Goal: Task Accomplishment & Management: Complete application form

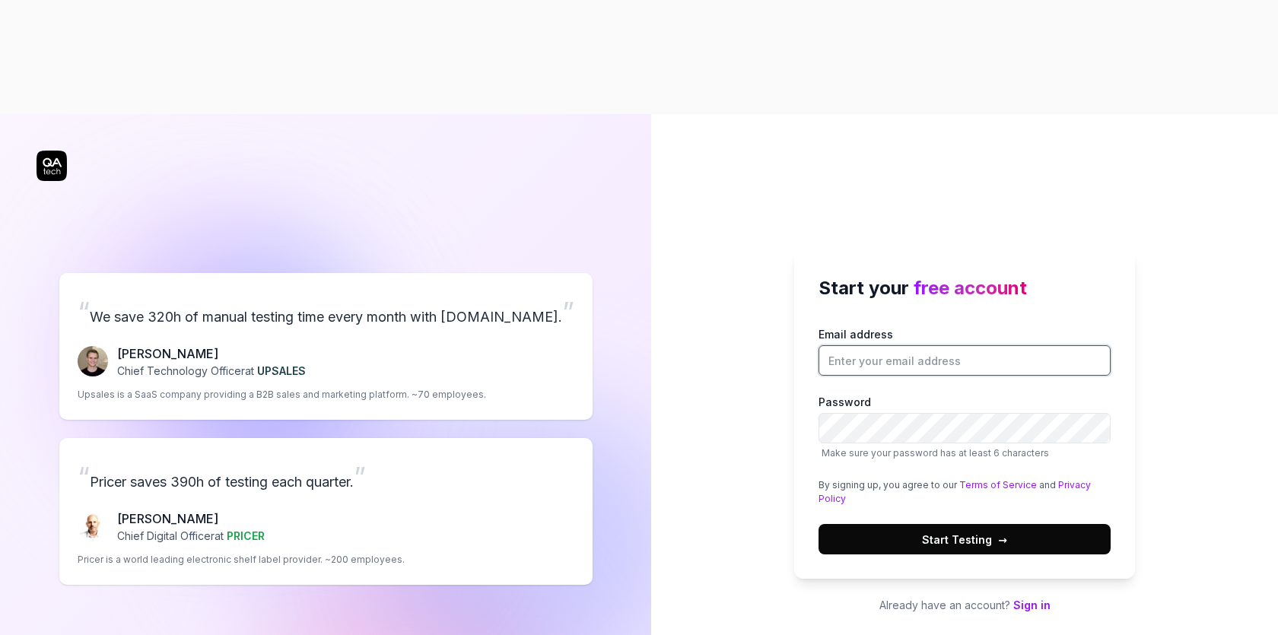
click at [960, 345] on input "Email address" at bounding box center [965, 360] width 292 height 30
type input "swarupam.kumar+1@tornosolutions.com"
click at [1006, 524] on button "Start Testing →" at bounding box center [965, 539] width 292 height 30
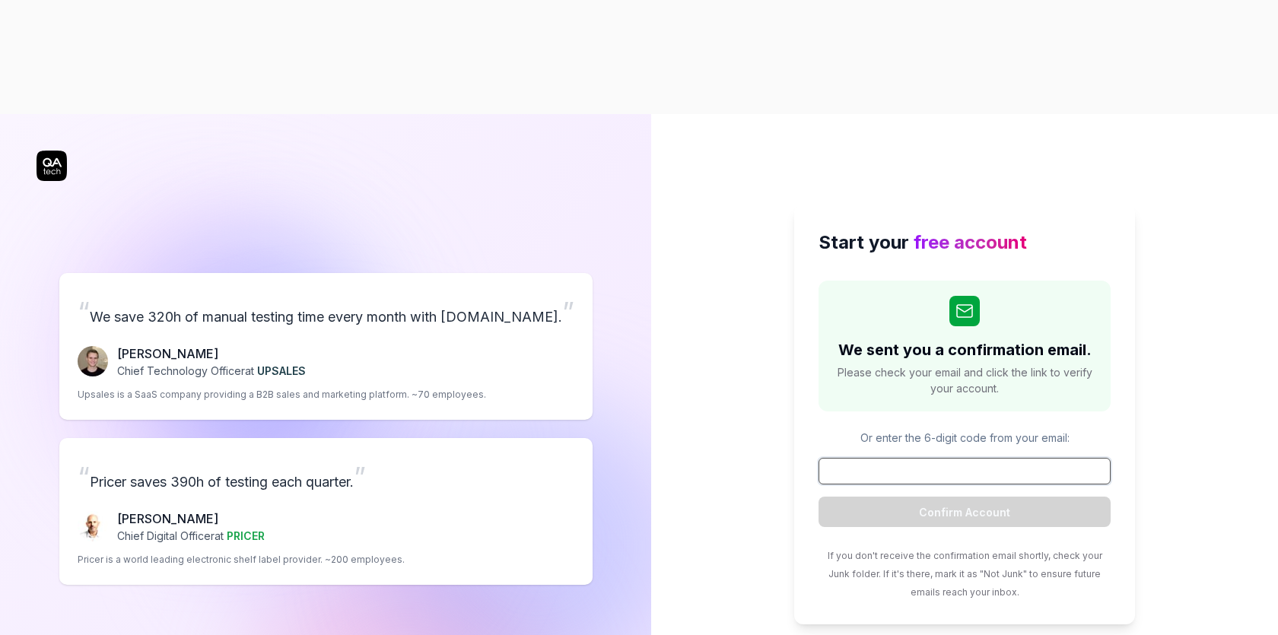
click at [907, 458] on input at bounding box center [965, 471] width 292 height 27
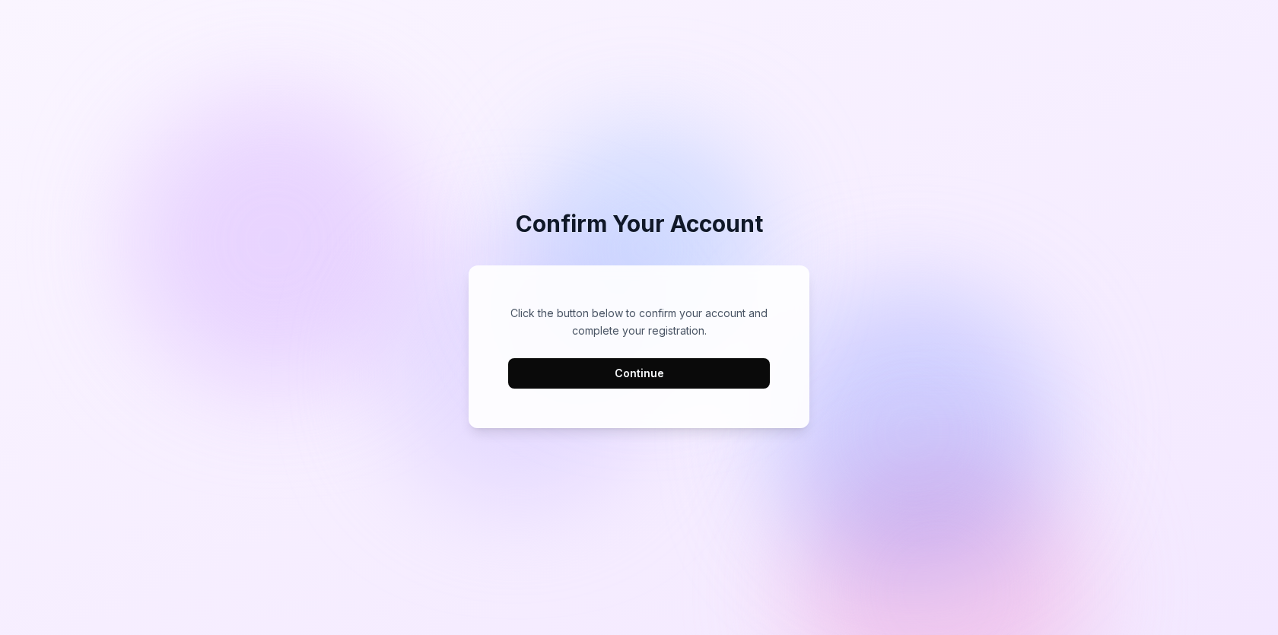
click at [710, 374] on button "Continue" at bounding box center [639, 373] width 262 height 30
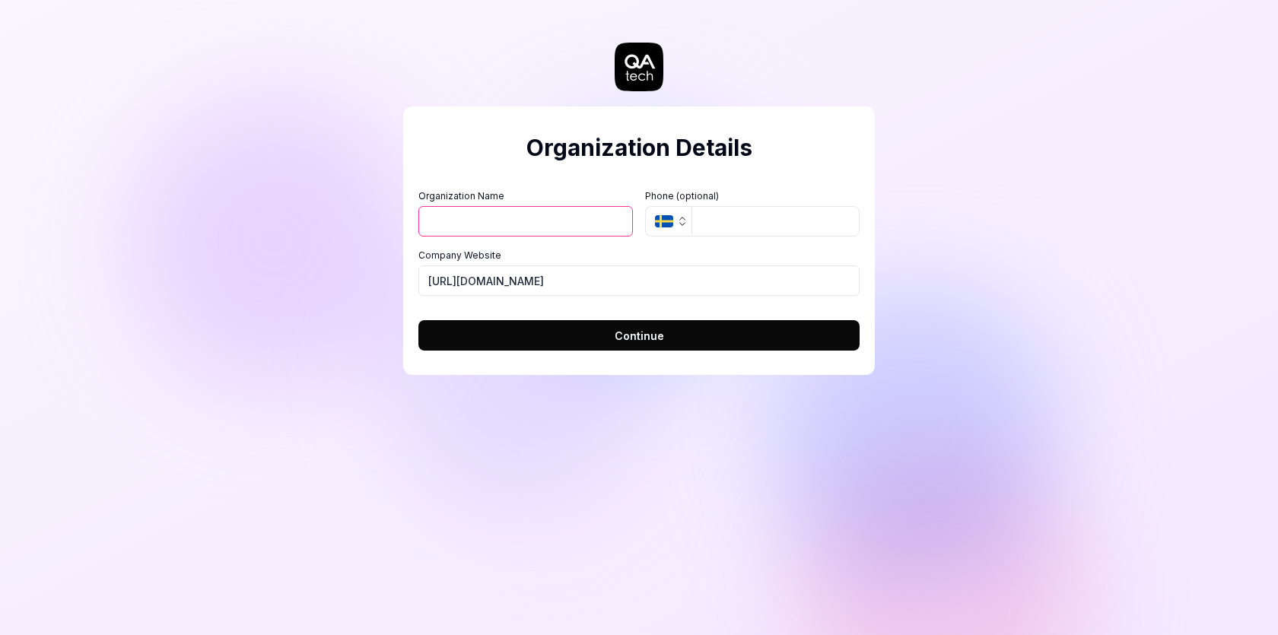
click at [502, 217] on input "Organization Name" at bounding box center [525, 221] width 215 height 30
type input "torno"
click at [722, 229] on input "tel" at bounding box center [776, 221] width 168 height 30
type input "01234124323"
click at [688, 228] on button "SE" at bounding box center [668, 221] width 46 height 30
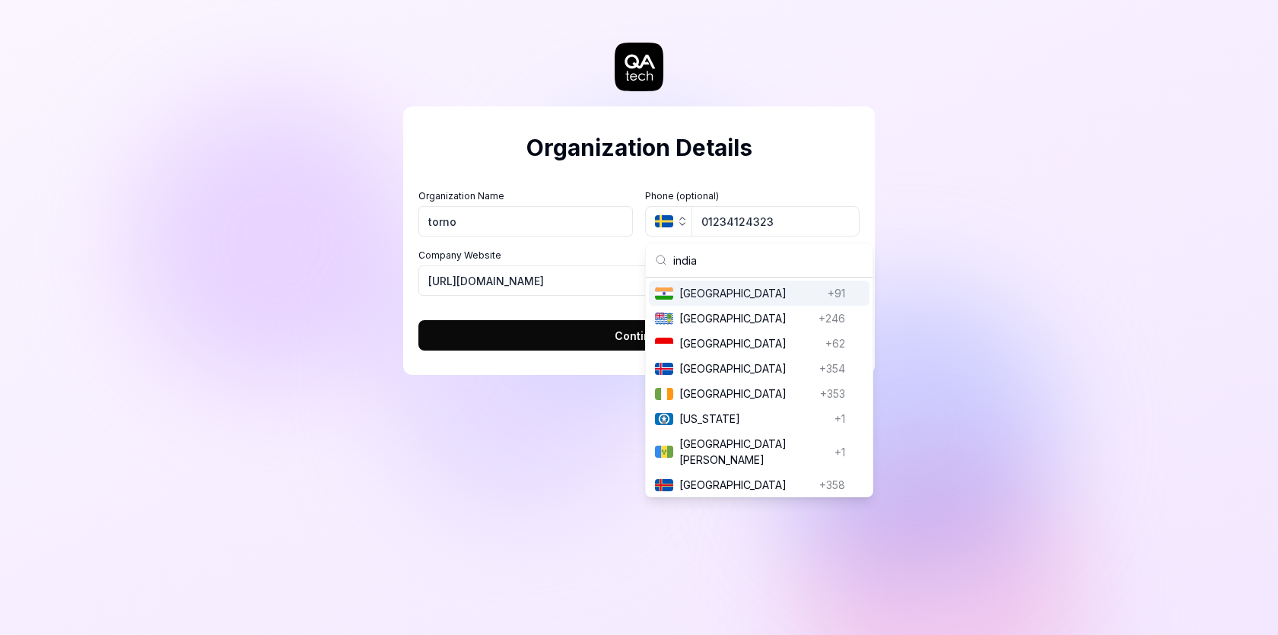
type input "india"
click at [780, 293] on span "India" at bounding box center [750, 293] width 142 height 16
type input "01234 124 323"
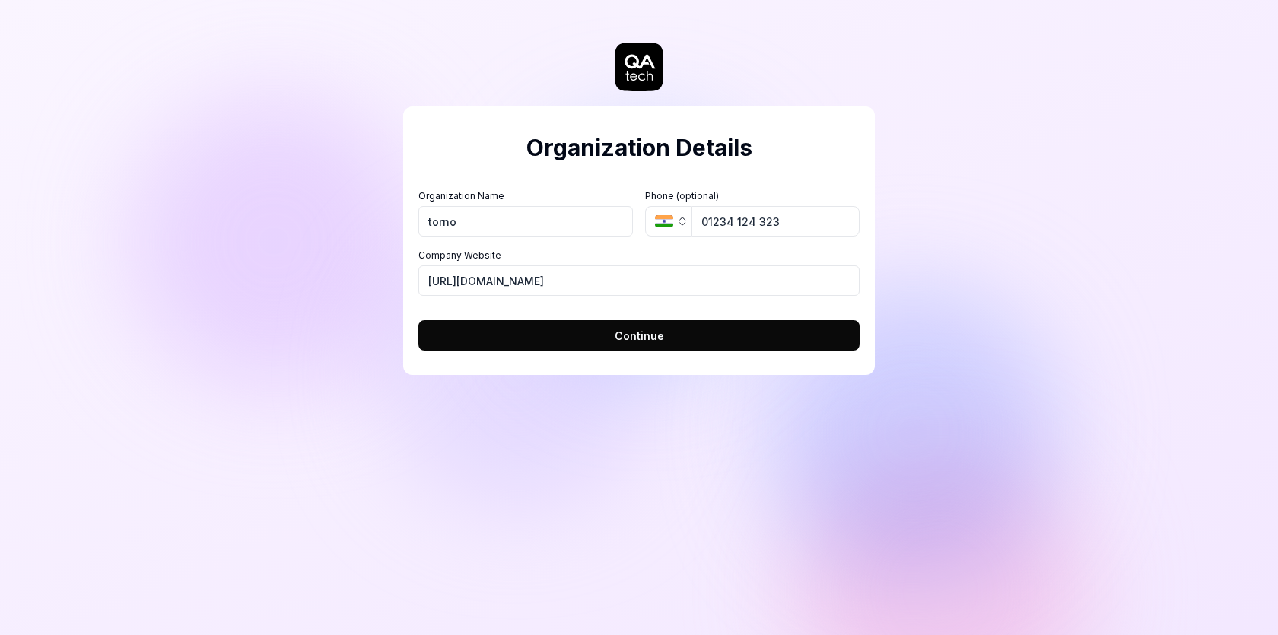
click at [628, 340] on span "Continue" at bounding box center [639, 336] width 49 height 16
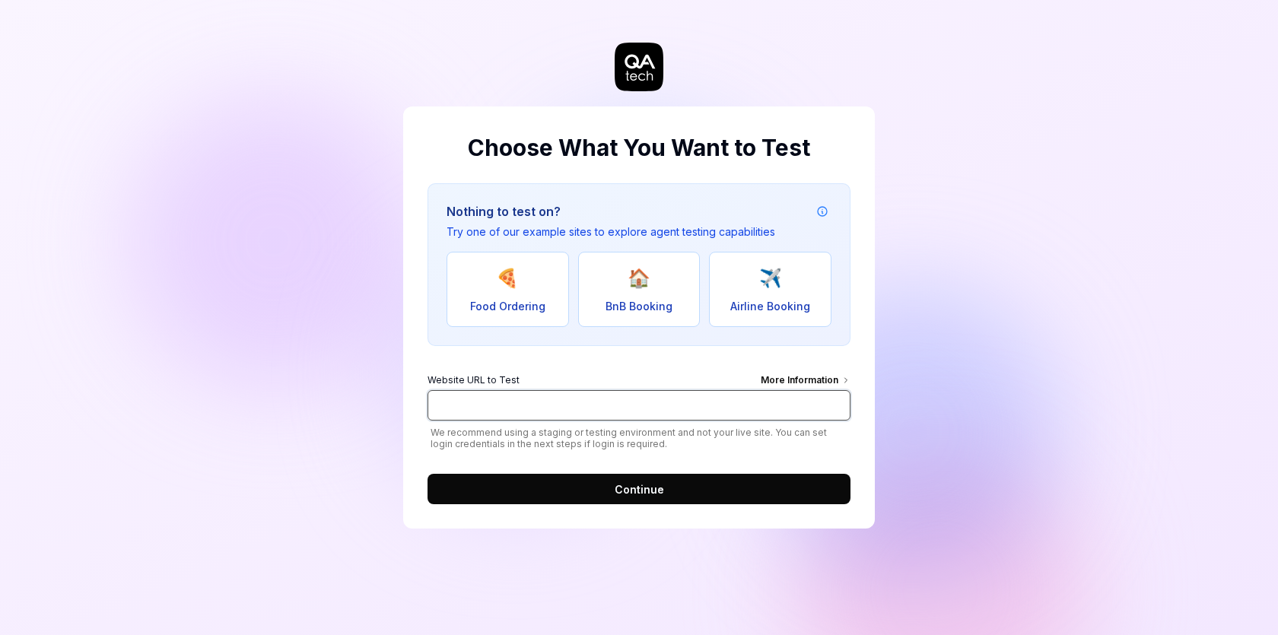
click at [574, 417] on input "Website URL to Test More Information" at bounding box center [639, 405] width 423 height 30
paste input "https://store.cratefuldelivery.com/"
type input "https://store.cratefuldelivery.com/"
click at [587, 489] on button "Continue" at bounding box center [639, 489] width 423 height 30
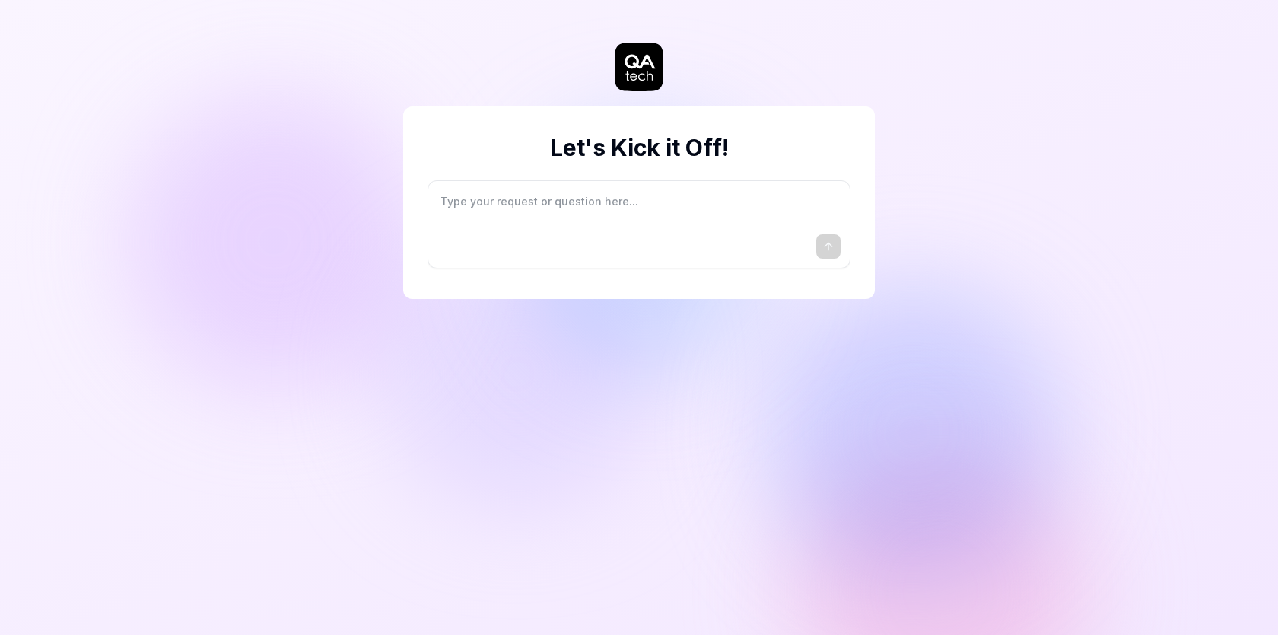
type textarea "*"
type textarea "I"
type textarea "*"
type textarea "I"
type textarea "*"
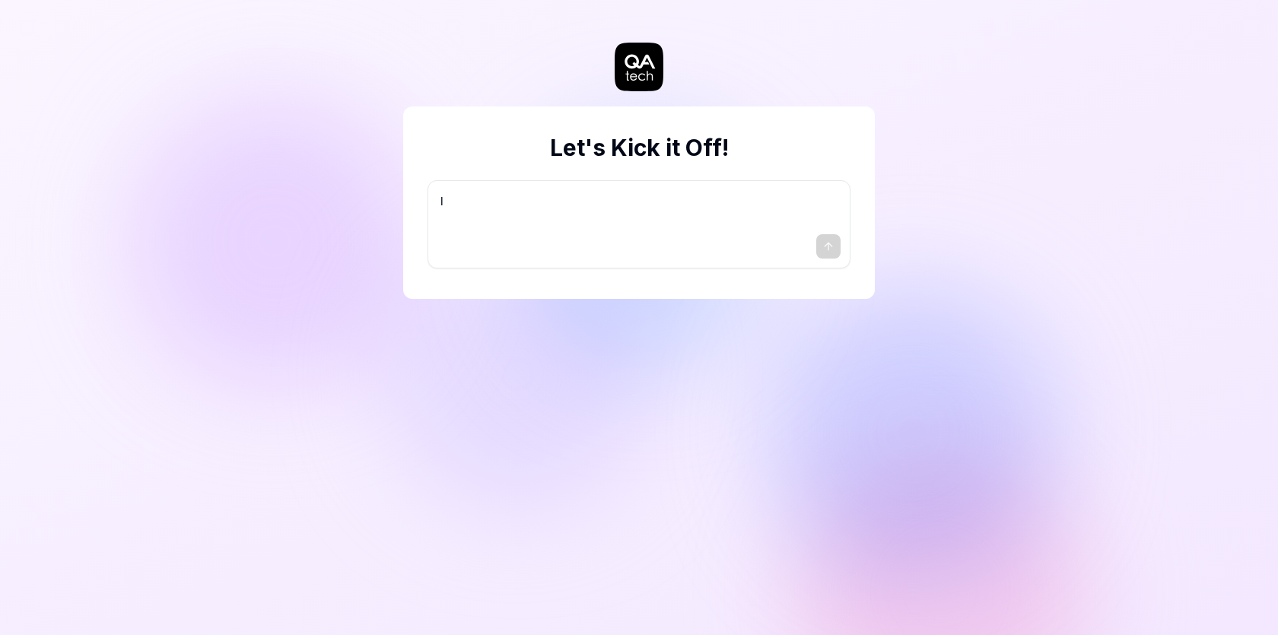
type textarea "I w"
type textarea "*"
type textarea "I wa"
type textarea "*"
type textarea "I wan"
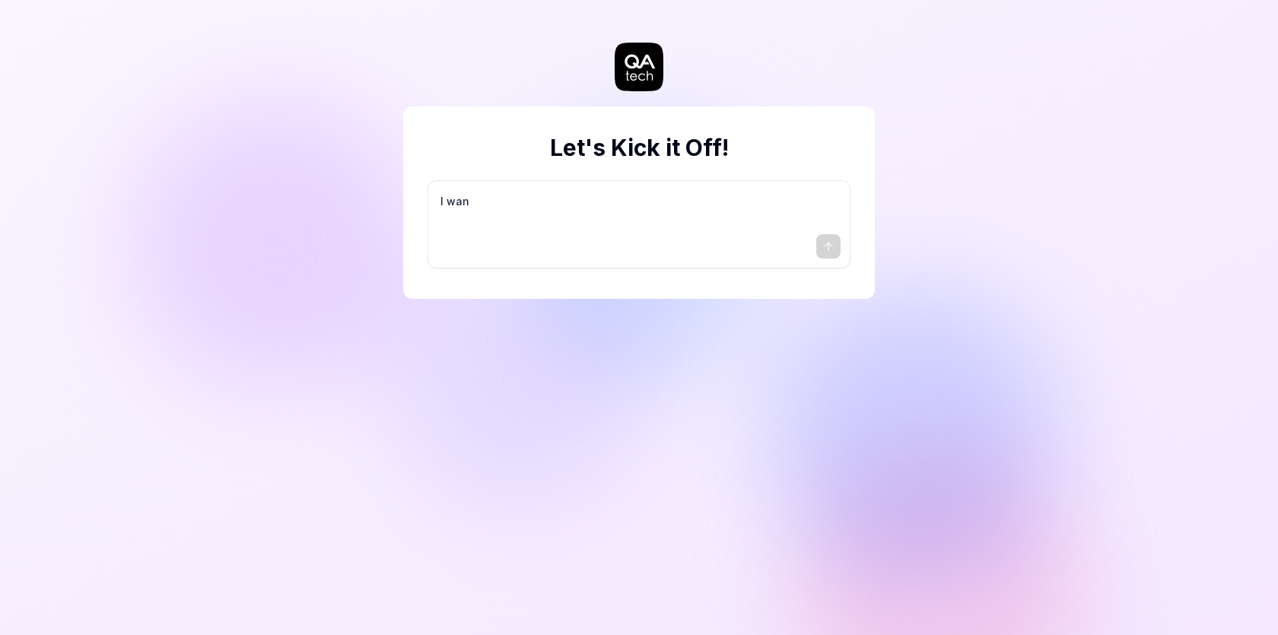
type textarea "*"
type textarea "I want"
type textarea "*"
type textarea "I want"
type textarea "*"
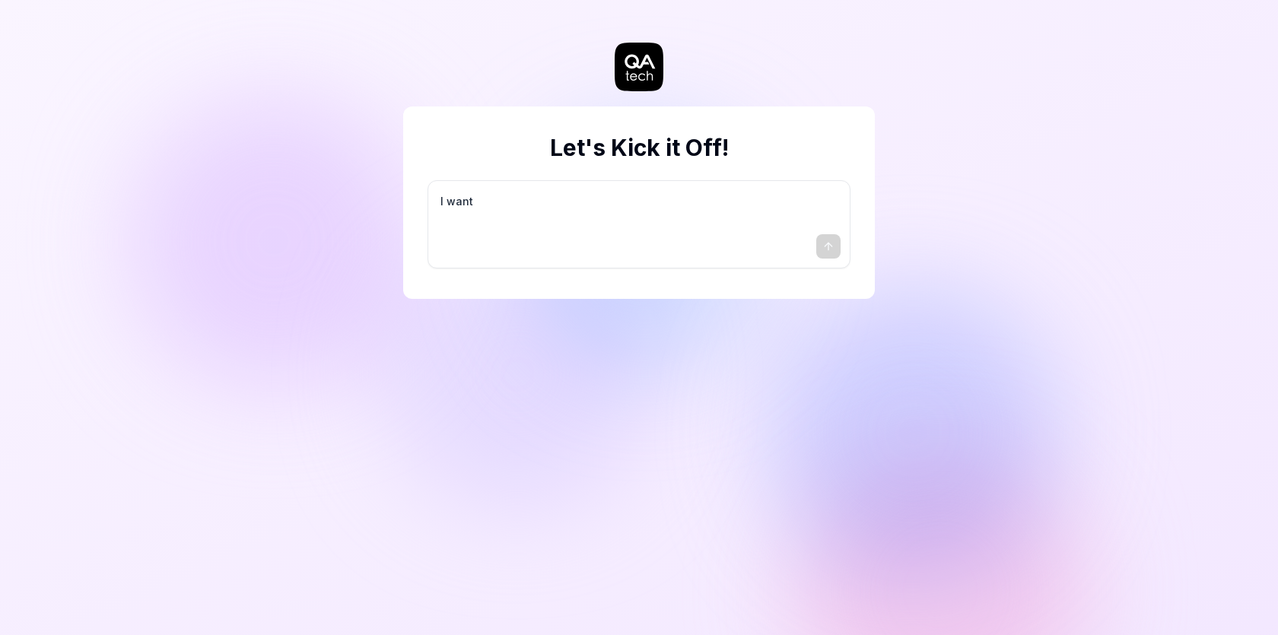
type textarea "I want a"
type textarea "*"
type textarea "I want a"
type textarea "*"
type textarea "I want a g"
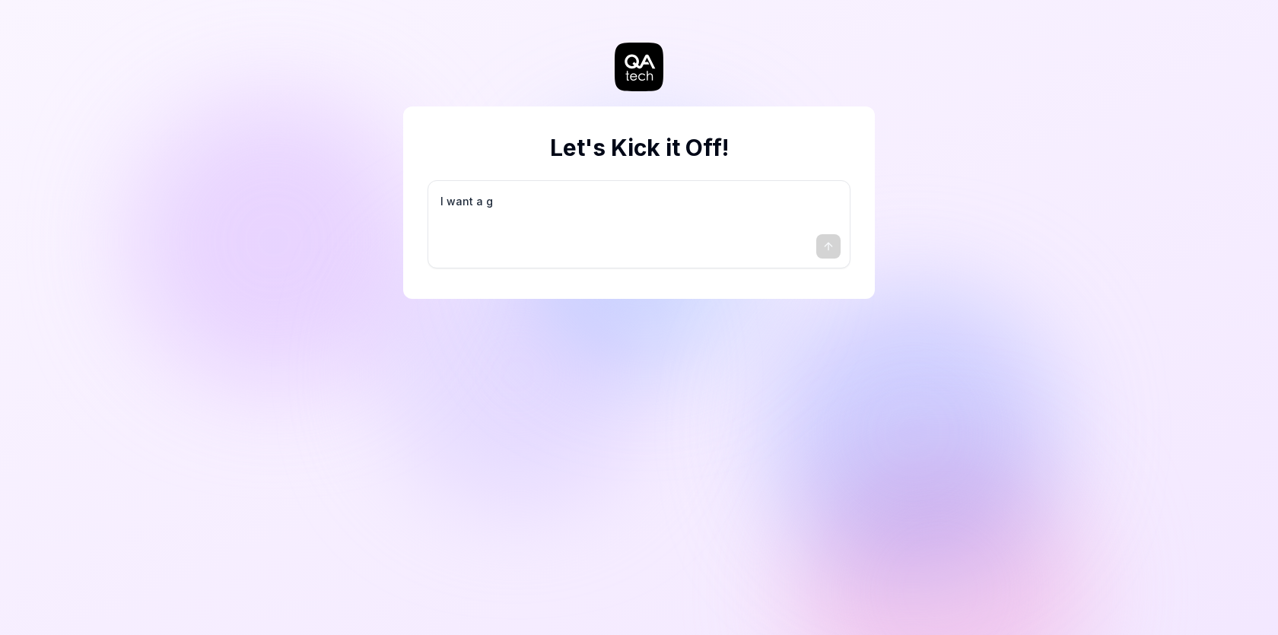
type textarea "*"
type textarea "I want a go"
type textarea "*"
type textarea "I want a goo"
type textarea "*"
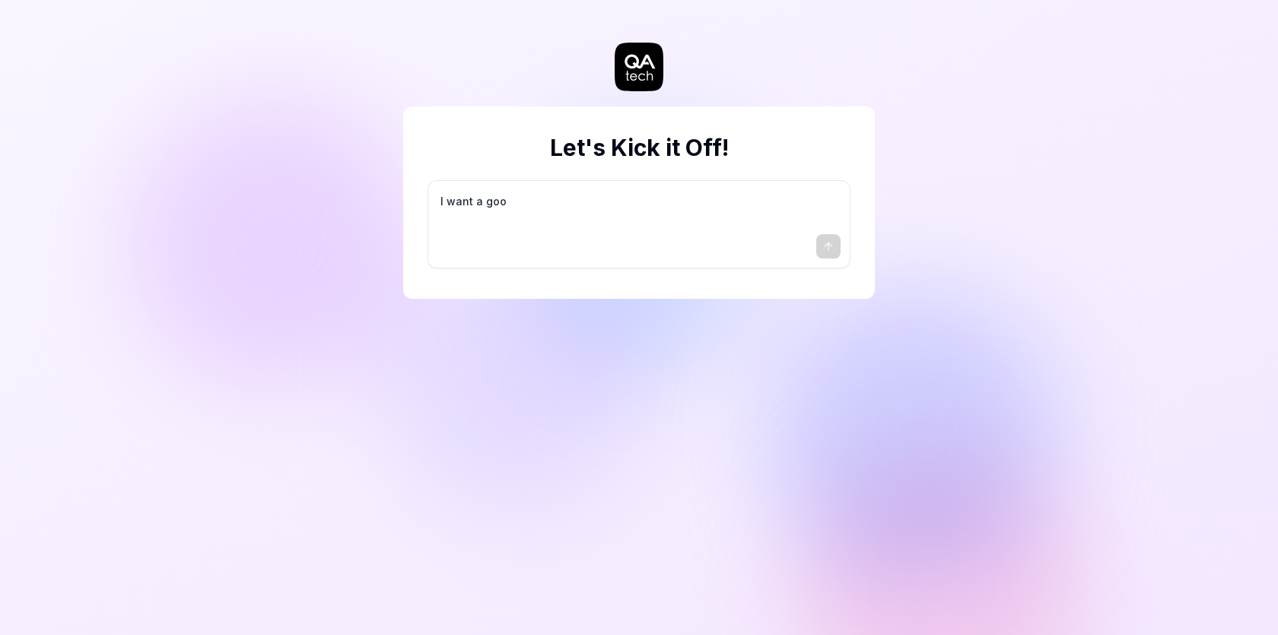
type textarea "I want a good"
type textarea "*"
type textarea "I want a good"
type textarea "*"
type textarea "I want a good t"
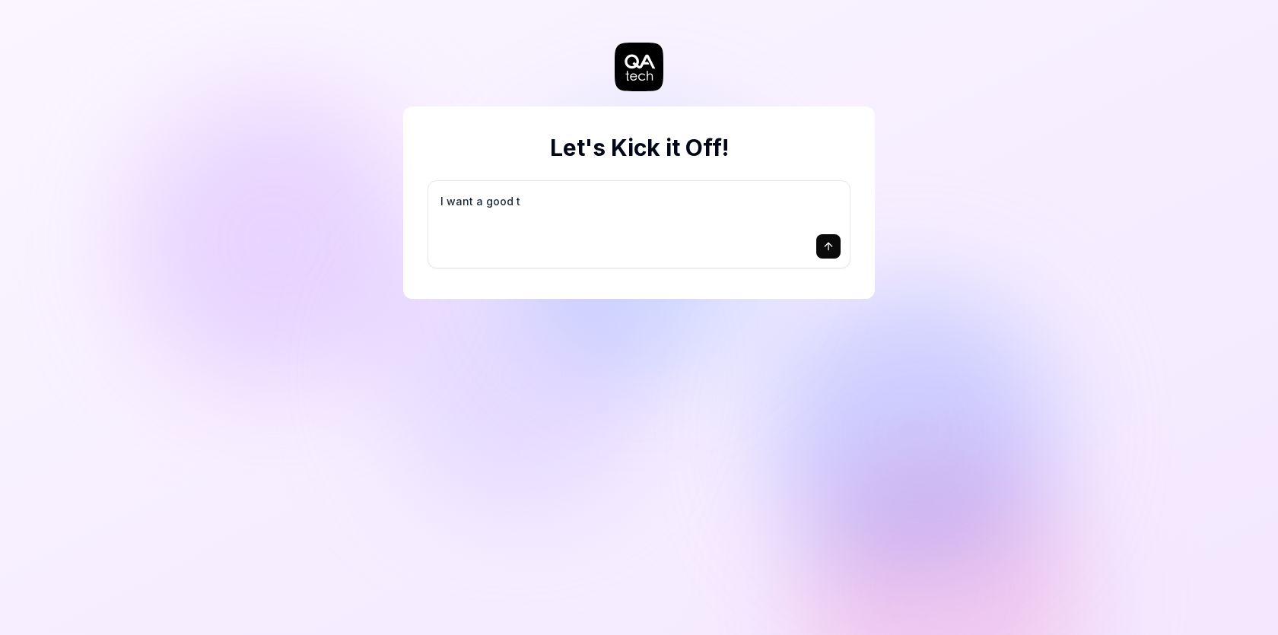
type textarea "*"
type textarea "I want a good te"
type textarea "*"
type textarea "I want a good tes"
type textarea "*"
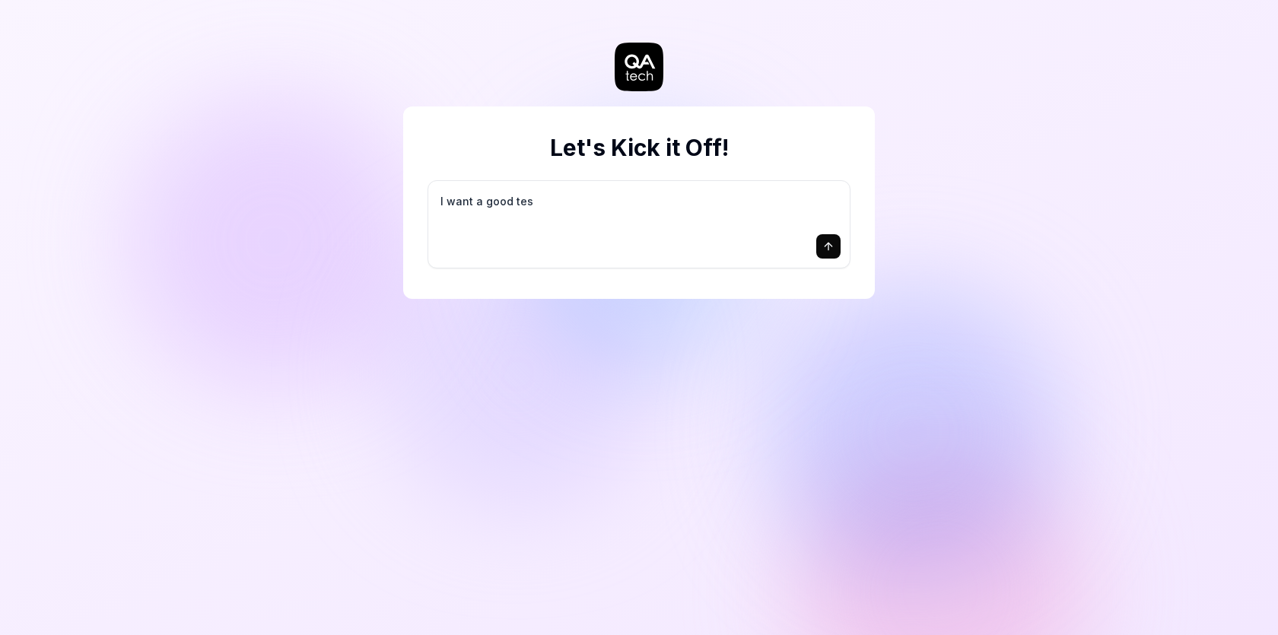
type textarea "I want a good test"
type textarea "*"
type textarea "I want a good test"
type textarea "*"
type textarea "I want a good test s"
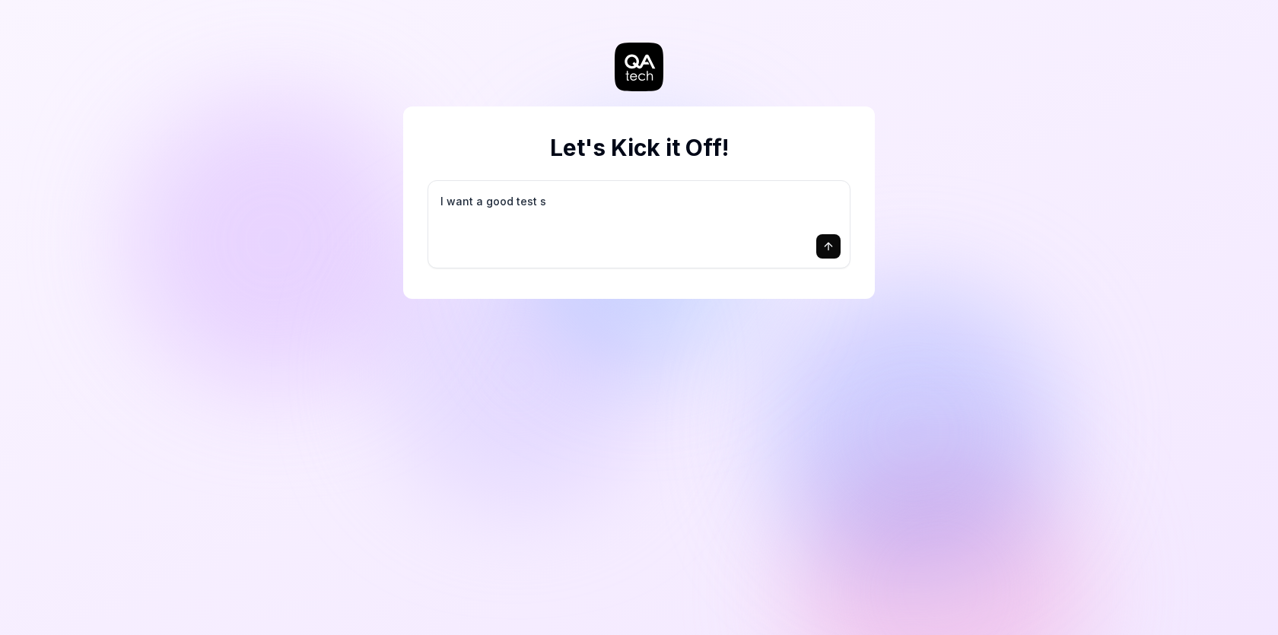
type textarea "*"
type textarea "I want a good test se"
type textarea "*"
type textarea "I want a good test set"
type textarea "*"
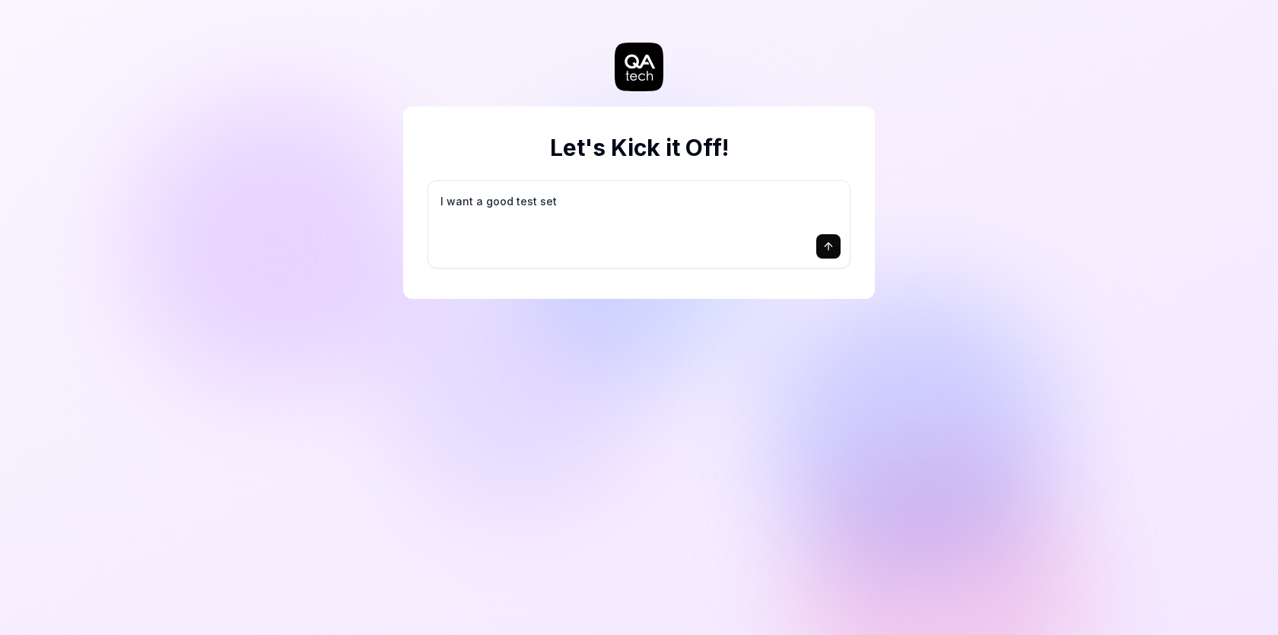
type textarea "I want a good test setu"
type textarea "*"
type textarea "I want a good test setup"
type textarea "*"
type textarea "I want a good test setup"
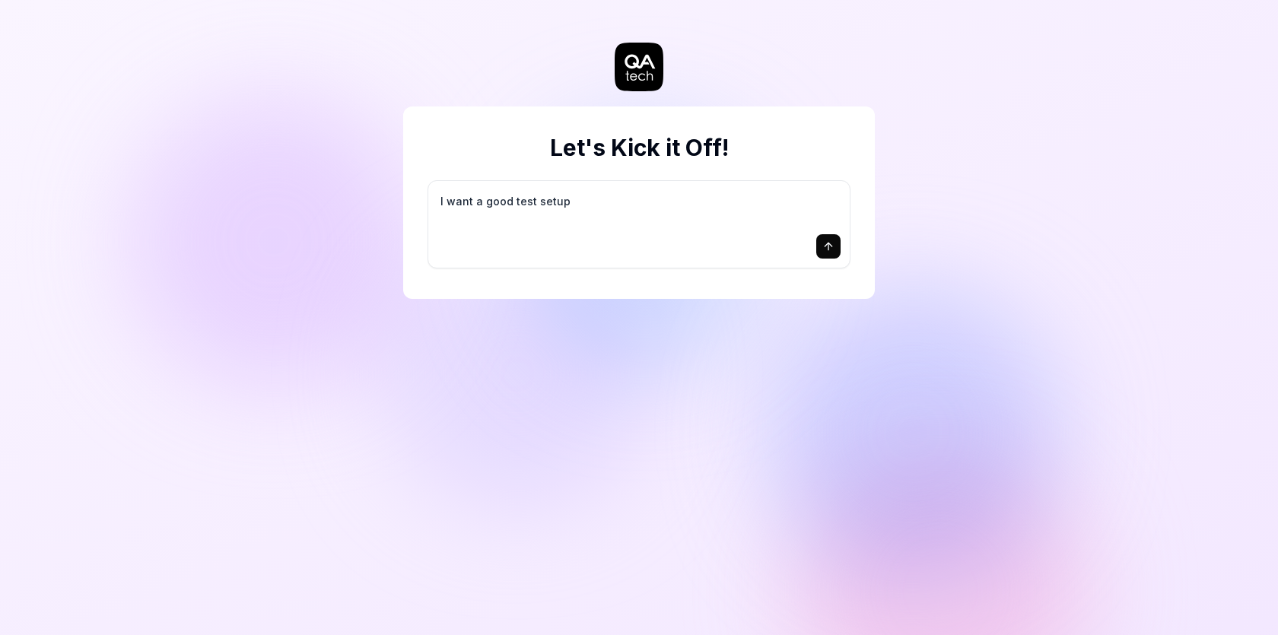
type textarea "*"
type textarea "I want a good test setup f"
type textarea "*"
type textarea "I want a good test setup fo"
type textarea "*"
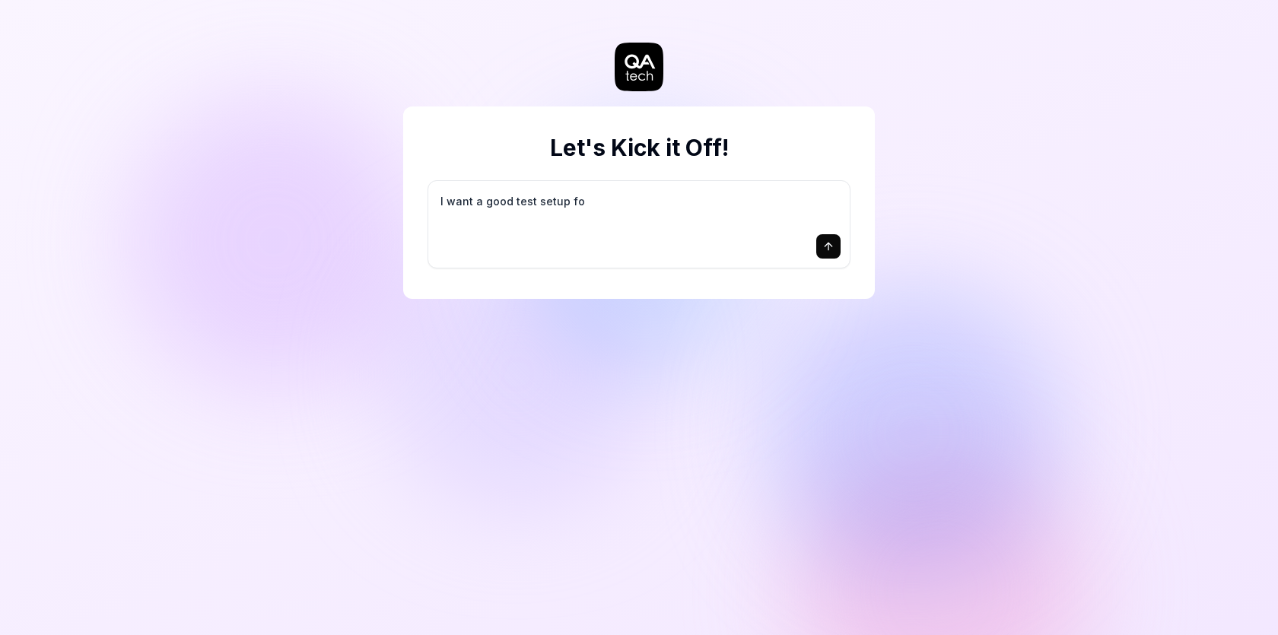
type textarea "I want a good test setup for"
type textarea "*"
type textarea "I want a good test setup for"
type textarea "*"
type textarea "I want a good test setup for m"
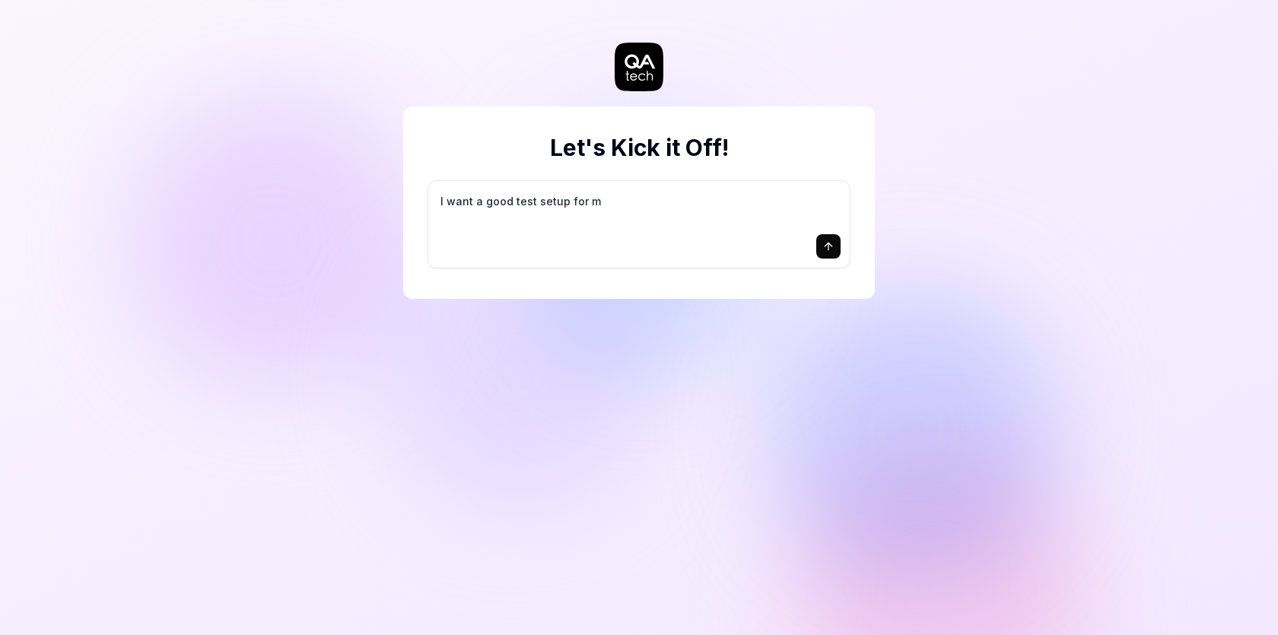
type textarea "*"
type textarea "I want a good test setup for my"
type textarea "*"
type textarea "I want a good test setup for my"
type textarea "*"
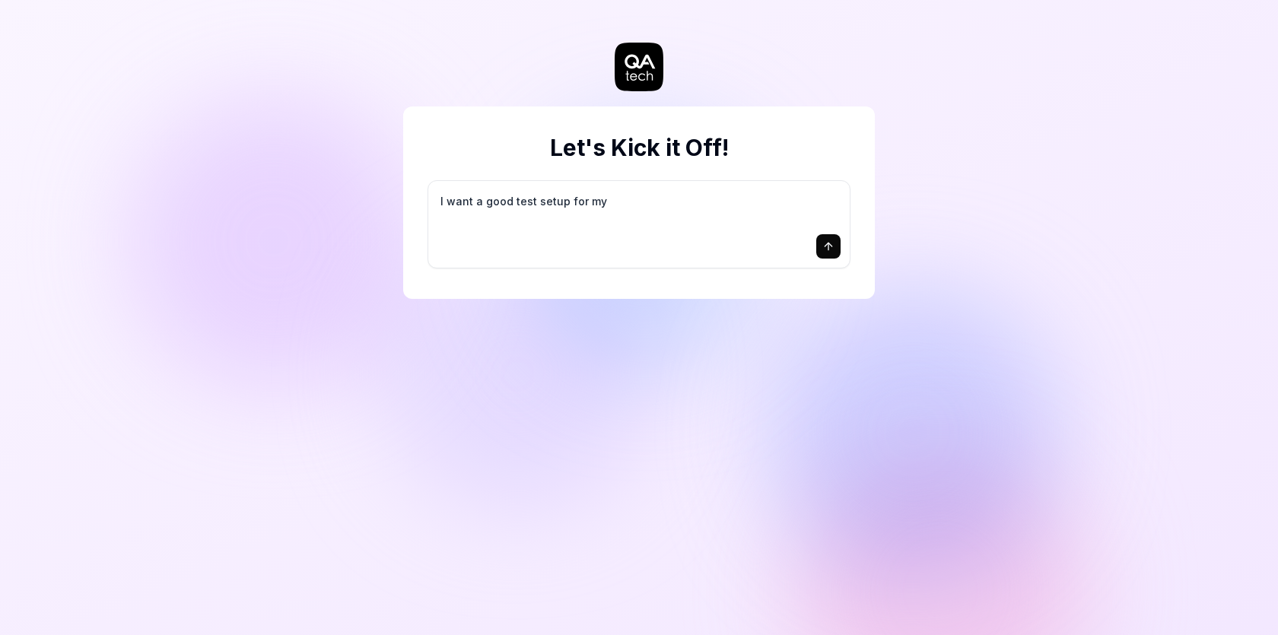
type textarea "I want a good test setup for my s"
type textarea "*"
type textarea "I want a good test setup for my si"
type textarea "*"
type textarea "I want a good test setup for my sit"
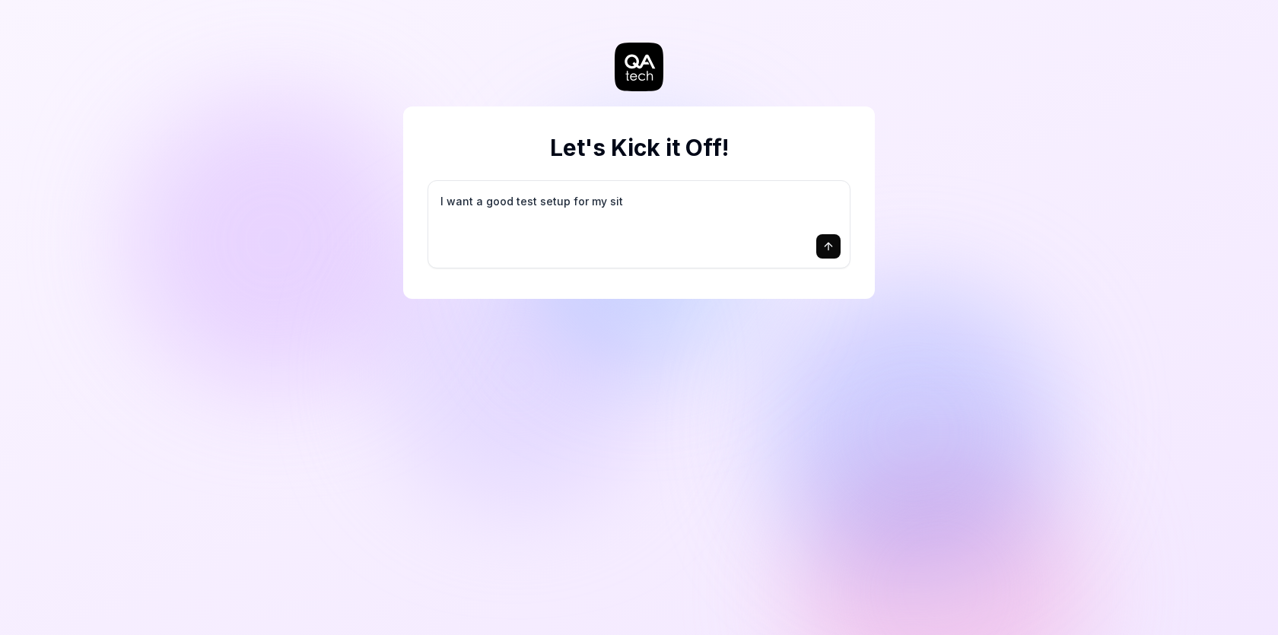
type textarea "*"
type textarea "I want a good test setup for my site"
type textarea "*"
type textarea "I want a good test setup for my site"
type textarea "*"
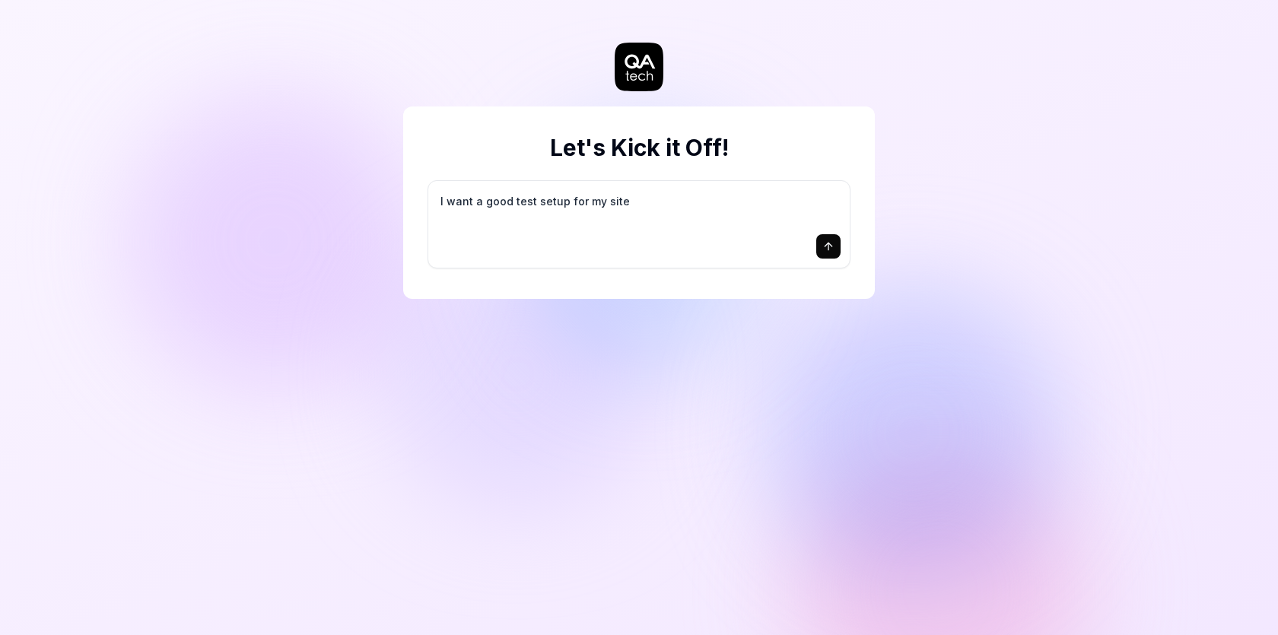
type textarea "I want a good test setup for my site -"
type textarea "*"
type textarea "I want a good test setup for my site -"
type textarea "*"
type textarea "I want a good test setup for my site - h"
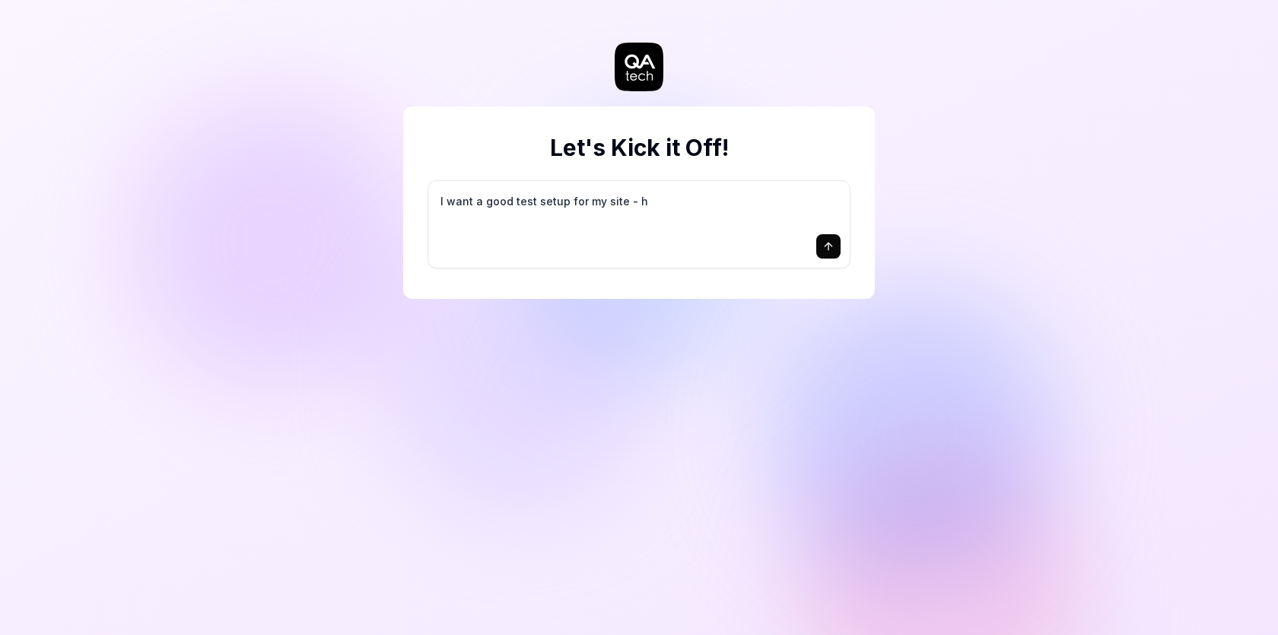
type textarea "*"
type textarea "I want a good test setup for my site - he"
type textarea "*"
type textarea "I want a good test setup for my site - hel"
type textarea "*"
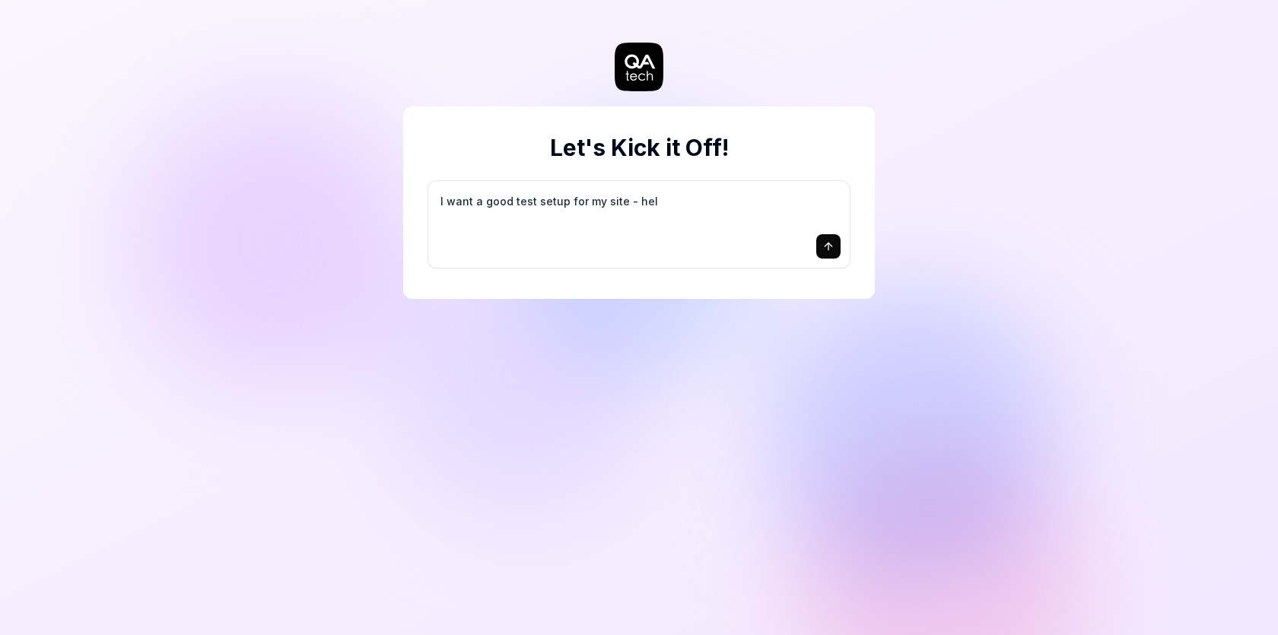
type textarea "I want a good test setup for my site - help"
type textarea "*"
type textarea "I want a good test setup for my site - help"
type textarea "*"
type textarea "I want a good test setup for my site - help m"
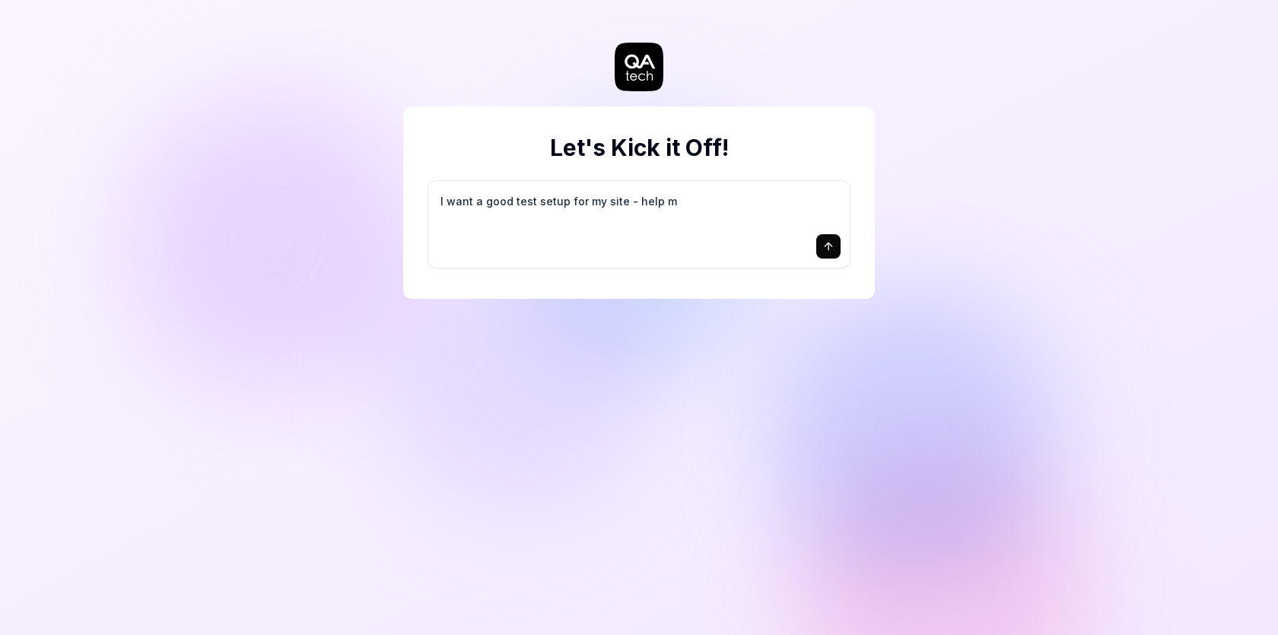
type textarea "*"
type textarea "I want a good test setup for my site - help me"
type textarea "*"
type textarea "I want a good test setup for my site - help me"
type textarea "*"
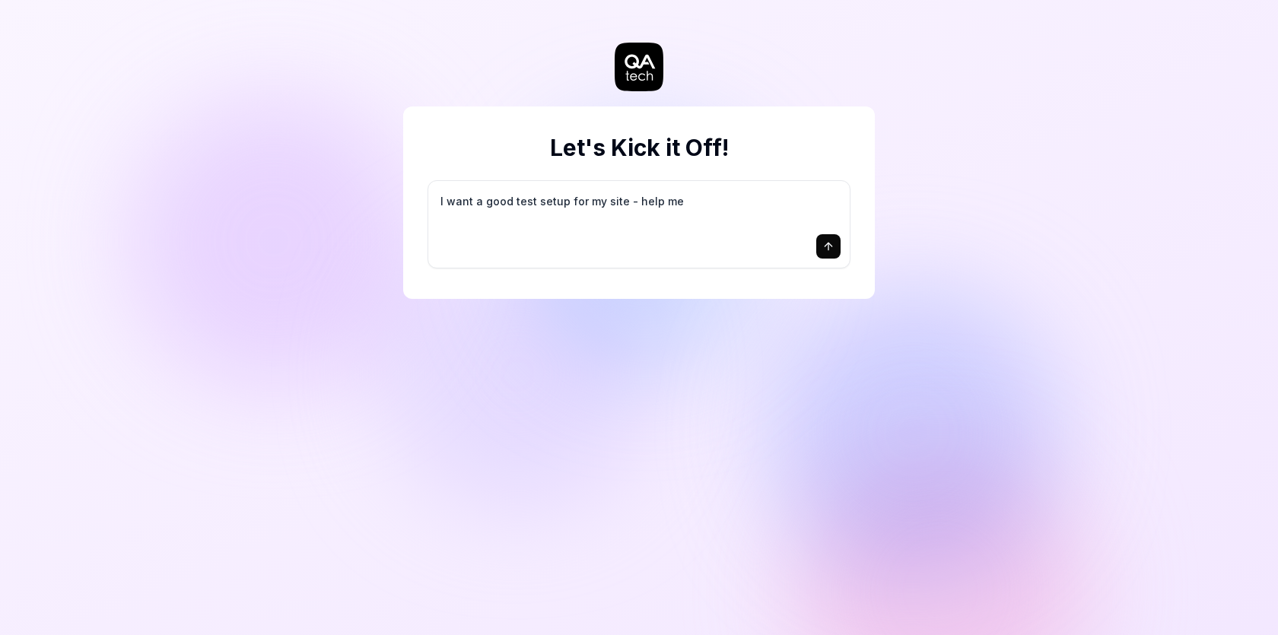
type textarea "I want a good test setup for my site - help me c"
type textarea "*"
type textarea "I want a good test setup for my site - help me cr"
type textarea "*"
type textarea "I want a good test setup for my site - help me cre"
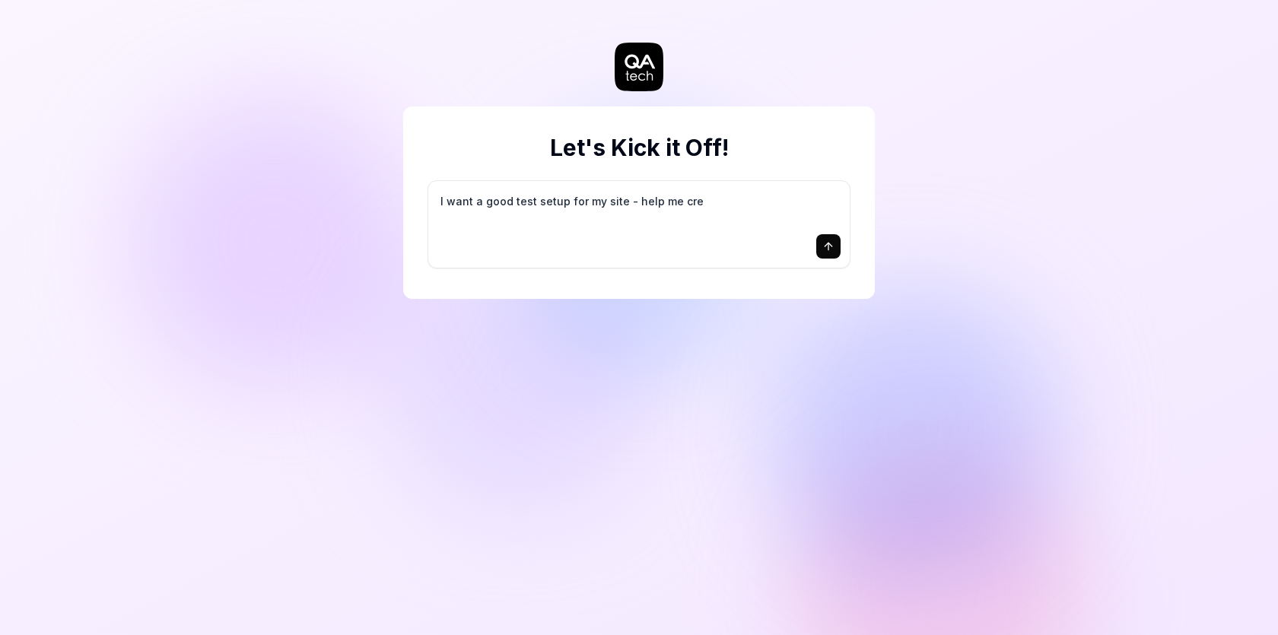
type textarea "*"
type textarea "I want a good test setup for my site - help me crea"
type textarea "*"
type textarea "I want a good test setup for my site - help me creat"
type textarea "*"
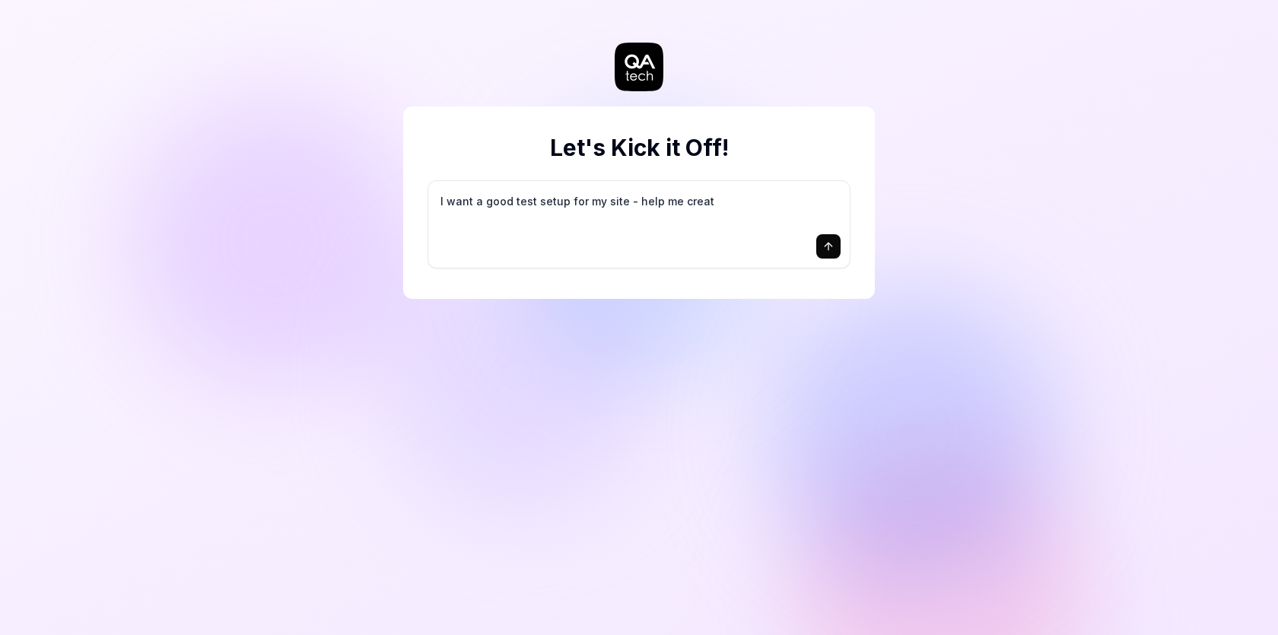
type textarea "I want a good test setup for my site - help me create"
type textarea "*"
type textarea "I want a good test setup for my site - help me create"
type textarea "*"
type textarea "I want a good test setup for my site - help me create t"
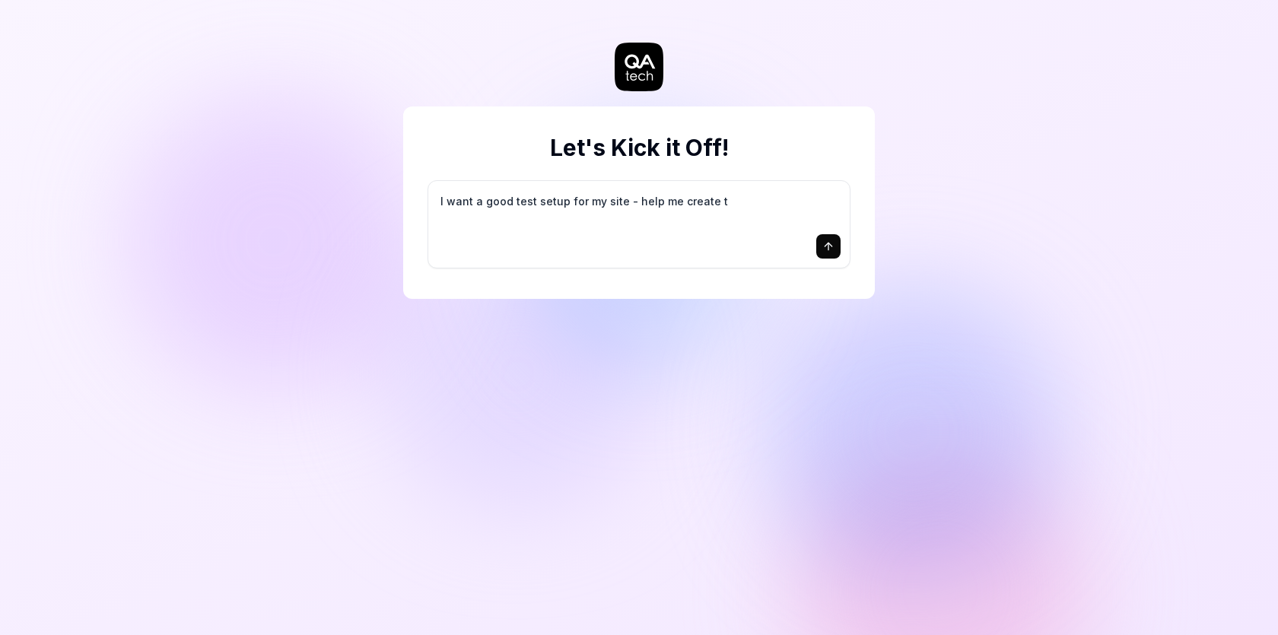
type textarea "*"
type textarea "I want a good test setup for my site - help me create th"
type textarea "*"
type textarea "I want a good test setup for my site - help me create the"
type textarea "*"
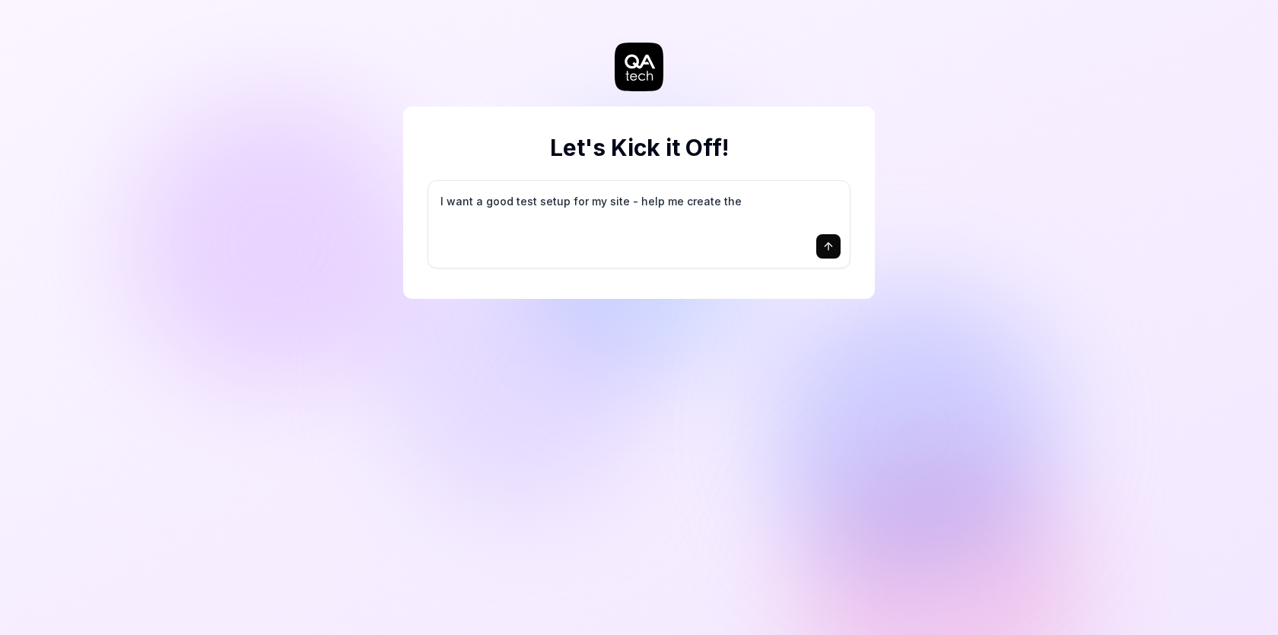
type textarea "I want a good test setup for my site - help me create the"
type textarea "*"
type textarea "I want a good test setup for my site - help me create the f"
type textarea "*"
type textarea "I want a good test setup for my site - help me create the fi"
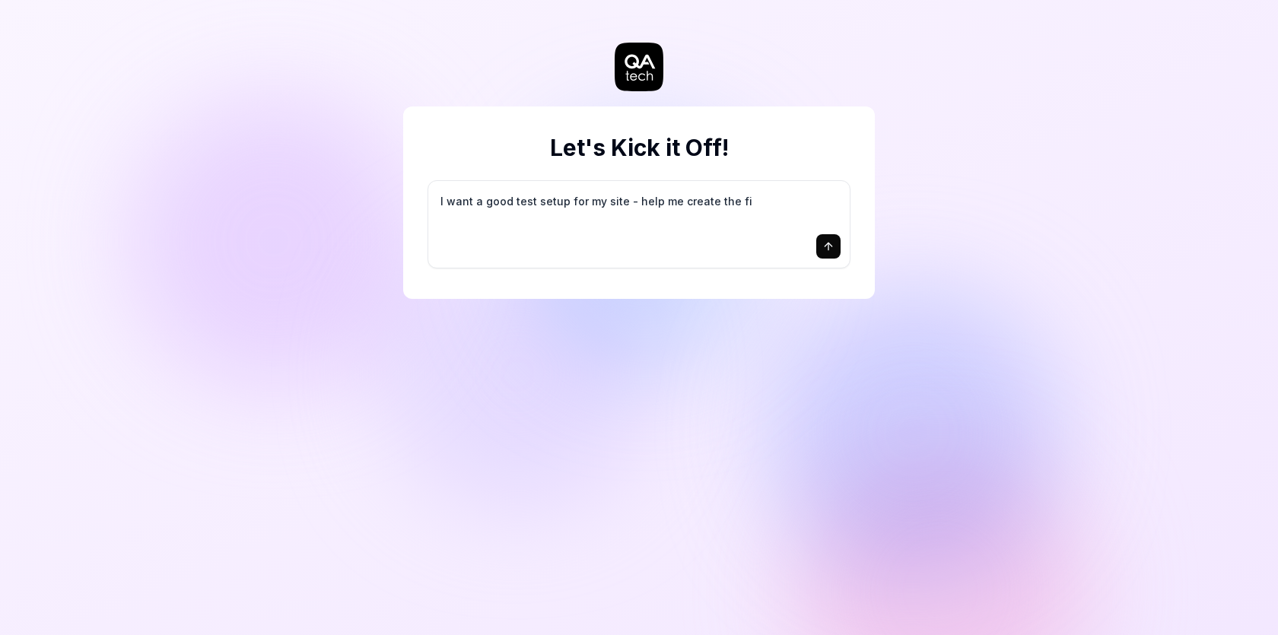
type textarea "*"
type textarea "I want a good test setup for my site - help me create the fir"
type textarea "*"
type textarea "I want a good test setup for my site - help me create the firs"
type textarea "*"
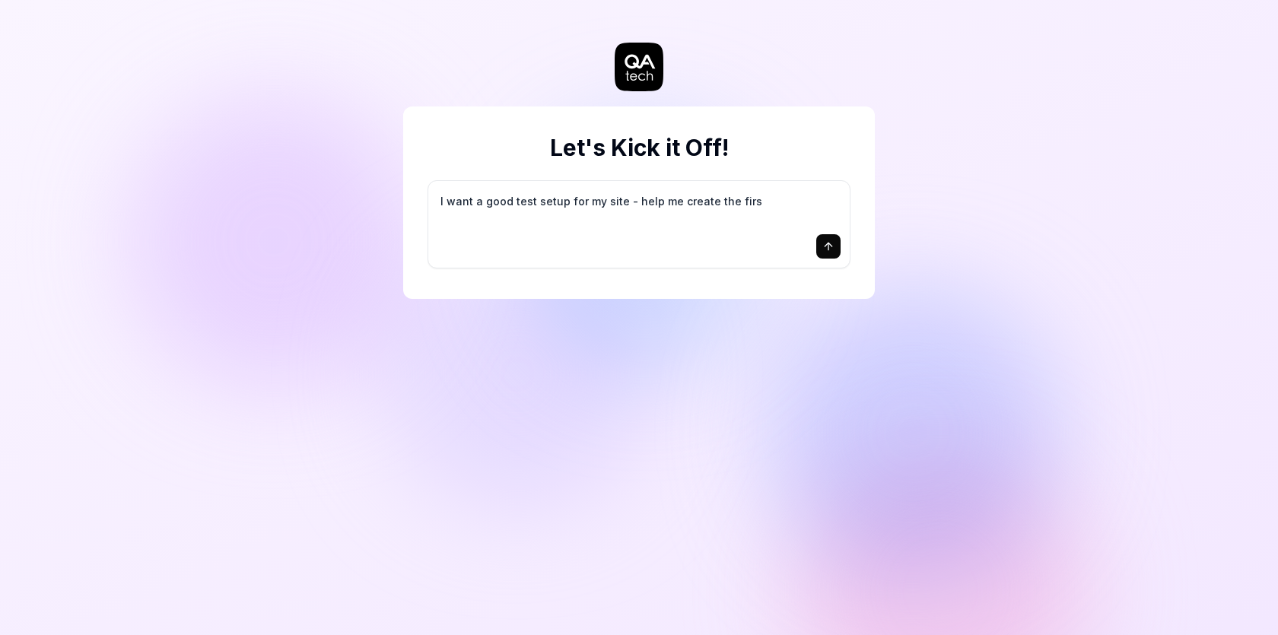
type textarea "I want a good test setup for my site - help me create the first"
type textarea "*"
type textarea "I want a good test setup for my site - help me create the first"
type textarea "*"
type textarea "I want a good test setup for my site - help me create the first 3"
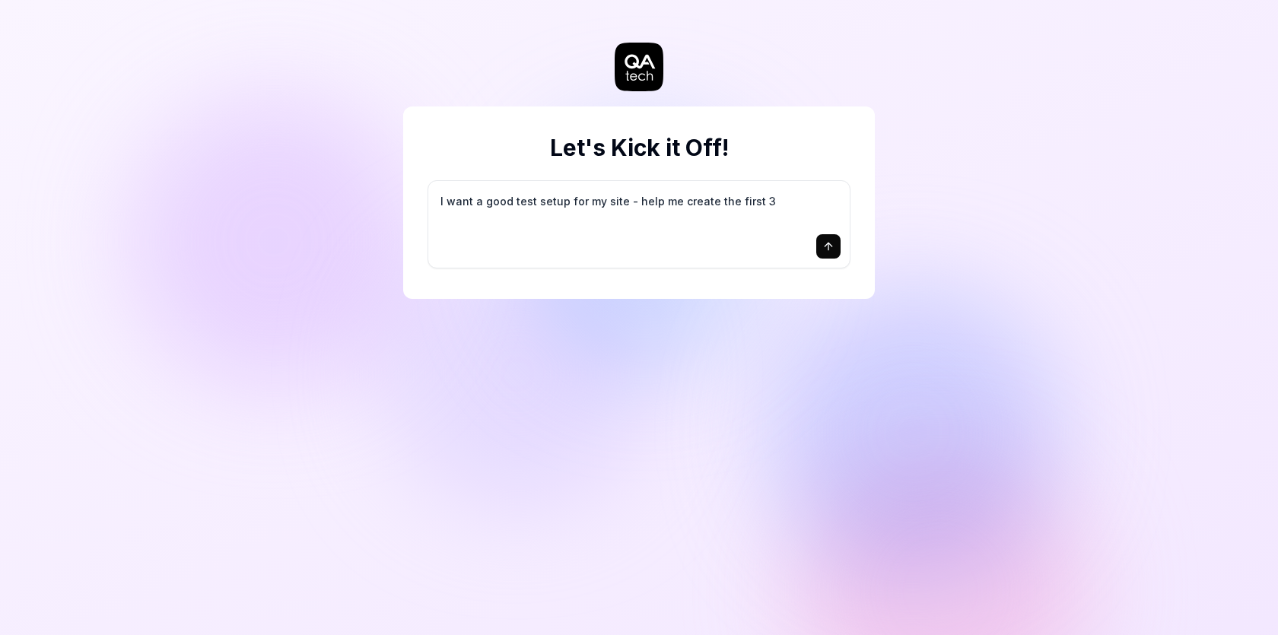
type textarea "*"
type textarea "I want a good test setup for my site - help me create the first 3-"
type textarea "*"
type textarea "I want a good test setup for my site - help me create the first 3-5"
type textarea "*"
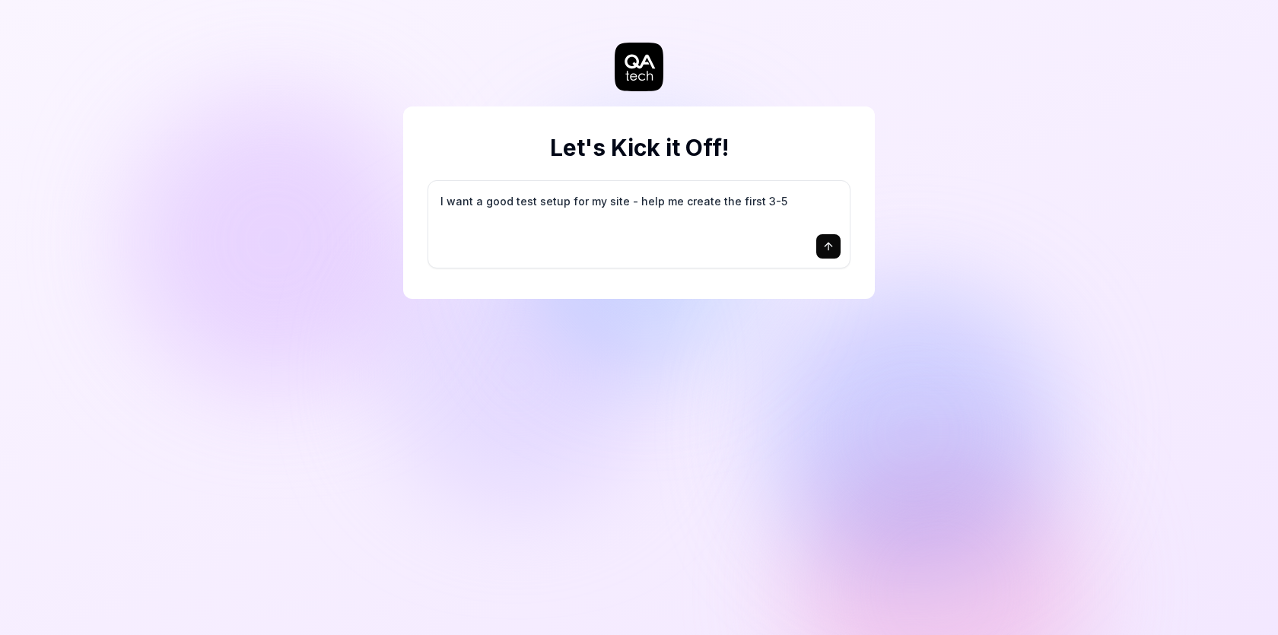
type textarea "I want a good test setup for my site - help me create the first 3-5"
type textarea "*"
type textarea "I want a good test setup for my site - help me create the first 3-5 t"
type textarea "*"
type textarea "I want a good test setup for my site - help me create the first 3-5 te"
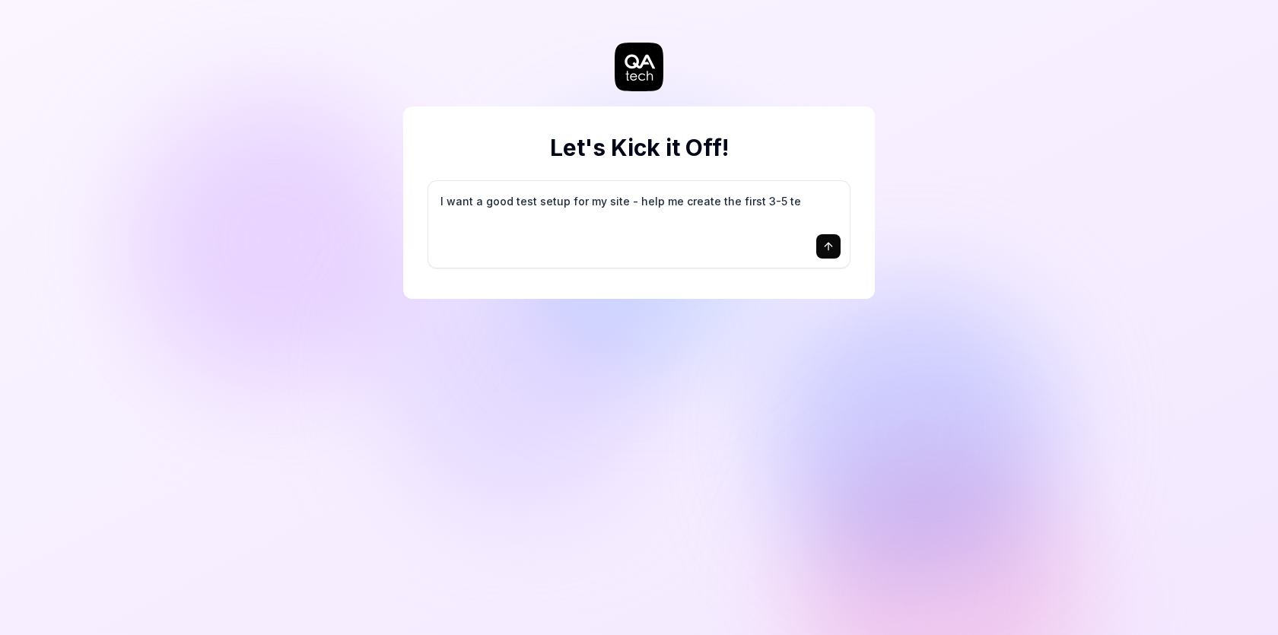
type textarea "*"
type textarea "I want a good test setup for my site - help me create the first 3-5 tes"
type textarea "*"
type textarea "I want a good test setup for my site - help me create the first 3-5 test"
type textarea "*"
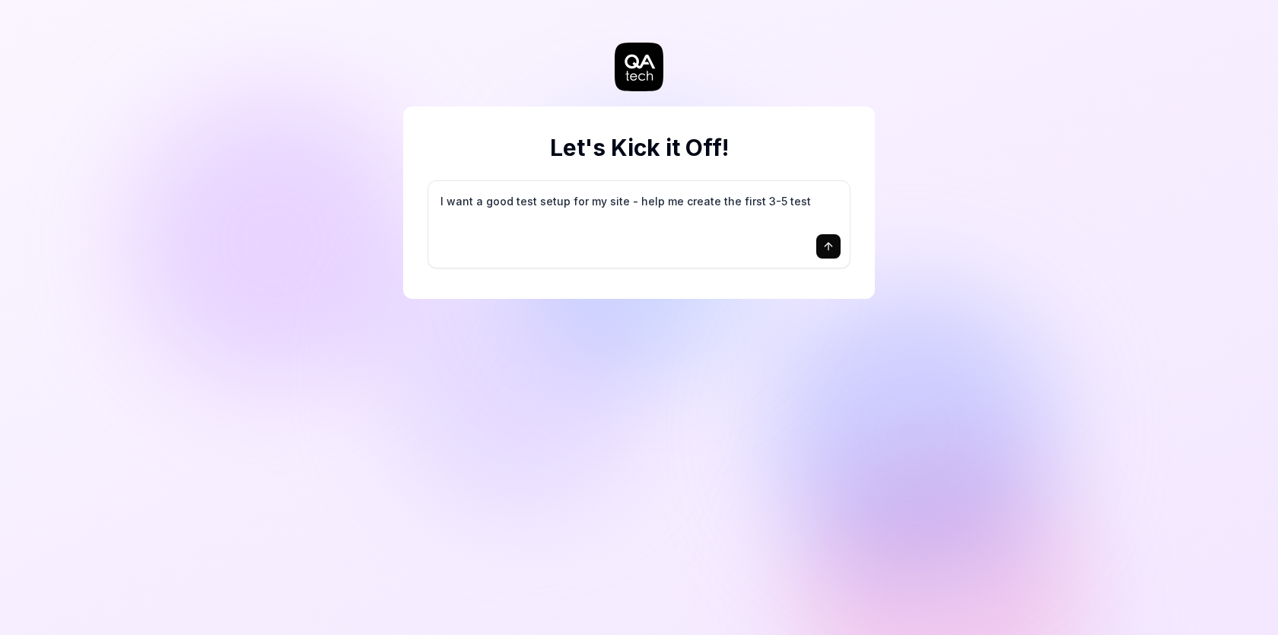
type textarea "I want a good test setup for my site - help me create the first 3-5 test"
type textarea "*"
type textarea "I want a good test setup for my site - help me create the first 3-5 test c"
type textarea "*"
type textarea "I want a good test setup for my site - help me create the first 3-5 test ca"
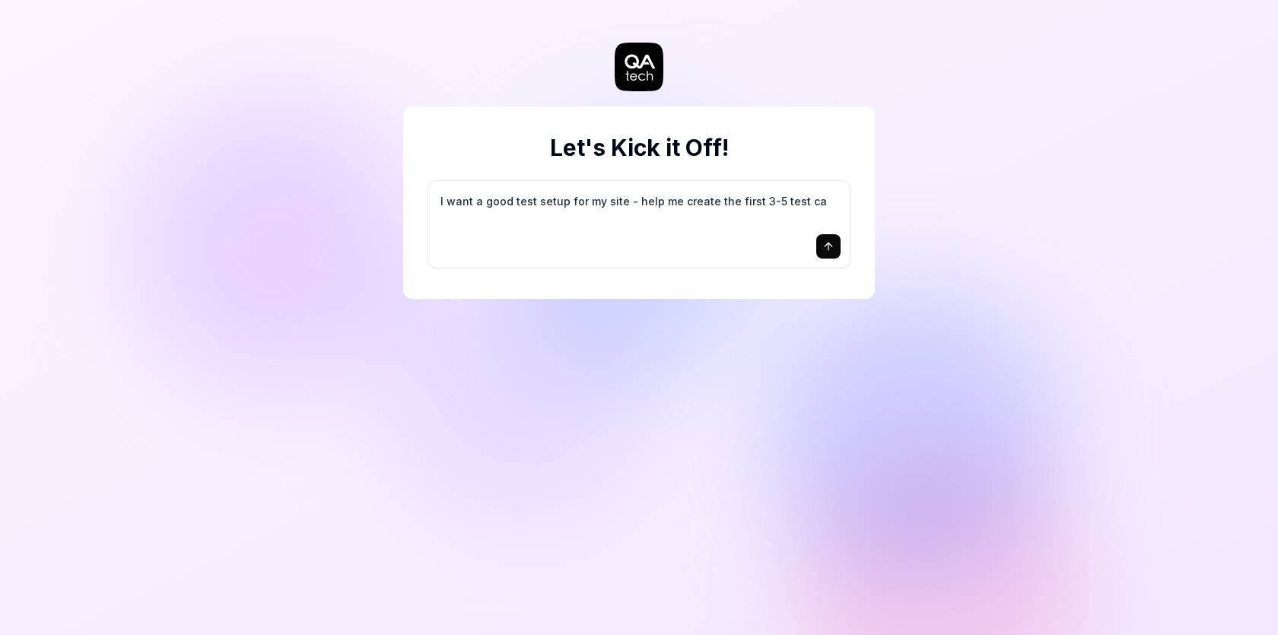
type textarea "*"
type textarea "I want a good test setup for my site - help me create the first 3-5 test cas"
type textarea "*"
type textarea "I want a good test setup for my site - help me create the first 3-5 test case"
type textarea "*"
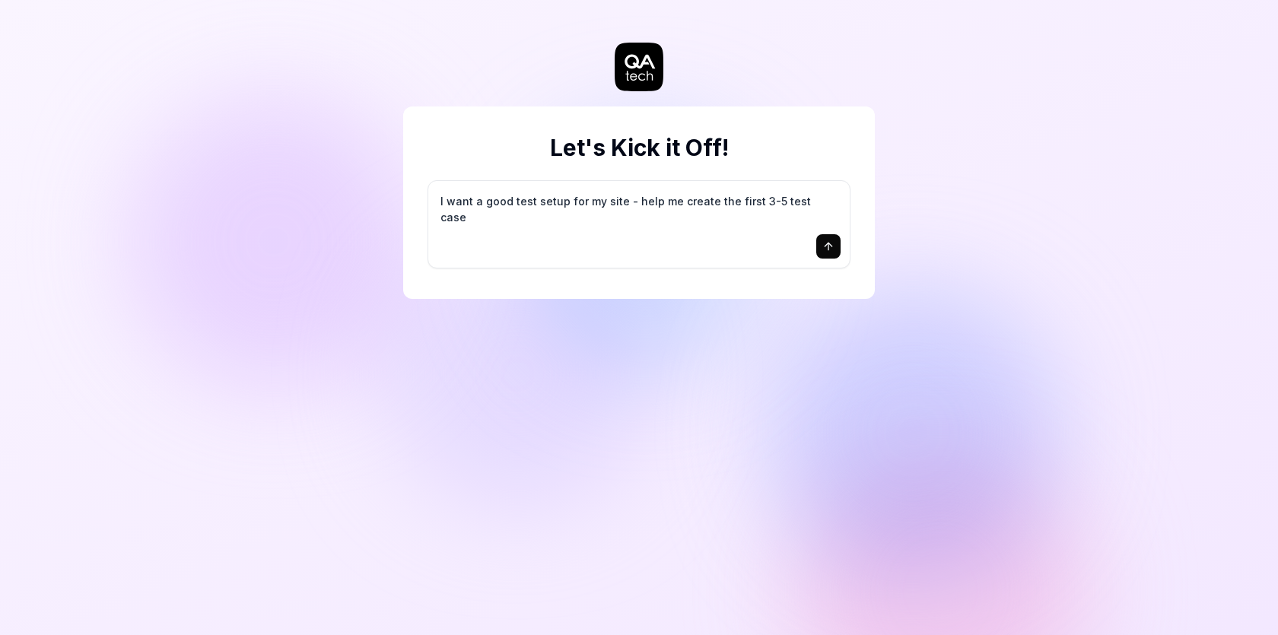
type textarea "I want a good test setup for my site - help me create the first 3-5 test cases"
click at [826, 242] on icon "submit" at bounding box center [828, 246] width 12 height 12
type textarea "*"
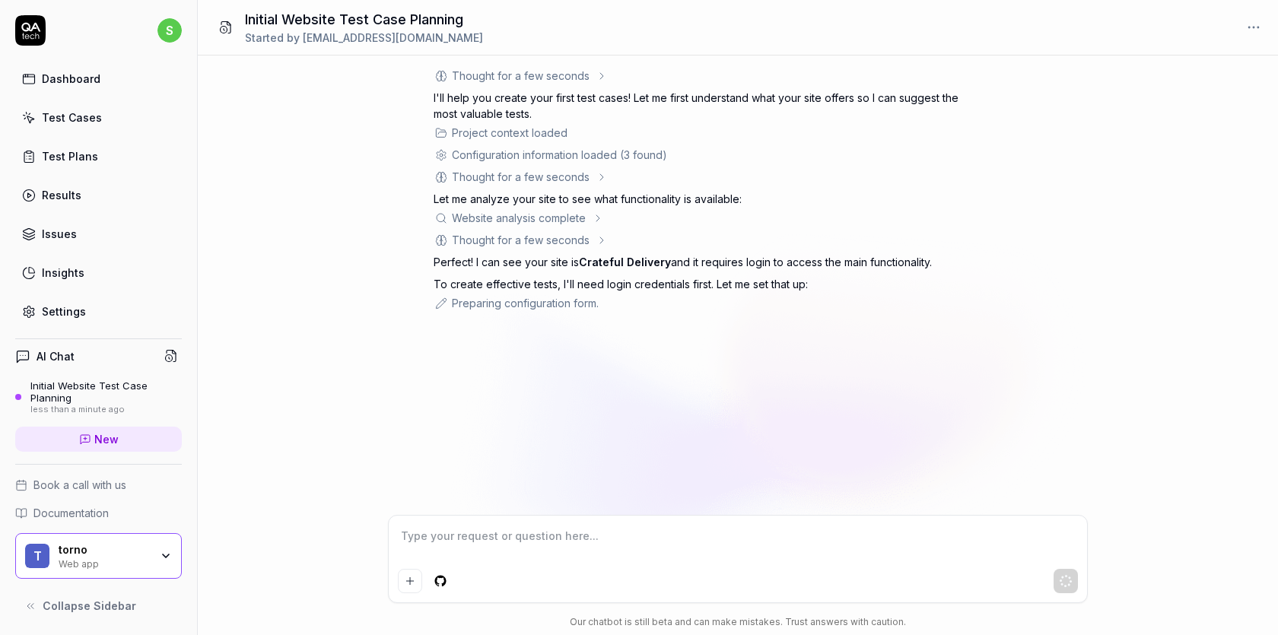
type textarea "*"
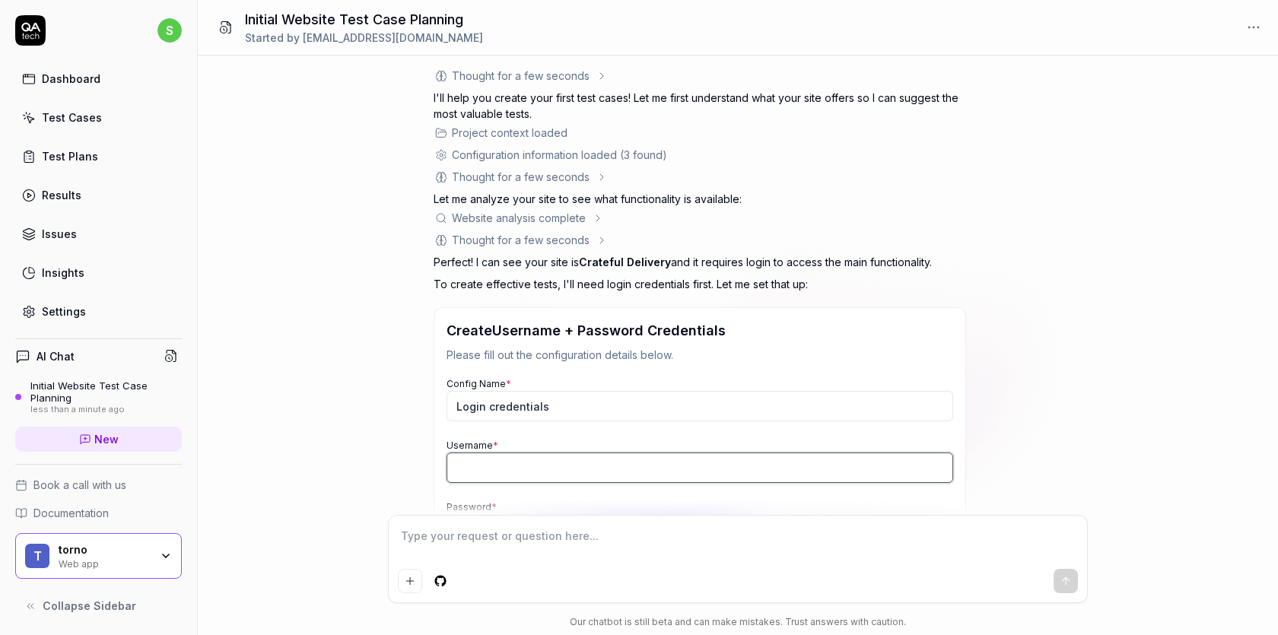
type input "swarupam.kumar+1@tornosolutions.com"
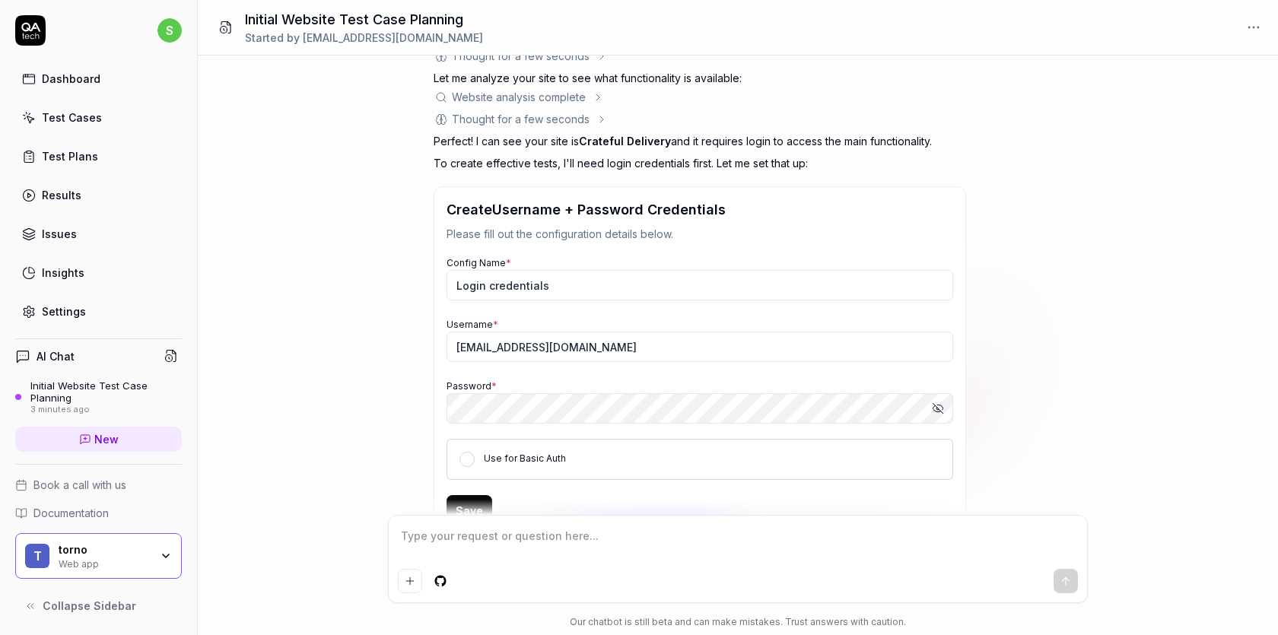
scroll to position [241, 0]
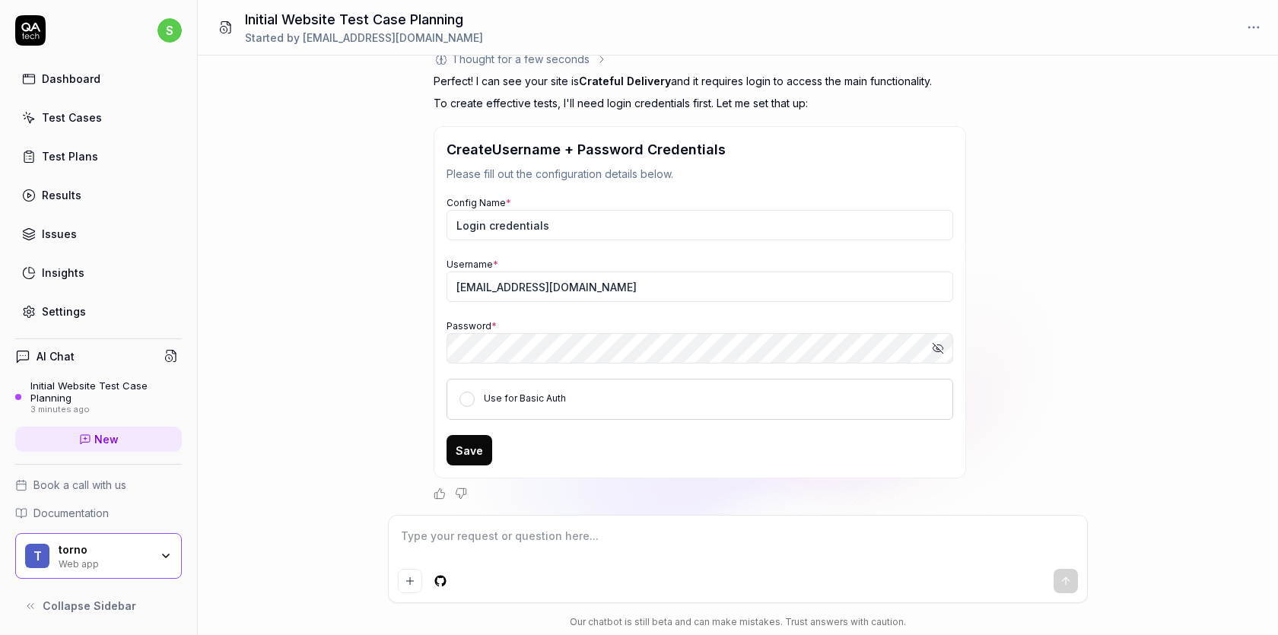
click at [936, 342] on icon "button" at bounding box center [938, 348] width 12 height 12
click at [440, 343] on div "Create Username + Password Credentials Please fill out the configuration detail…" at bounding box center [700, 302] width 533 height 352
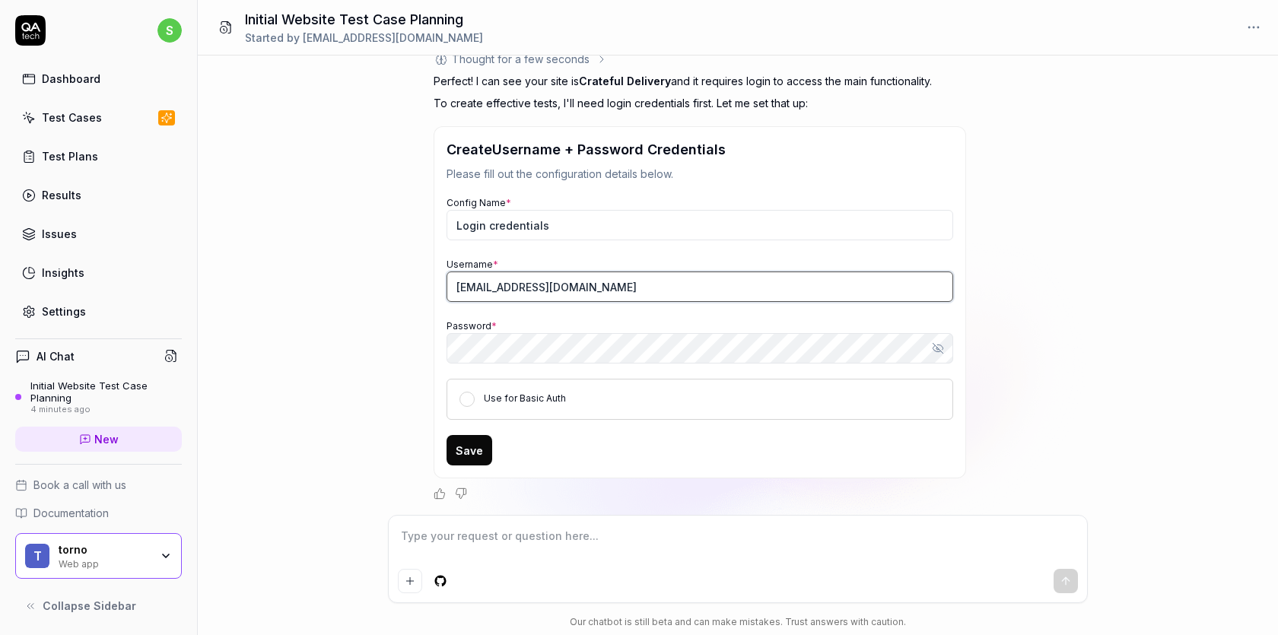
type textarea "*"
click at [556, 291] on input "swarupam.kumar+1@tornosolutions.com" at bounding box center [700, 287] width 507 height 30
type input "swarupam.kumar+3@tornosolutions.com"
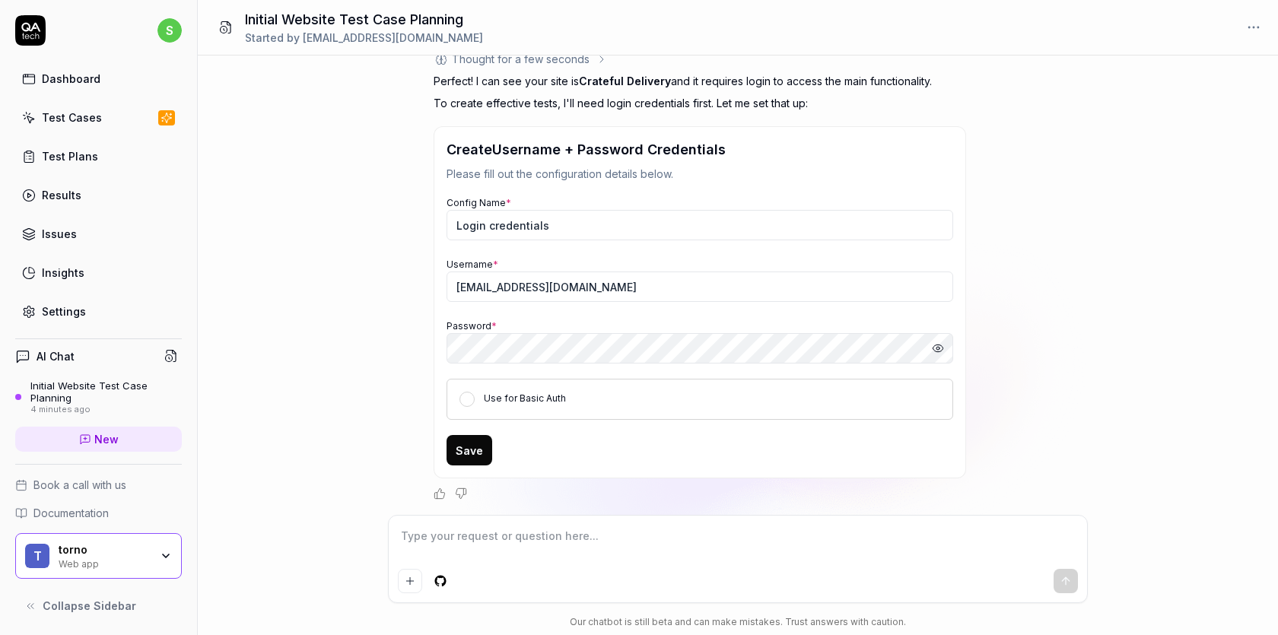
click at [472, 454] on button "Save" at bounding box center [470, 450] width 46 height 30
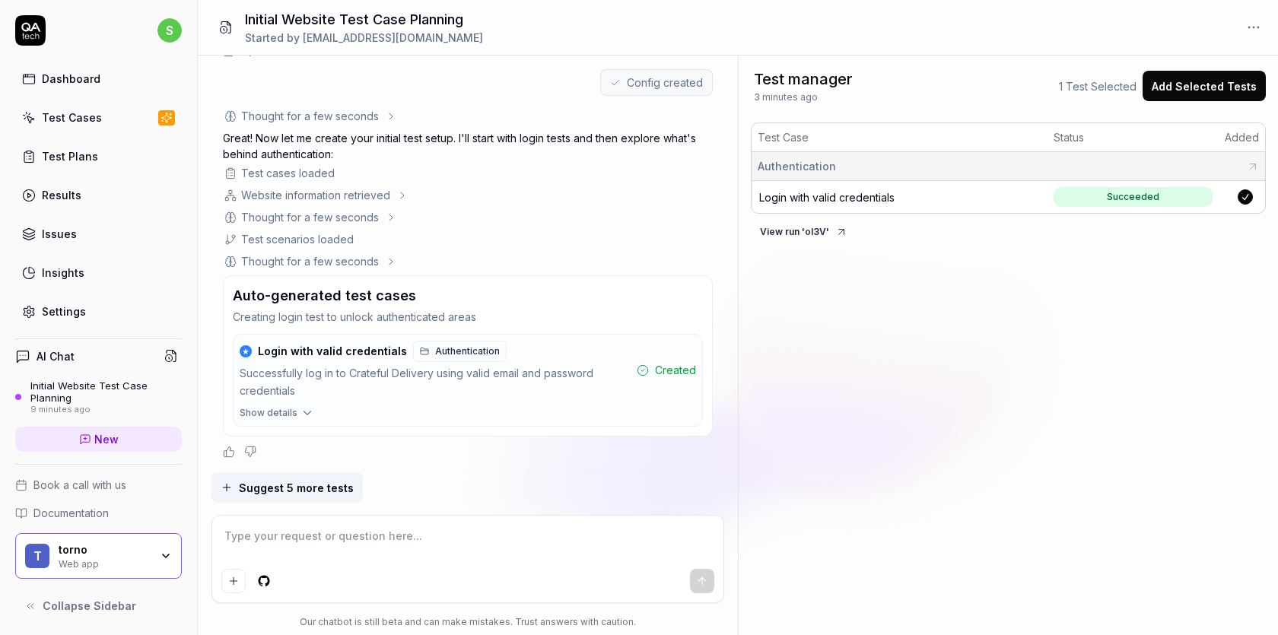
scroll to position [473, 0]
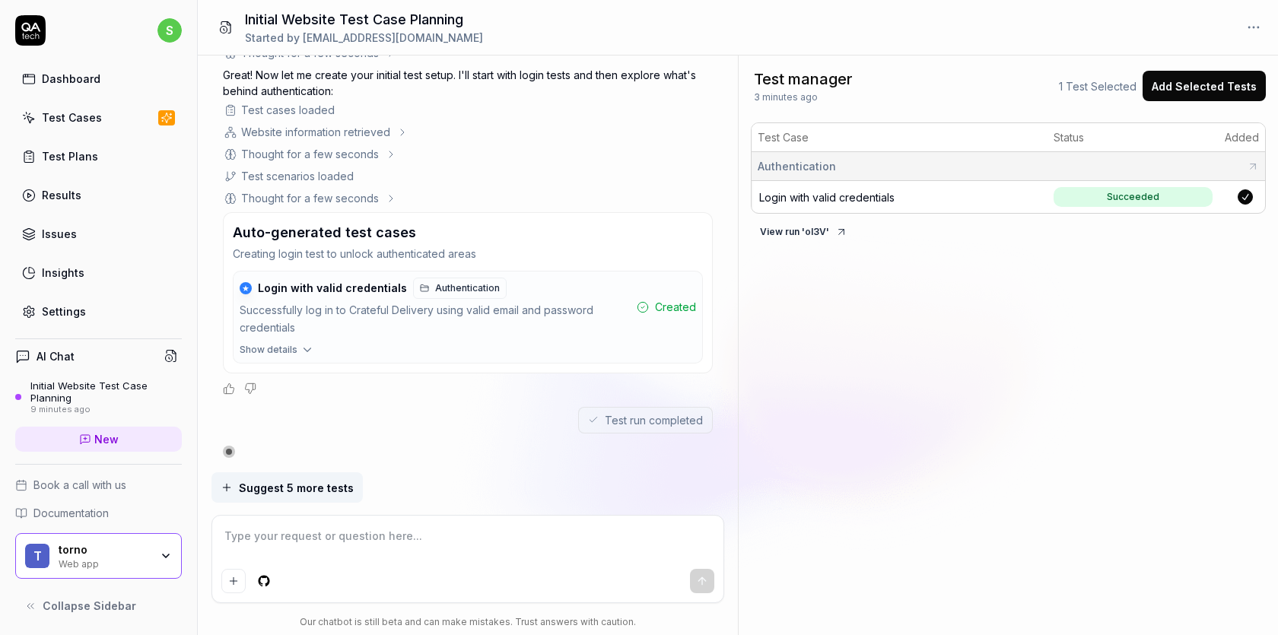
click at [323, 491] on span "Suggest 5 more tests" at bounding box center [296, 488] width 115 height 16
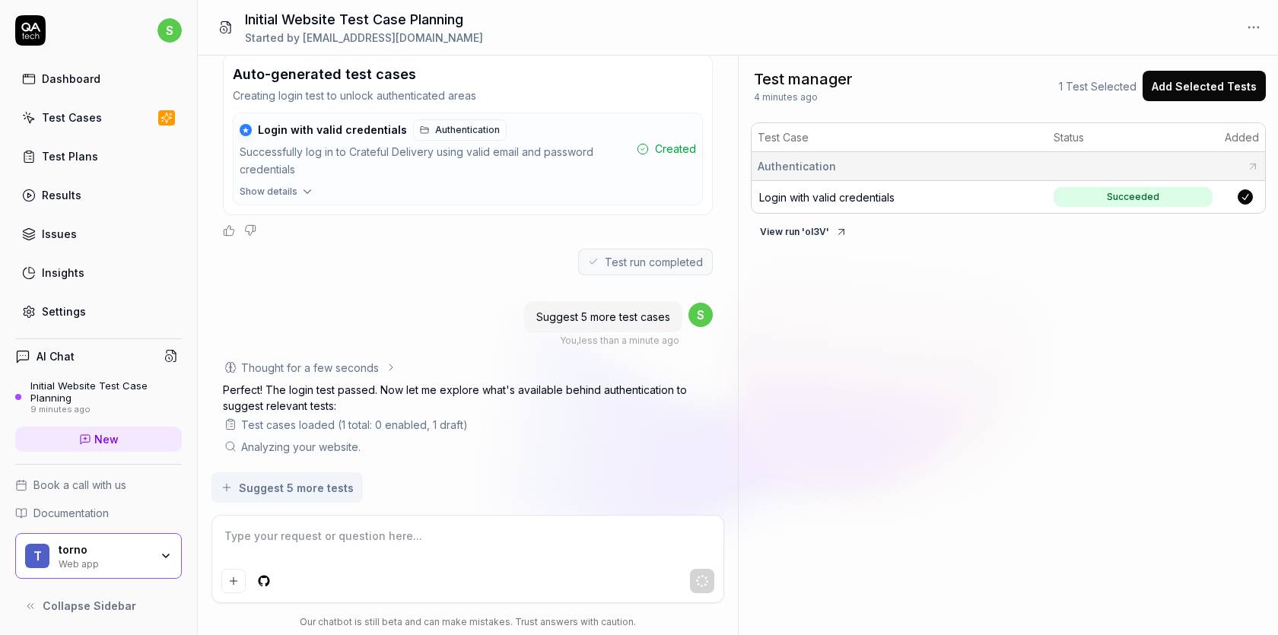
scroll to position [727, 0]
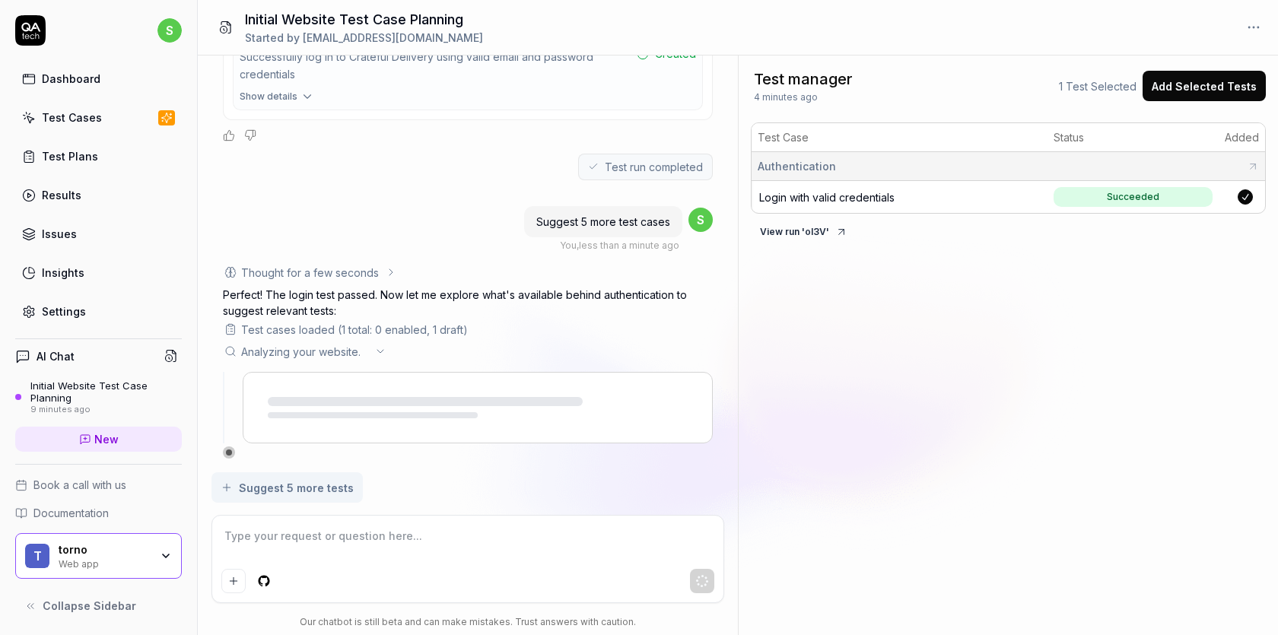
click at [838, 197] on span "Login with valid credentials" at bounding box center [826, 197] width 135 height 13
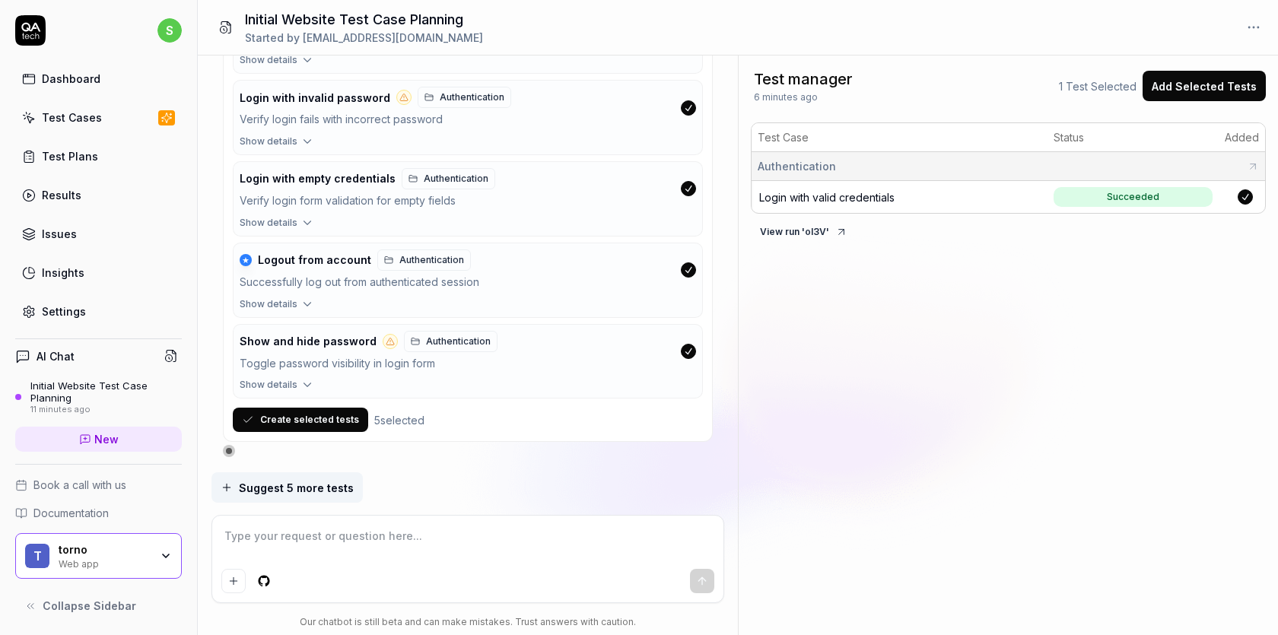
scroll to position [1310, 0]
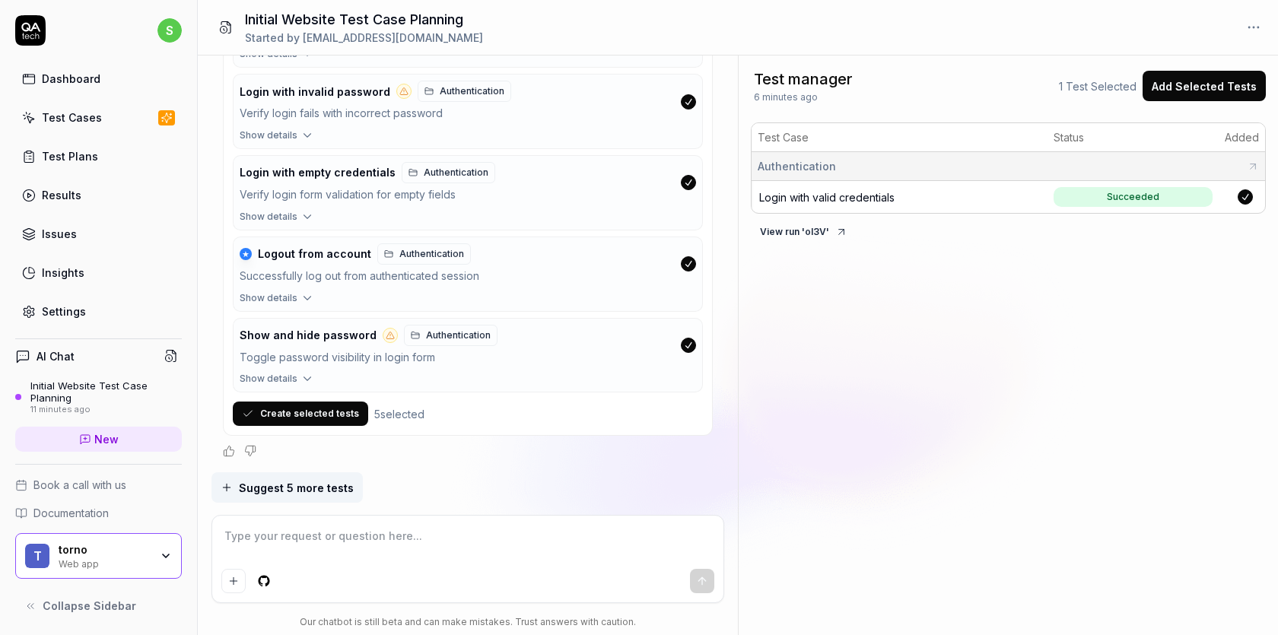
click at [322, 420] on button "Create selected tests" at bounding box center [300, 414] width 135 height 24
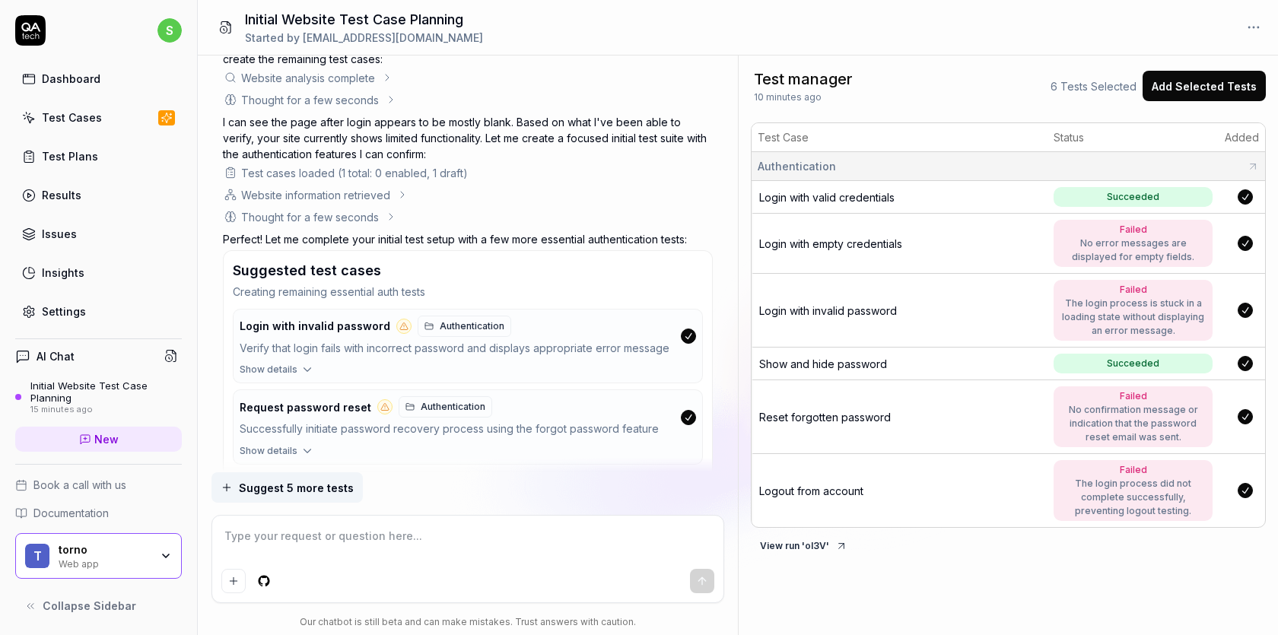
scroll to position [835, 0]
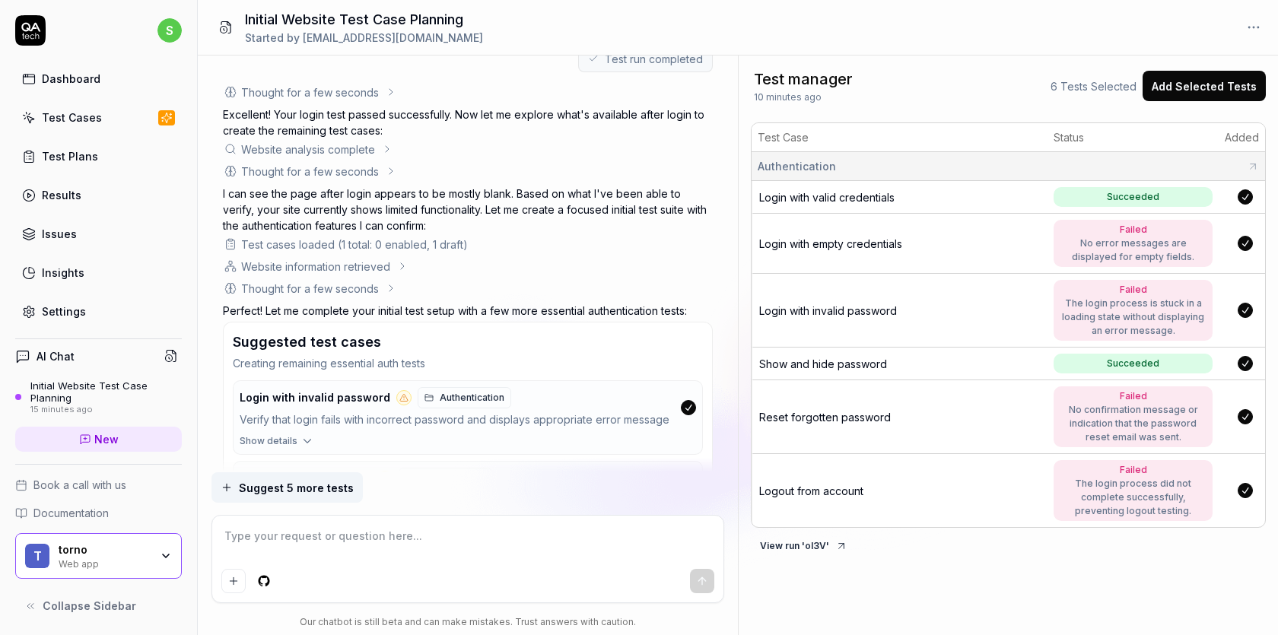
click at [888, 240] on span "Login with empty credentials" at bounding box center [830, 243] width 143 height 13
click at [835, 418] on span "Reset forgotten password" at bounding box center [825, 417] width 132 height 13
type textarea "*"
click at [101, 550] on div "torno" at bounding box center [104, 550] width 91 height 14
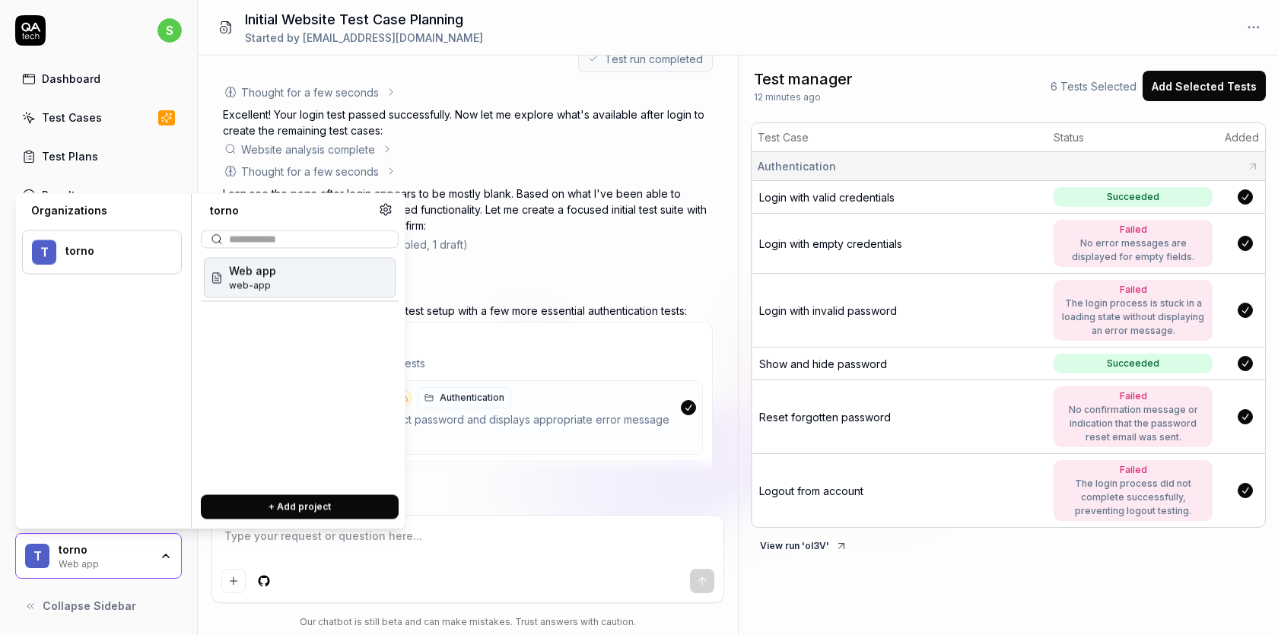
click at [94, 326] on menu "t torno" at bounding box center [102, 366] width 160 height 297
click at [262, 505] on button "+ Add project" at bounding box center [300, 507] width 198 height 24
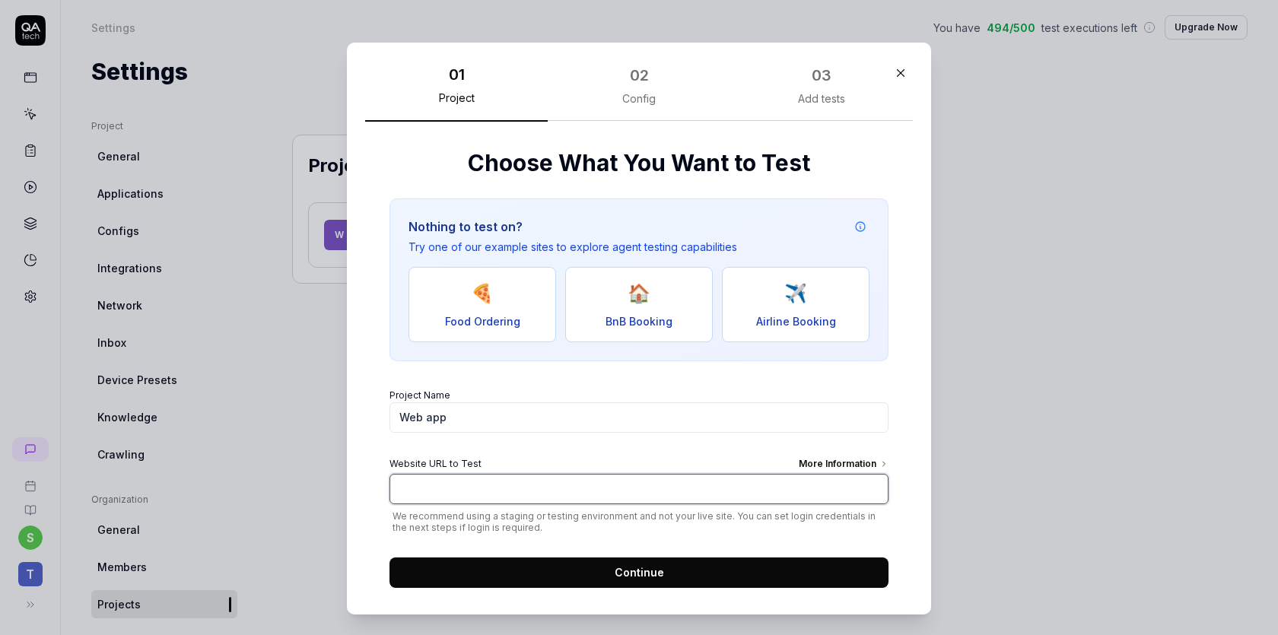
click at [438, 488] on input "Website URL to Test More Information" at bounding box center [639, 489] width 499 height 30
paste input "[URL][DOMAIN_NAME]"
type input "[URL][DOMAIN_NAME]"
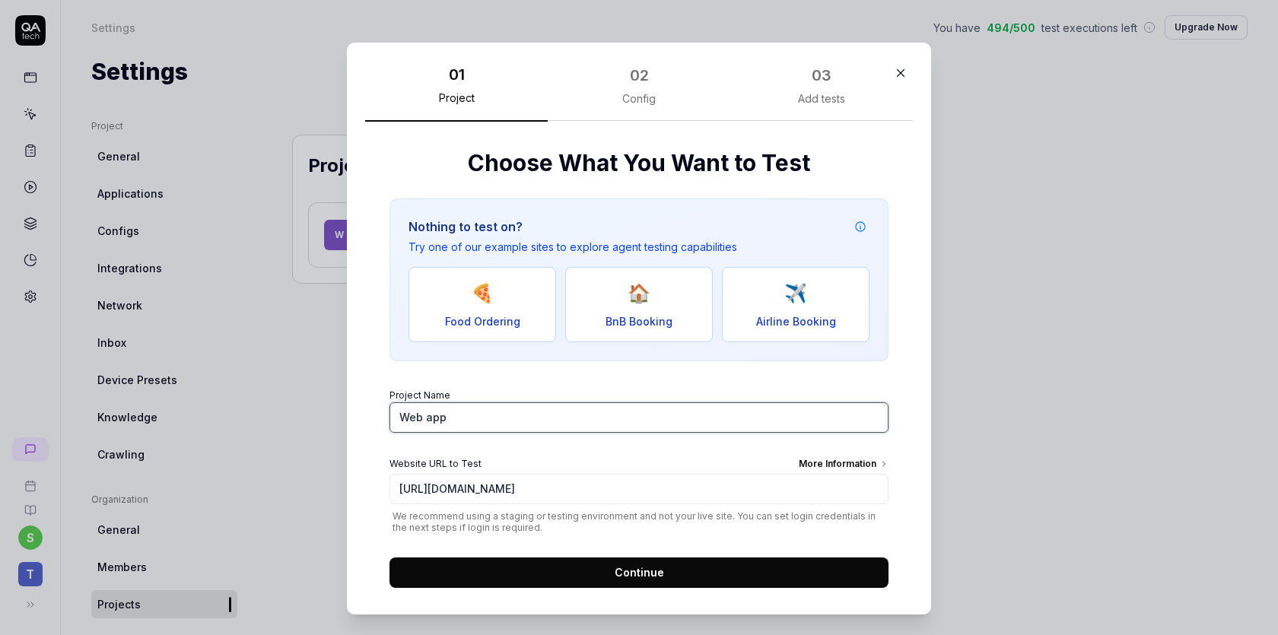
click at [458, 419] on input "Web app" at bounding box center [639, 417] width 499 height 30
type input "W"
type input "stage createful"
click at [586, 570] on button "Continue" at bounding box center [639, 573] width 499 height 30
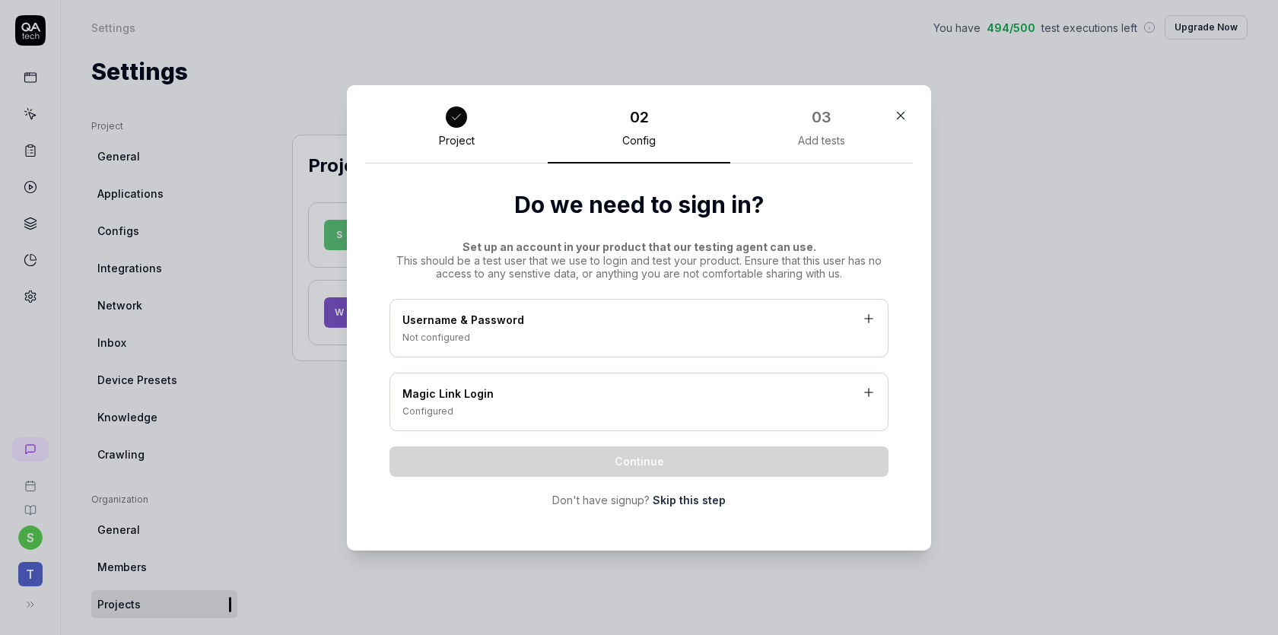
click at [752, 334] on div "Not configured" at bounding box center [638, 338] width 473 height 14
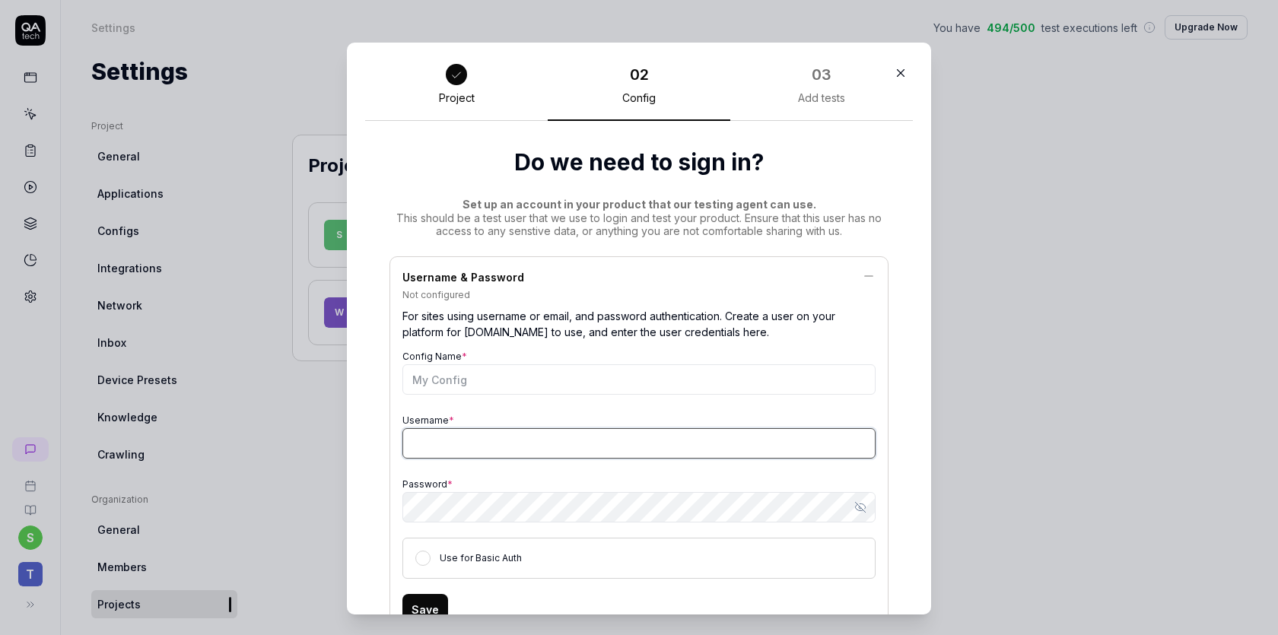
type input "swarupam.kumar+1@tornosolutions.com"
click at [866, 505] on icon "button" at bounding box center [860, 507] width 12 height 12
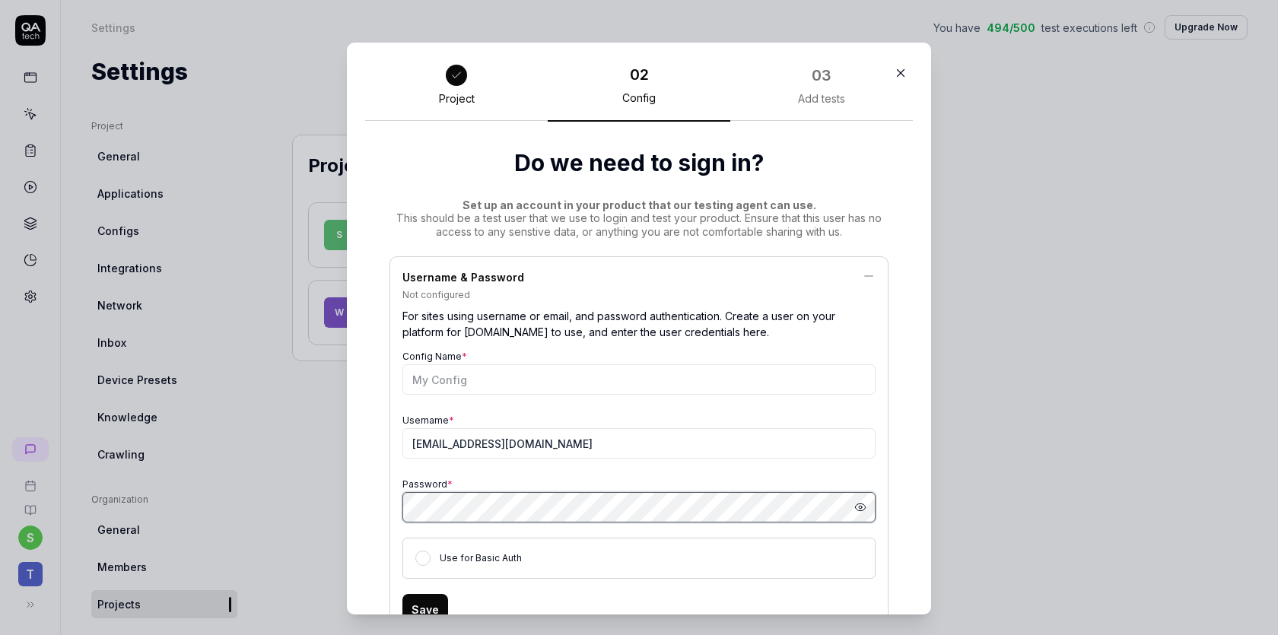
click at [352, 507] on div "Project 02 Config 03 Add tests Do we need to sign in? Set up an account in your…" at bounding box center [639, 329] width 584 height 572
click at [396, 557] on div "Username & Password Not configured For sites using username or email, and passw…" at bounding box center [639, 446] width 499 height 381
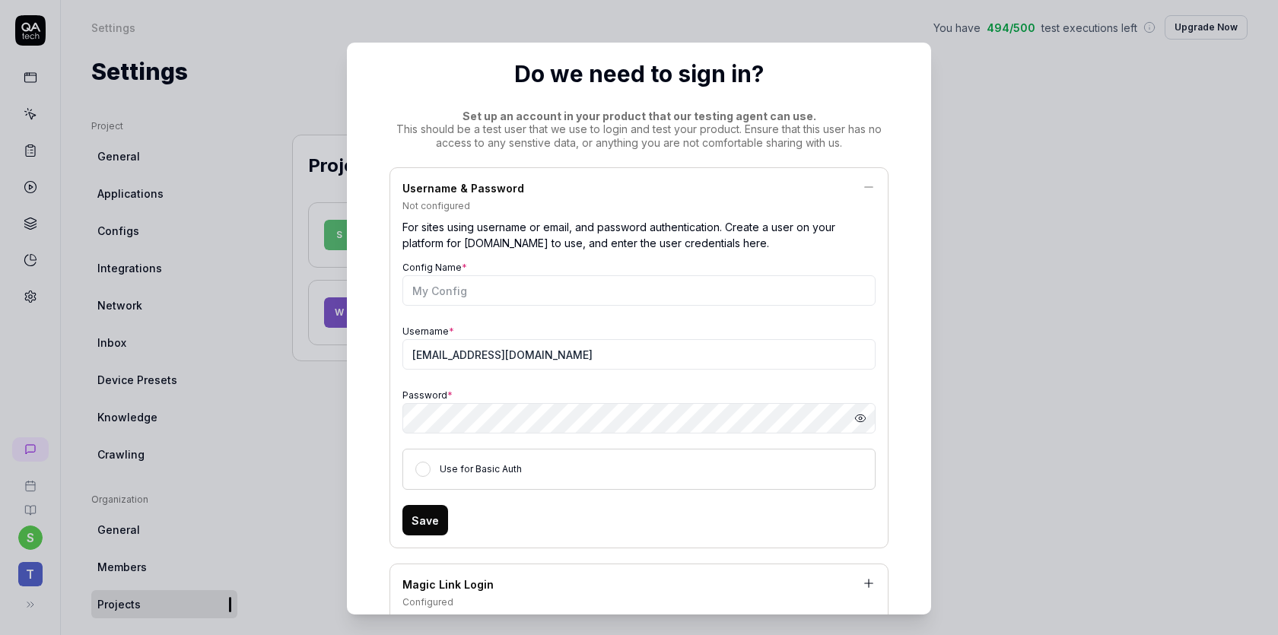
scroll to position [109, 0]
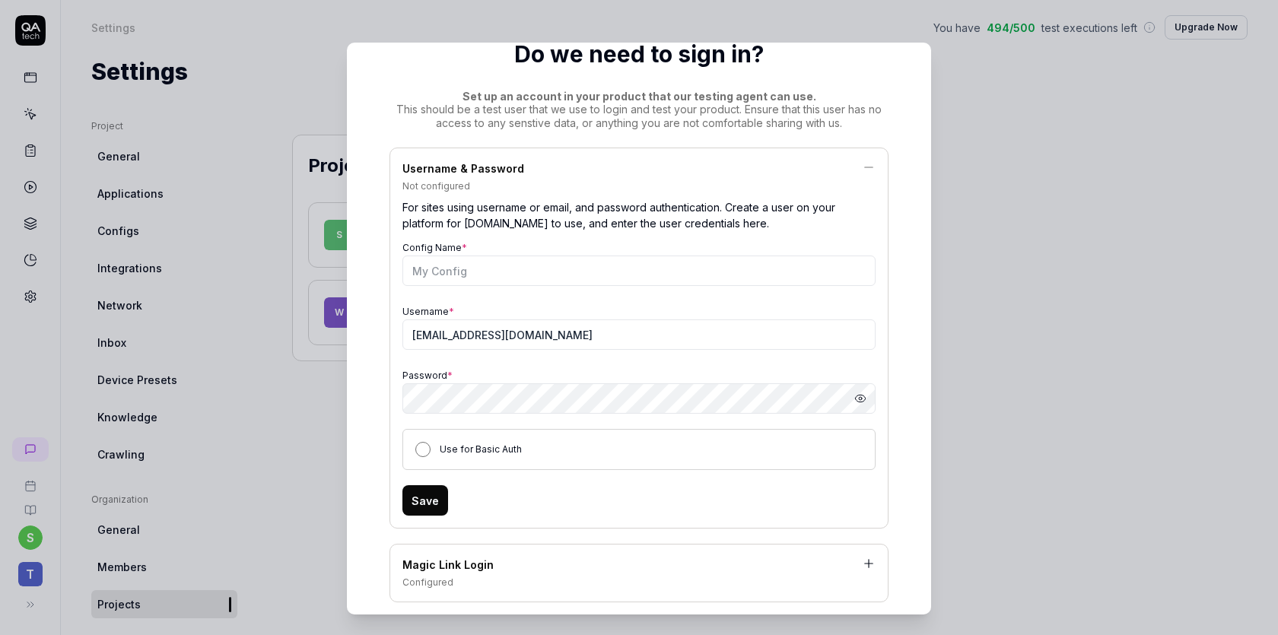
click at [419, 453] on button "Use for Basic Auth" at bounding box center [422, 449] width 15 height 15
click at [423, 453] on button "Use for Basic Auth" at bounding box center [422, 449] width 15 height 15
click at [431, 494] on button "Save" at bounding box center [425, 500] width 46 height 30
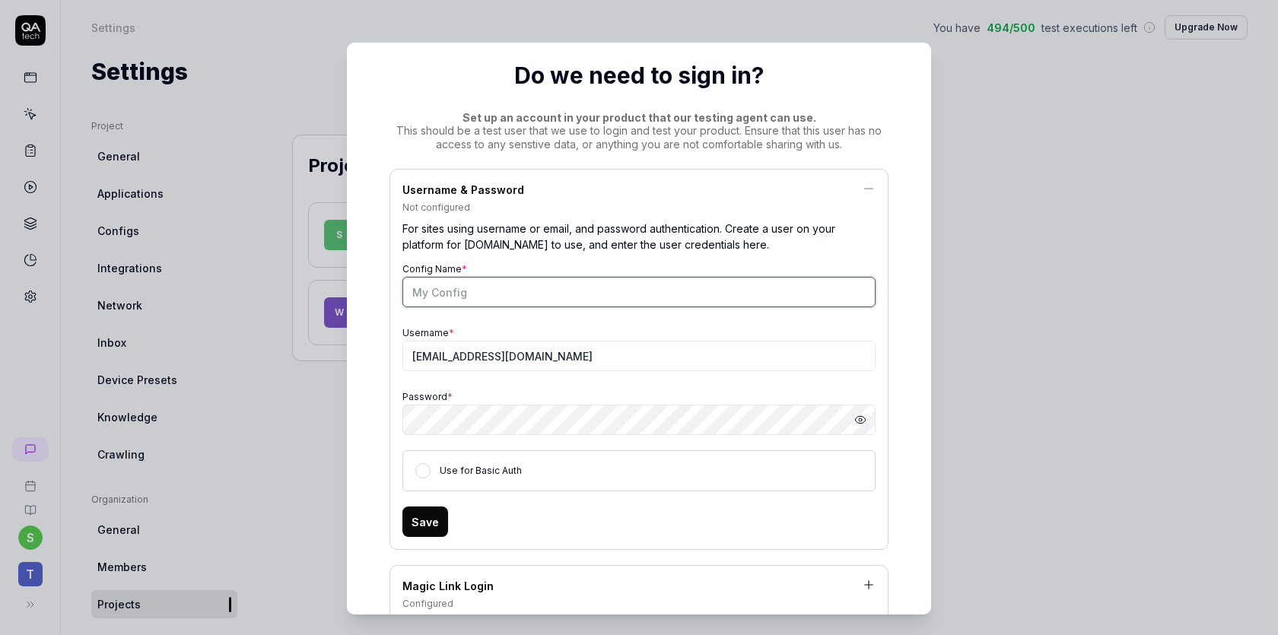
scroll to position [85, 0]
type input "stage config"
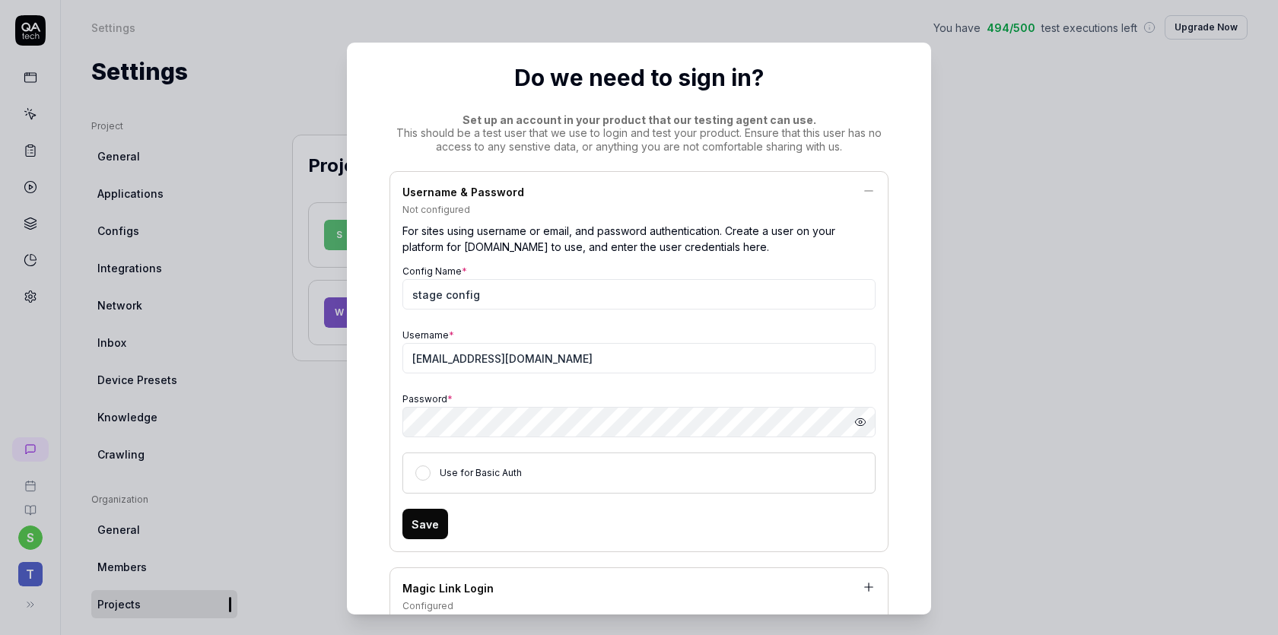
click at [537, 525] on div "Save" at bounding box center [638, 524] width 473 height 30
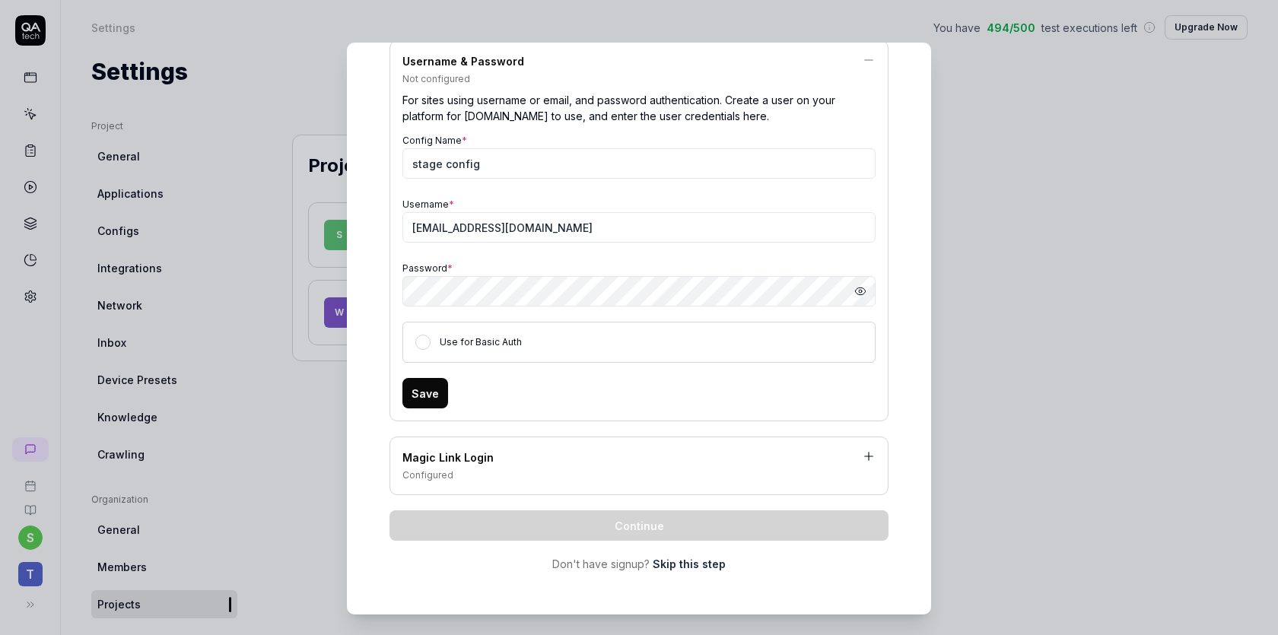
click at [876, 459] on div "Magic Link Login Configured" at bounding box center [639, 466] width 499 height 59
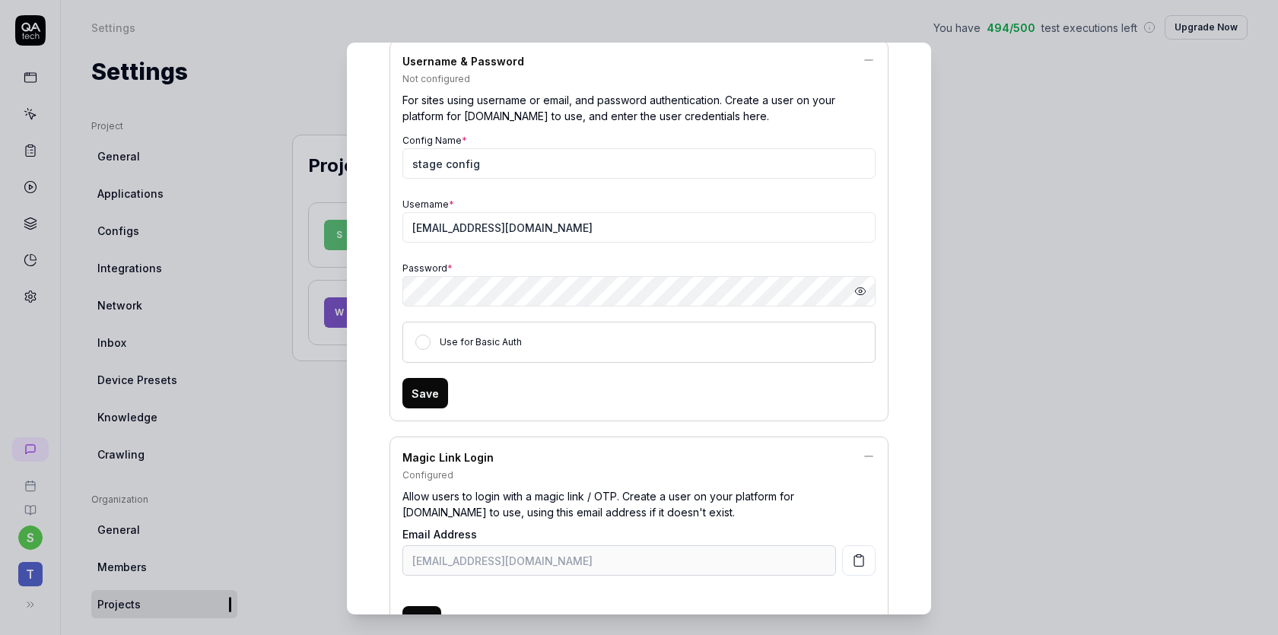
click at [873, 455] on icon at bounding box center [869, 457] width 14 height 14
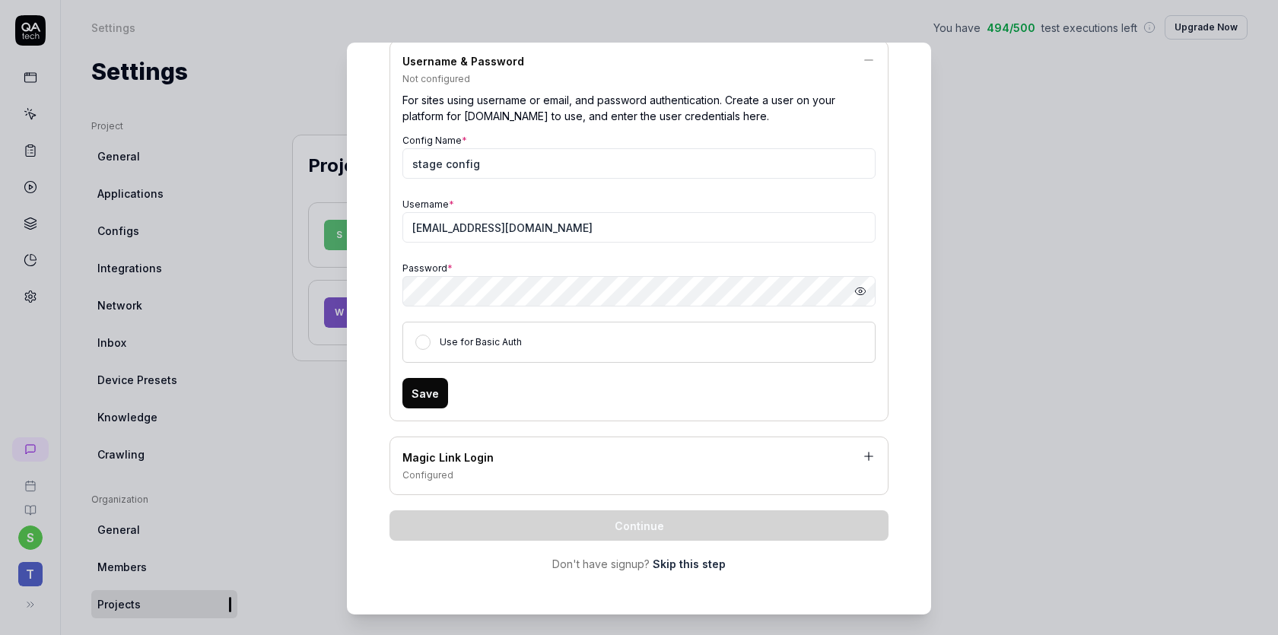
click at [430, 390] on button "Save" at bounding box center [425, 393] width 46 height 30
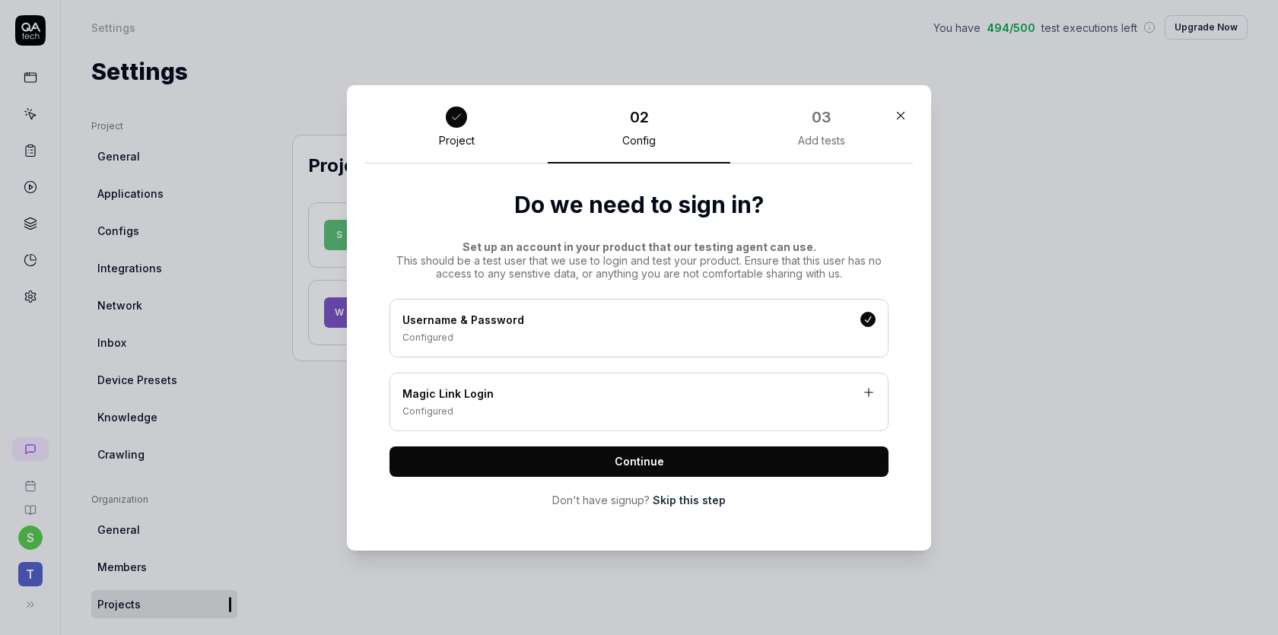
click at [742, 463] on button "Continue" at bounding box center [639, 462] width 499 height 30
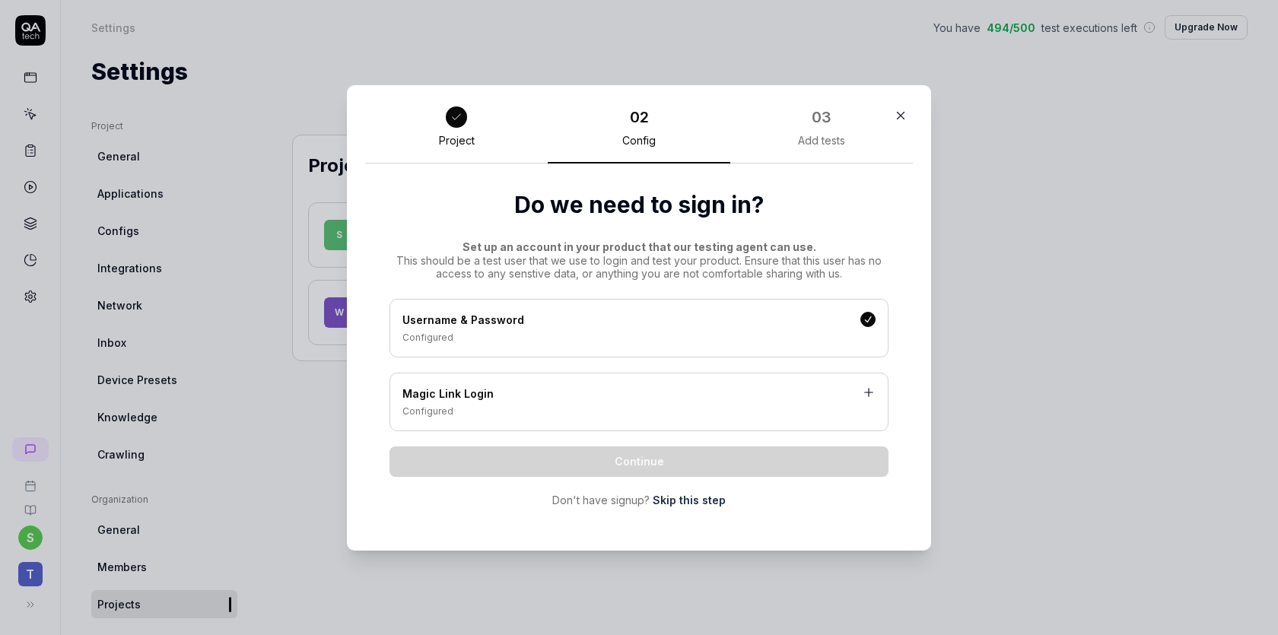
click at [628, 314] on div "Username & Password" at bounding box center [638, 321] width 473 height 19
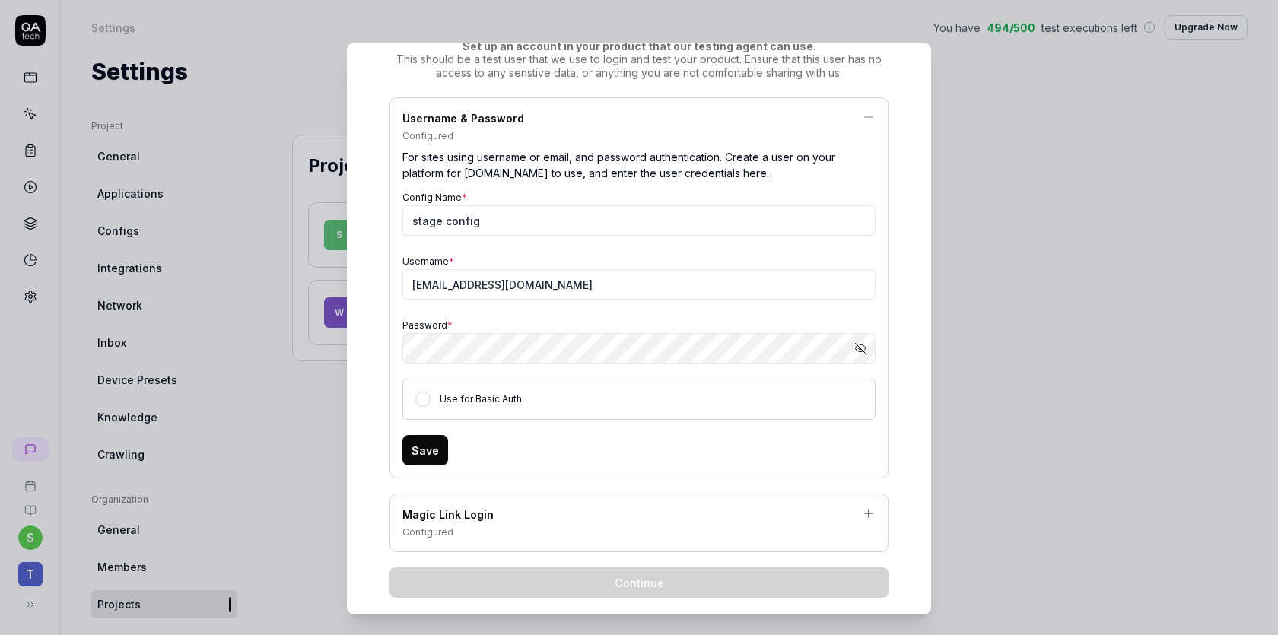
scroll to position [216, 0]
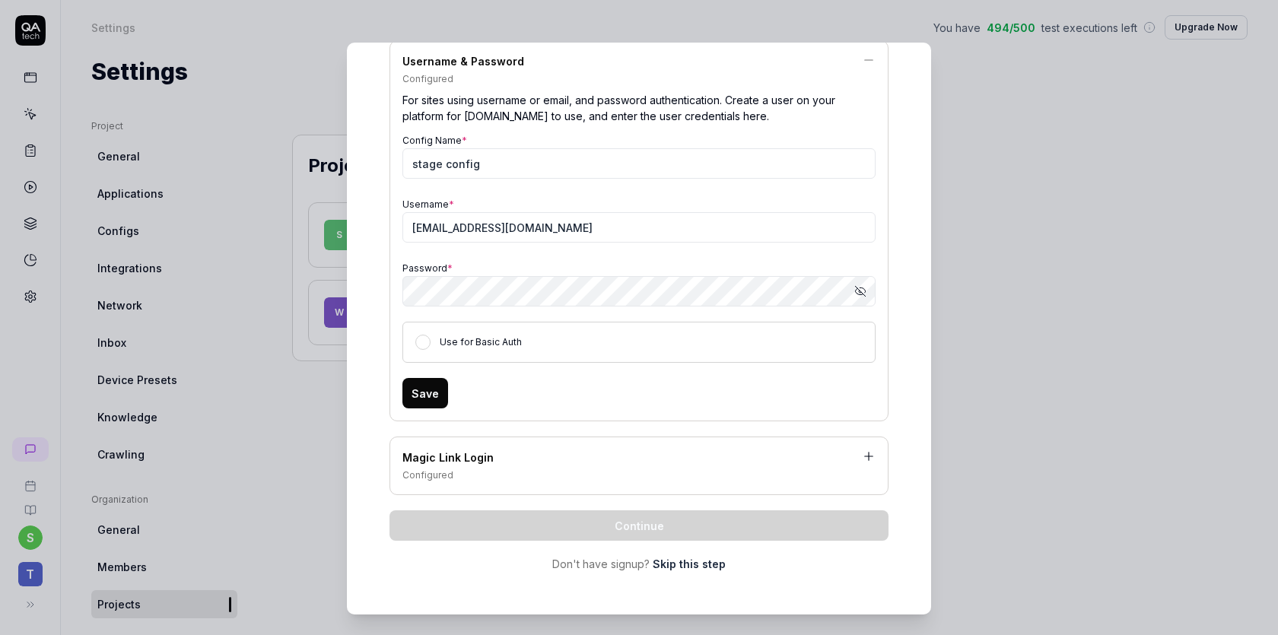
click at [427, 405] on button "Save" at bounding box center [425, 393] width 46 height 30
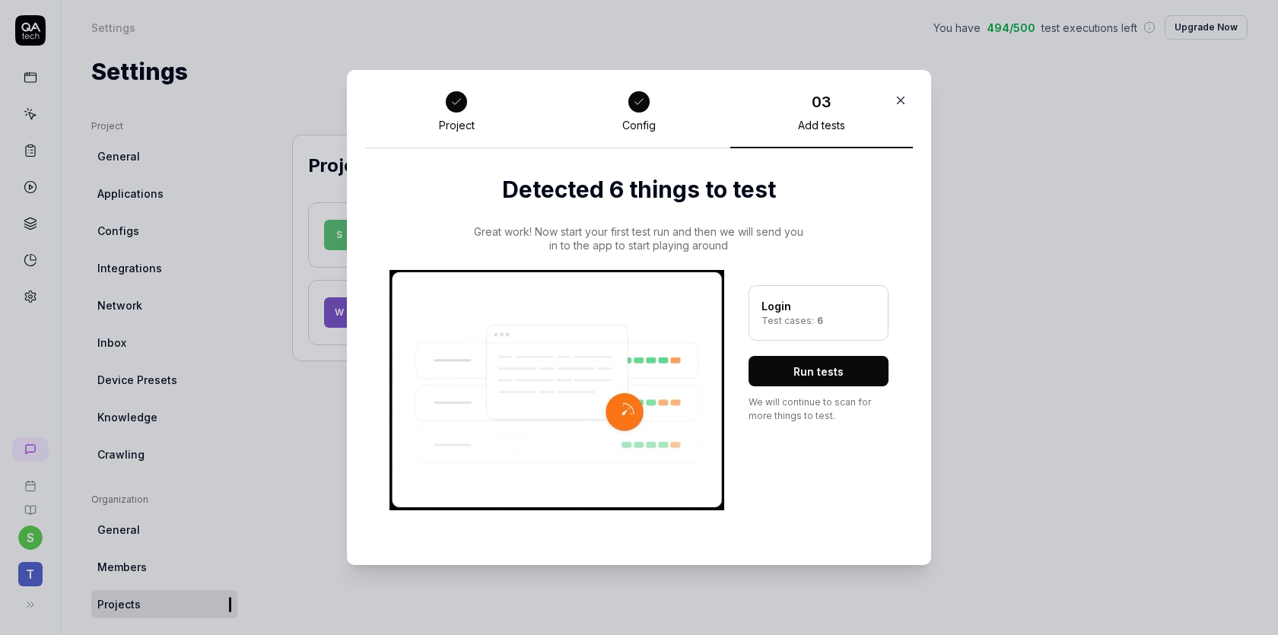
click at [851, 380] on button "Run tests" at bounding box center [819, 371] width 140 height 30
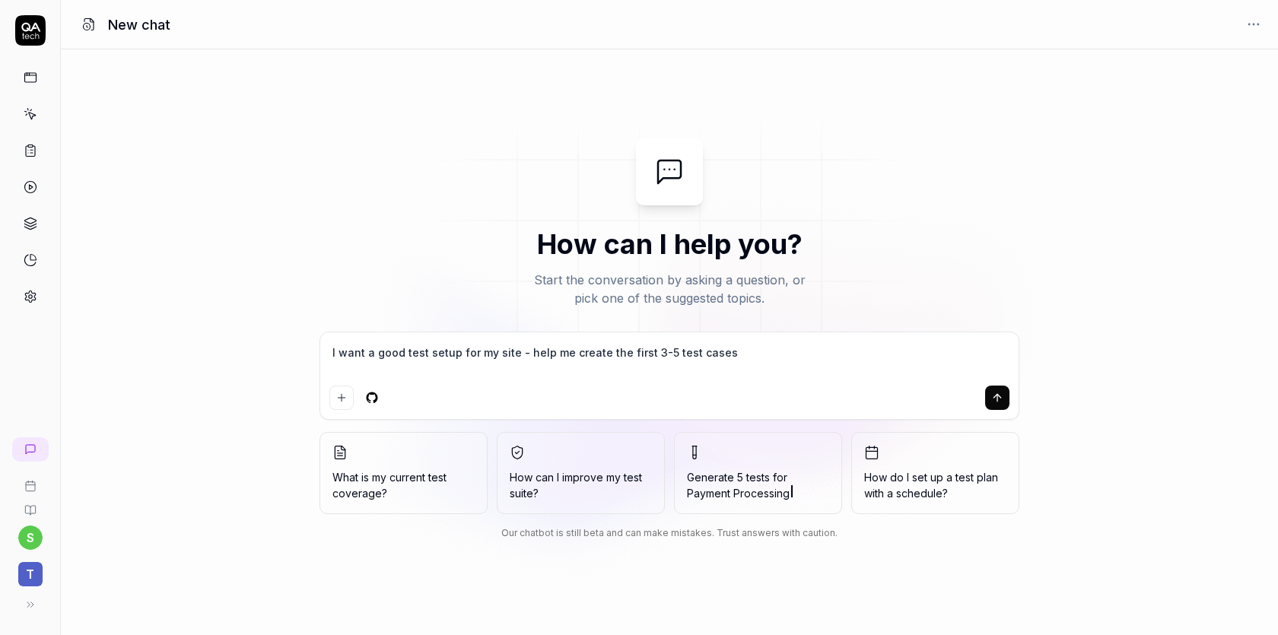
type textarea "*"
type textarea "I want a good test setup for my site - help me create the first 3-5 test case"
type textarea "*"
type textarea "I want a good test setup for my site - help me create the first 3-5 test cas"
type textarea "*"
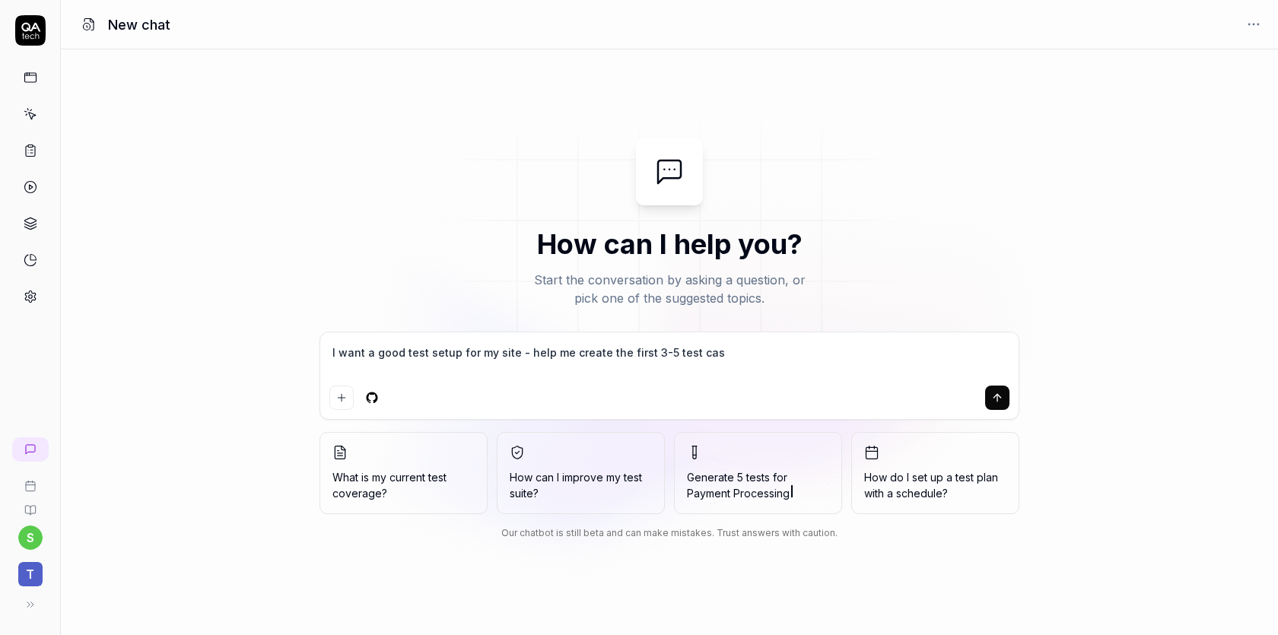
type textarea "I want a good test setup for my site - help me create the first 3-5 test ca"
type textarea "*"
type textarea "I want a good test setup for my site - help me create the first 3-5 test c"
type textarea "*"
type textarea "I want a good test setup for my site - help me create the first 3-5 test"
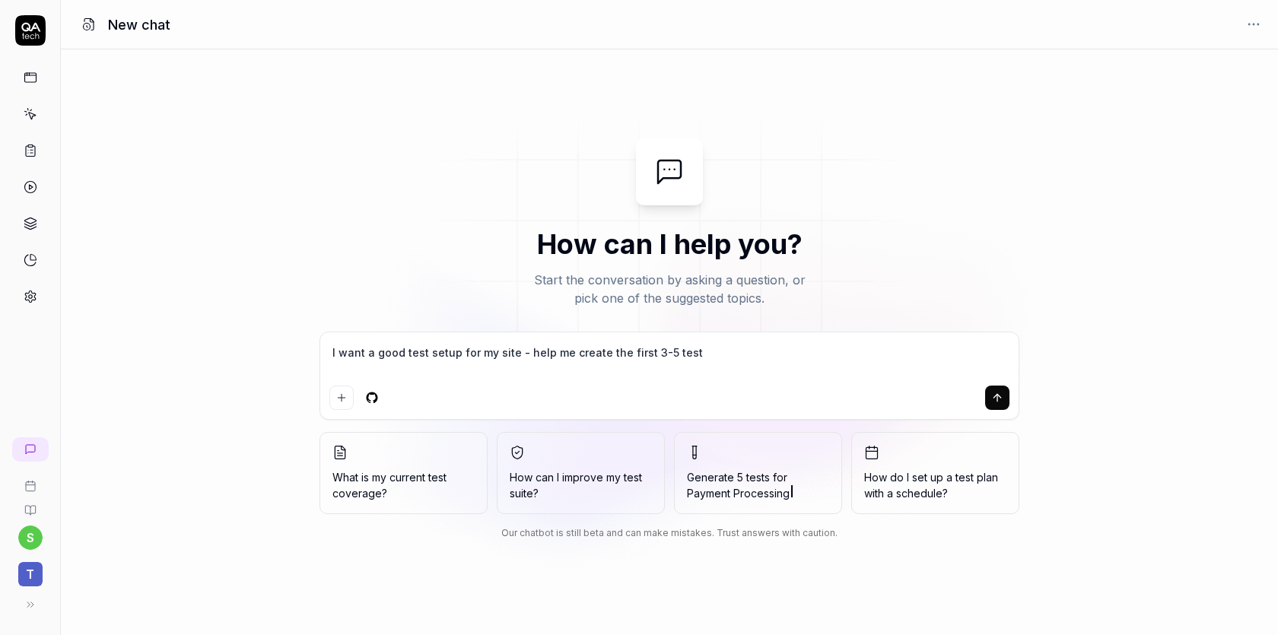
type textarea "*"
type textarea "I want a good test setup for my site - help me create the first 3-5 test"
type textarea "*"
type textarea "I want a good test setup for my site - help me create the first 3-5 tes"
type textarea "*"
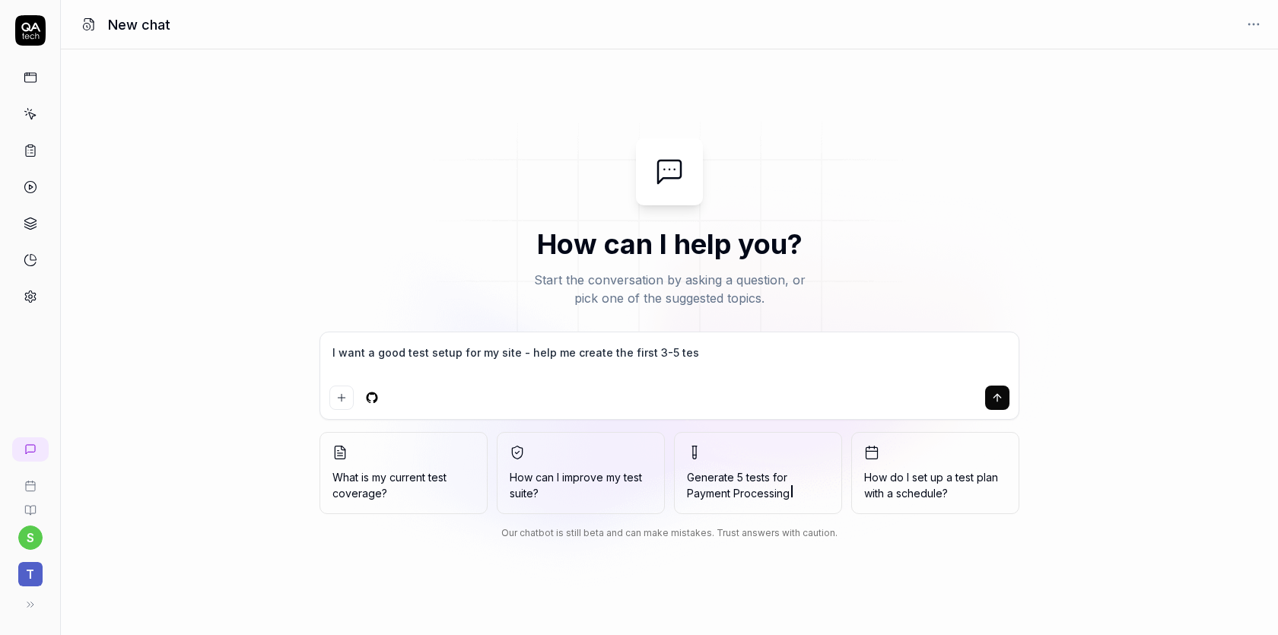
type textarea "I want a good test setup for my site - help me create the first 3-5 te"
type textarea "*"
type textarea "I want a good test setup for my site - help me create the first 3-5 t"
type textarea "*"
type textarea "I want a good test setup for my site - help me create the first 3-5"
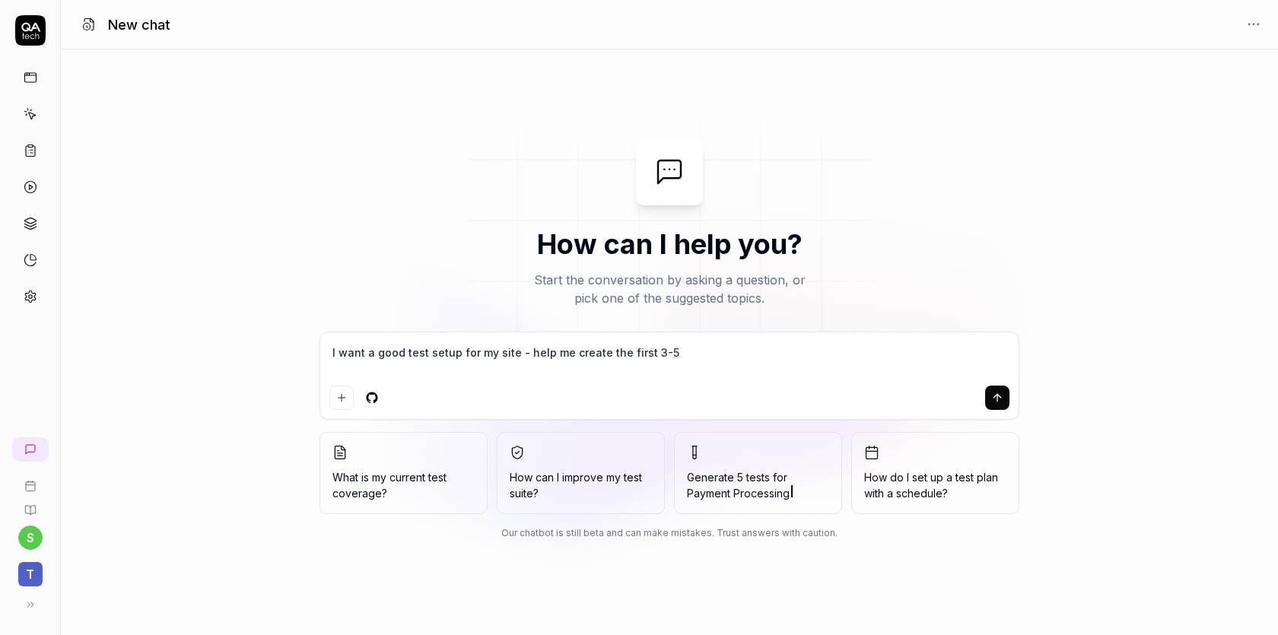
type textarea "*"
type textarea "I want a good test setup for my site - help me create the first 3-5"
type textarea "*"
type textarea "I want a good test setup for my site - help me create the first 3-"
type textarea "*"
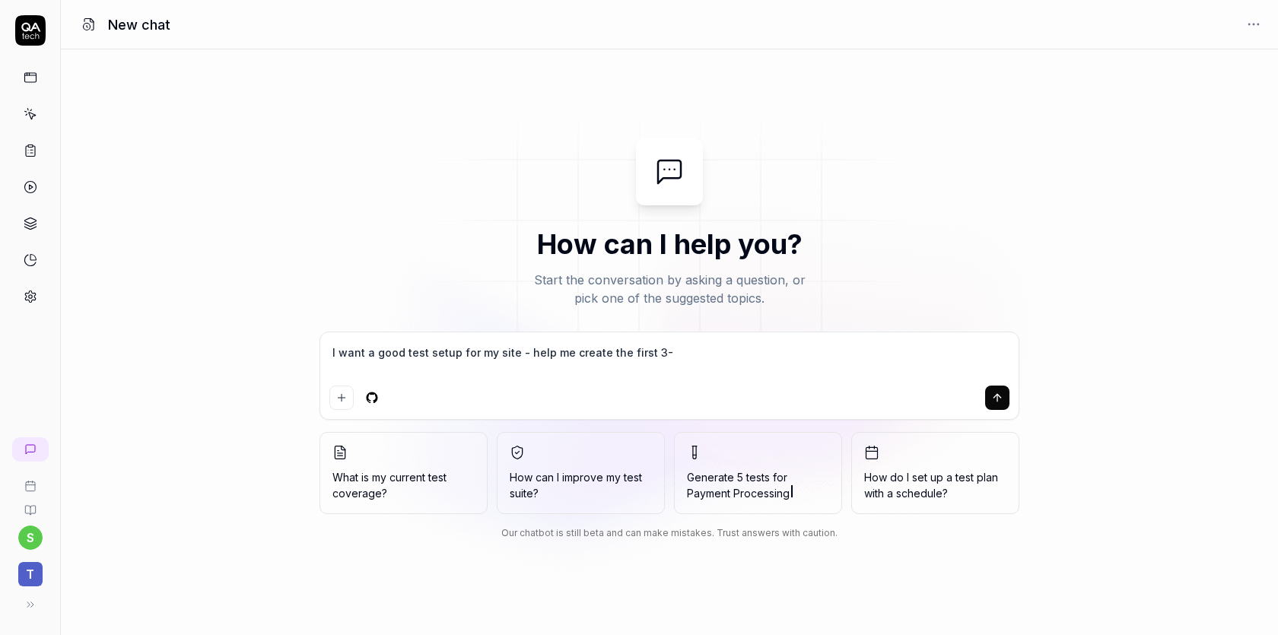
type textarea "I want a good test setup for my site - help me create the first 3"
type textarea "*"
click at [1002, 402] on icon "submit" at bounding box center [997, 398] width 12 height 12
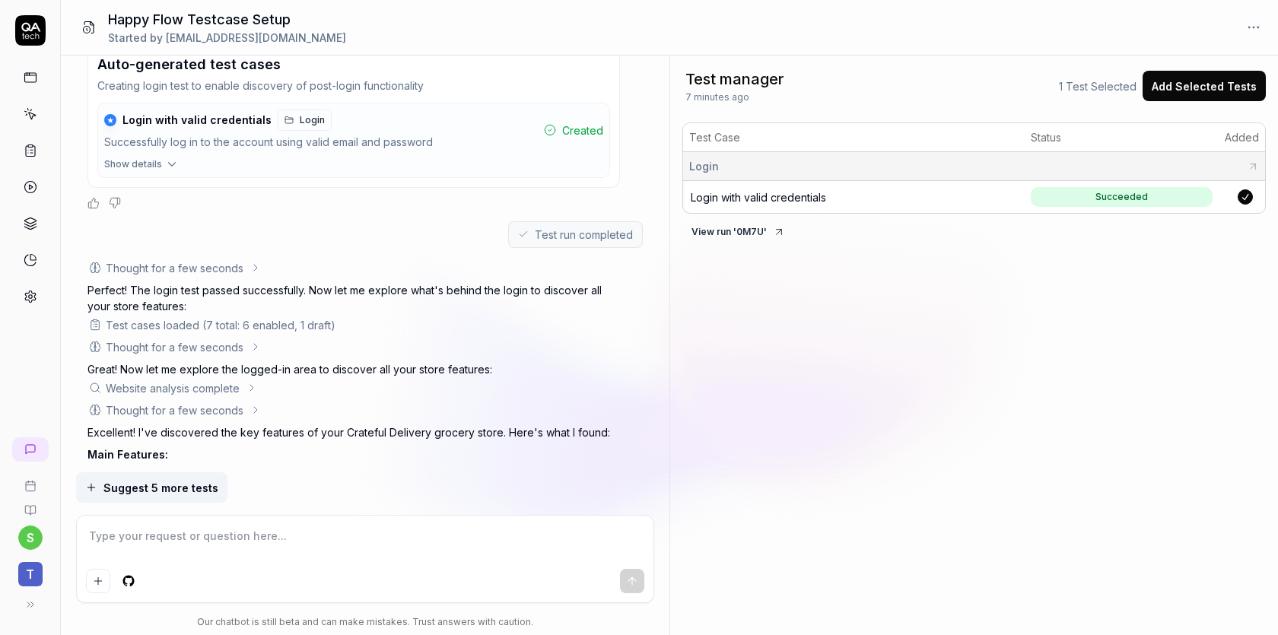
scroll to position [641, 0]
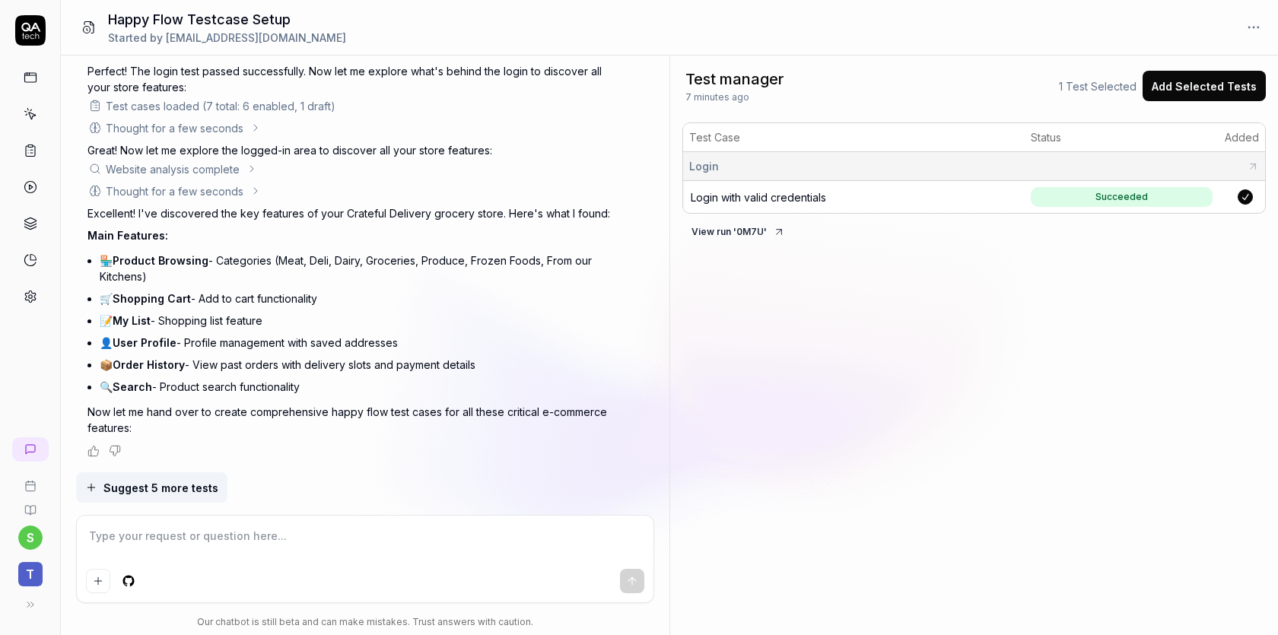
click at [140, 484] on span "Suggest 5 more tests" at bounding box center [160, 488] width 115 height 16
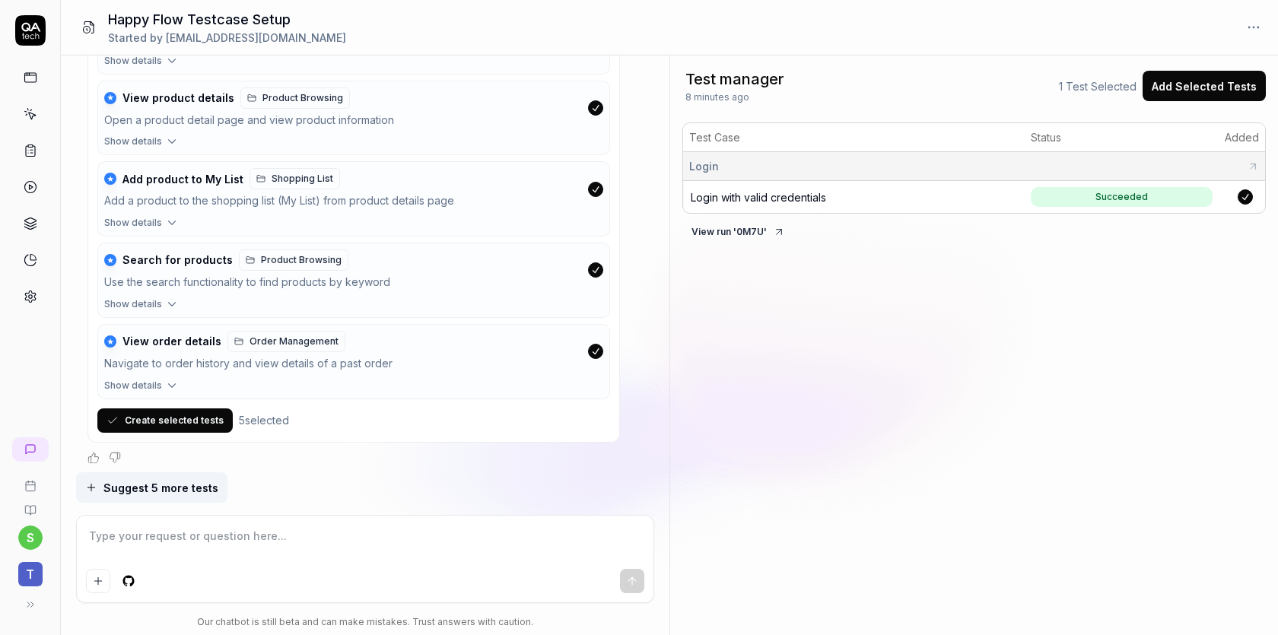
scroll to position [1363, 0]
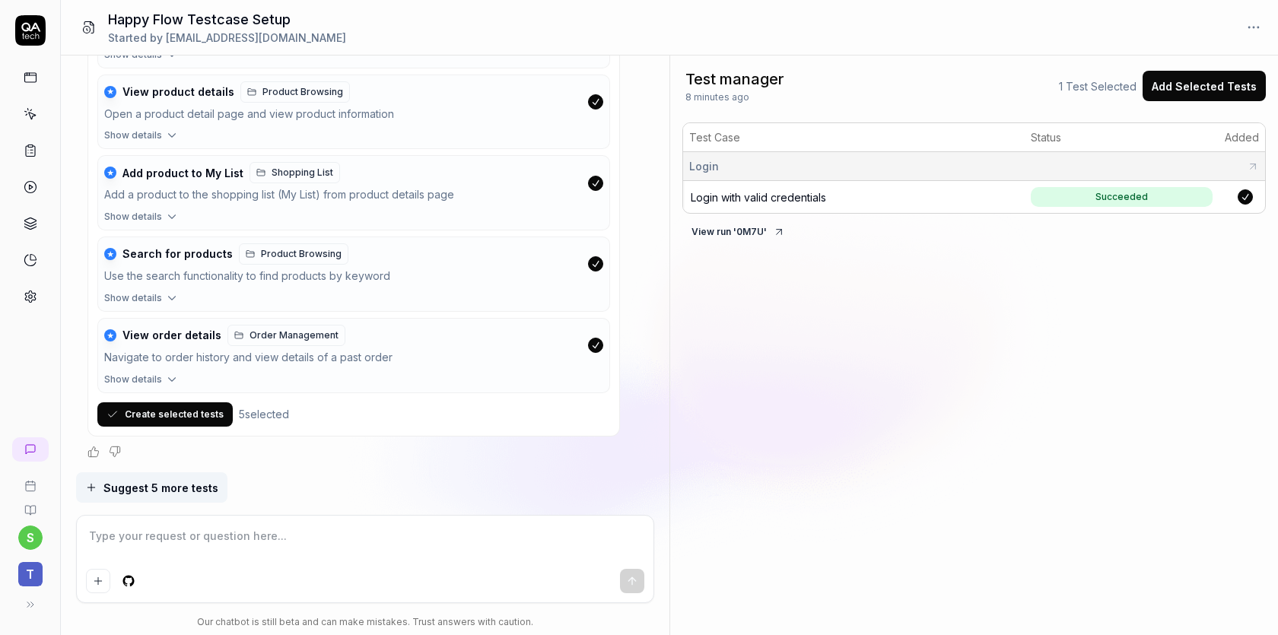
click at [196, 419] on button "Create selected tests" at bounding box center [164, 414] width 135 height 24
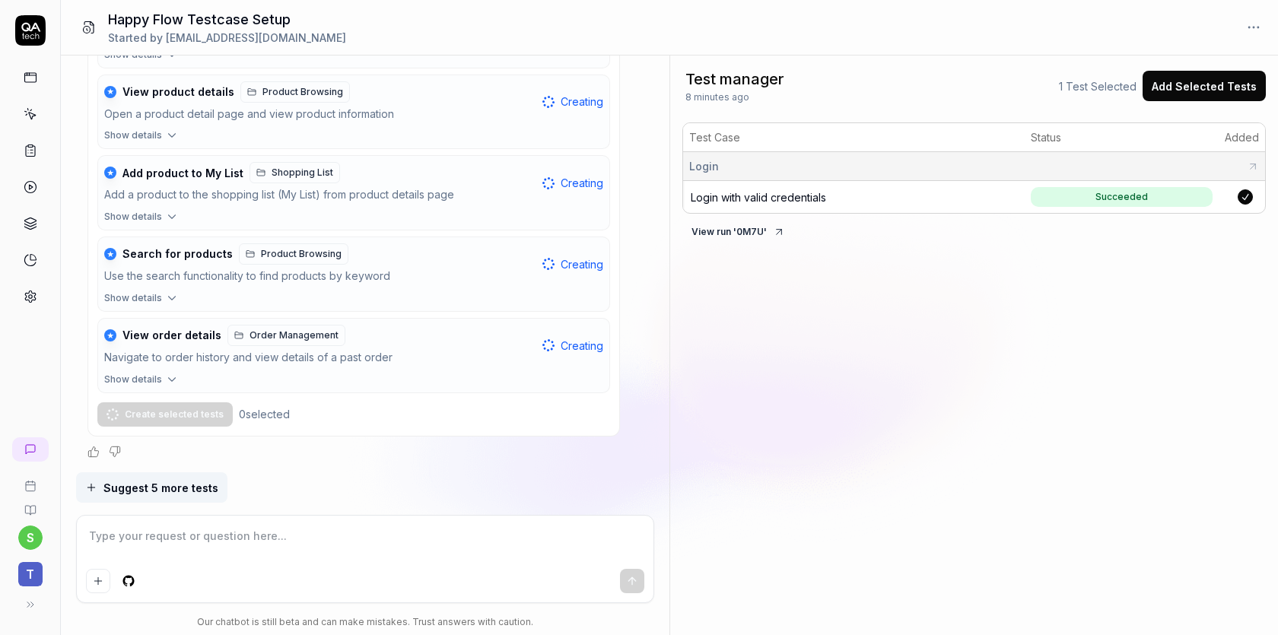
click at [151, 486] on span "Suggest 5 more tests" at bounding box center [160, 488] width 115 height 16
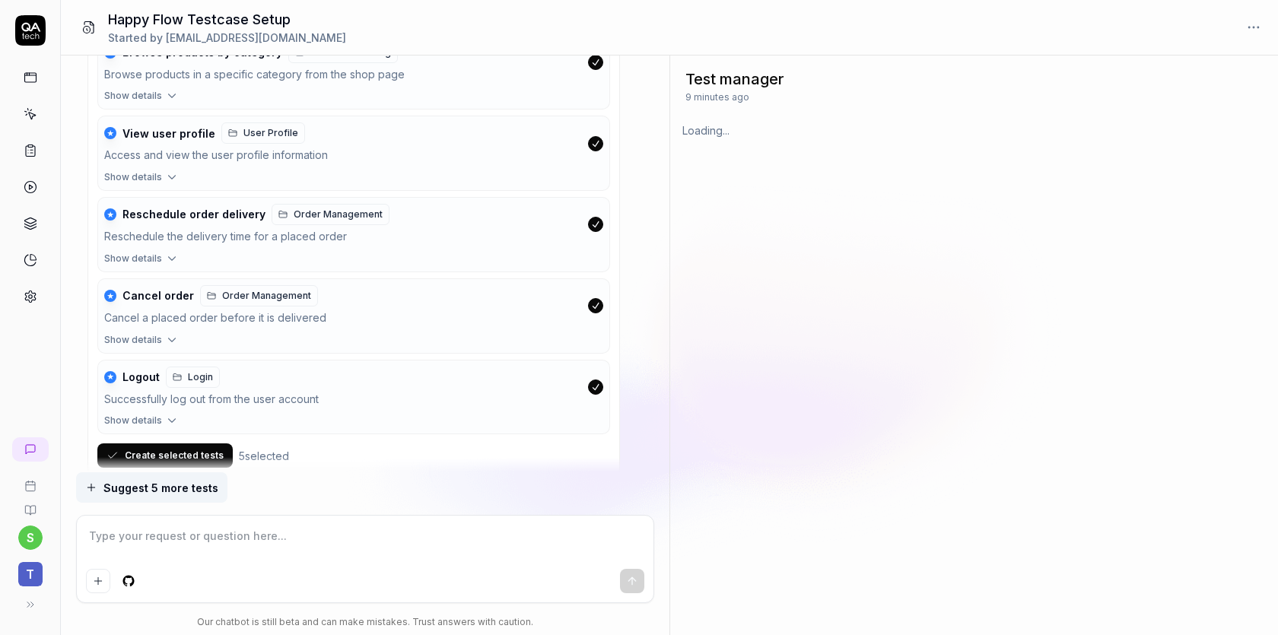
scroll to position [2024, 0]
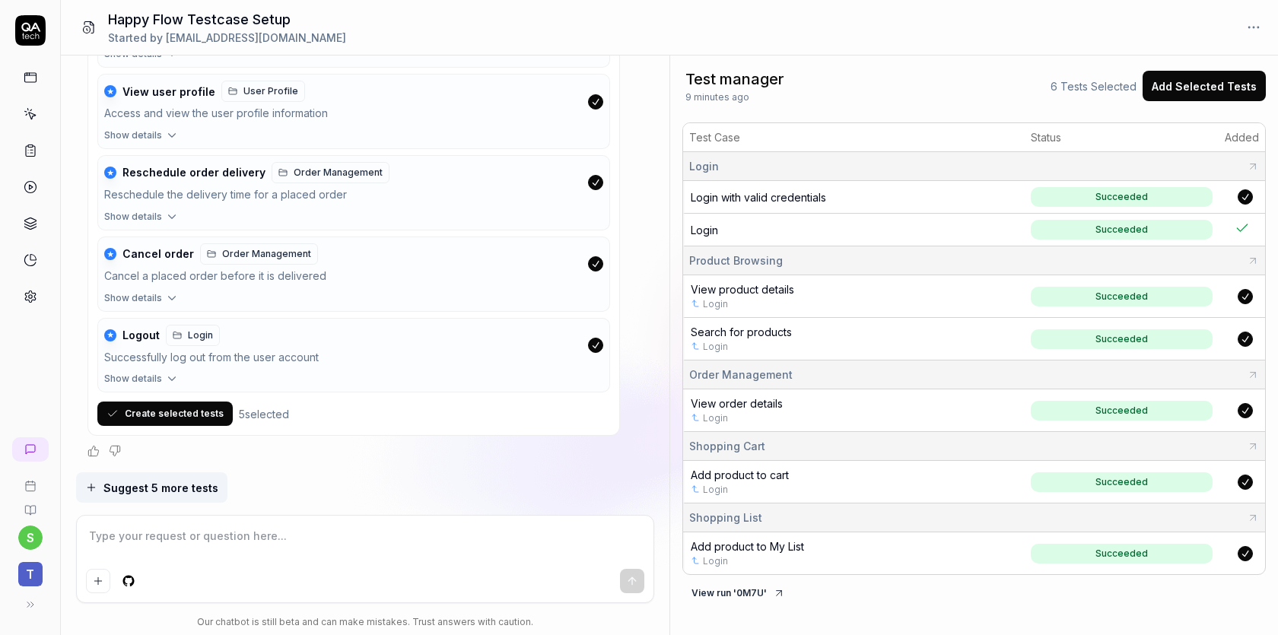
click at [192, 421] on button "Create selected tests" at bounding box center [164, 414] width 135 height 24
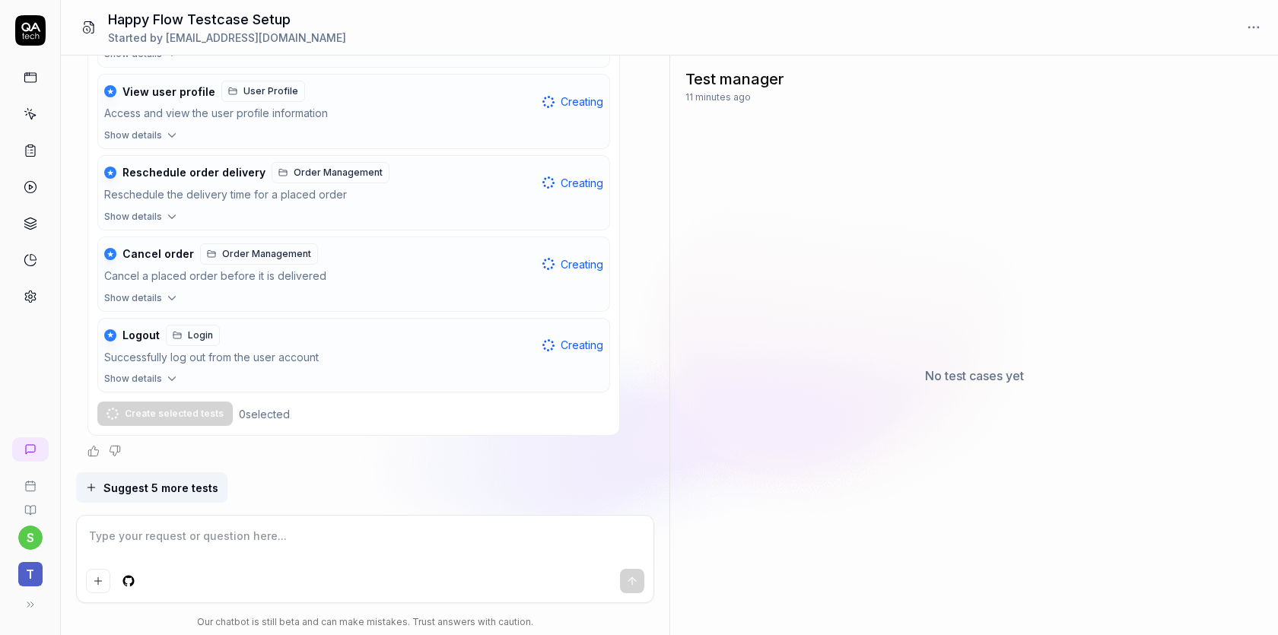
click at [210, 485] on span "Suggest 5 more tests" at bounding box center [160, 488] width 115 height 16
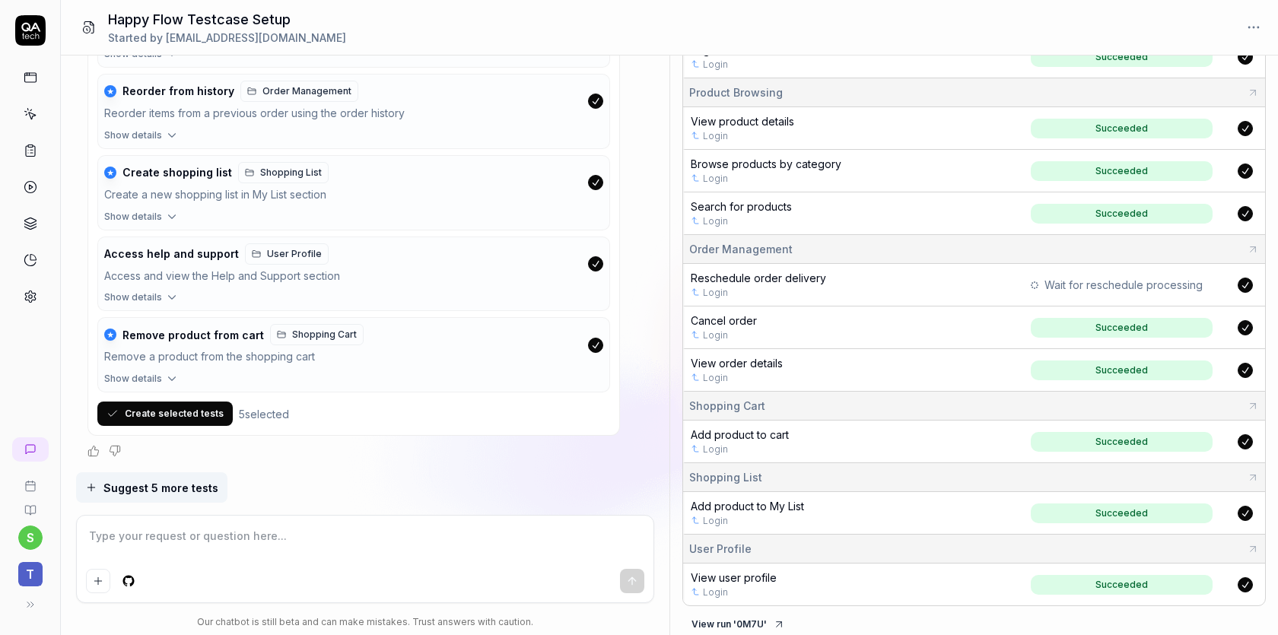
scroll to position [0, 0]
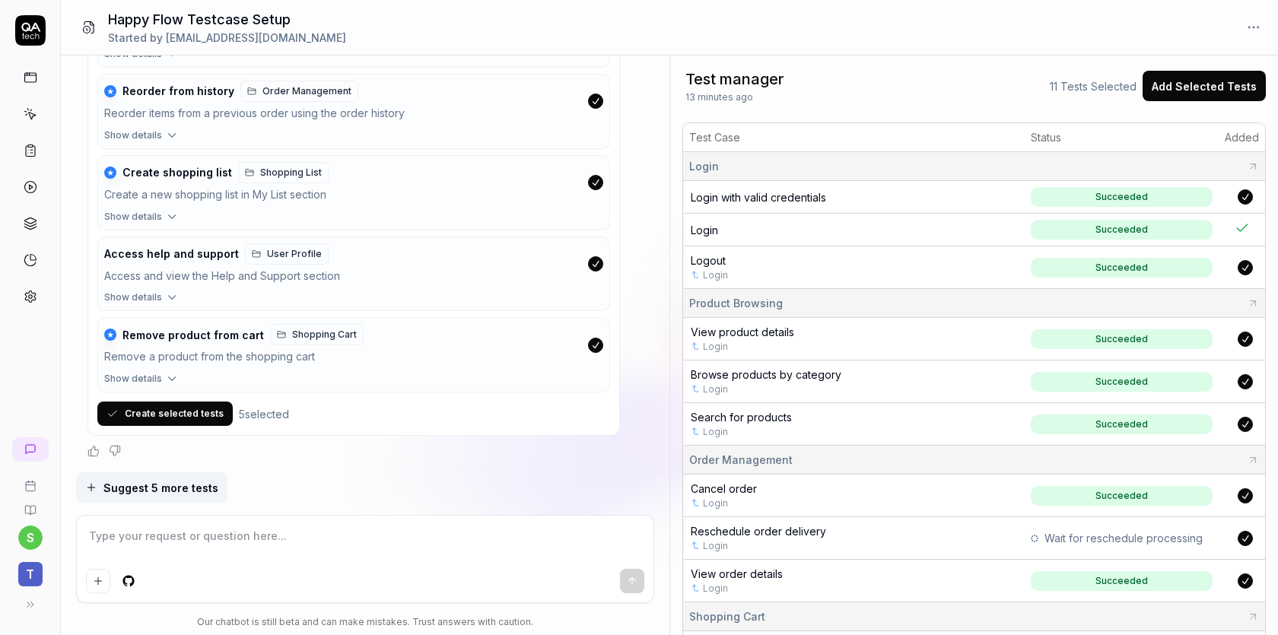
click at [175, 408] on button "Create selected tests" at bounding box center [164, 414] width 135 height 24
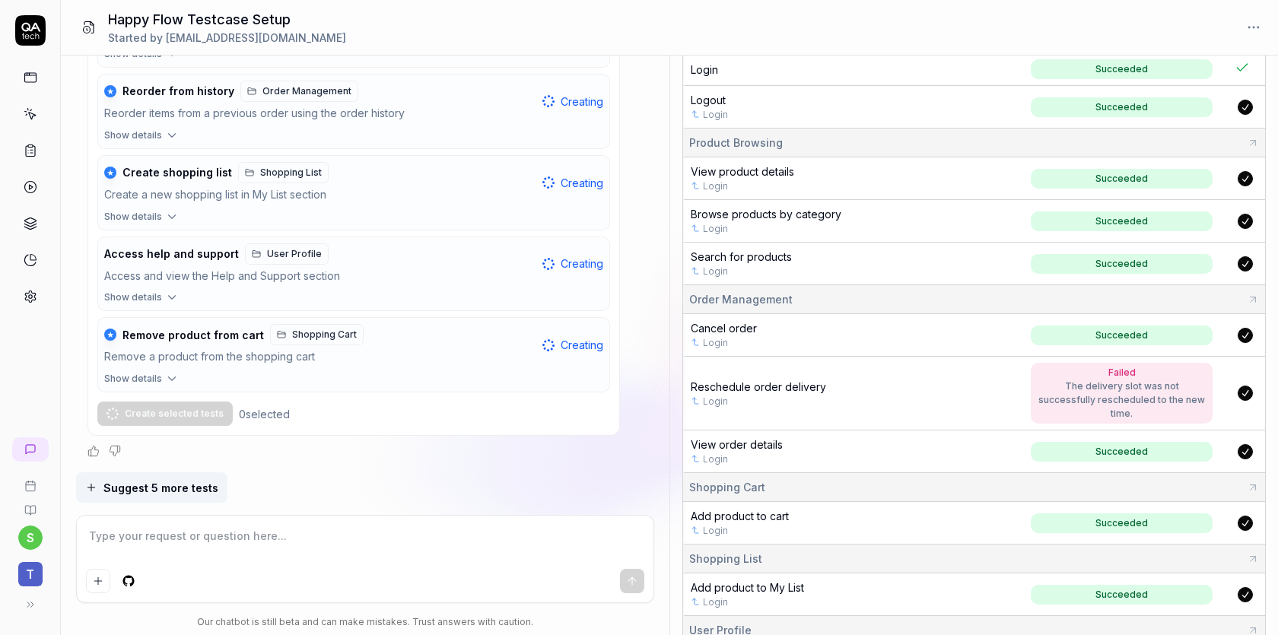
scroll to position [159, 0]
click at [790, 382] on span "Reschedule order delivery" at bounding box center [758, 388] width 135 height 13
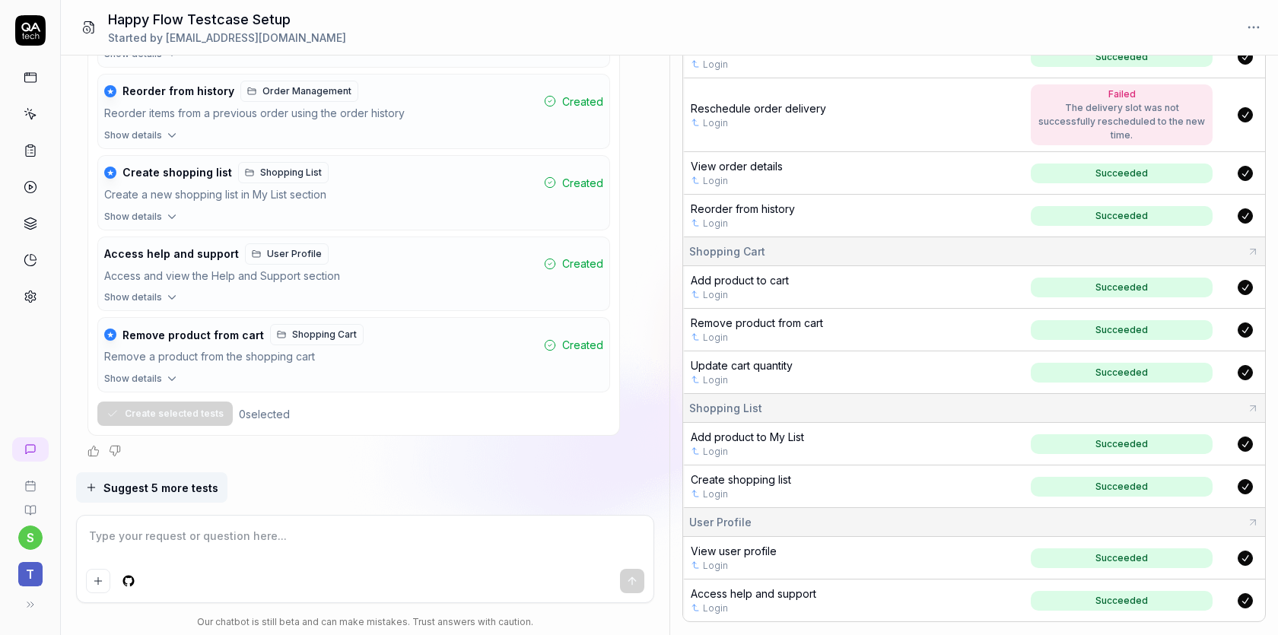
scroll to position [0, 0]
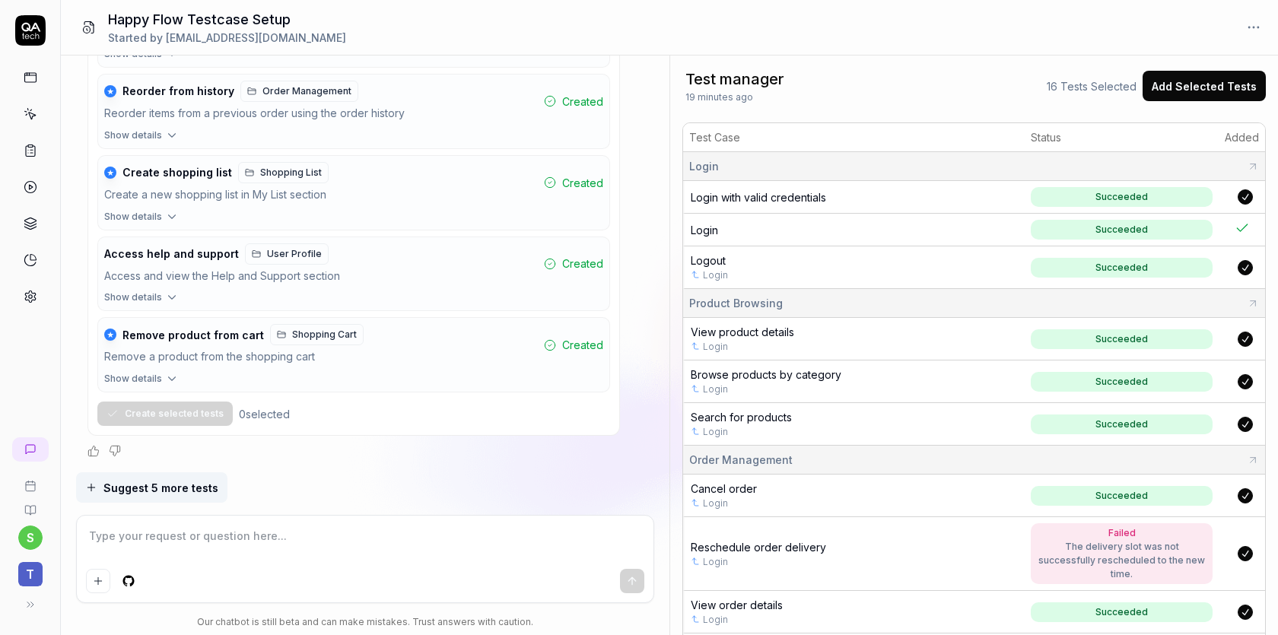
click at [205, 495] on button "Suggest 5 more tests" at bounding box center [151, 487] width 151 height 30
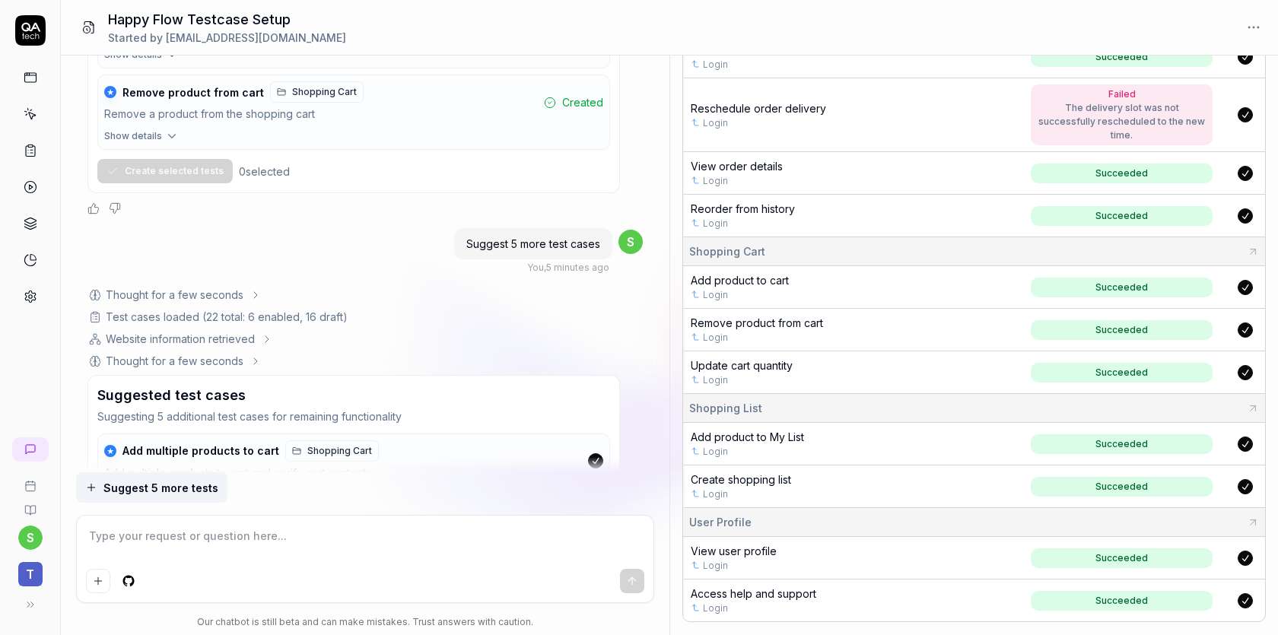
scroll to position [3370, 0]
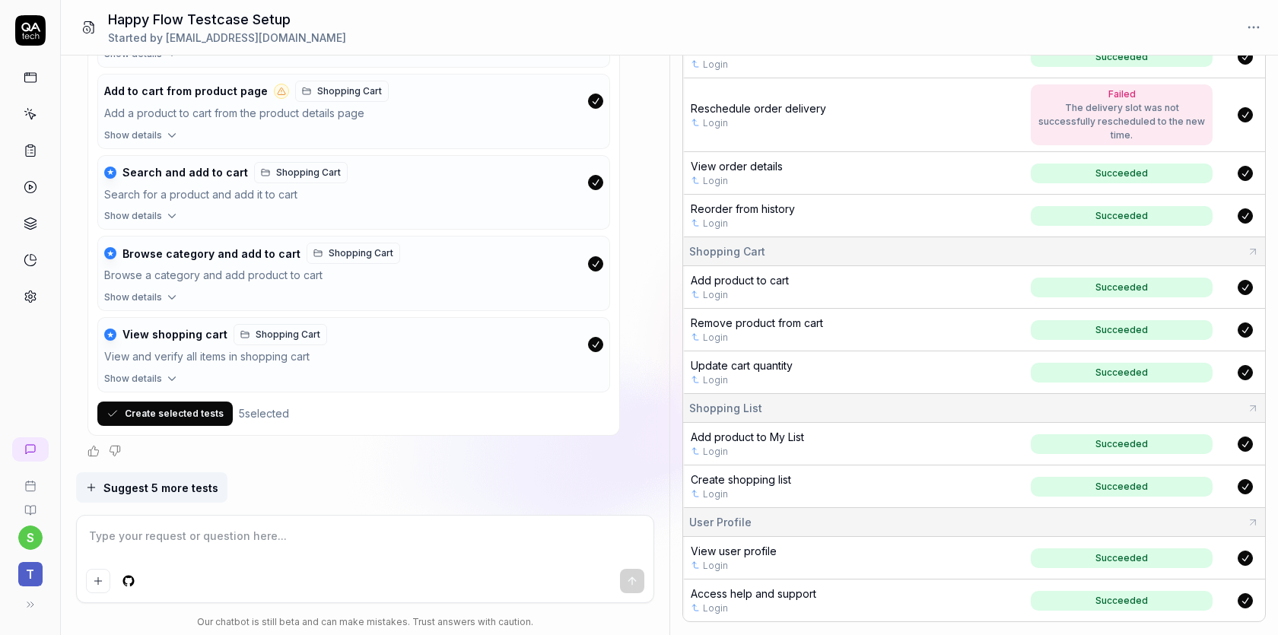
click at [193, 415] on button "Create selected tests" at bounding box center [164, 414] width 135 height 24
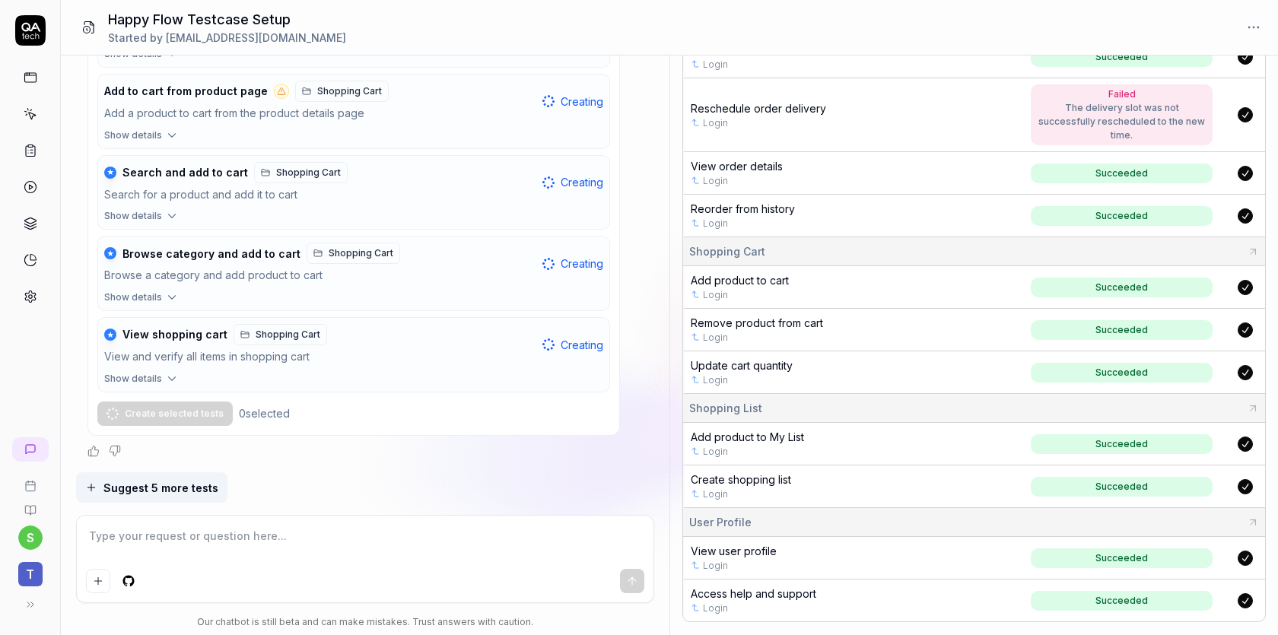
scroll to position [0, 0]
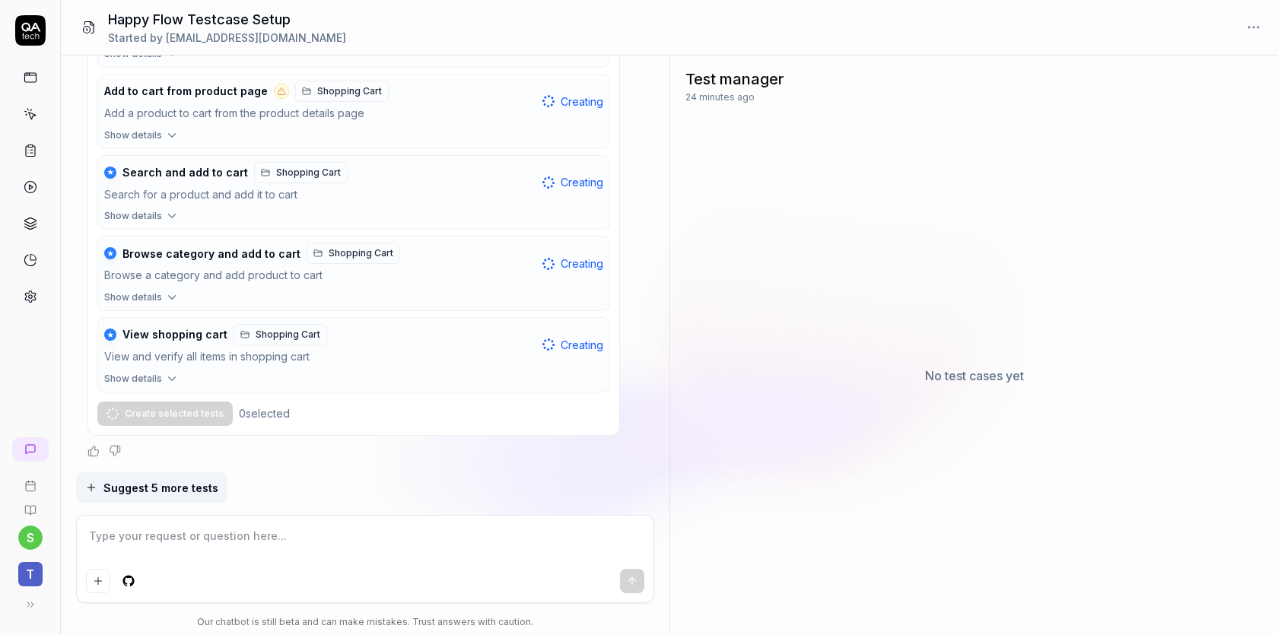
click at [181, 486] on span "Suggest 5 more tests" at bounding box center [160, 488] width 115 height 16
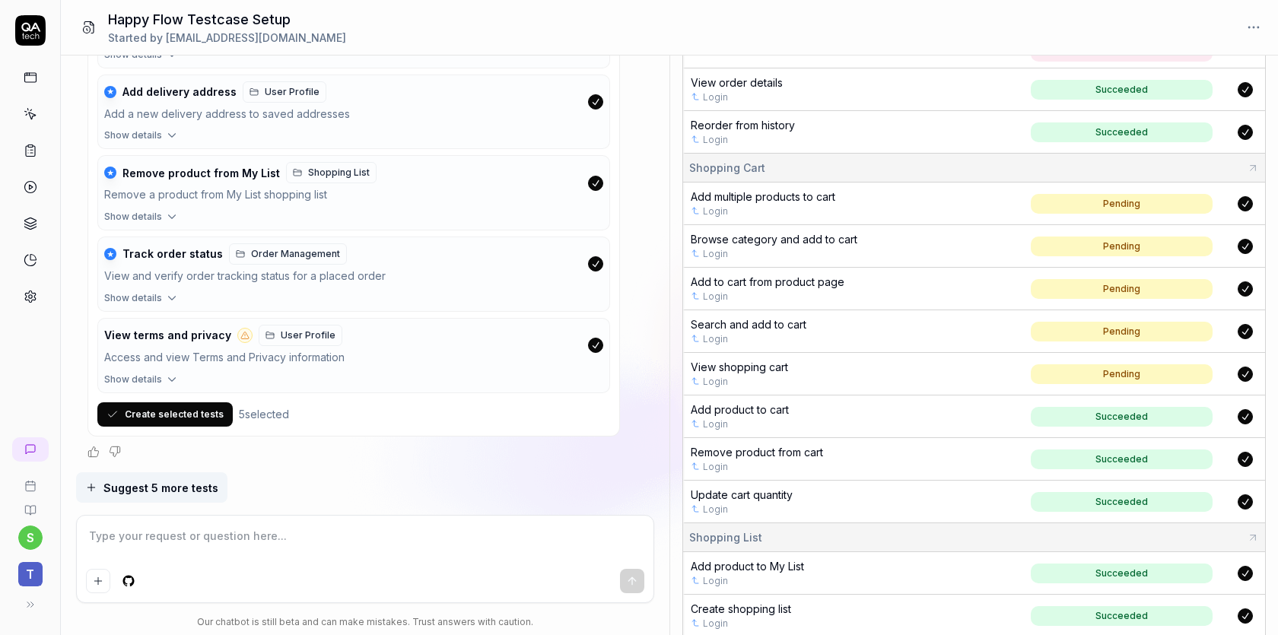
scroll to position [523, 0]
click at [197, 409] on button "Create selected tests" at bounding box center [164, 414] width 135 height 24
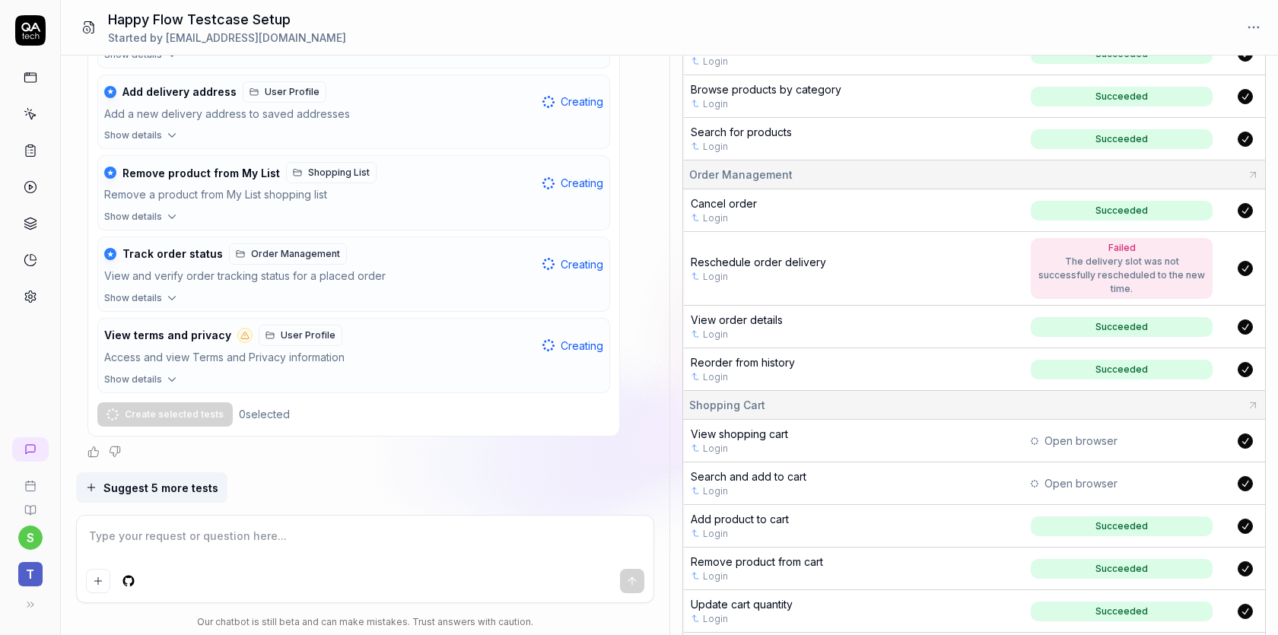
scroll to position [284, 0]
click at [752, 429] on span "View shopping cart" at bounding box center [739, 435] width 97 height 13
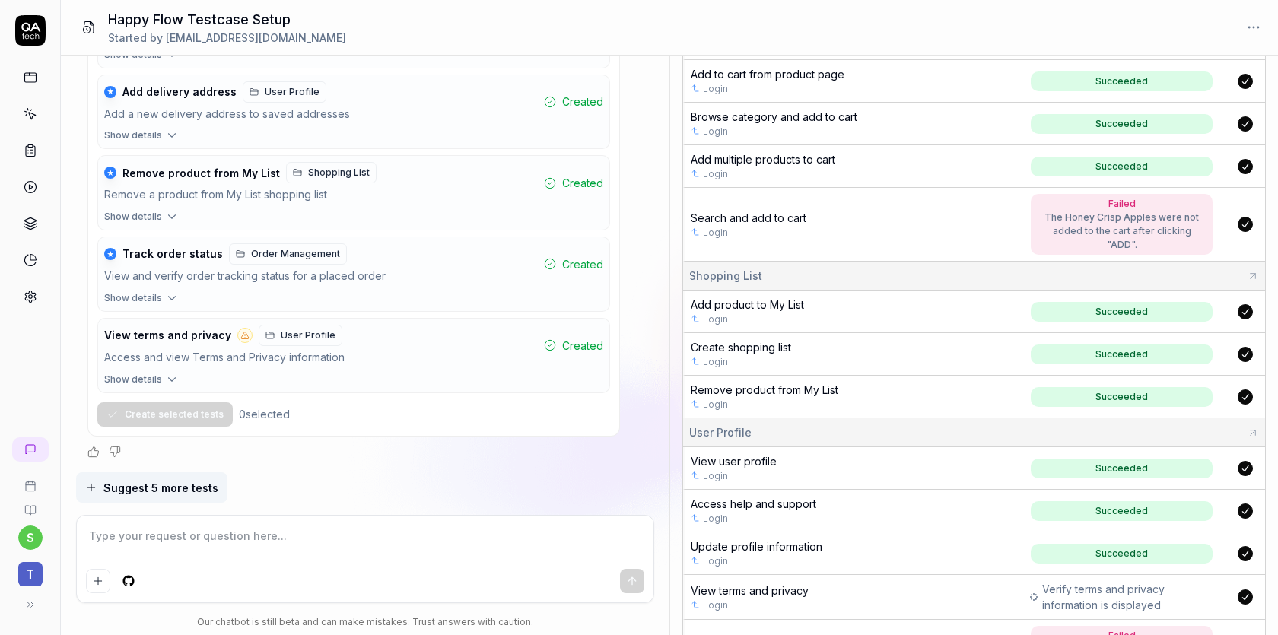
scroll to position [914, 0]
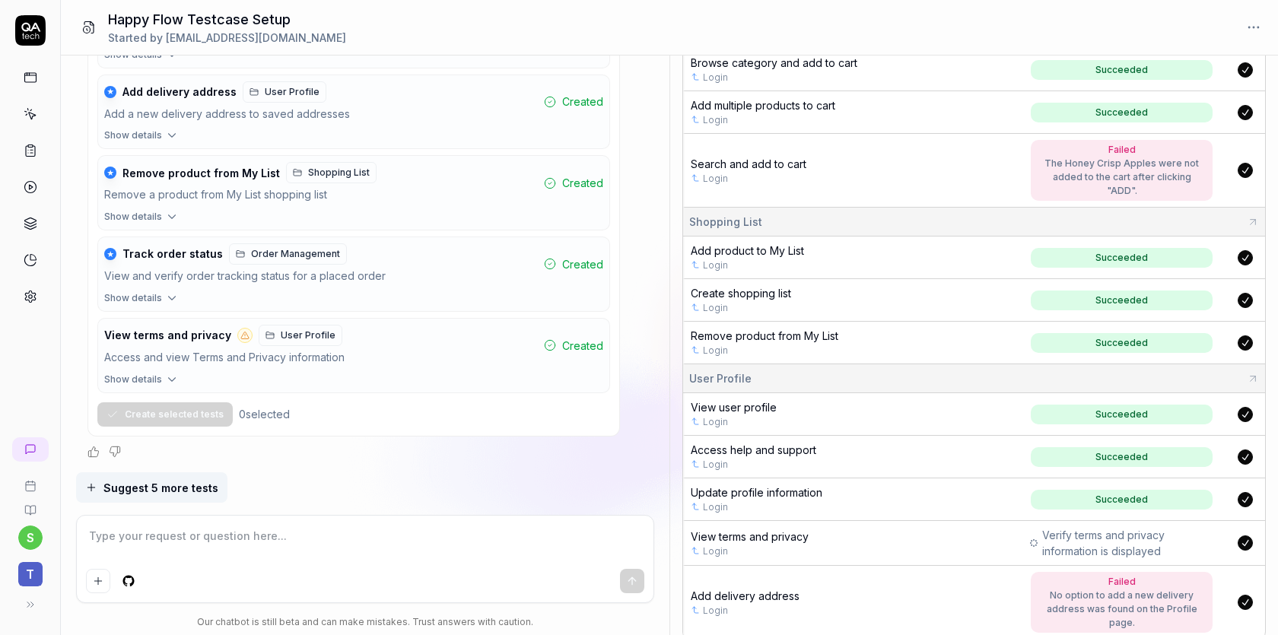
click at [760, 157] on span "Search and add to cart" at bounding box center [749, 163] width 116 height 13
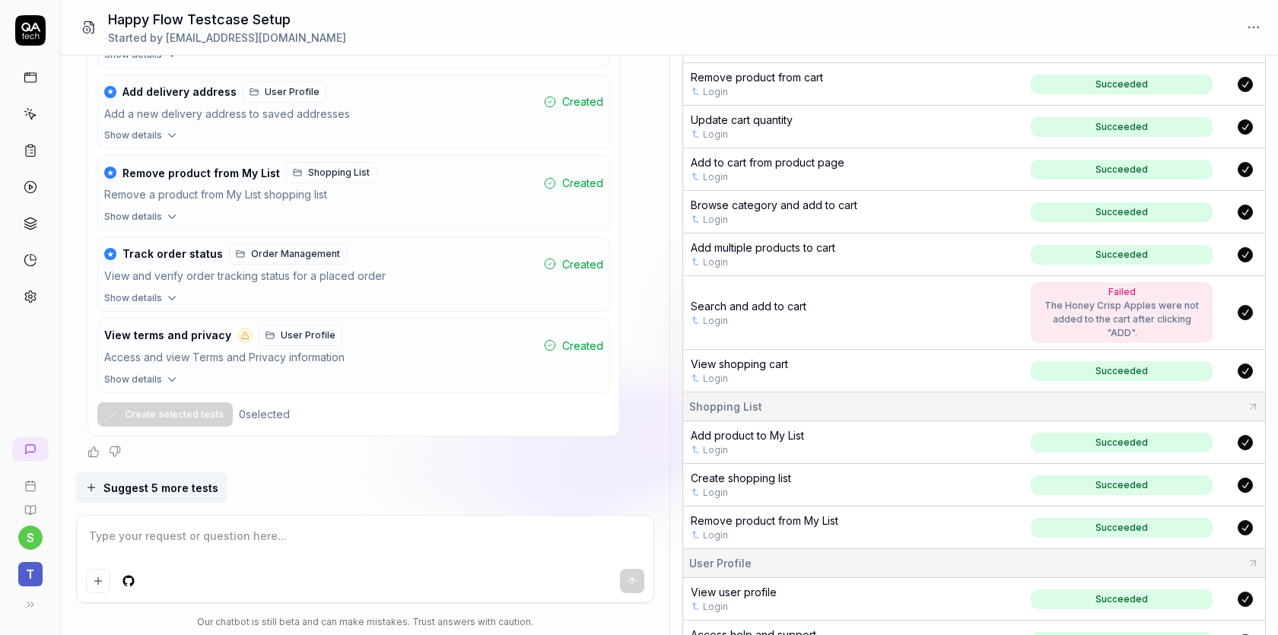
scroll to position [910, 0]
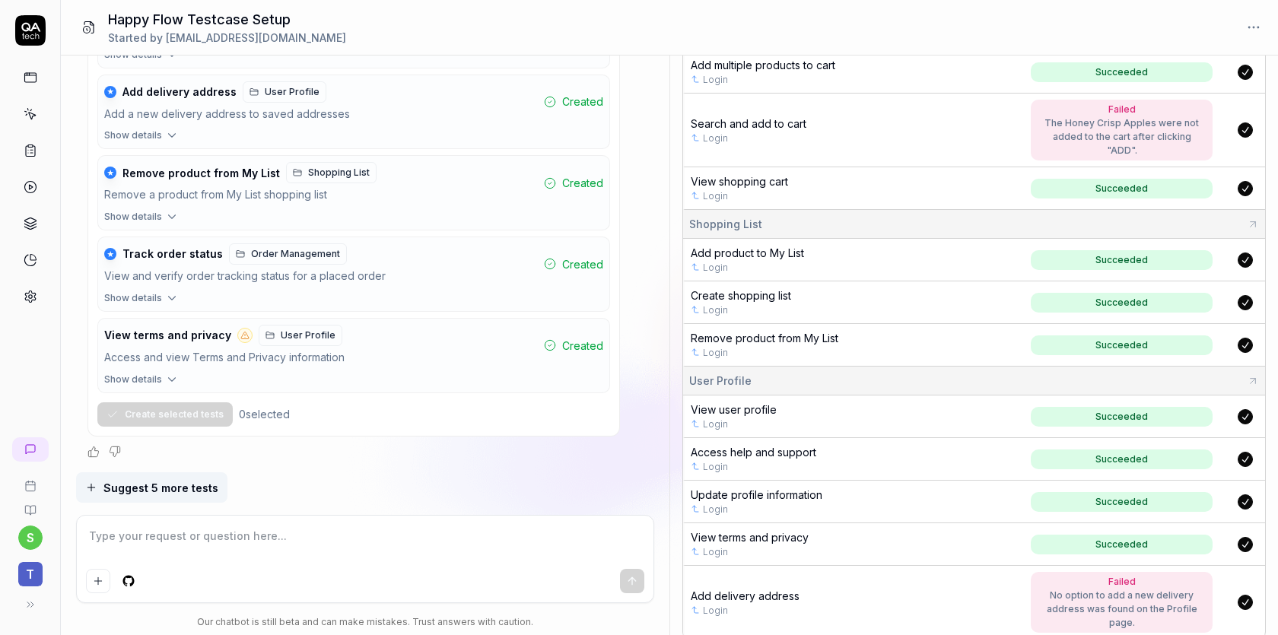
click at [190, 488] on span "Suggest 5 more tests" at bounding box center [160, 488] width 115 height 16
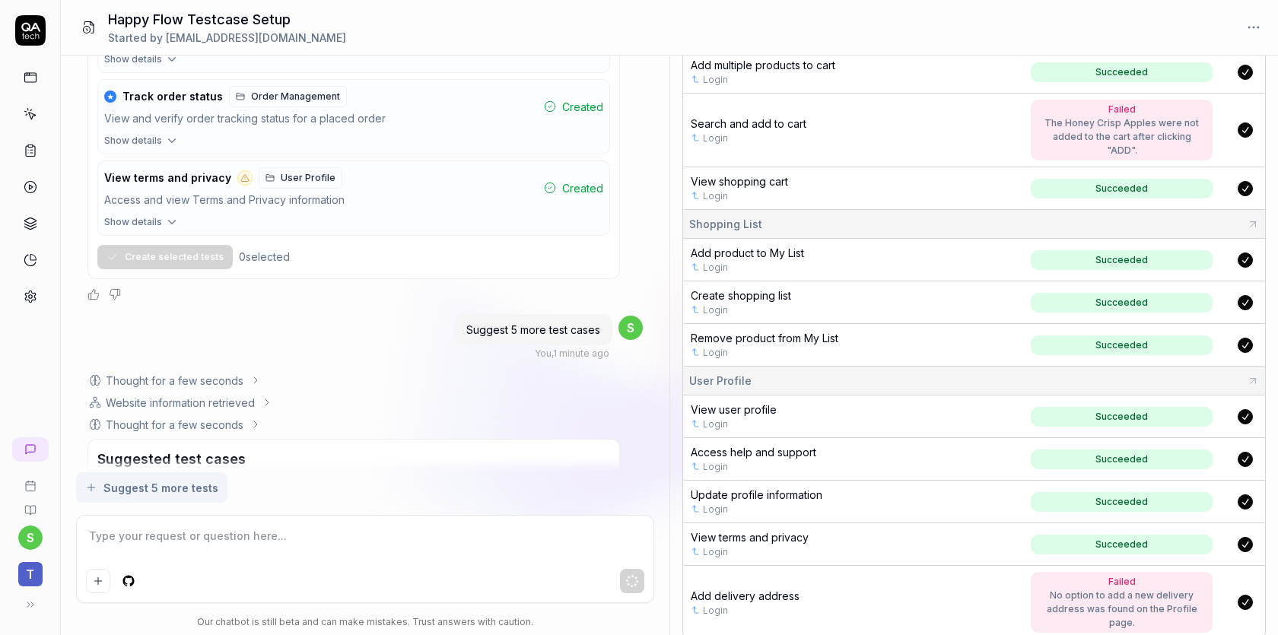
scroll to position [4539, 0]
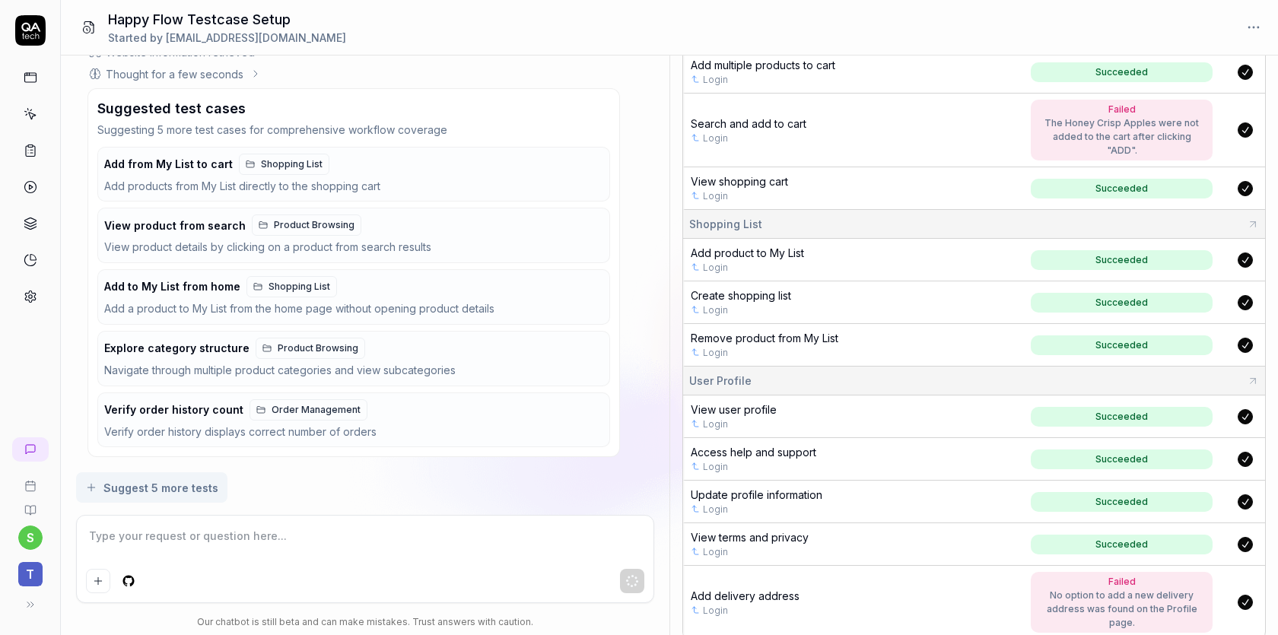
click at [765, 590] on span "Add delivery address" at bounding box center [745, 596] width 109 height 13
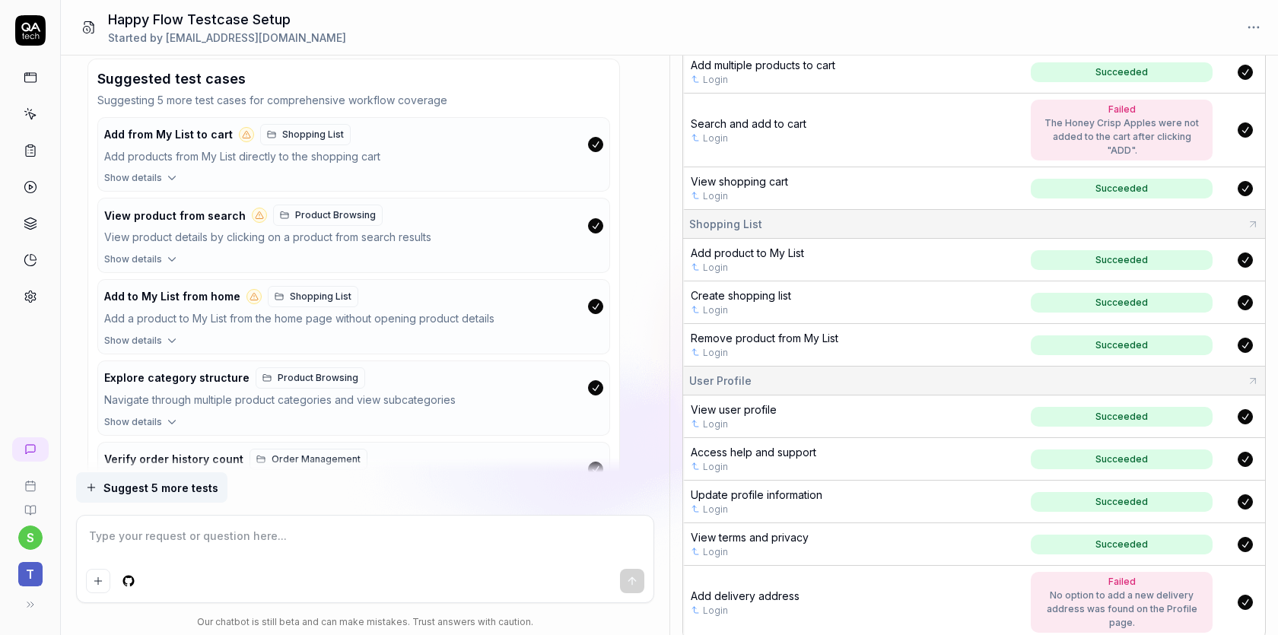
scroll to position [4693, 0]
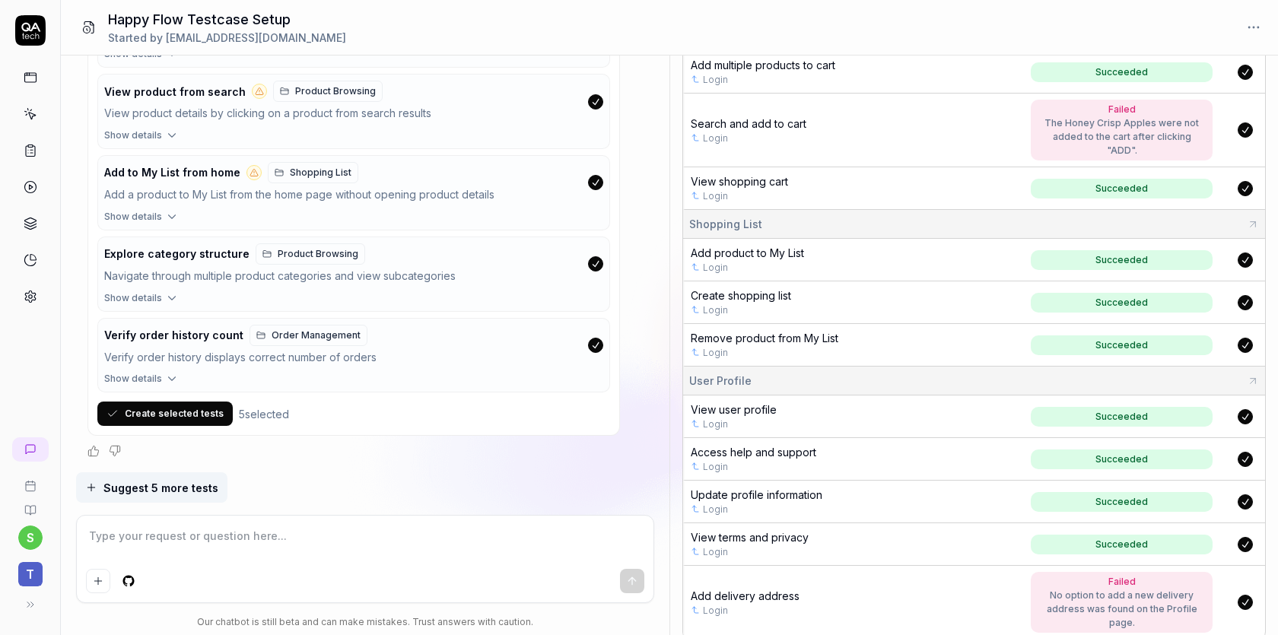
click at [187, 425] on button "Create selected tests" at bounding box center [164, 414] width 135 height 24
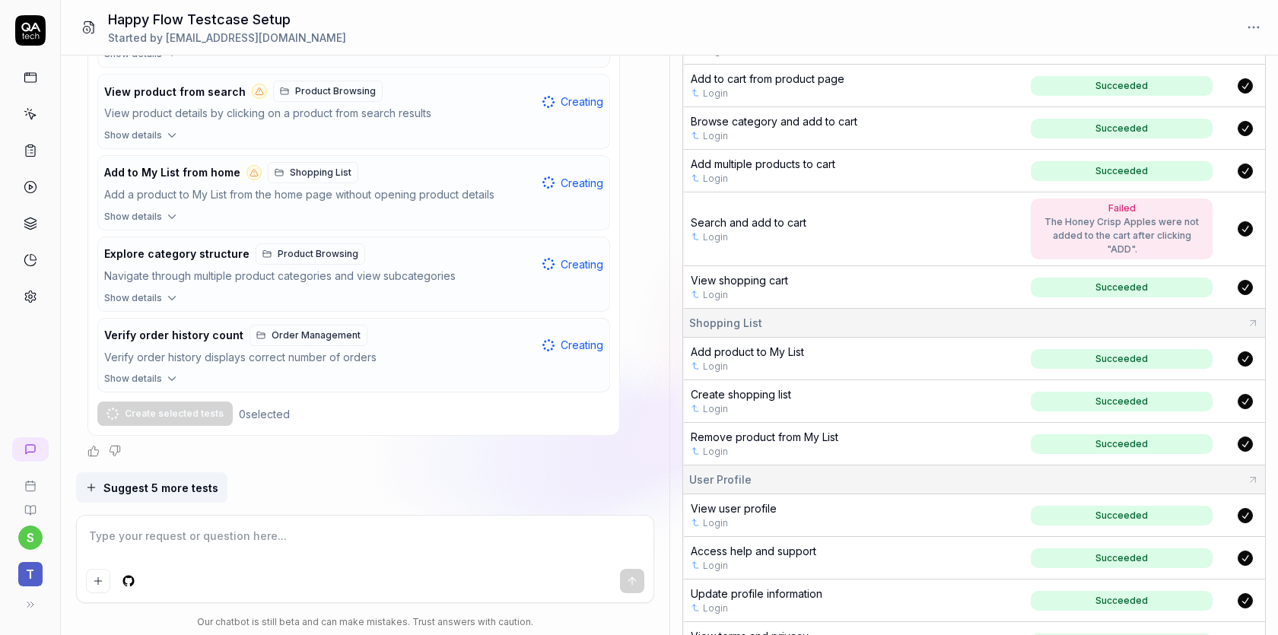
scroll to position [910, 0]
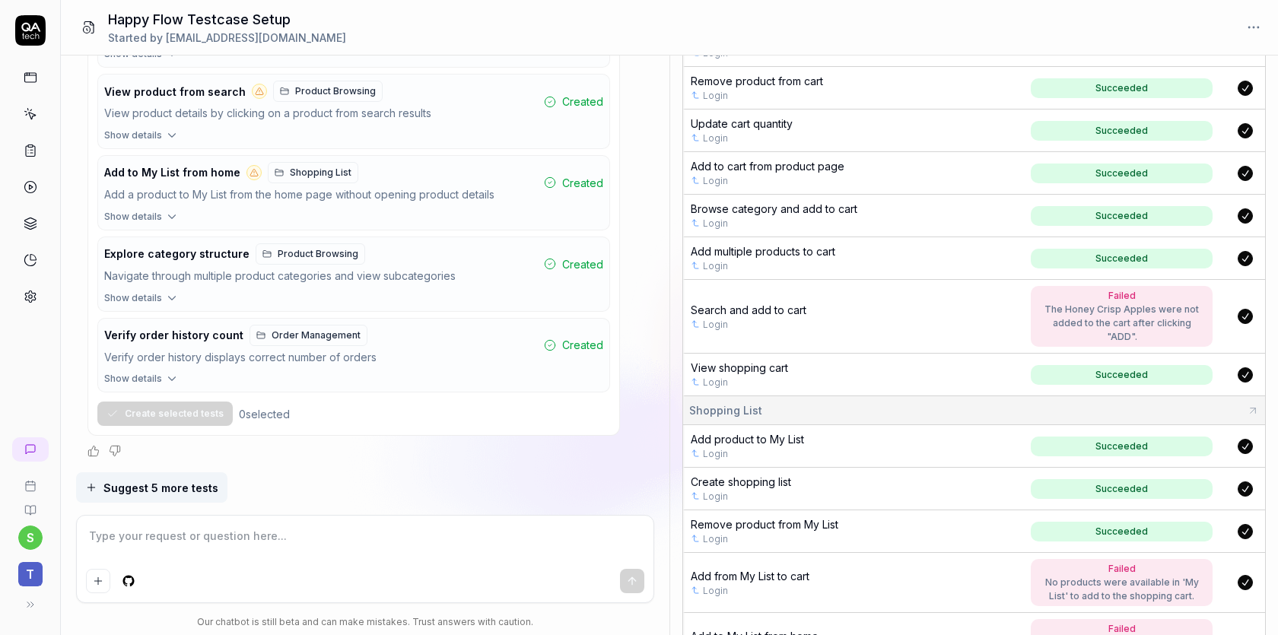
scroll to position [1188, 0]
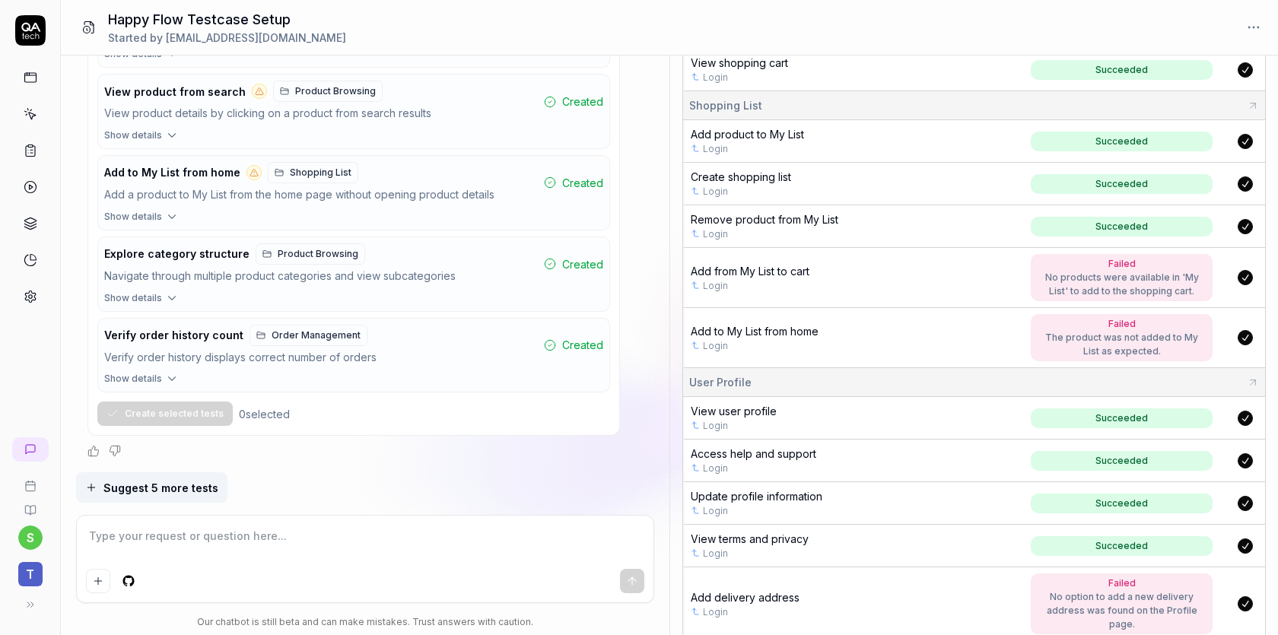
click at [717, 265] on span "Add from My List to cart" at bounding box center [750, 271] width 119 height 13
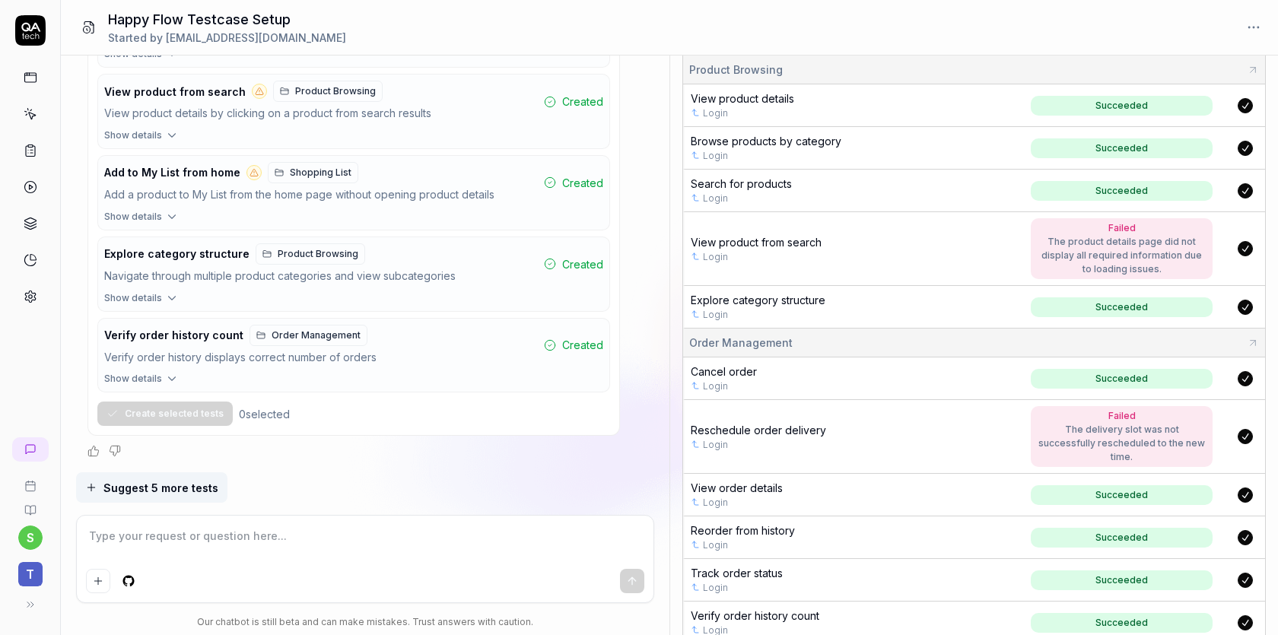
scroll to position [0, 0]
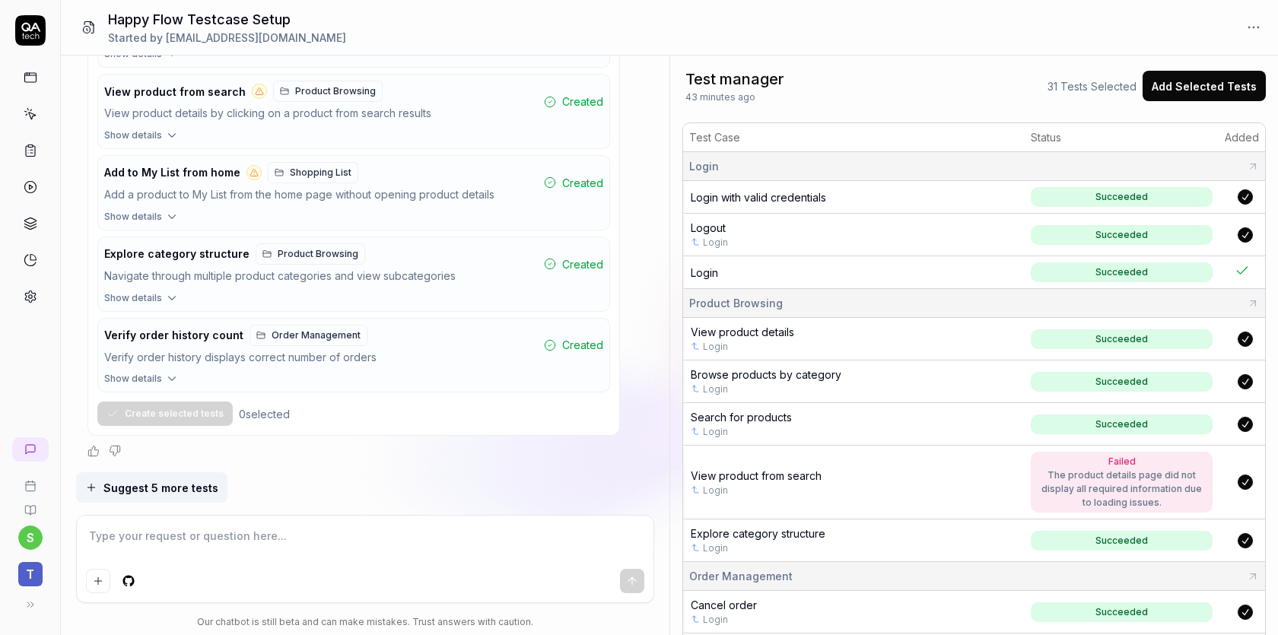
click at [1208, 91] on button "Add Selected Tests" at bounding box center [1204, 86] width 123 height 30
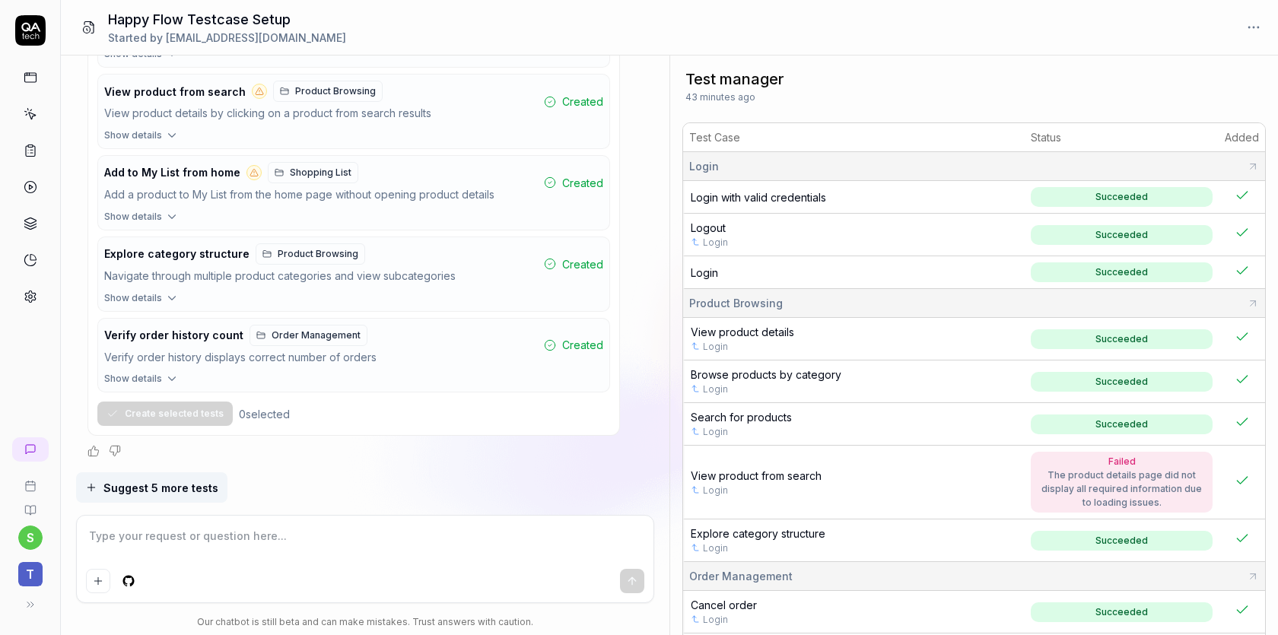
click at [1254, 27] on html "s t Happy Flow Testcase Setup Started by swarupam.kumar+1@tornosolutions.com I …" at bounding box center [639, 374] width 1278 height 749
click at [1091, 76] on html "s t Happy Flow Testcase Setup Started by swarupam.kumar+1@tornosolutions.com I …" at bounding box center [639, 374] width 1278 height 749
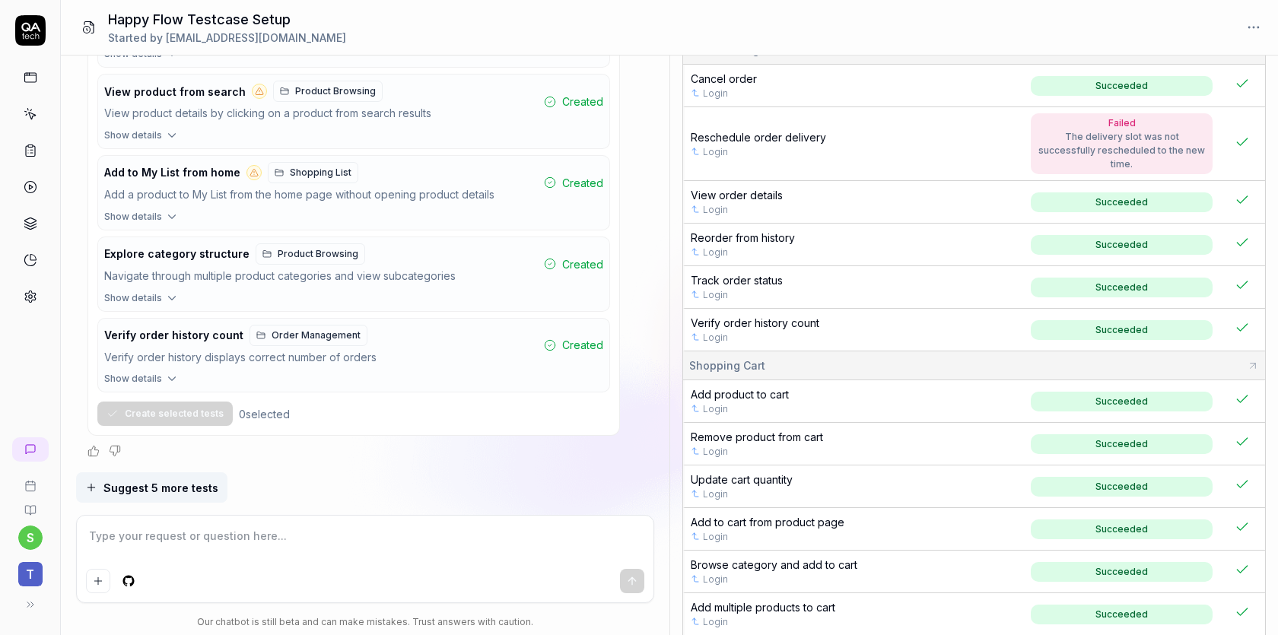
scroll to position [1188, 0]
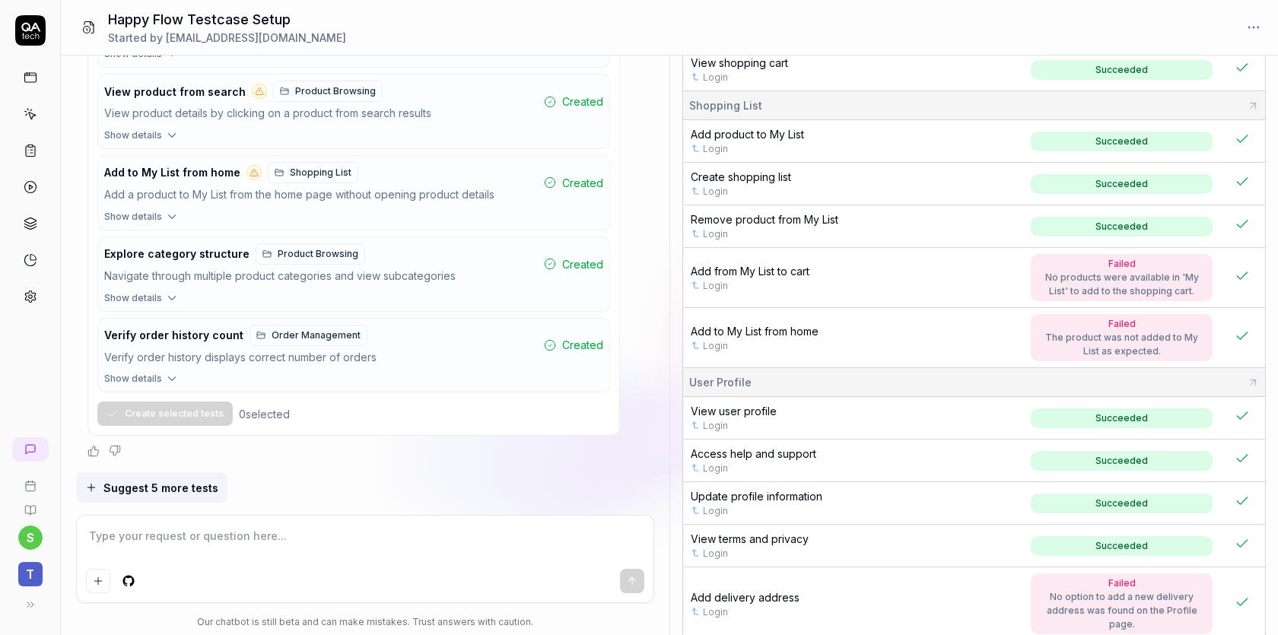
click at [36, 118] on icon at bounding box center [31, 114] width 14 height 14
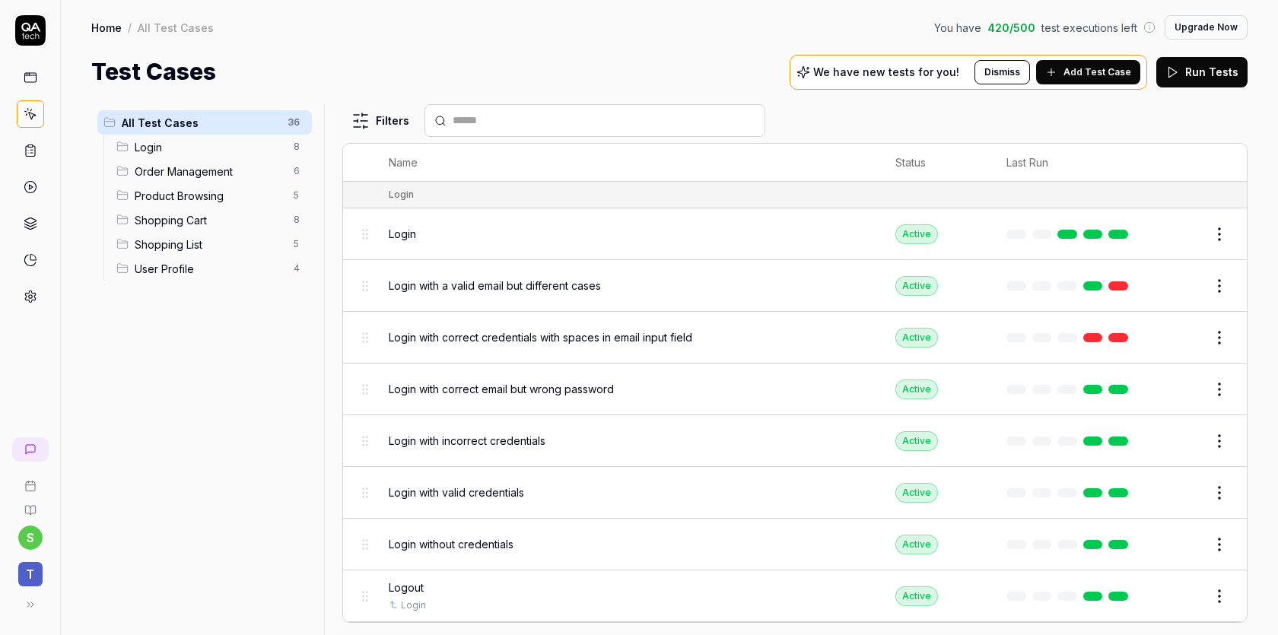
click at [31, 86] on link at bounding box center [30, 77] width 27 height 27
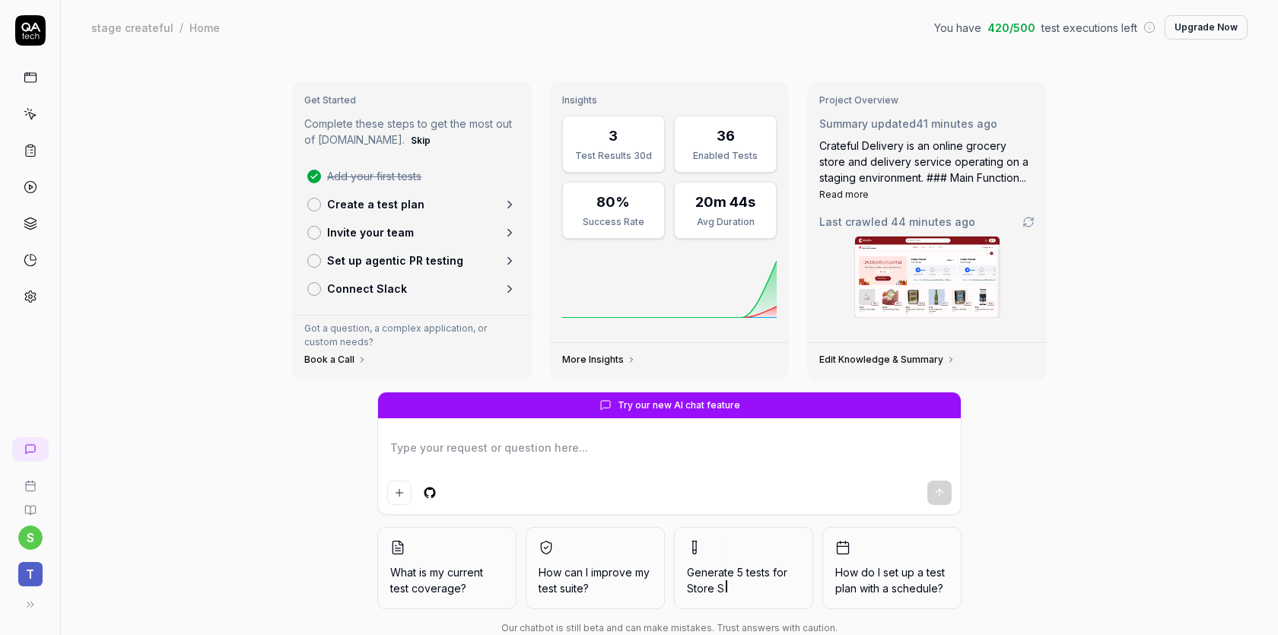
click at [585, 352] on div "More Insights" at bounding box center [670, 361] width 240 height 37
click at [596, 357] on link "More Insights" at bounding box center [599, 360] width 74 height 12
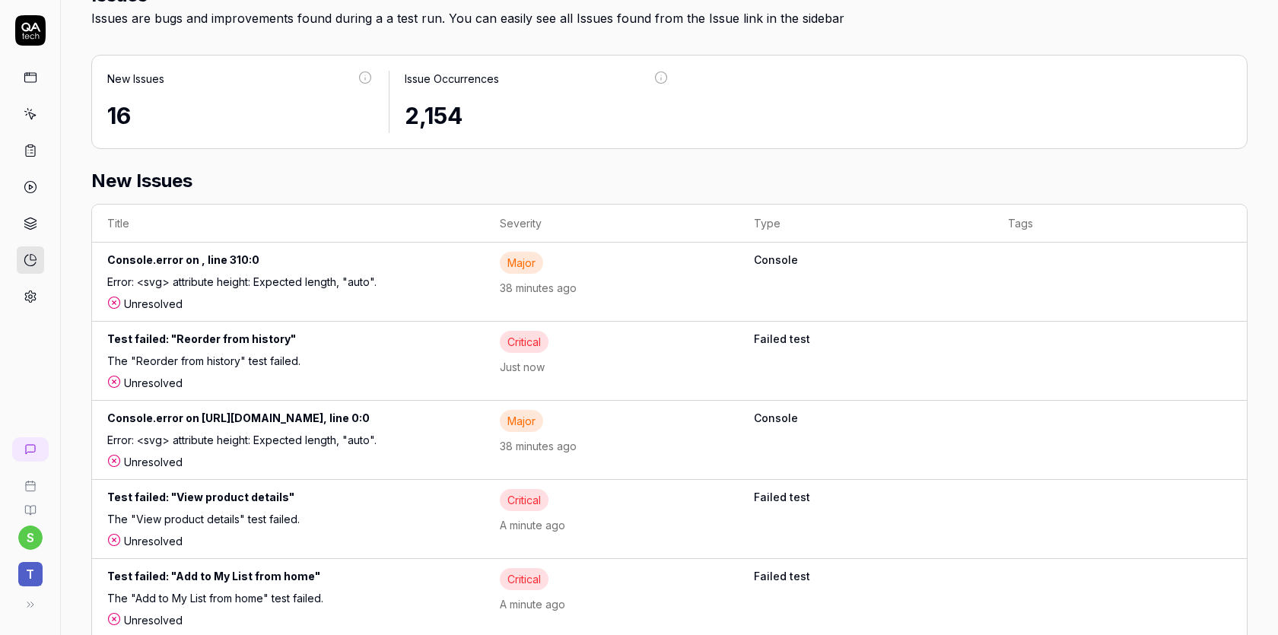
scroll to position [795, 0]
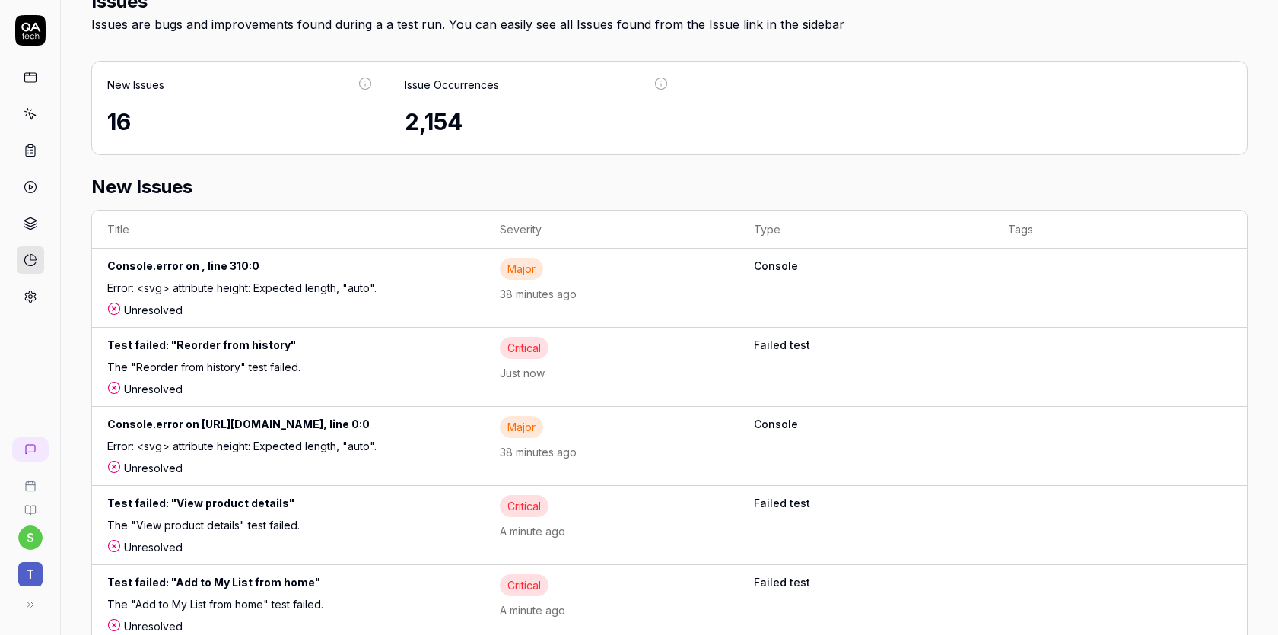
click at [167, 269] on div "Console.error on , line 310:0" at bounding box center [288, 269] width 362 height 22
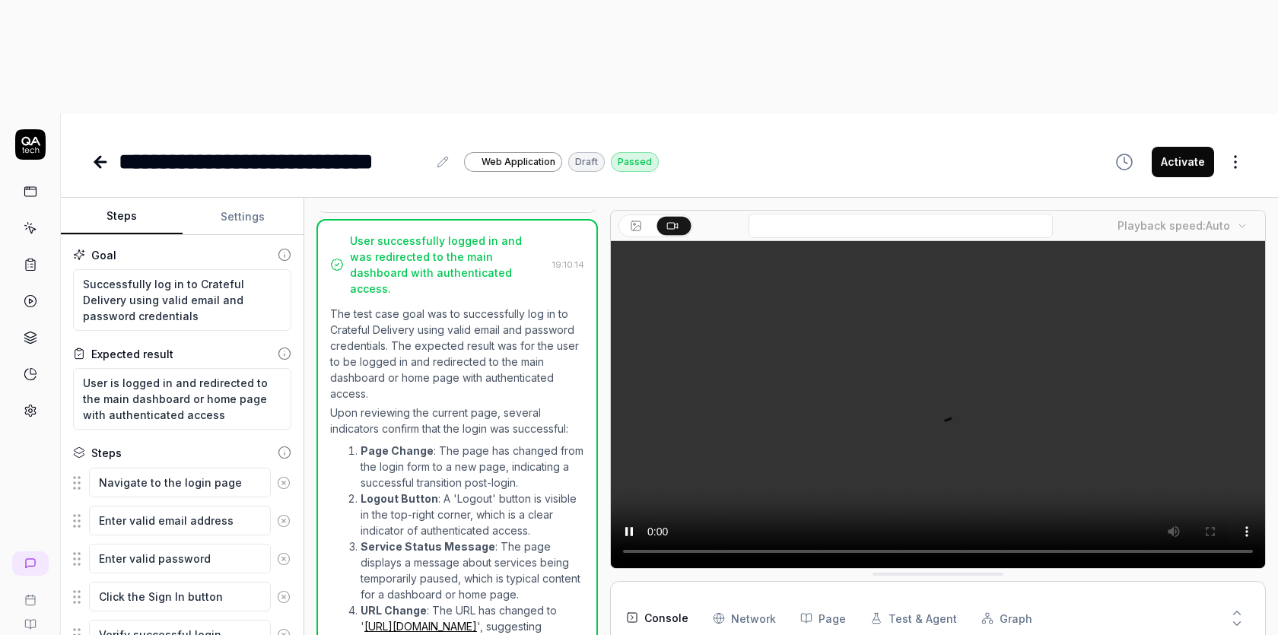
scroll to position [22, 0]
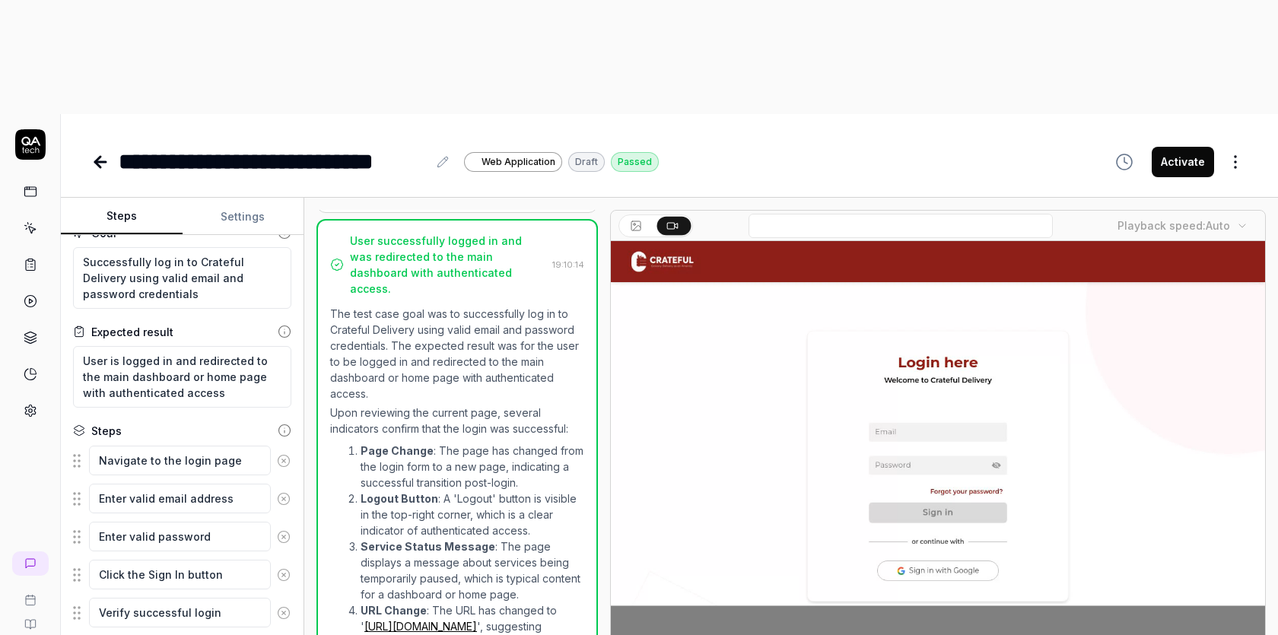
click at [633, 220] on icon at bounding box center [636, 226] width 12 height 12
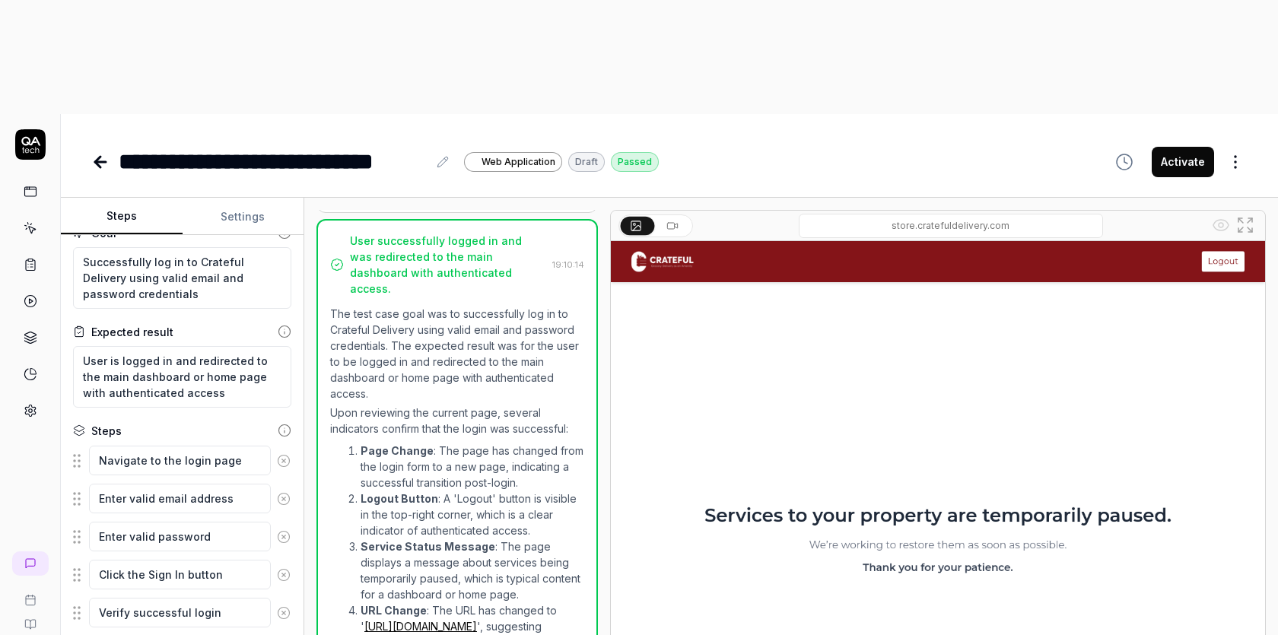
click at [673, 220] on icon at bounding box center [672, 226] width 12 height 12
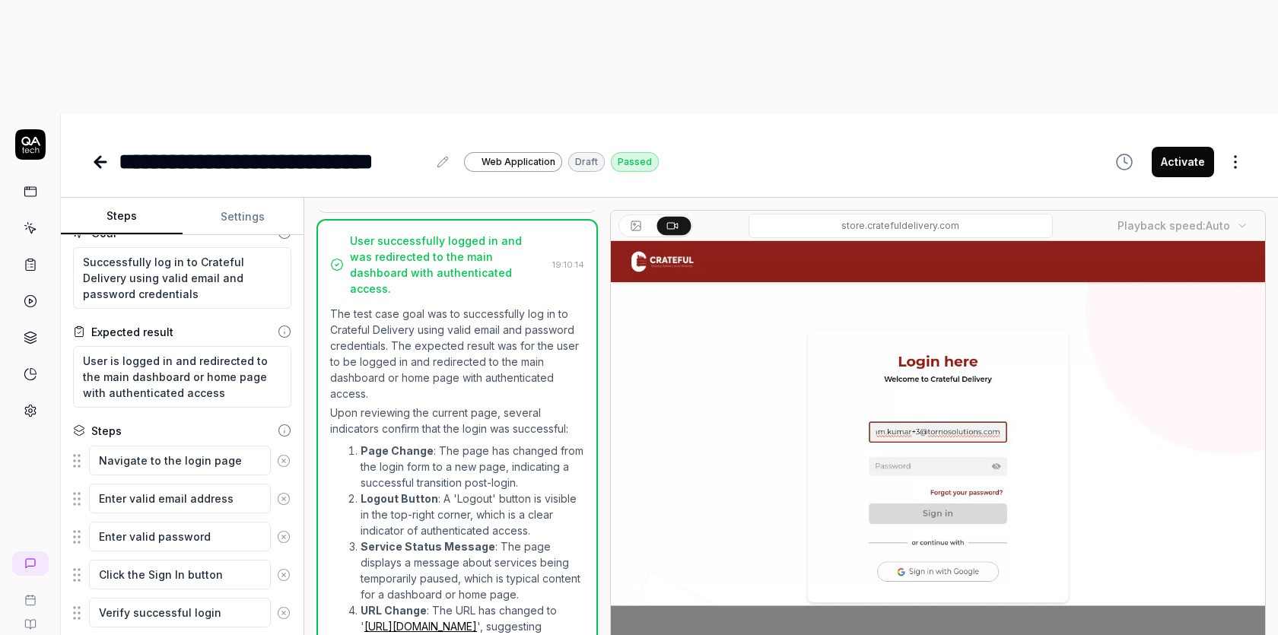
click at [105, 153] on icon at bounding box center [100, 162] width 18 height 18
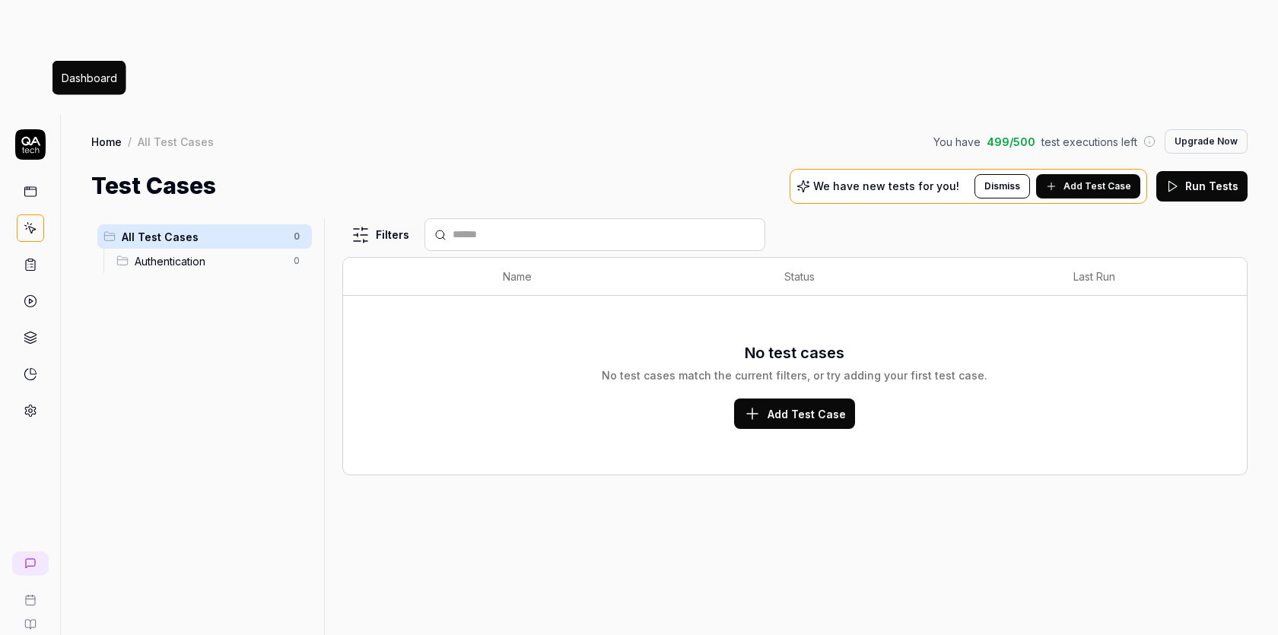
click at [35, 187] on rect at bounding box center [29, 191] width 11 height 9
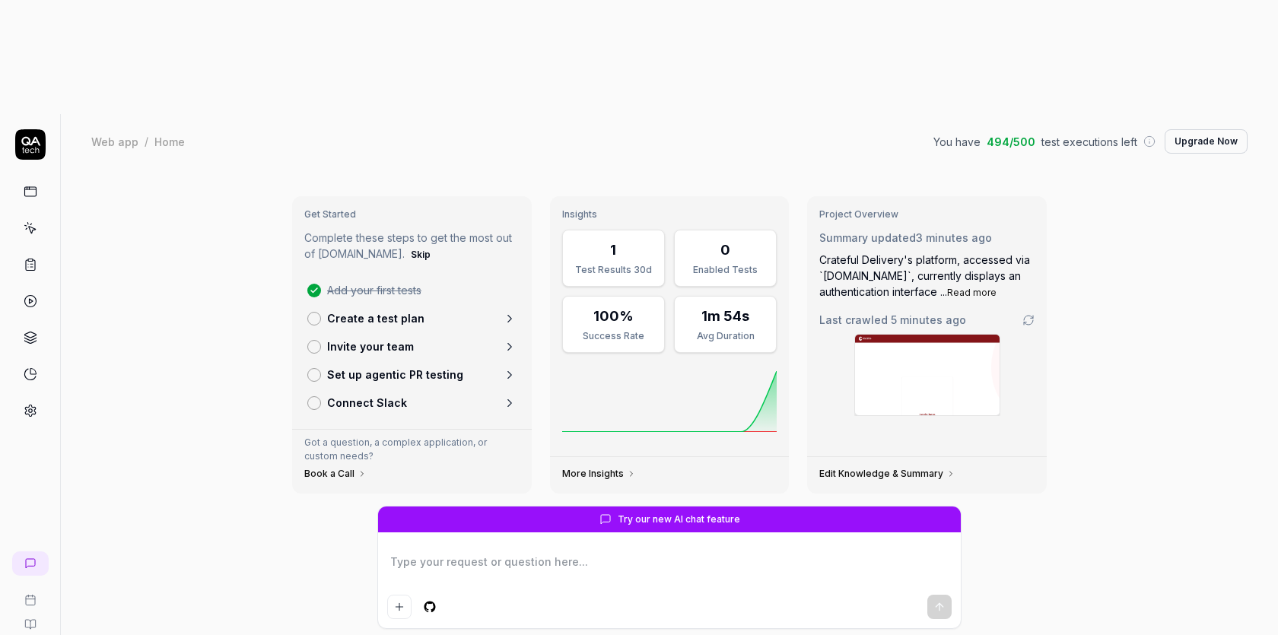
type textarea "*"
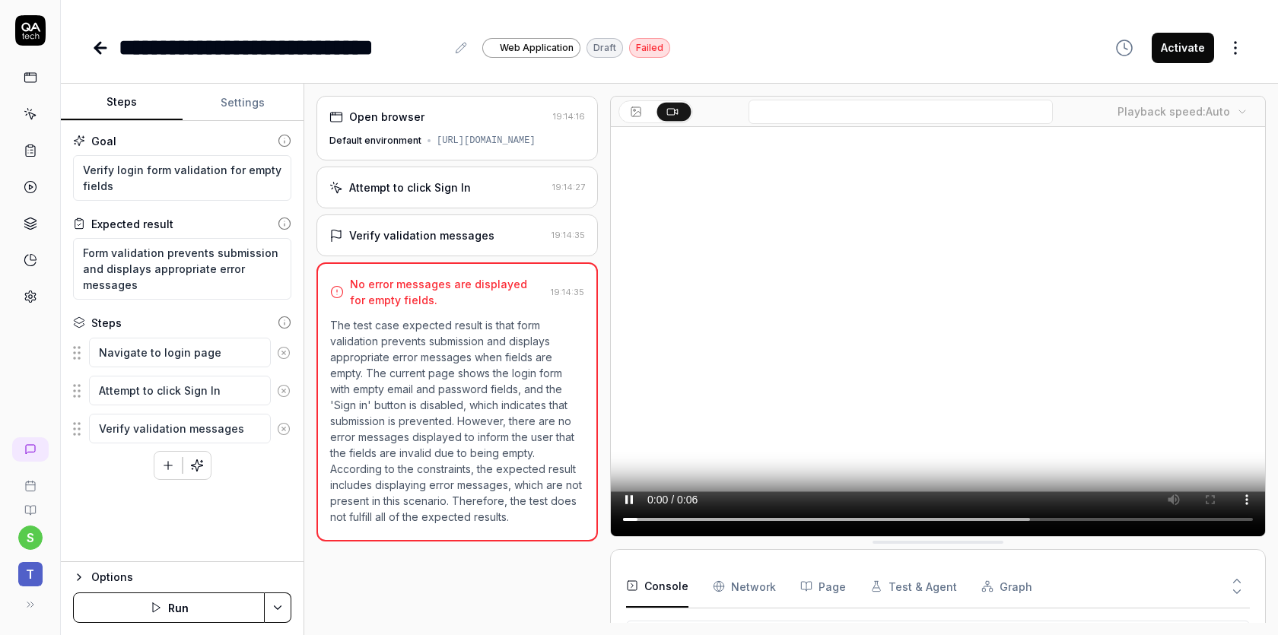
type textarea "*"
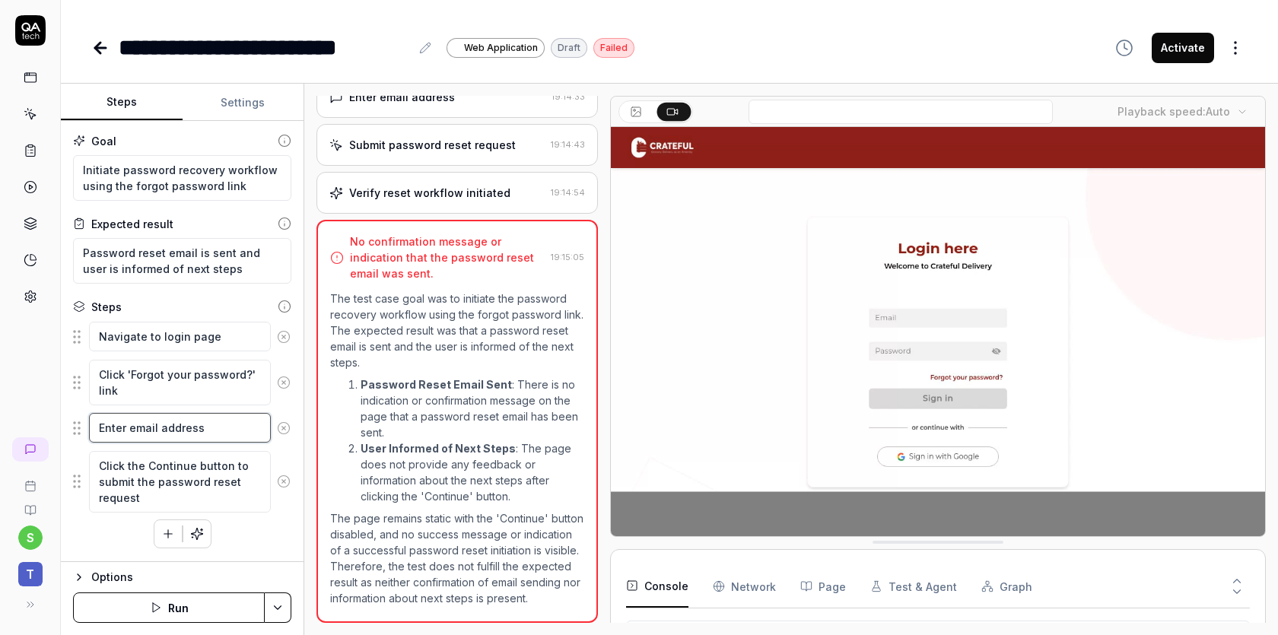
scroll to position [18, 0]
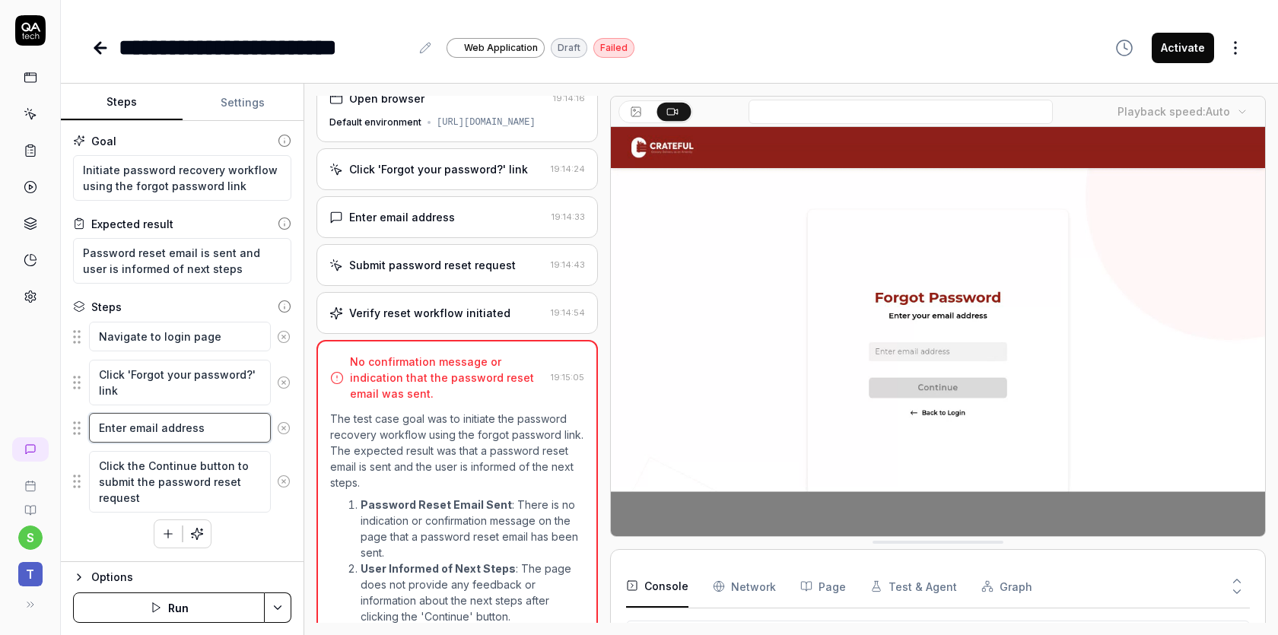
click at [184, 433] on textarea "Enter email address" at bounding box center [180, 428] width 182 height 30
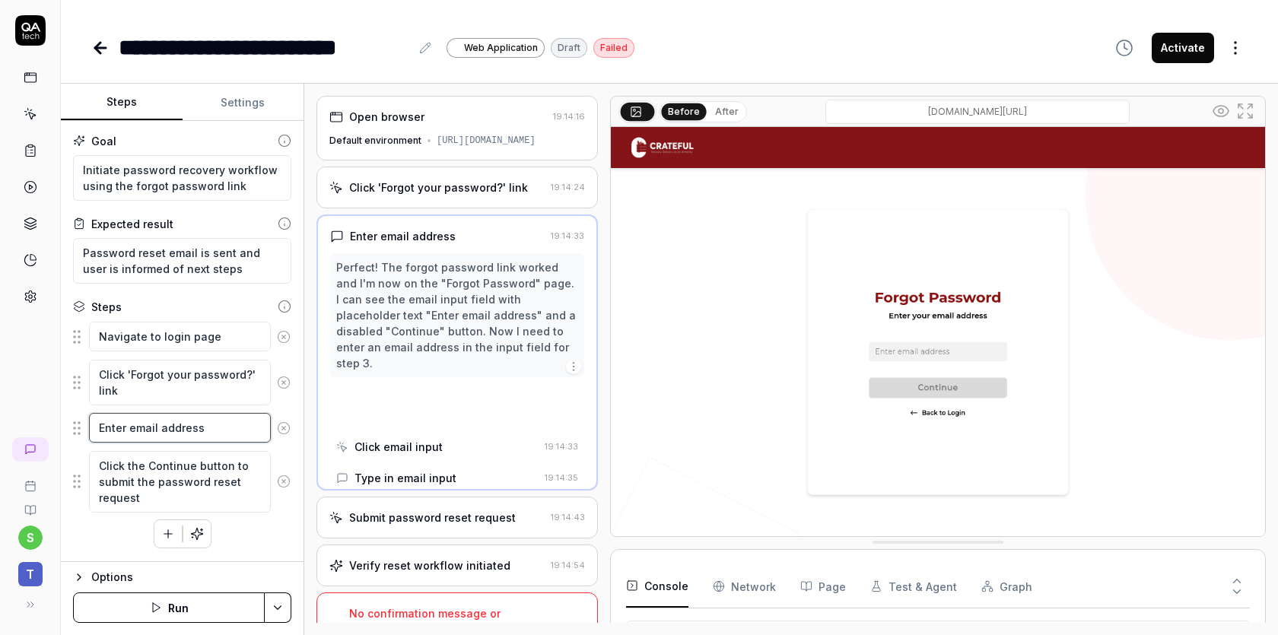
scroll to position [0, 0]
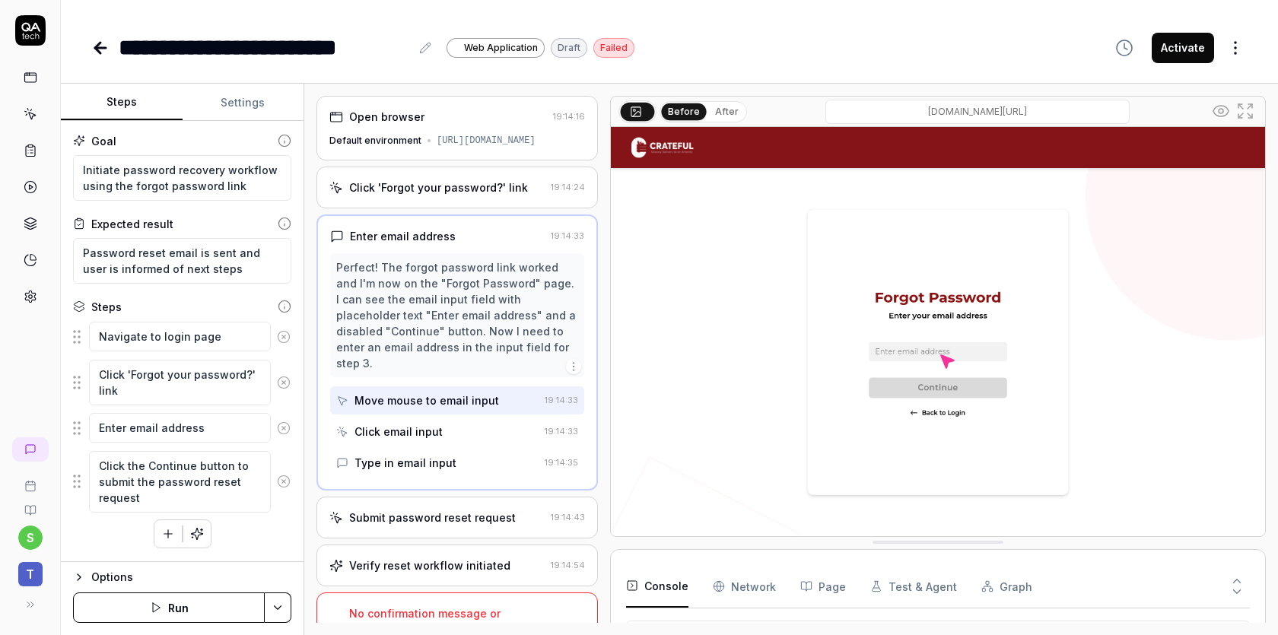
type textarea "*"
click at [388, 428] on div "Click email input" at bounding box center [399, 432] width 88 height 16
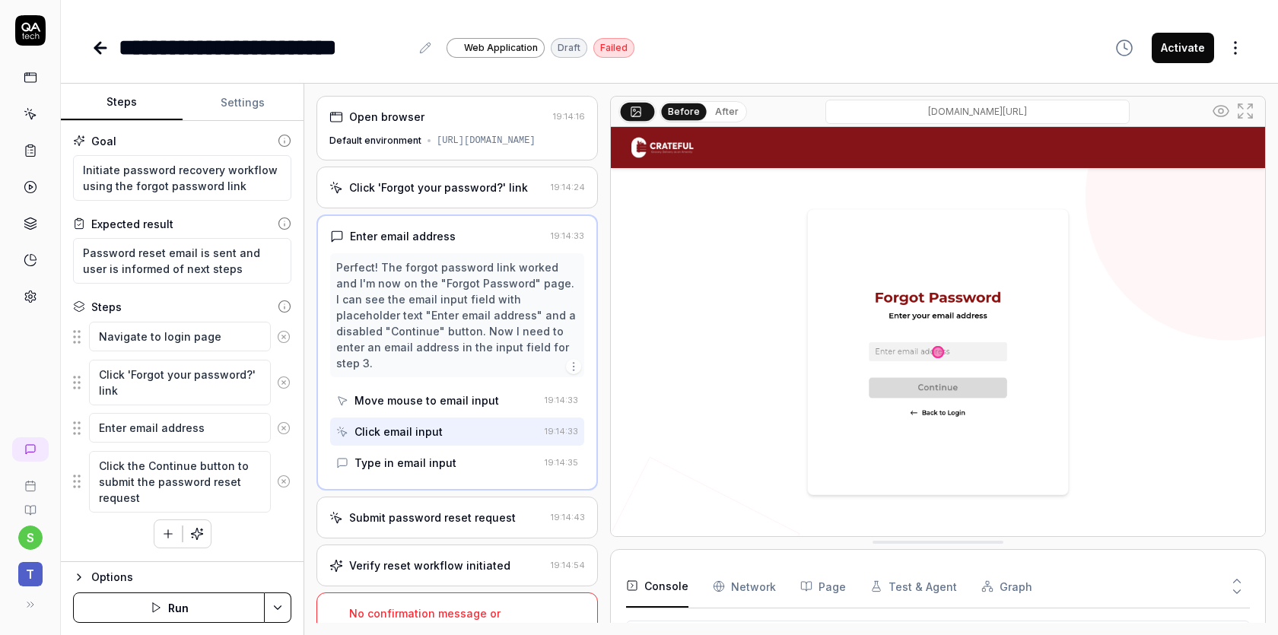
click at [429, 452] on div "Type in email input" at bounding box center [437, 463] width 202 height 28
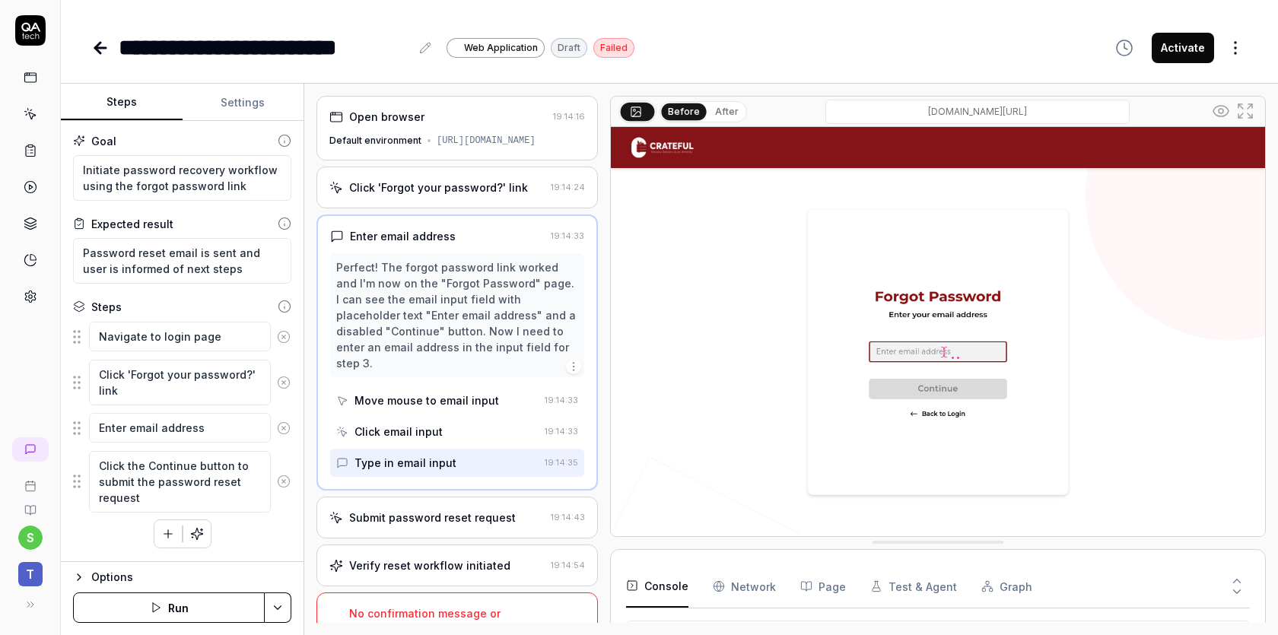
click at [429, 460] on div "Type in email input" at bounding box center [406, 463] width 102 height 16
click at [473, 521] on div "Submit password reset request" at bounding box center [432, 518] width 167 height 16
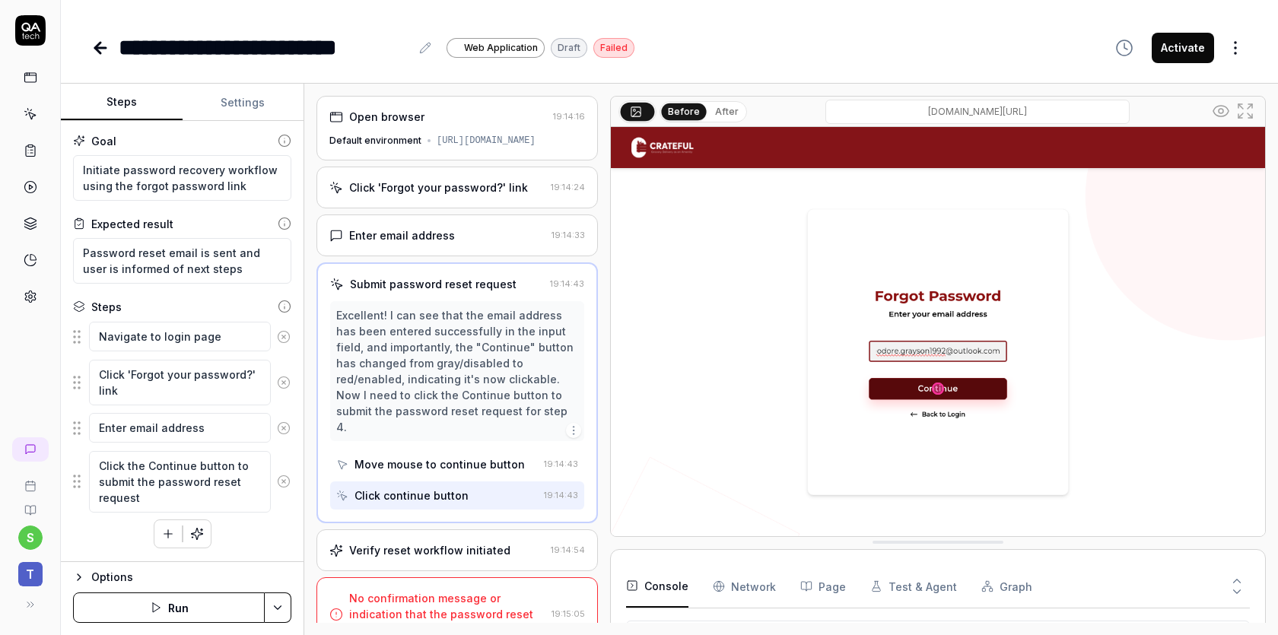
click at [469, 555] on div "Verify reset workflow initiated" at bounding box center [429, 550] width 161 height 16
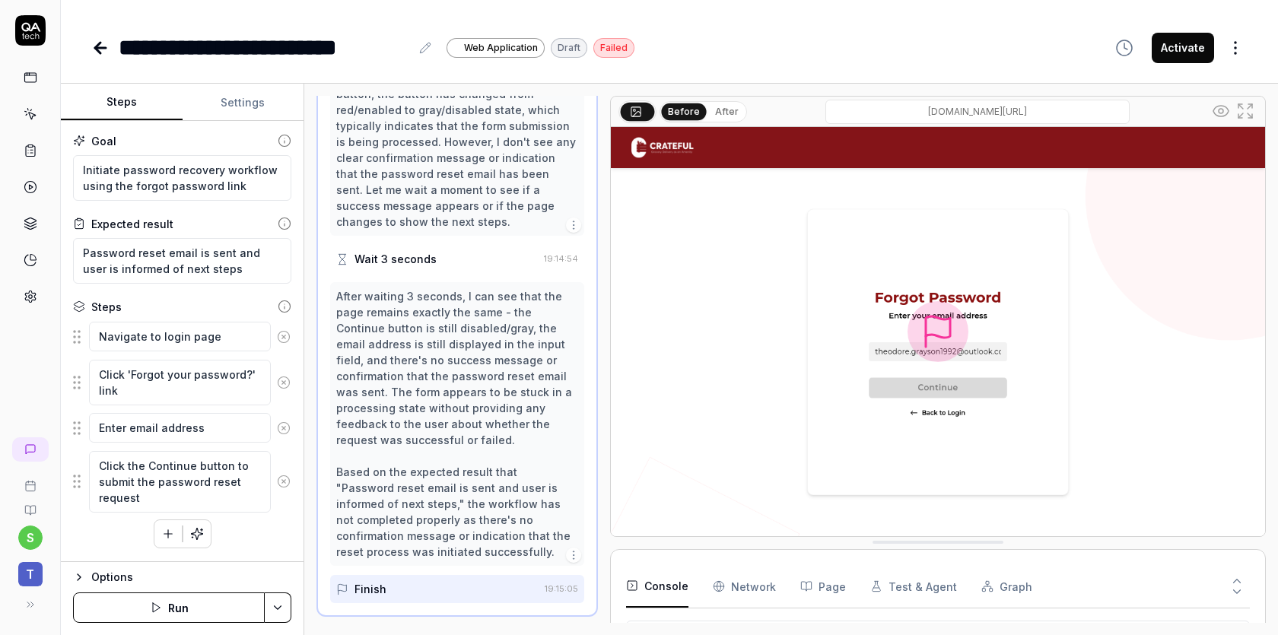
scroll to position [293, 0]
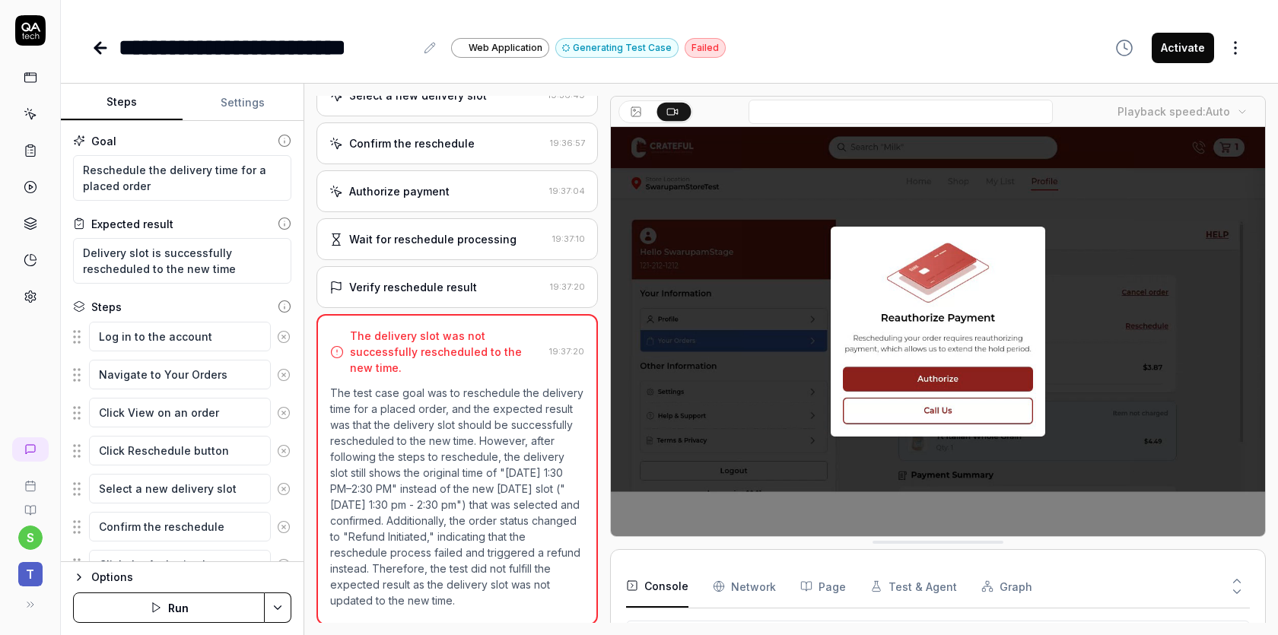
scroll to position [2348, 0]
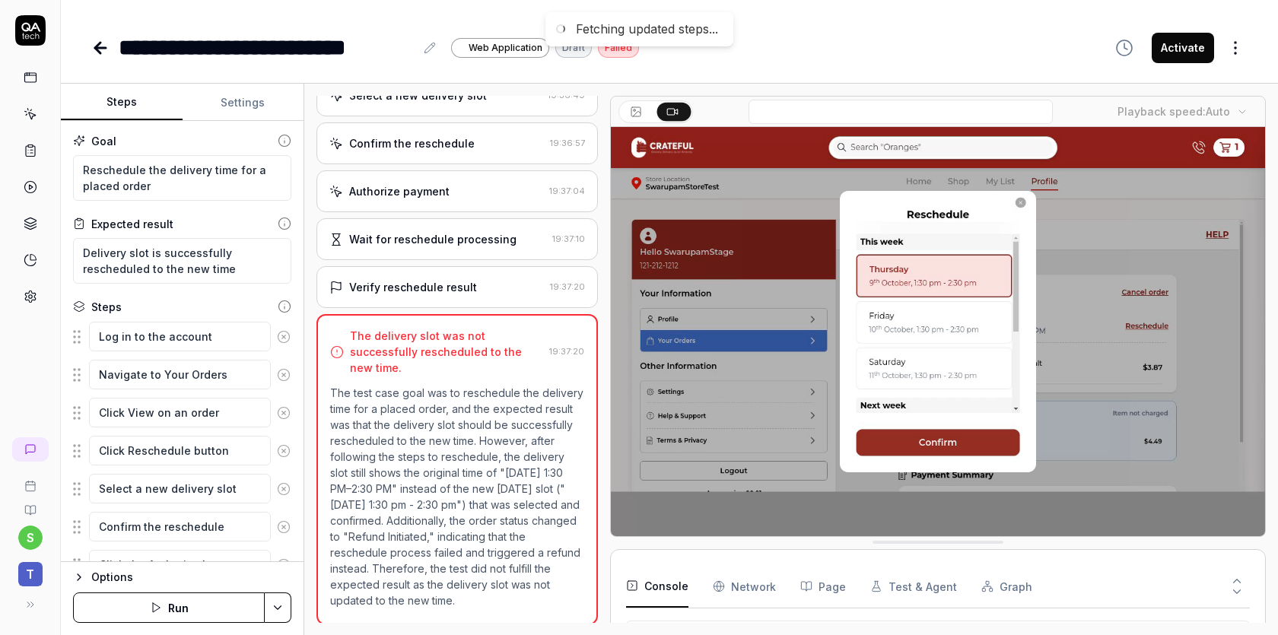
type textarea "*"
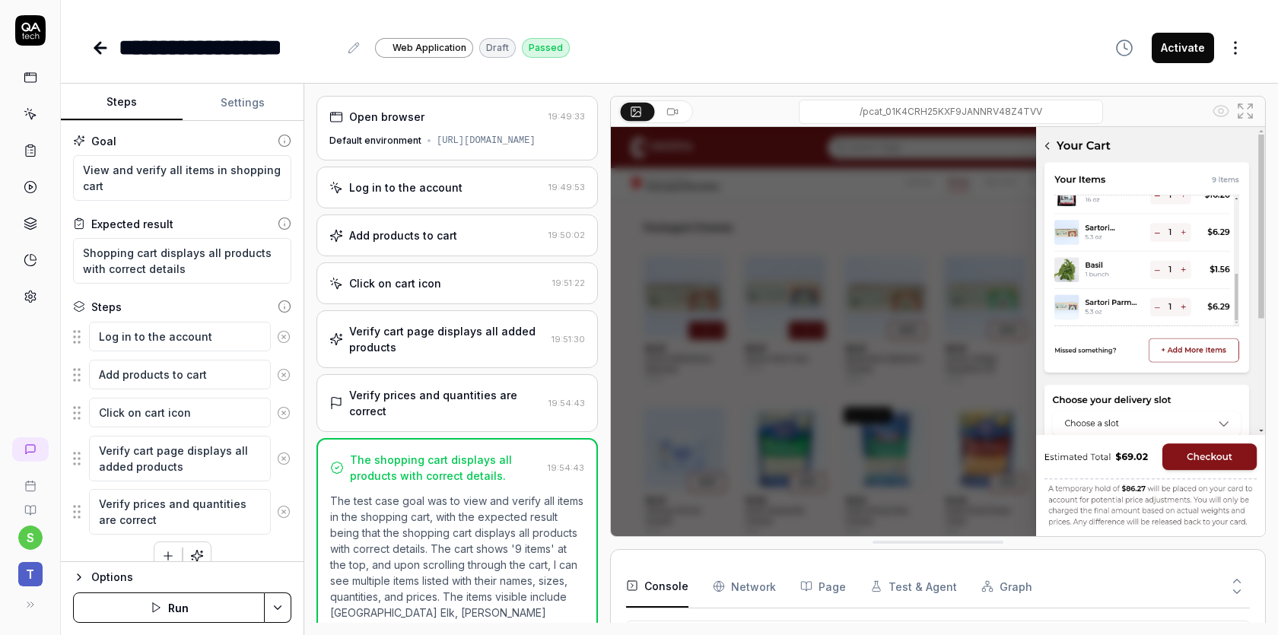
type textarea "*"
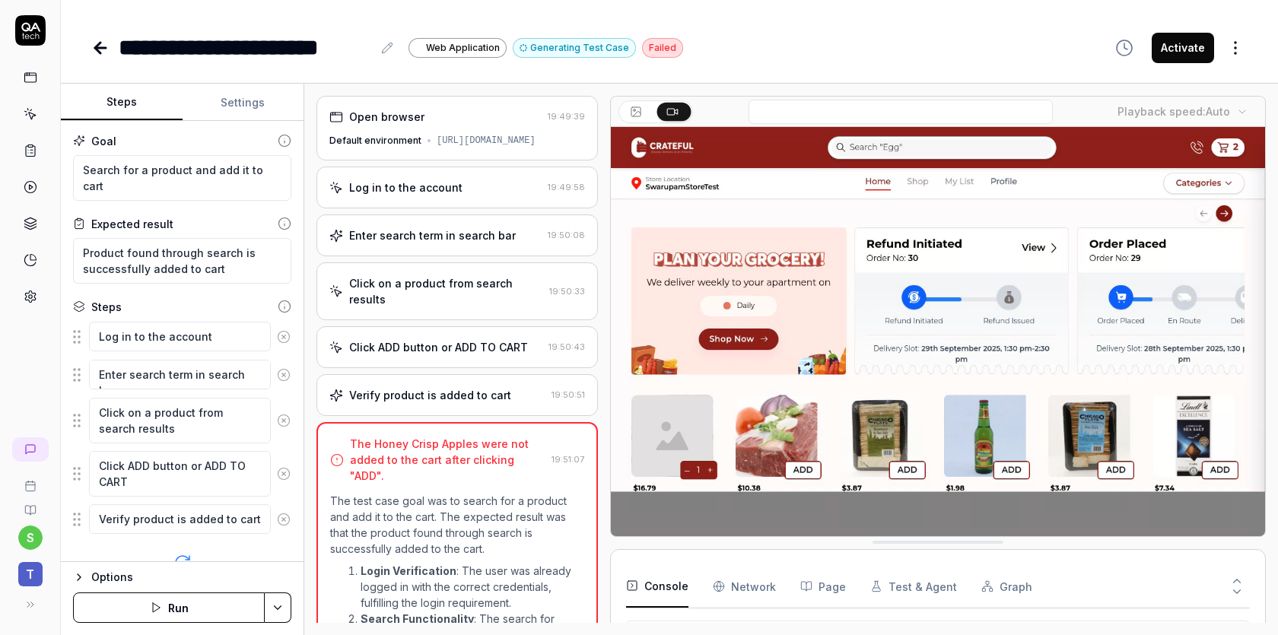
click at [513, 347] on div "Click ADD button or ADD TO CART" at bounding box center [438, 347] width 179 height 16
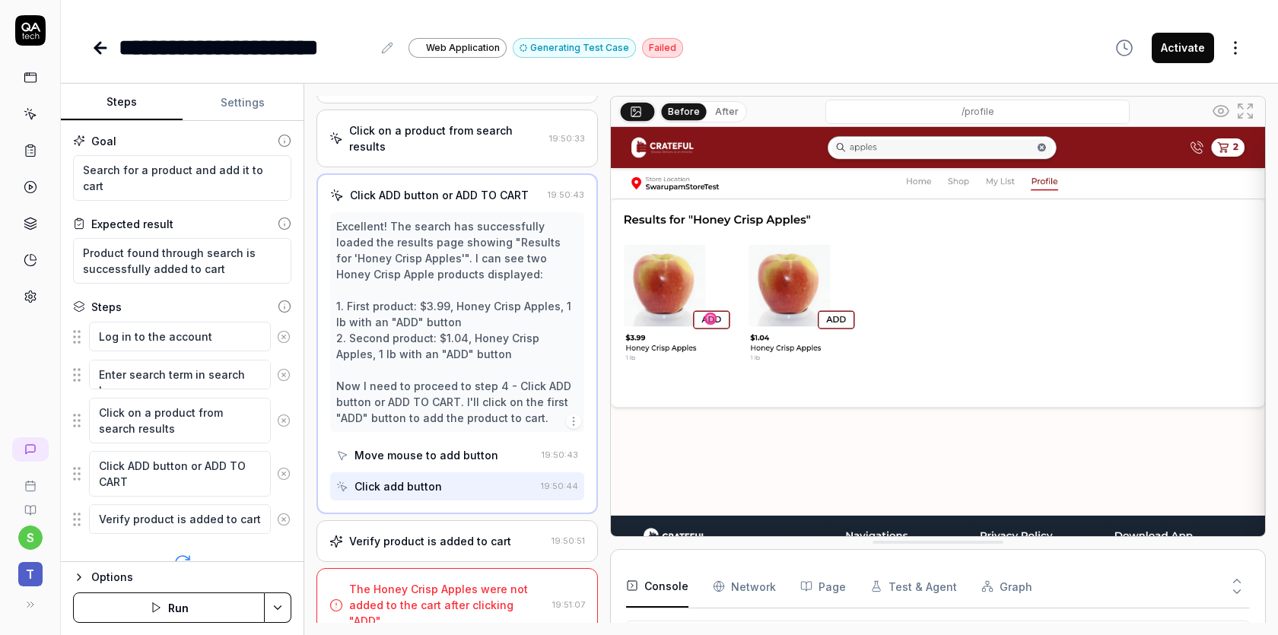
scroll to position [154, 0]
click at [480, 539] on div "Verify product is added to cart" at bounding box center [430, 541] width 162 height 16
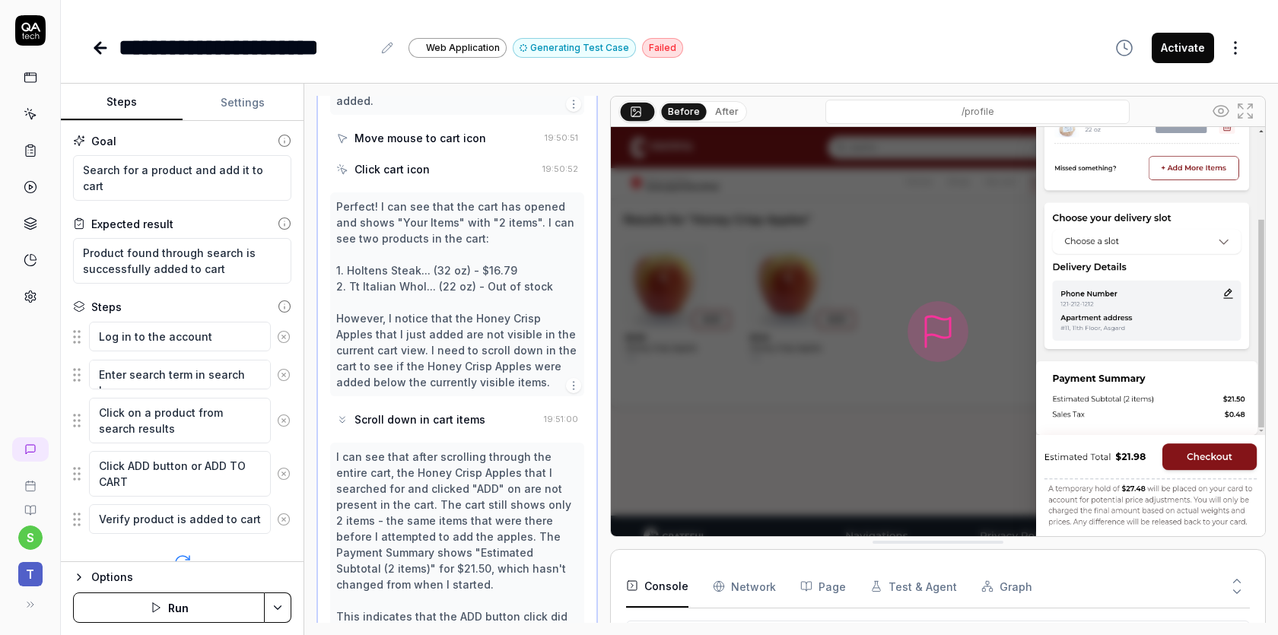
scroll to position [686, 0]
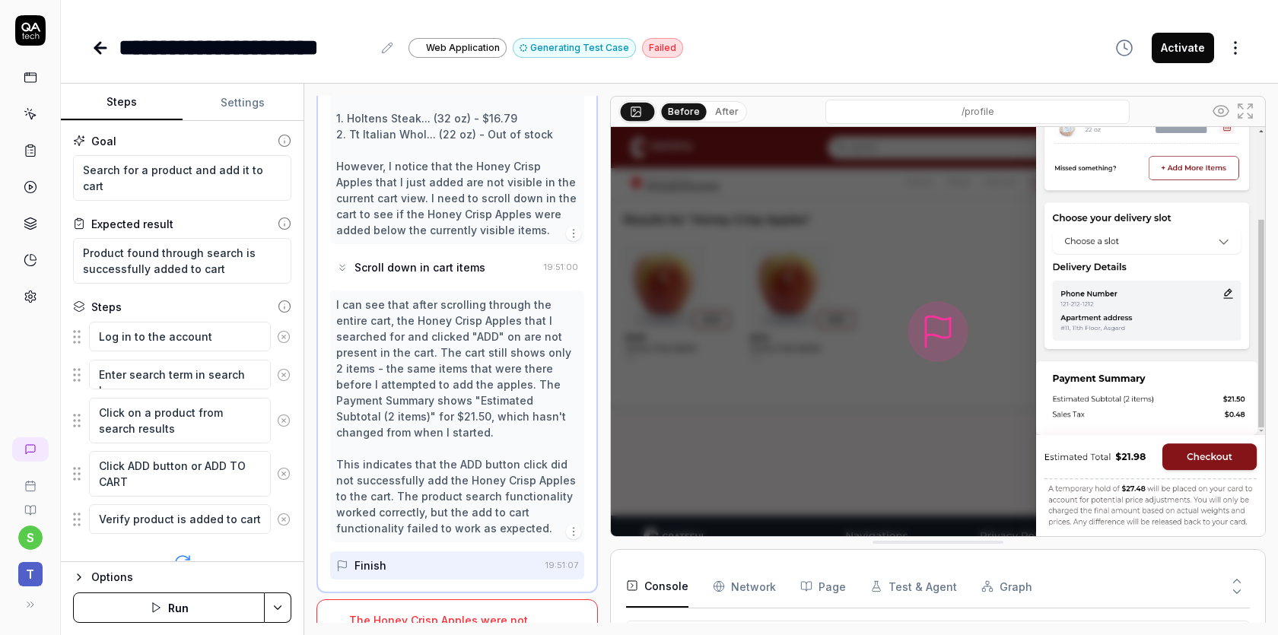
click at [463, 612] on div "The Honey Crisp Apples were not added to the cart after clicking "ADD"." at bounding box center [447, 636] width 197 height 48
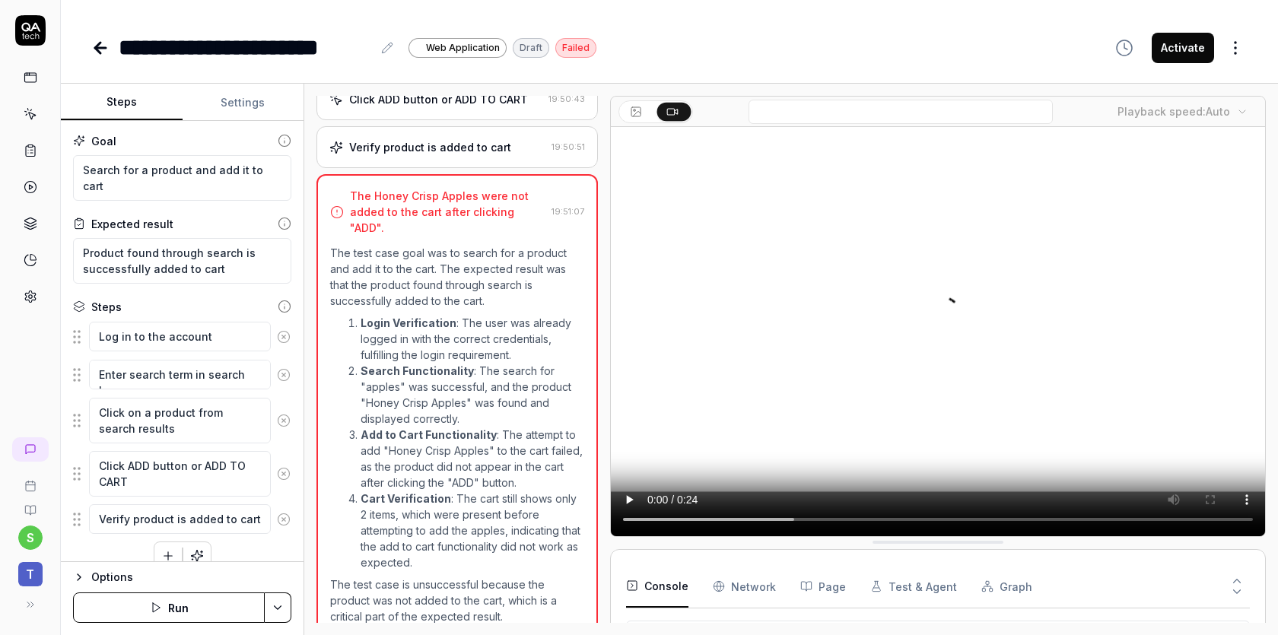
type textarea "*"
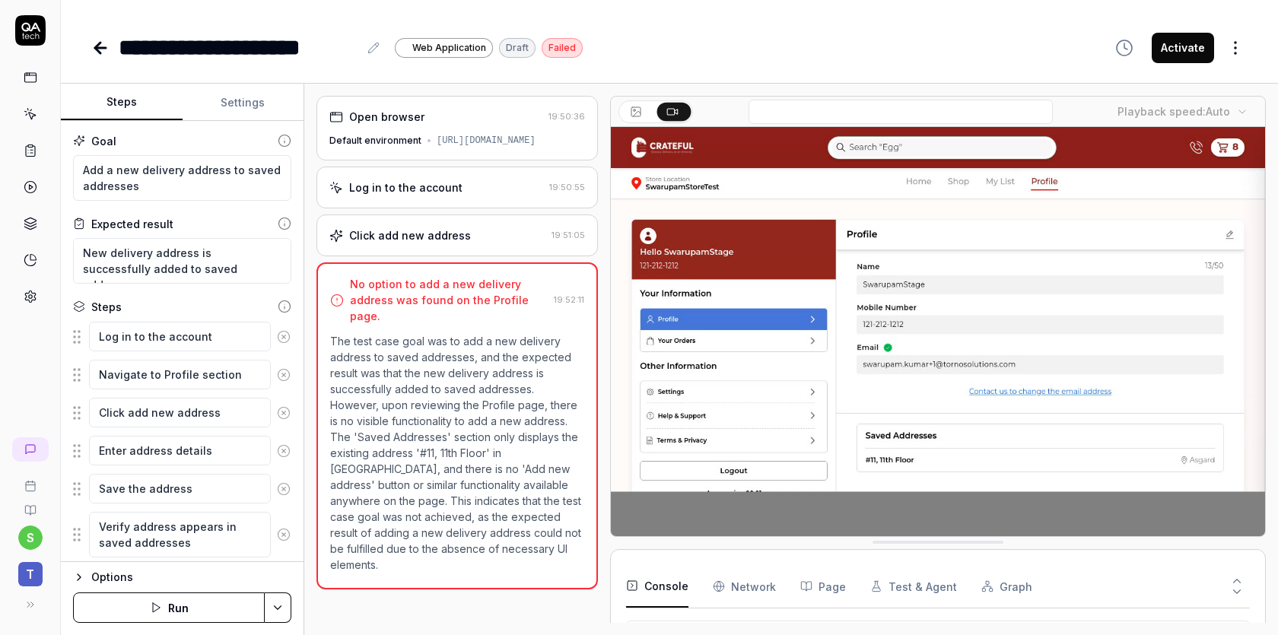
scroll to position [43, 0]
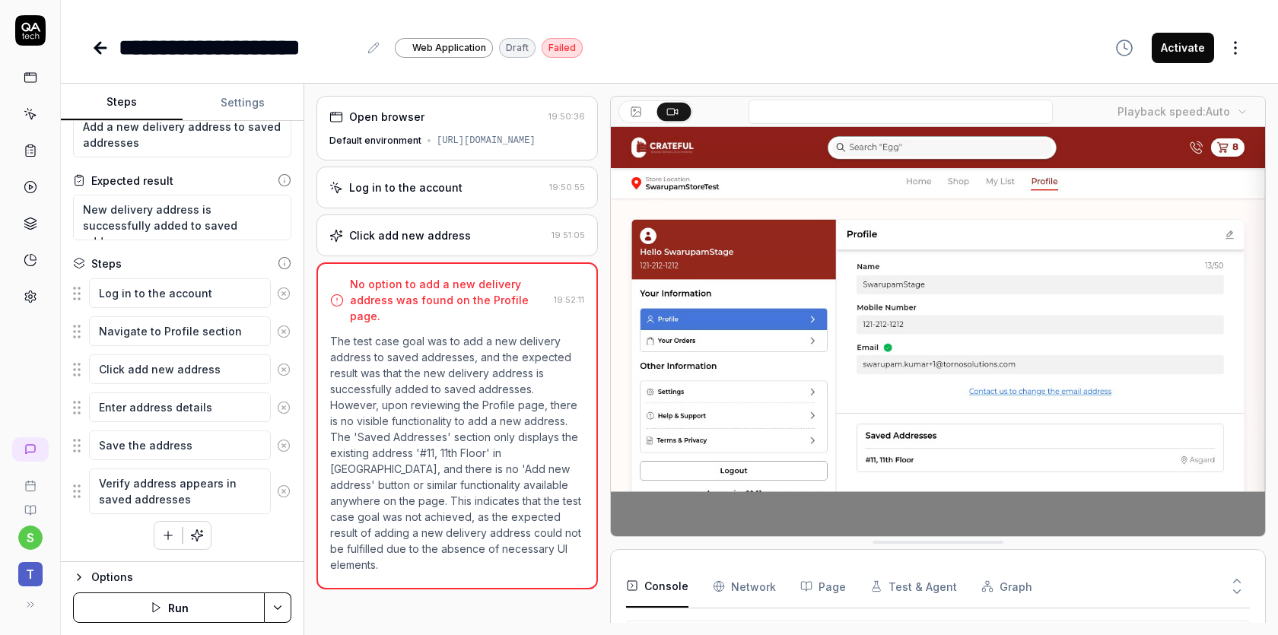
click at [75, 577] on icon "button" at bounding box center [79, 577] width 12 height 12
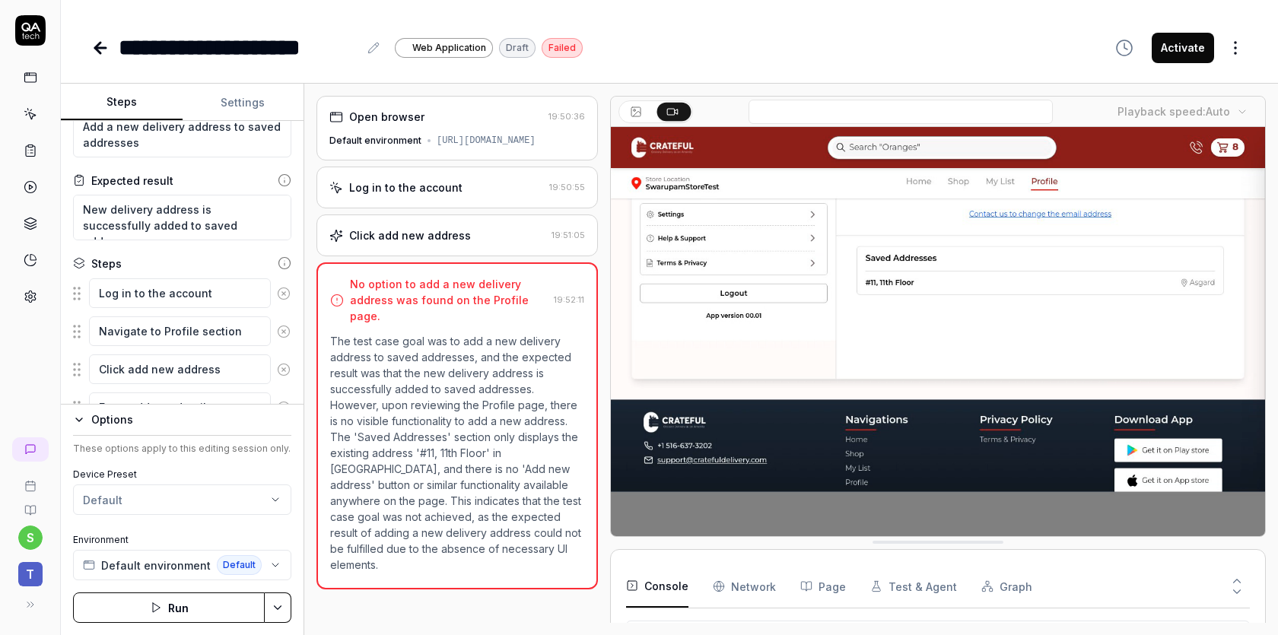
click at [127, 508] on html "**********" at bounding box center [639, 374] width 1278 height 749
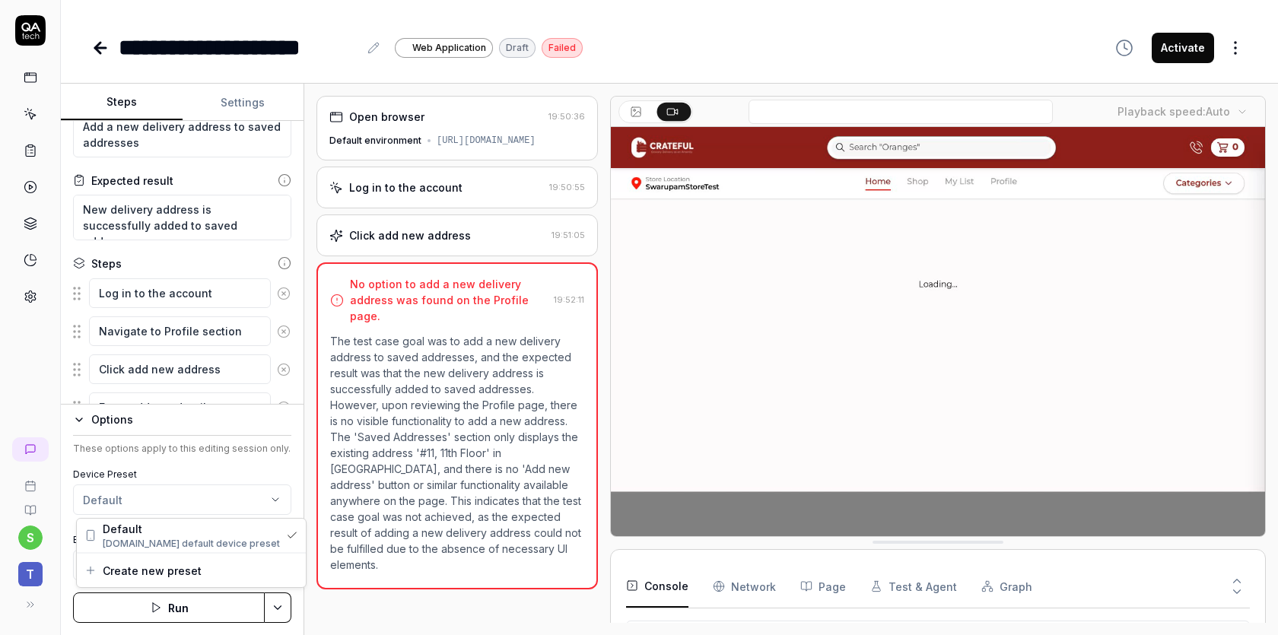
click at [127, 508] on html "**********" at bounding box center [639, 374] width 1278 height 749
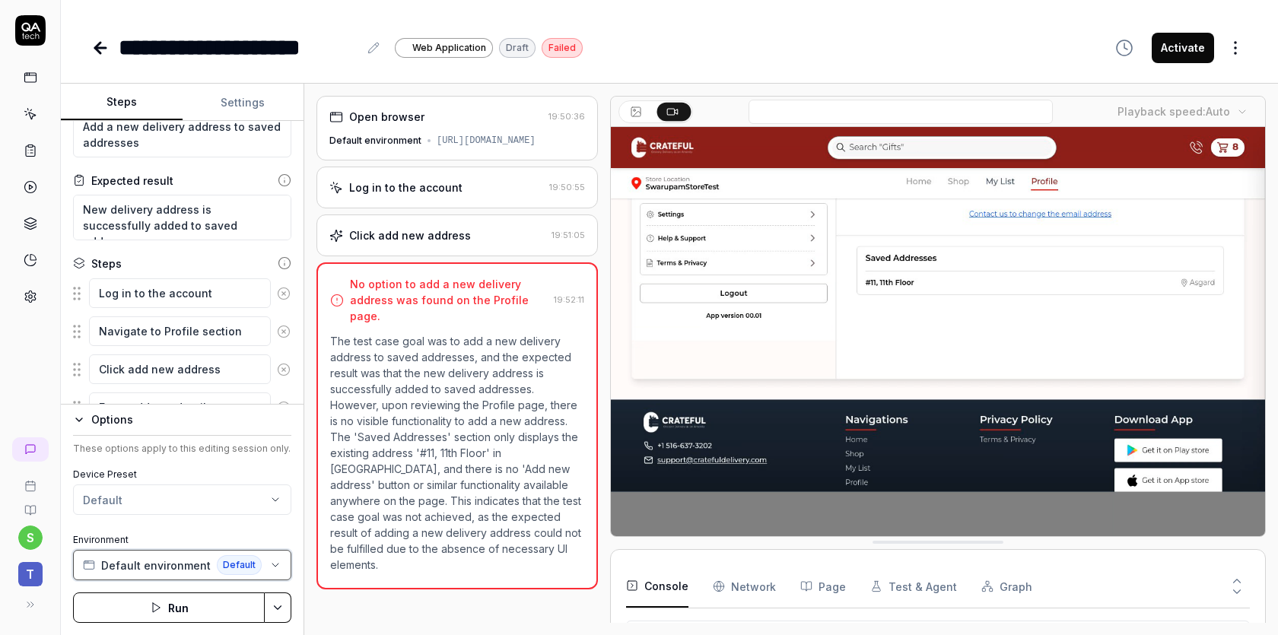
click at [274, 579] on button "Default environment Default" at bounding box center [182, 565] width 218 height 30
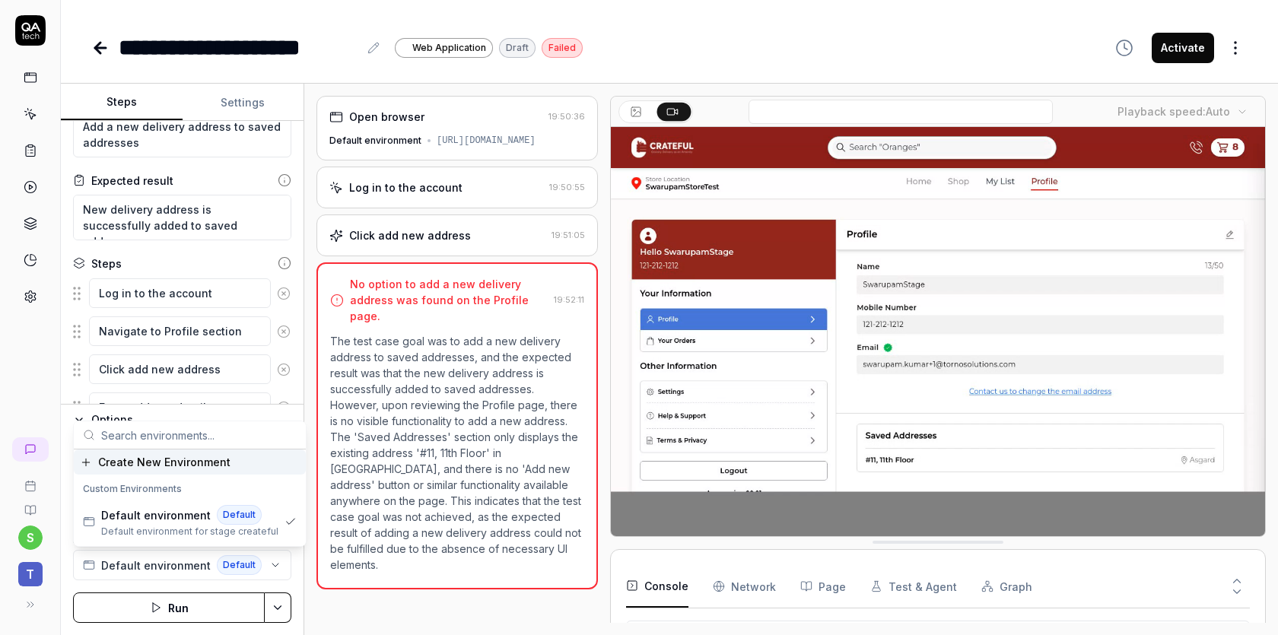
click at [311, 583] on div "Open browser 19:50:36 Default environment https://store.stage.cratefuldelivery.…" at bounding box center [791, 360] width 974 height 552
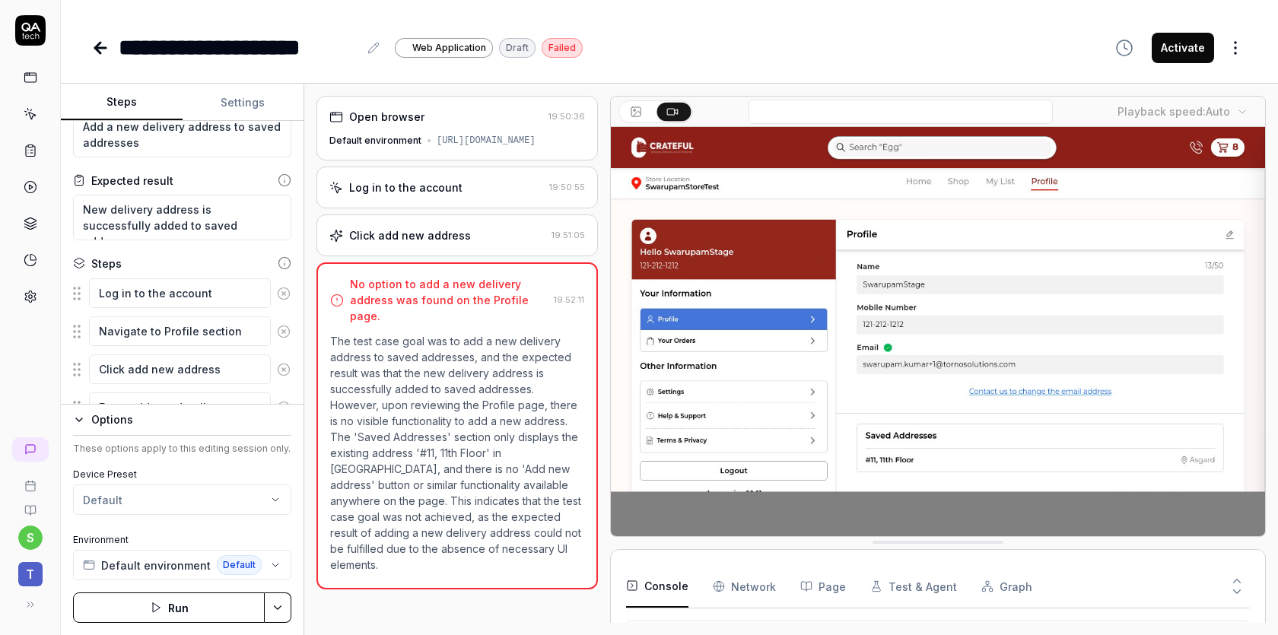
scroll to position [0, 0]
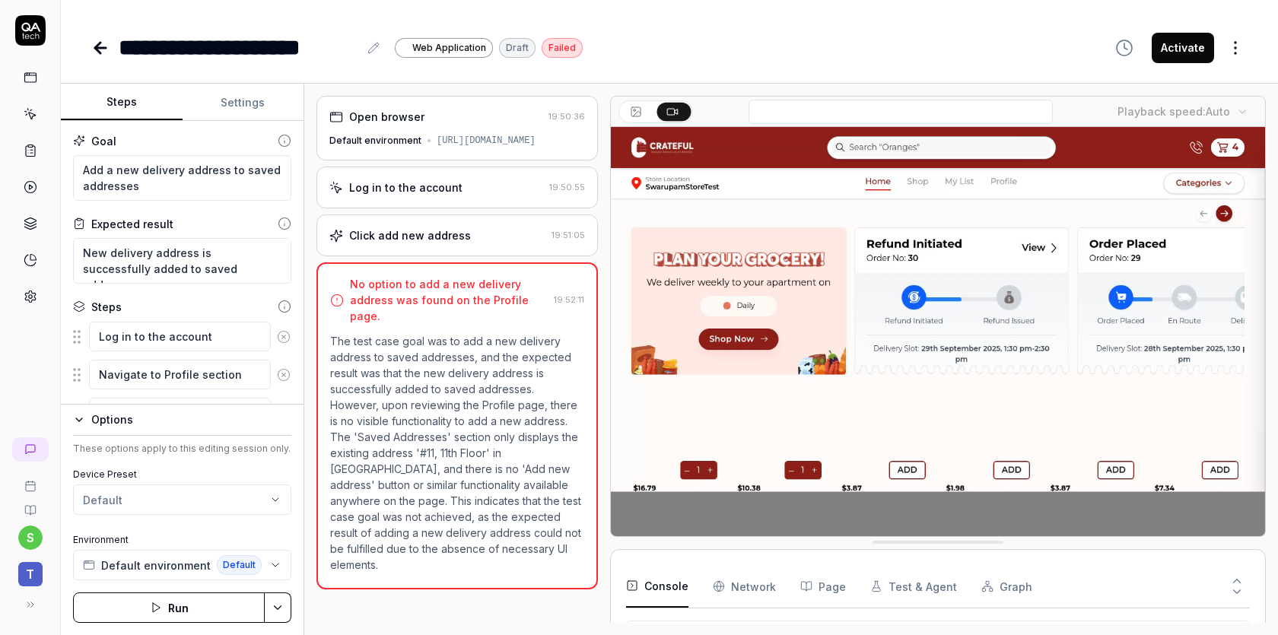
click at [245, 103] on button "Settings" at bounding box center [244, 102] width 122 height 37
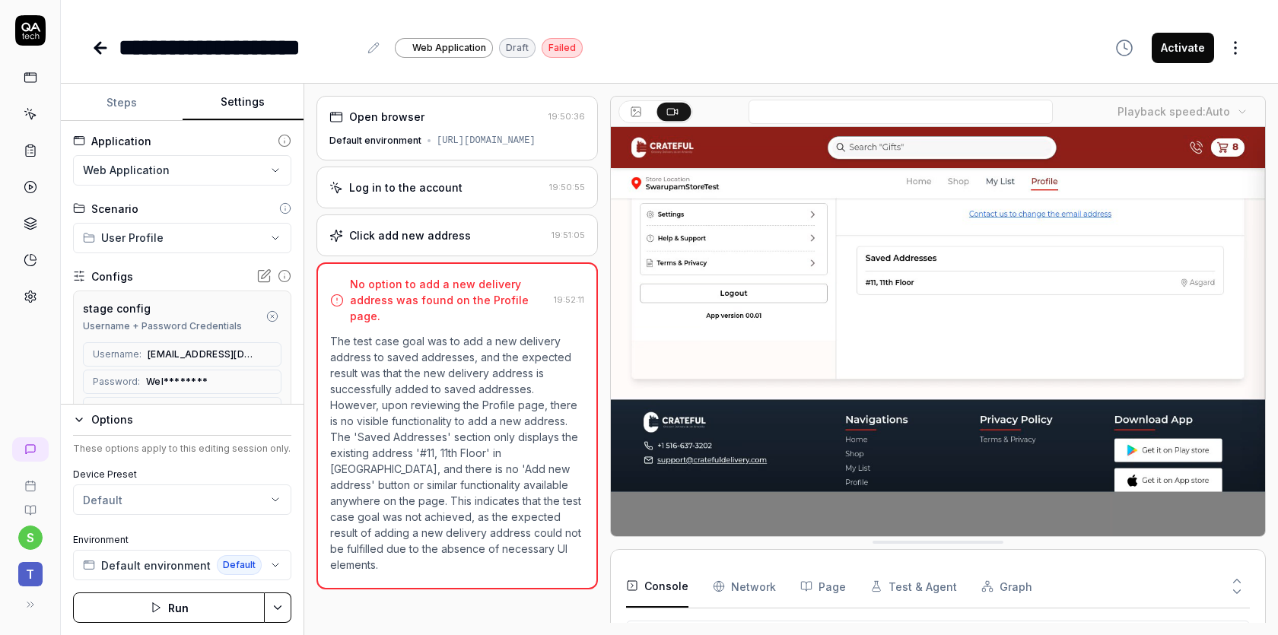
click at [128, 96] on button "Steps" at bounding box center [122, 102] width 122 height 37
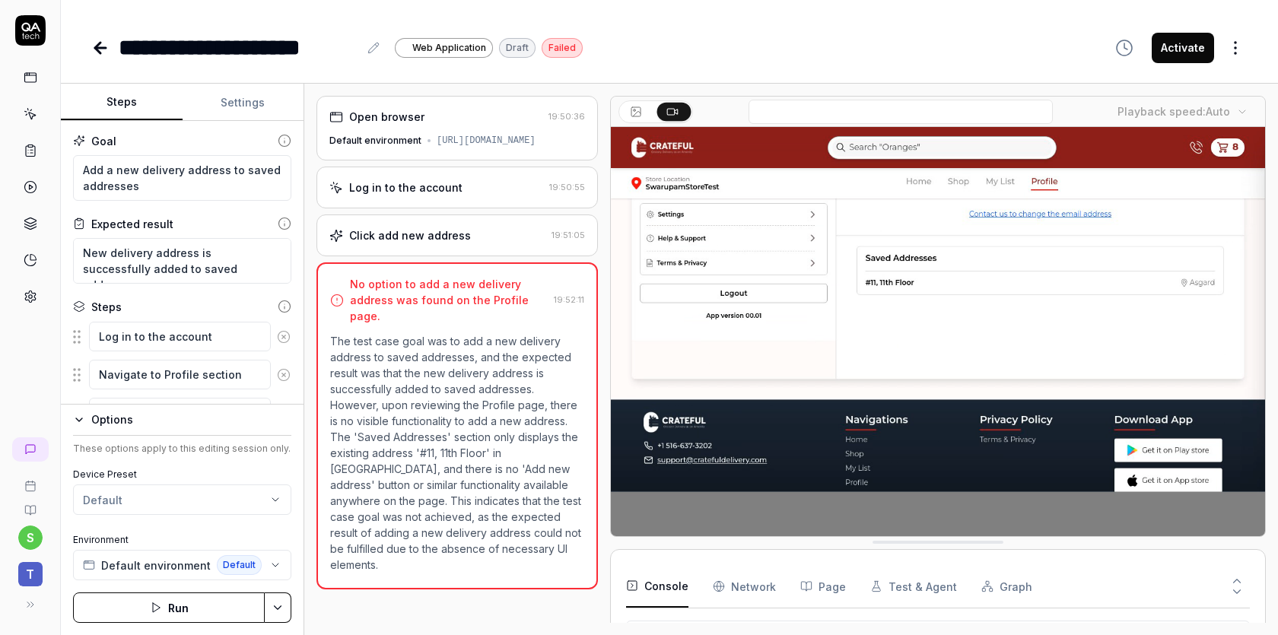
click at [1188, 49] on button "Activate" at bounding box center [1183, 48] width 62 height 30
click at [1181, 51] on button "Convert to draft" at bounding box center [1161, 48] width 106 height 30
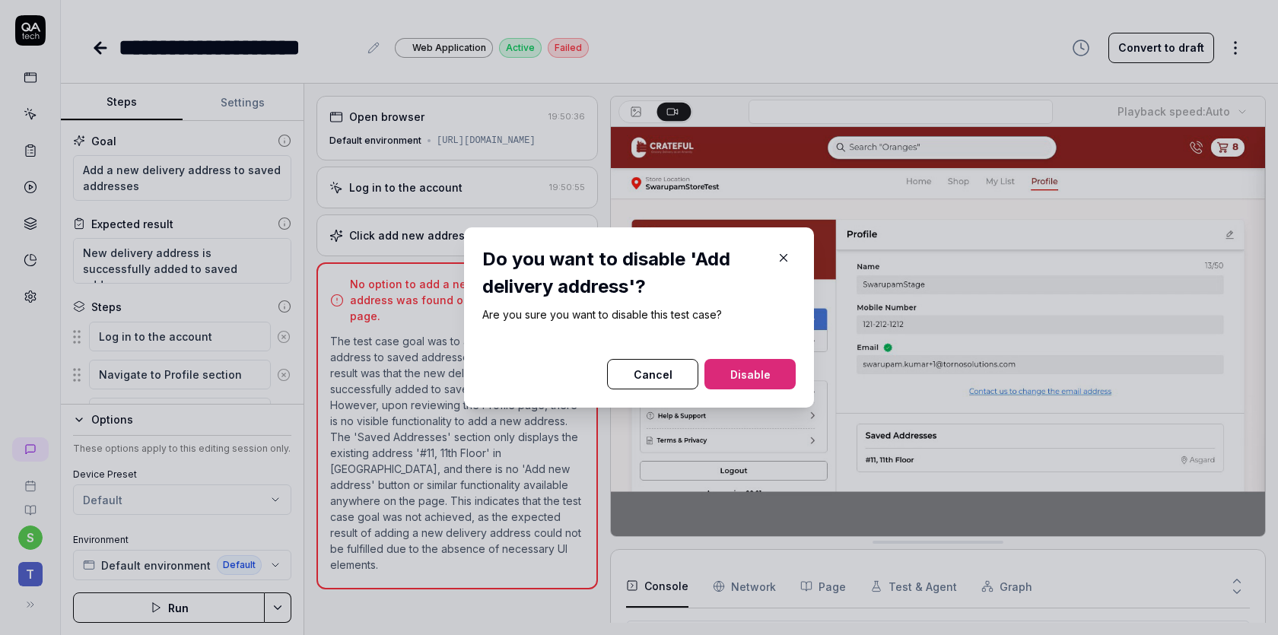
click at [768, 377] on button "Disable" at bounding box center [749, 374] width 91 height 30
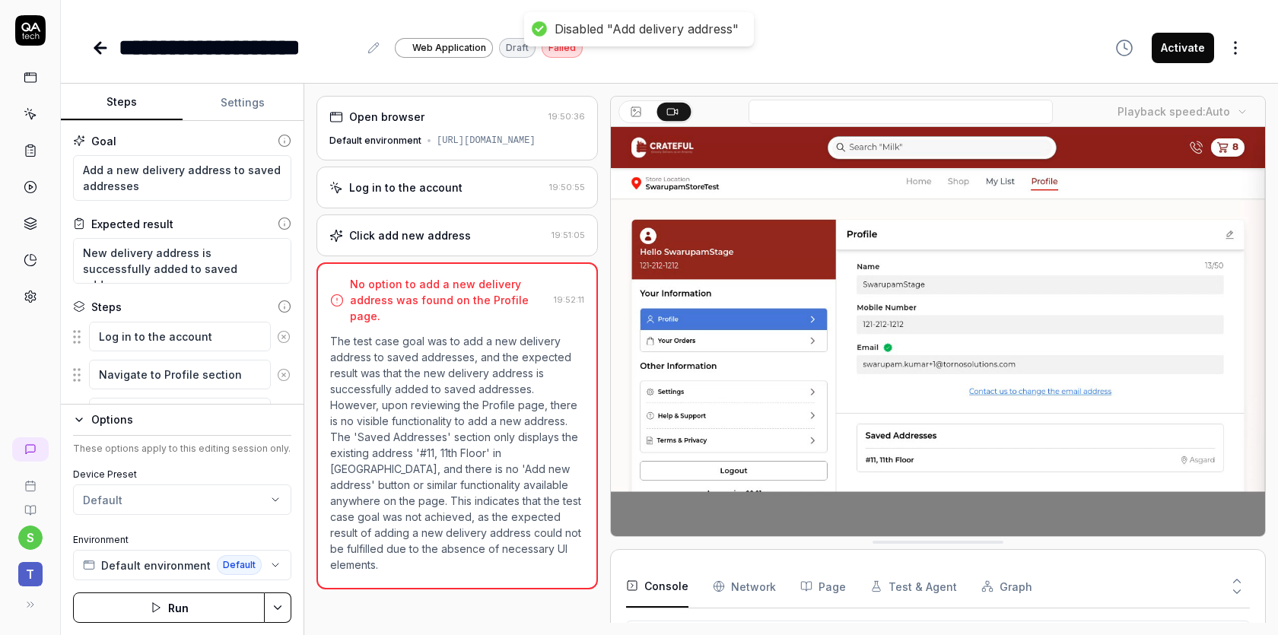
click at [1242, 55] on html "**********" at bounding box center [639, 374] width 1278 height 749
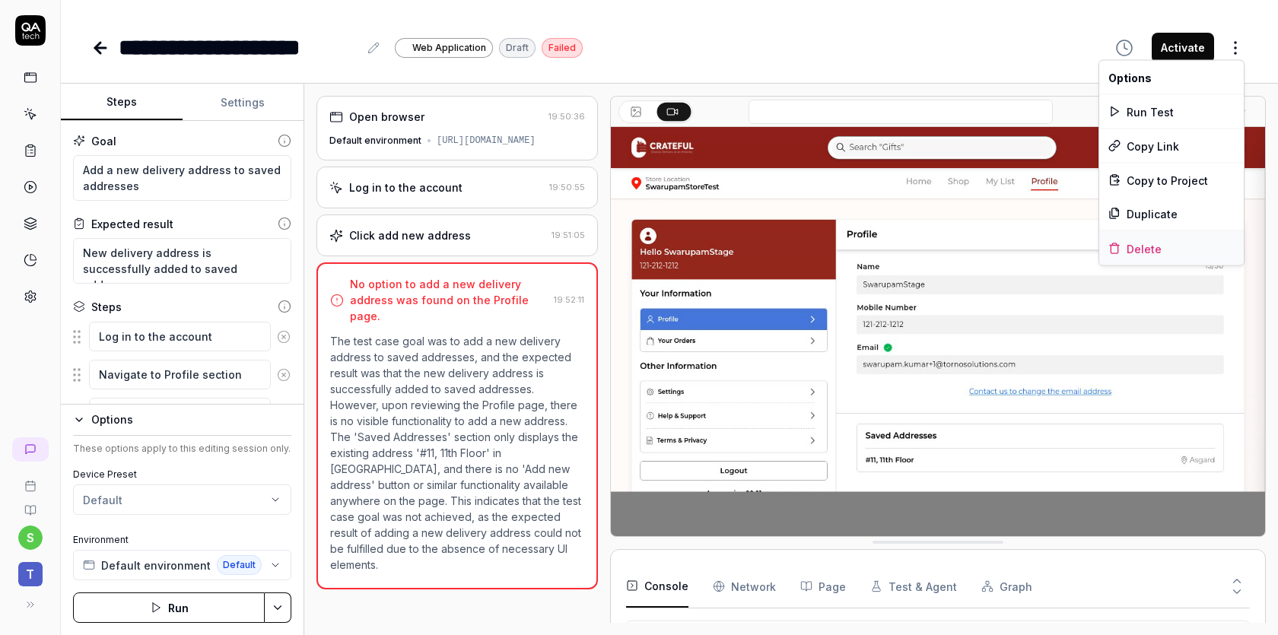
click at [1170, 247] on div "Delete" at bounding box center [1171, 248] width 145 height 33
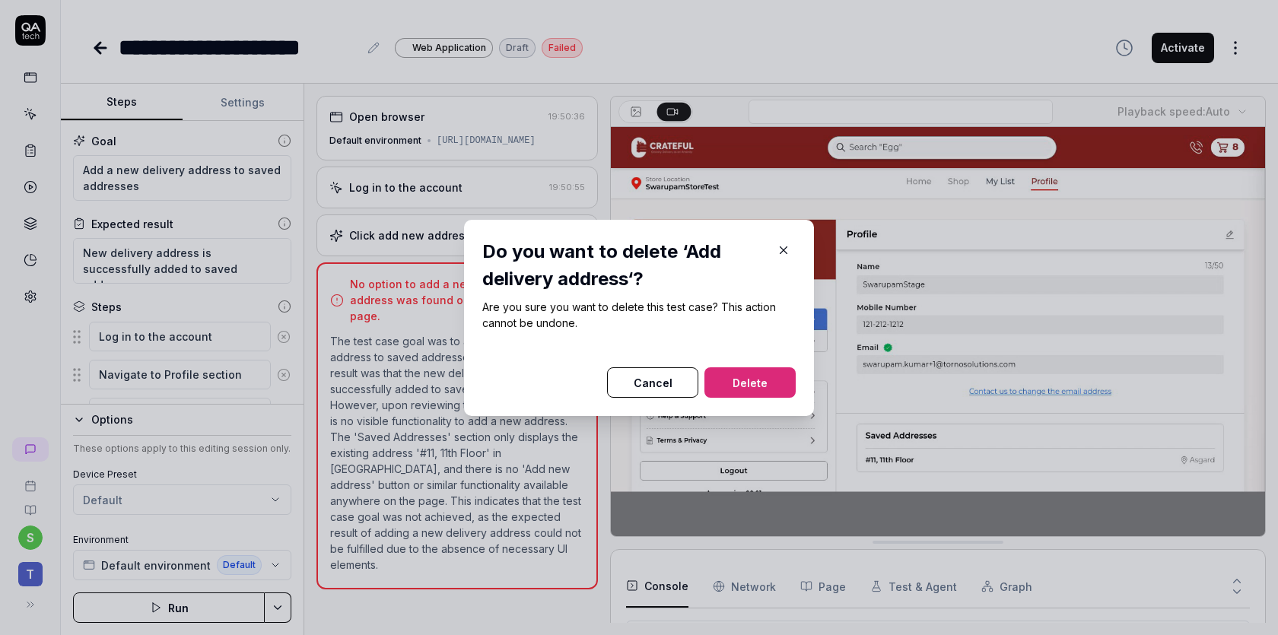
click at [762, 370] on button "Delete" at bounding box center [749, 382] width 91 height 30
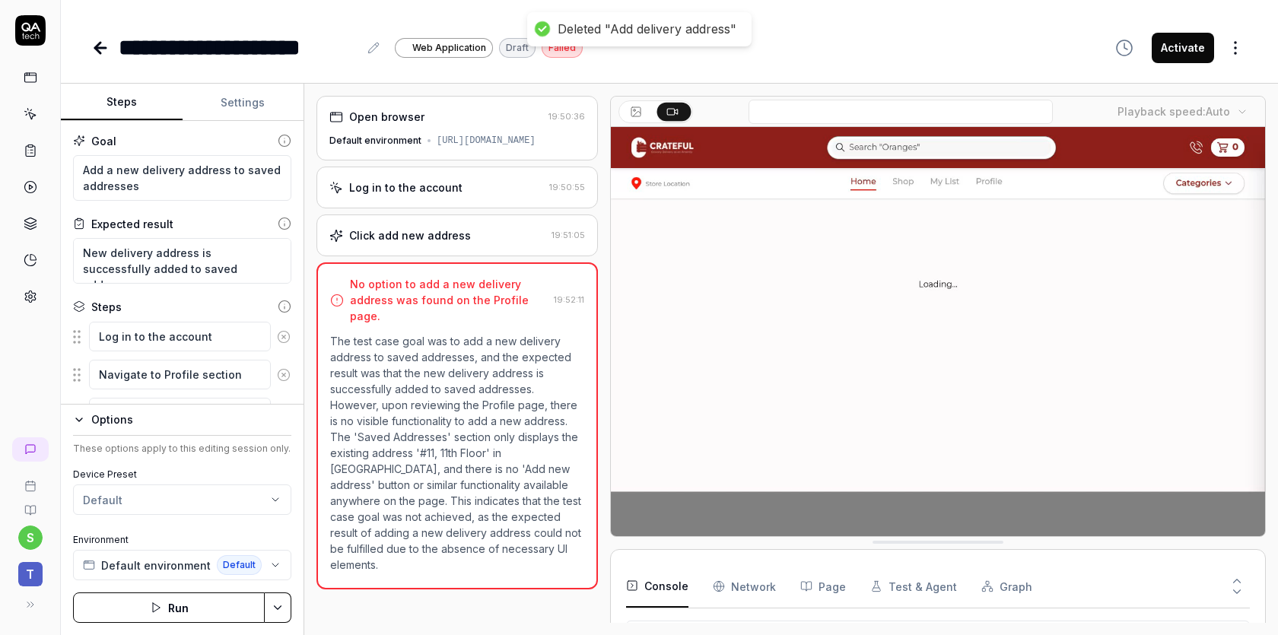
type textarea "*"
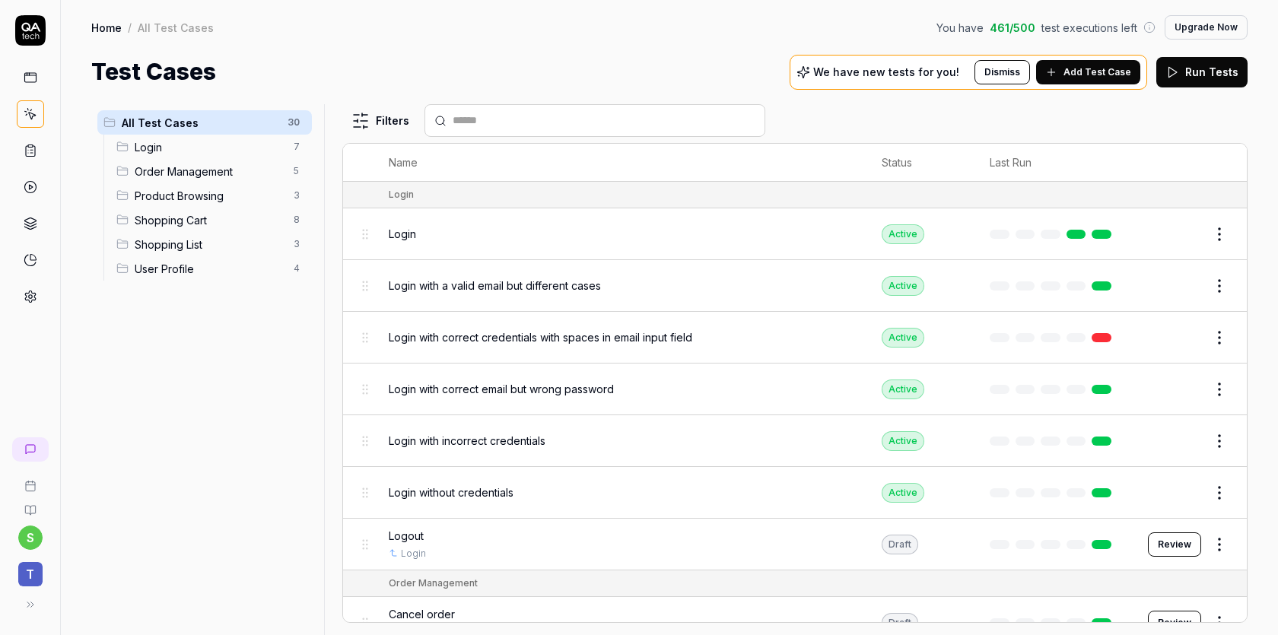
click at [1093, 80] on button "Add Test Case" at bounding box center [1088, 72] width 104 height 24
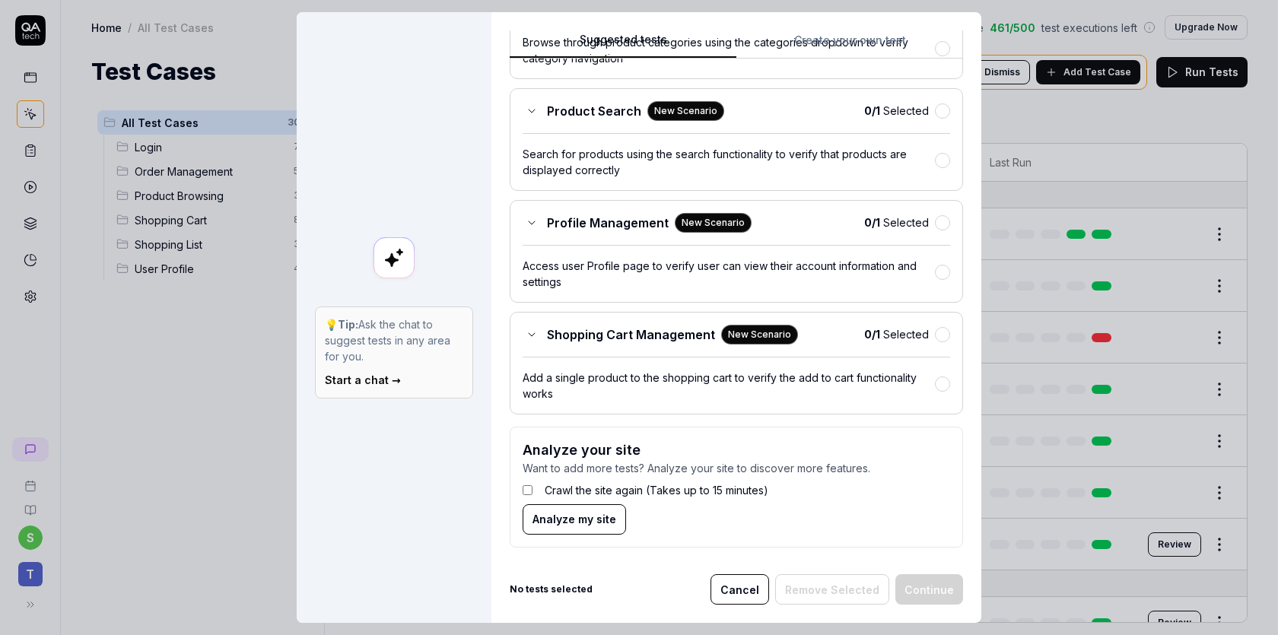
scroll to position [436, 0]
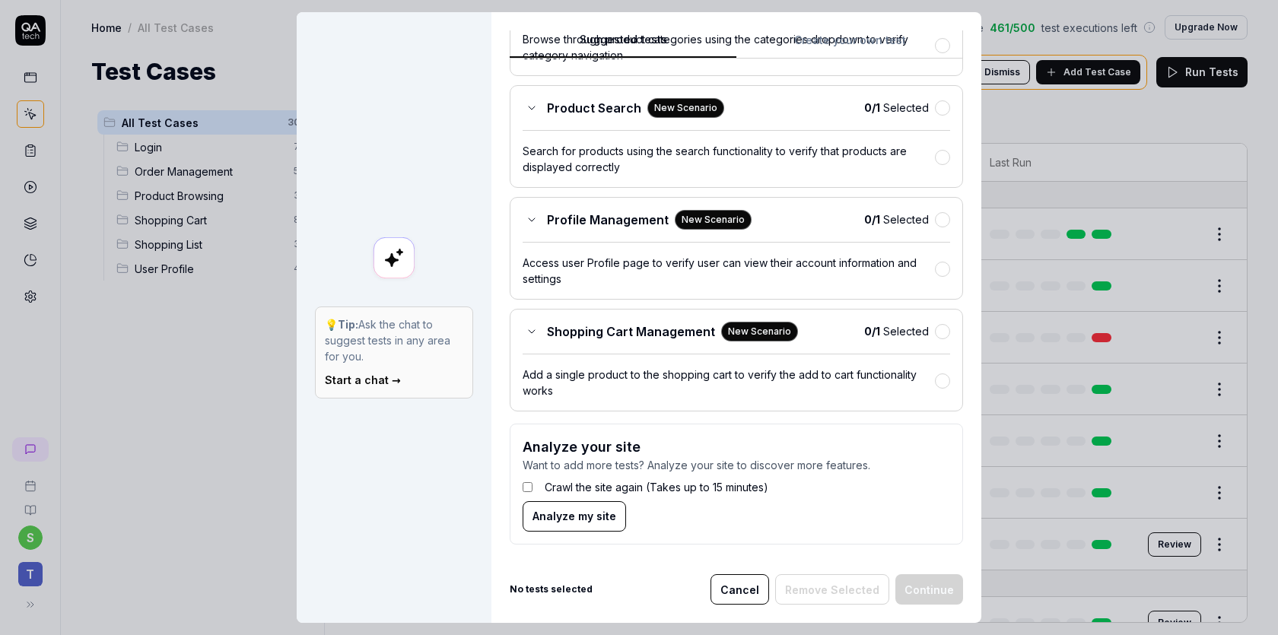
click at [760, 582] on button "Cancel" at bounding box center [740, 589] width 59 height 30
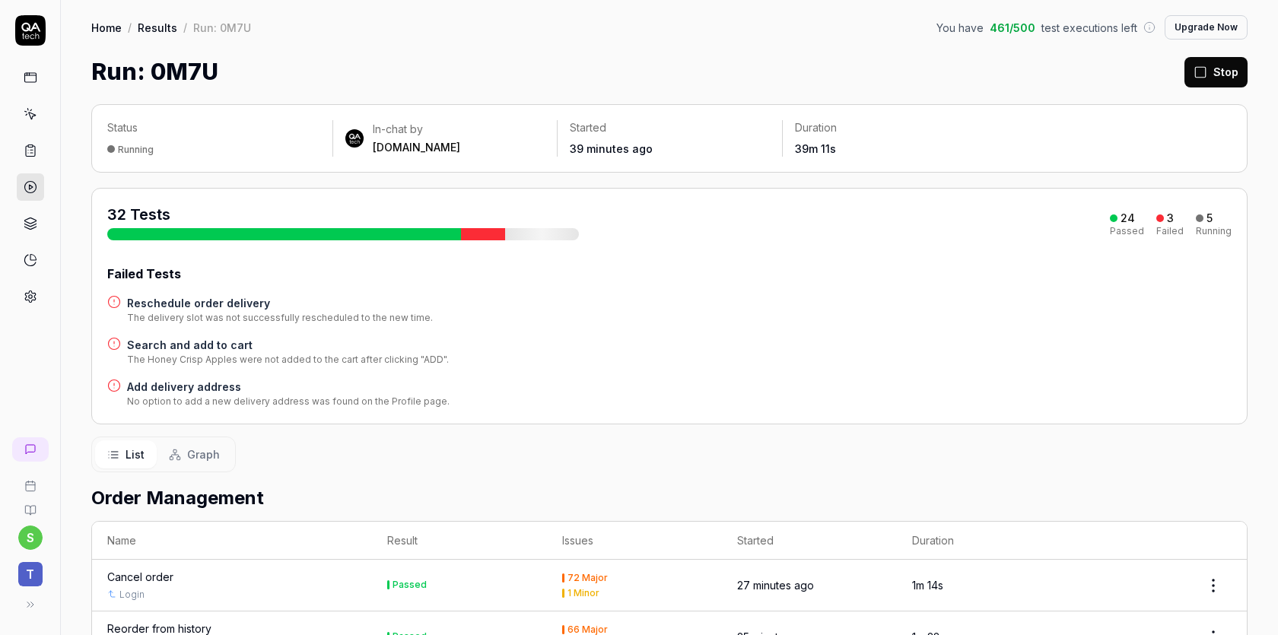
click at [199, 460] on span "Graph" at bounding box center [203, 455] width 33 height 16
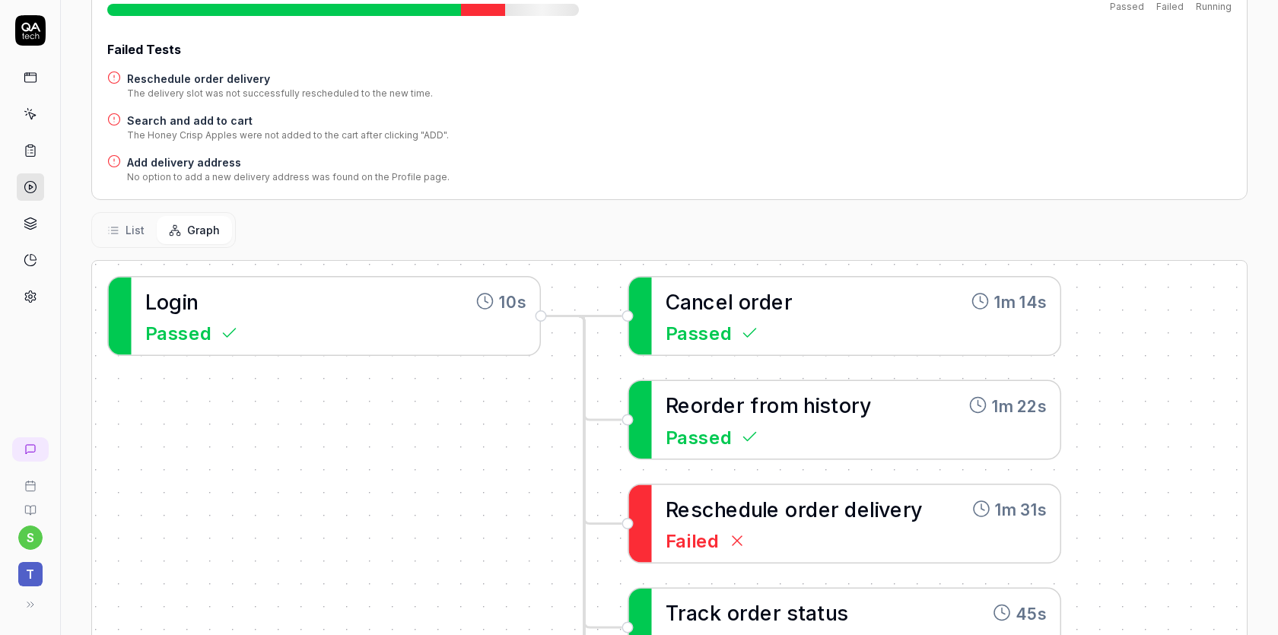
scroll to position [386, 0]
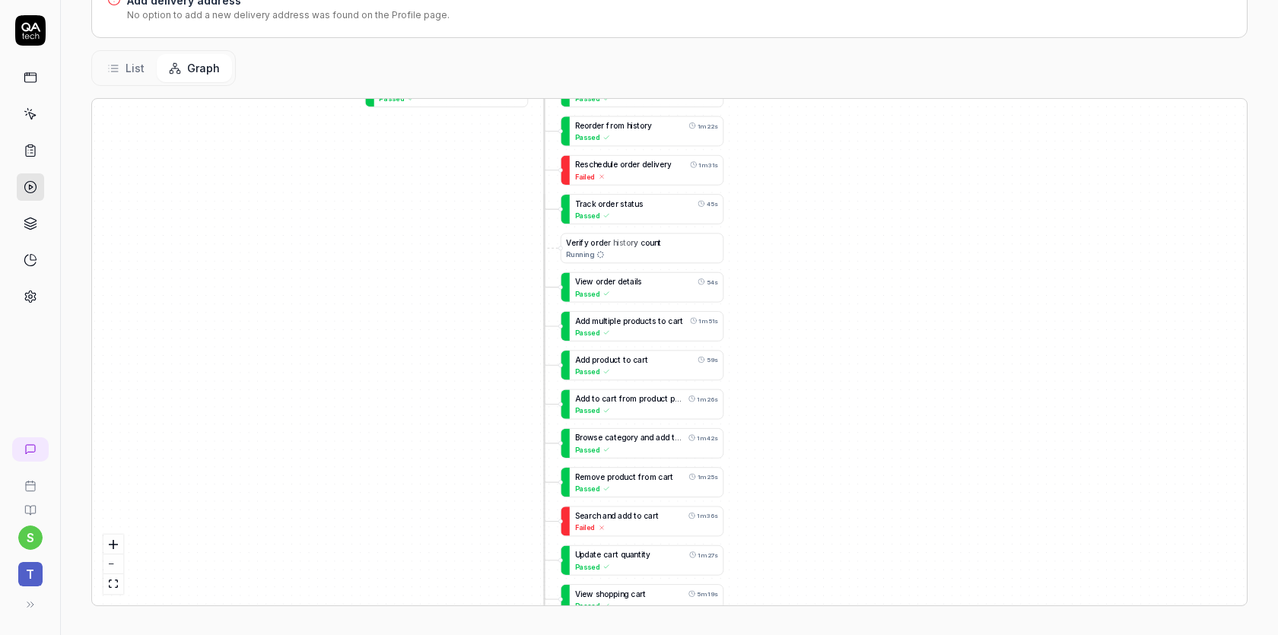
drag, startPoint x: 634, startPoint y: 480, endPoint x: 434, endPoint y: 262, distance: 296.7
click at [434, 260] on div "C a n c e l o r d e r 1m 14s Passed L o g i n 10s Passed R e o r d e r f r o m …" at bounding box center [669, 352] width 1155 height 507
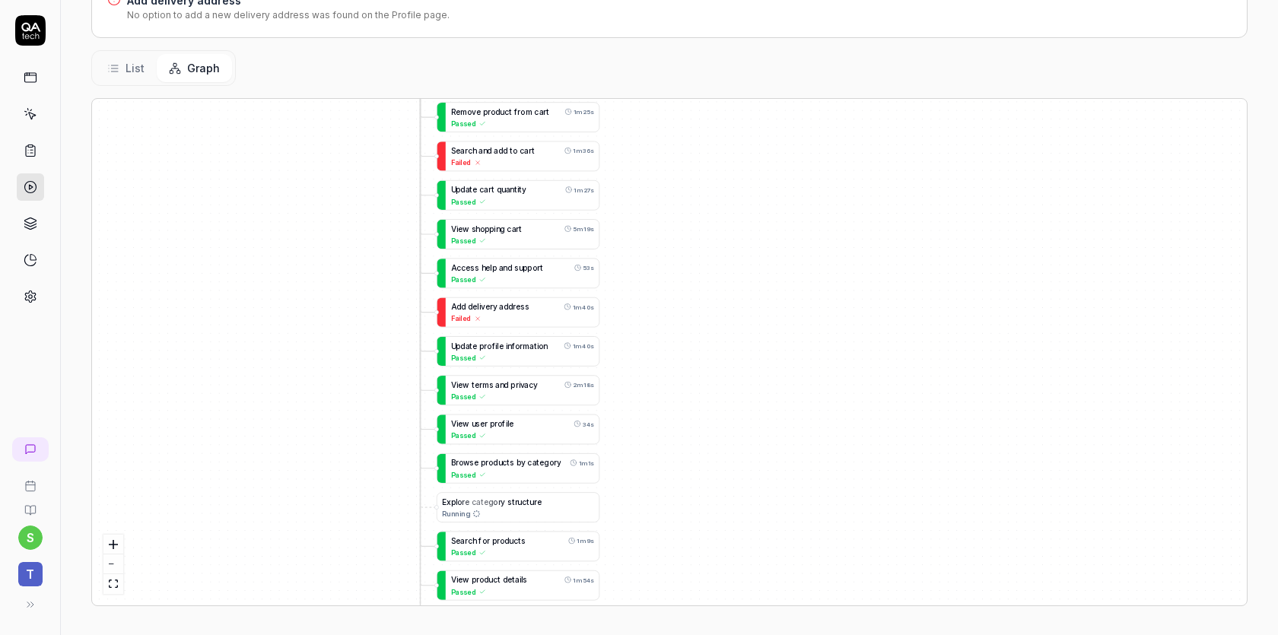
drag, startPoint x: 501, startPoint y: 484, endPoint x: 377, endPoint y: 119, distance: 384.9
click at [377, 119] on div "C a n c e l o r d e r 1m 14s Passed L o g i n 10s Passed R e o r d e r f r o m …" at bounding box center [669, 352] width 1155 height 507
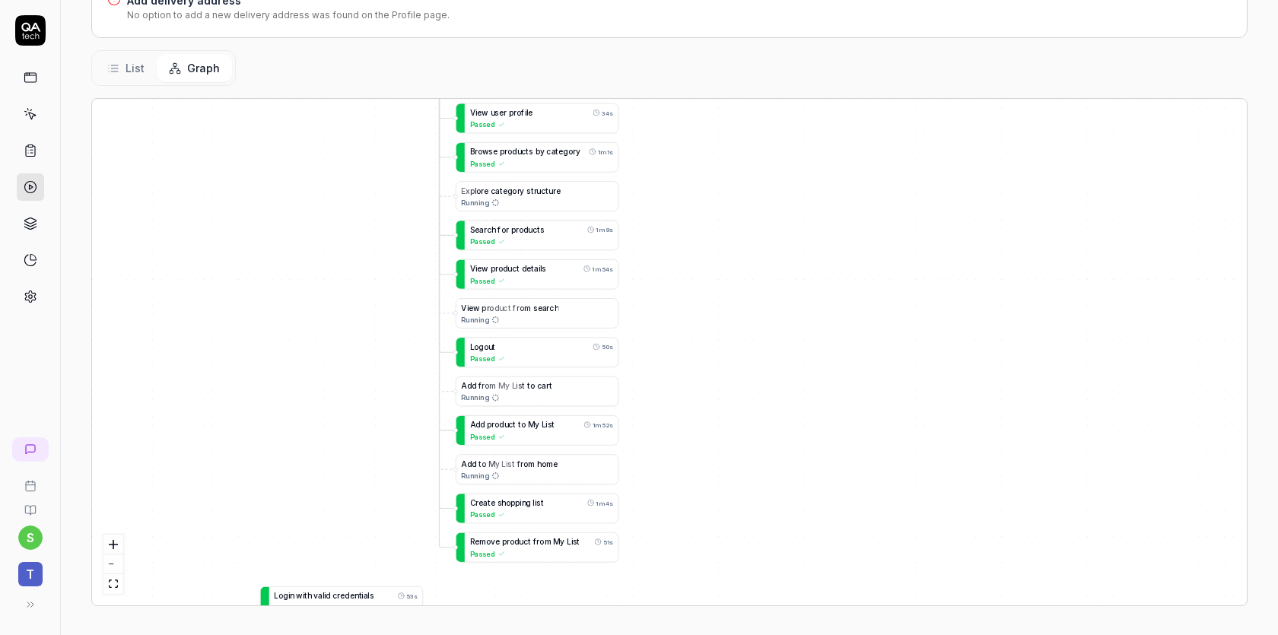
drag, startPoint x: 738, startPoint y: 435, endPoint x: 757, endPoint y: 123, distance: 312.5
click at [757, 123] on div "C a n c e l o r d e r 1m 14s Passed L o g i n 10s Passed R e o r d e r f r o m …" at bounding box center [669, 352] width 1155 height 507
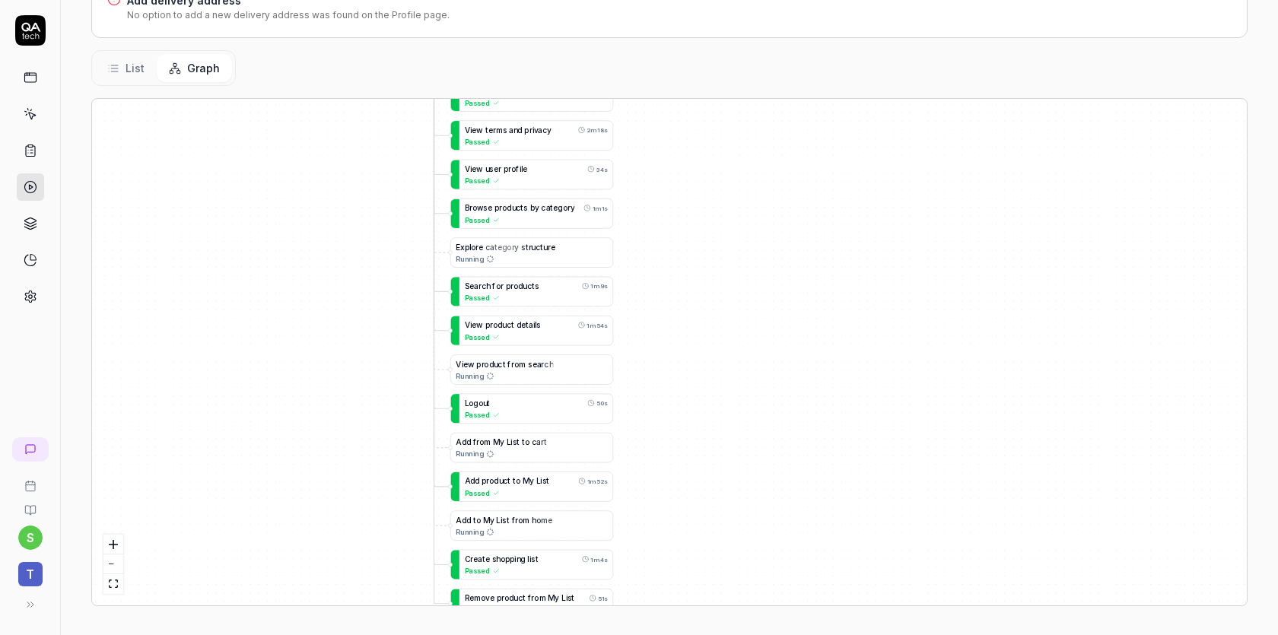
drag, startPoint x: 741, startPoint y: 386, endPoint x: 730, endPoint y: 497, distance: 110.8
click at [735, 497] on div "C a n c e l o r d e r 1m 14s Passed L o g i n 10s Passed R e o r d e r f r o m …" at bounding box center [669, 352] width 1155 height 507
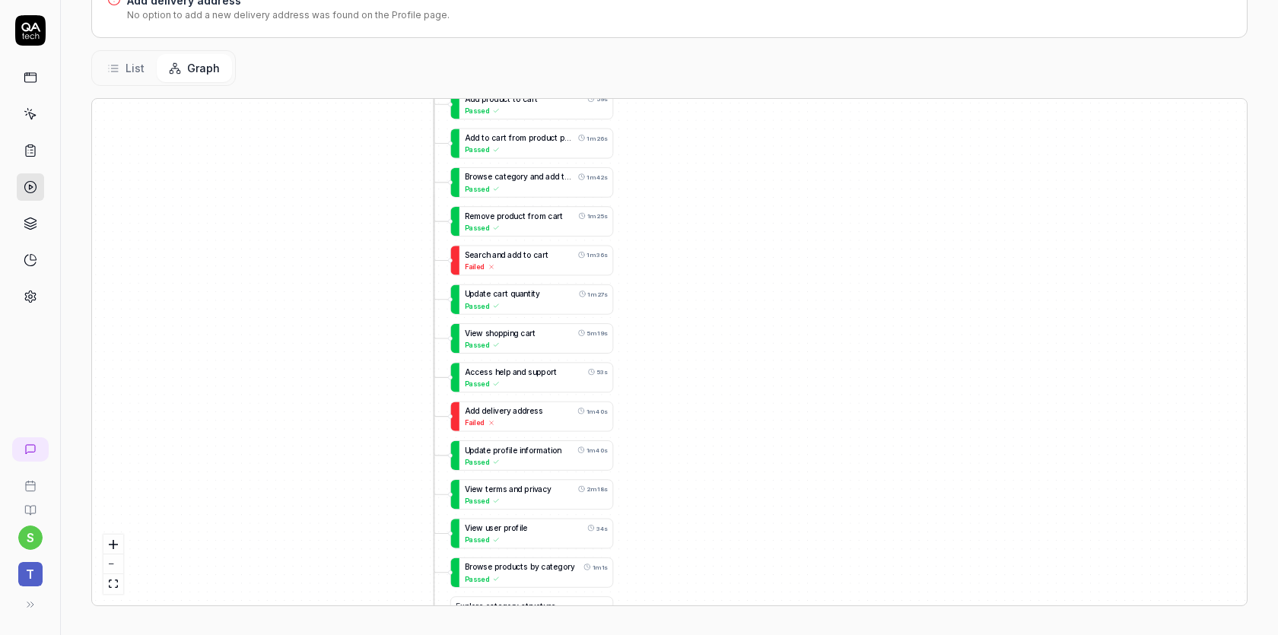
drag, startPoint x: 785, startPoint y: 313, endPoint x: 784, endPoint y: 619, distance: 305.8
click at [785, 619] on div "Status Running In-chat by [DOMAIN_NAME] Started 39 minutes ago Duration 39m 28s…" at bounding box center [669, 170] width 1217 height 934
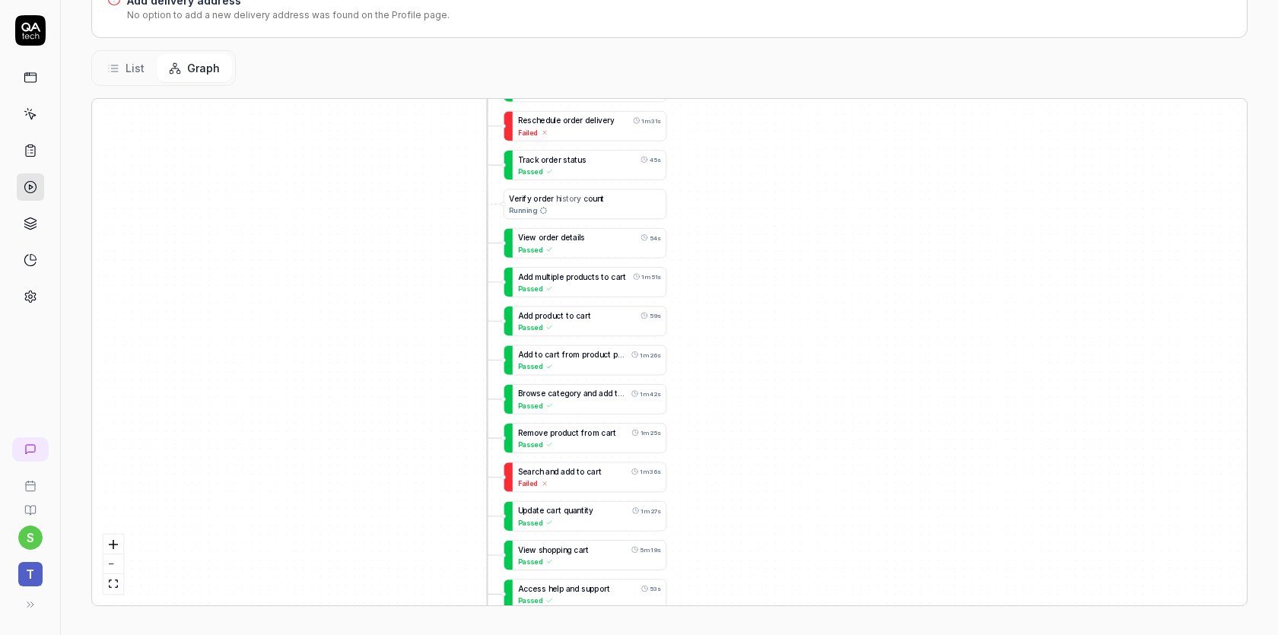
drag, startPoint x: 796, startPoint y: 301, endPoint x: 849, endPoint y: 516, distance: 221.0
click at [851, 517] on div "C a n c e l o r d e r 1m 14s Passed L o g i n 10s Passed R e o r d e r f r o m …" at bounding box center [669, 352] width 1155 height 507
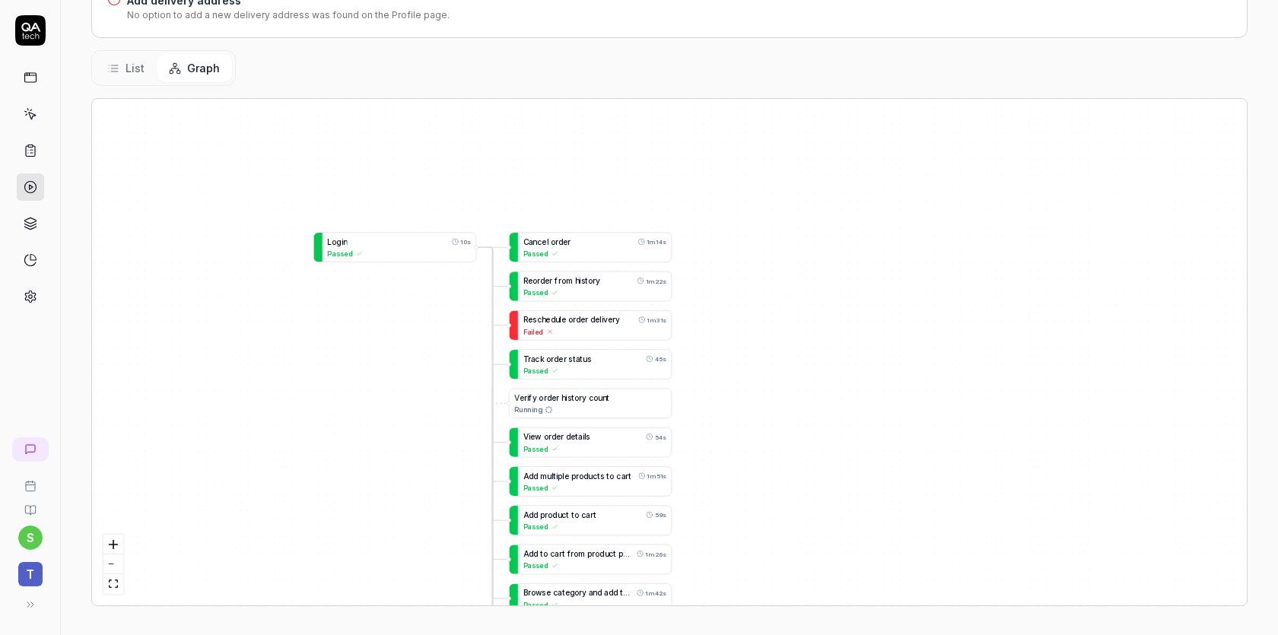
drag, startPoint x: 860, startPoint y: 316, endPoint x: 863, endPoint y: 517, distance: 200.1
click at [864, 517] on div "C a n c e l o r d e r 1m 14s Passed L o g i n 10s Passed R e o r d e r f r o m …" at bounding box center [669, 352] width 1155 height 507
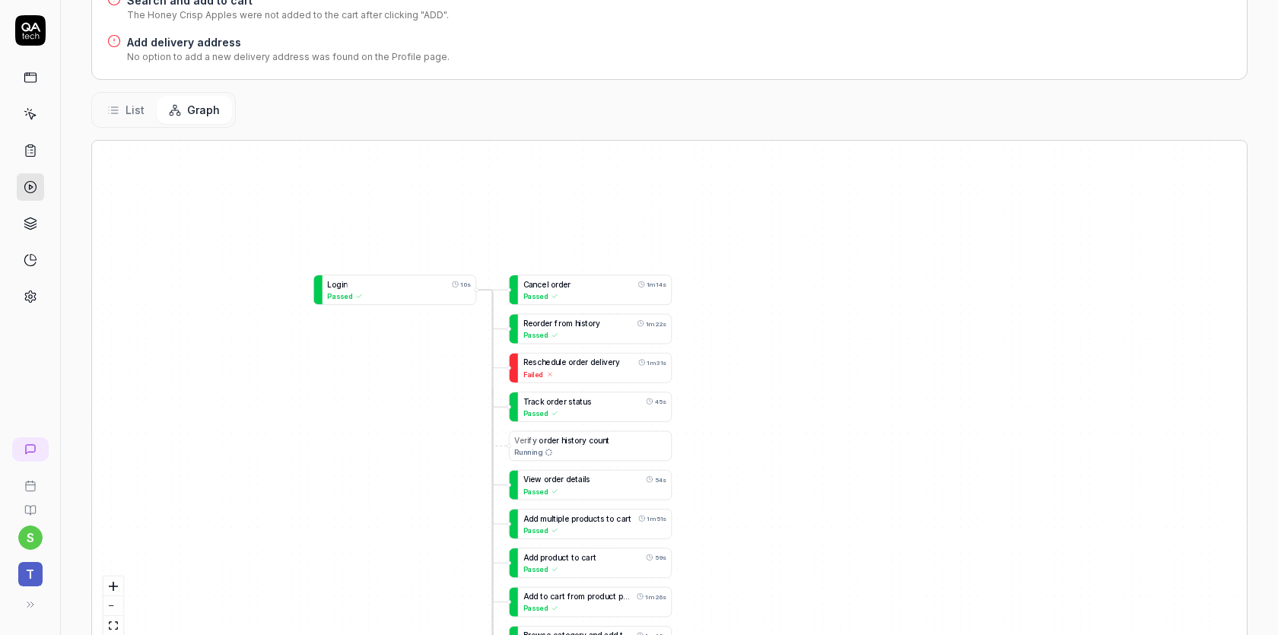
scroll to position [428, 0]
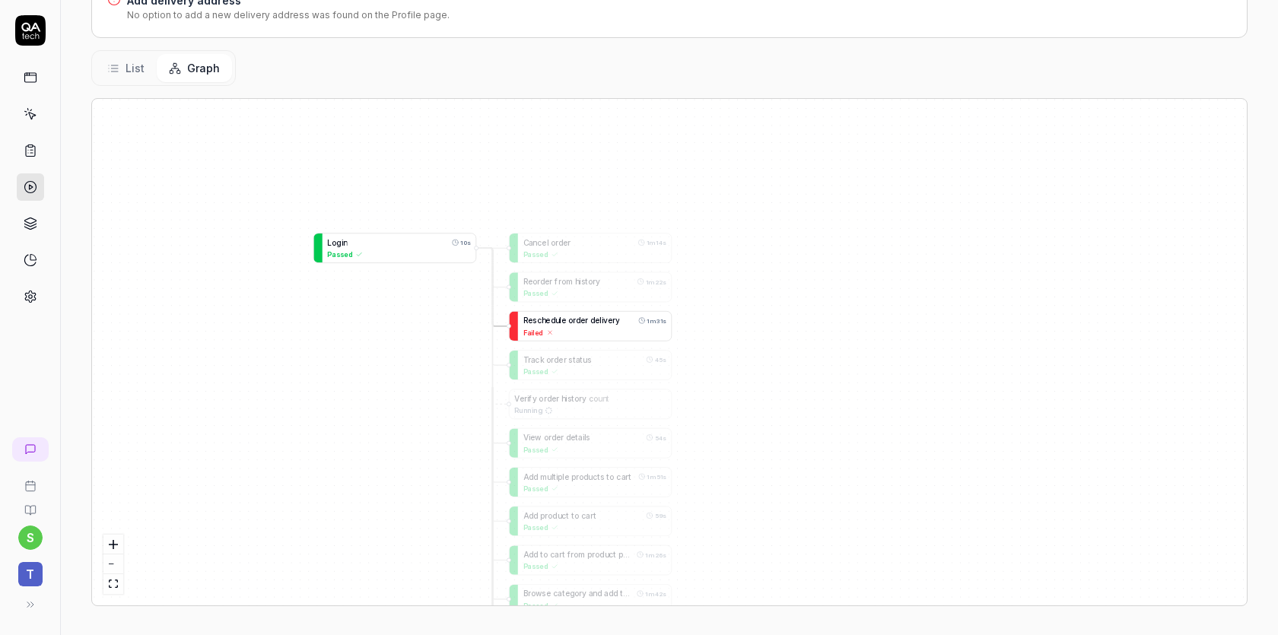
click at [544, 323] on div "R e s c h e d u l e o r d e r d e l i v e r y" at bounding box center [571, 320] width 97 height 11
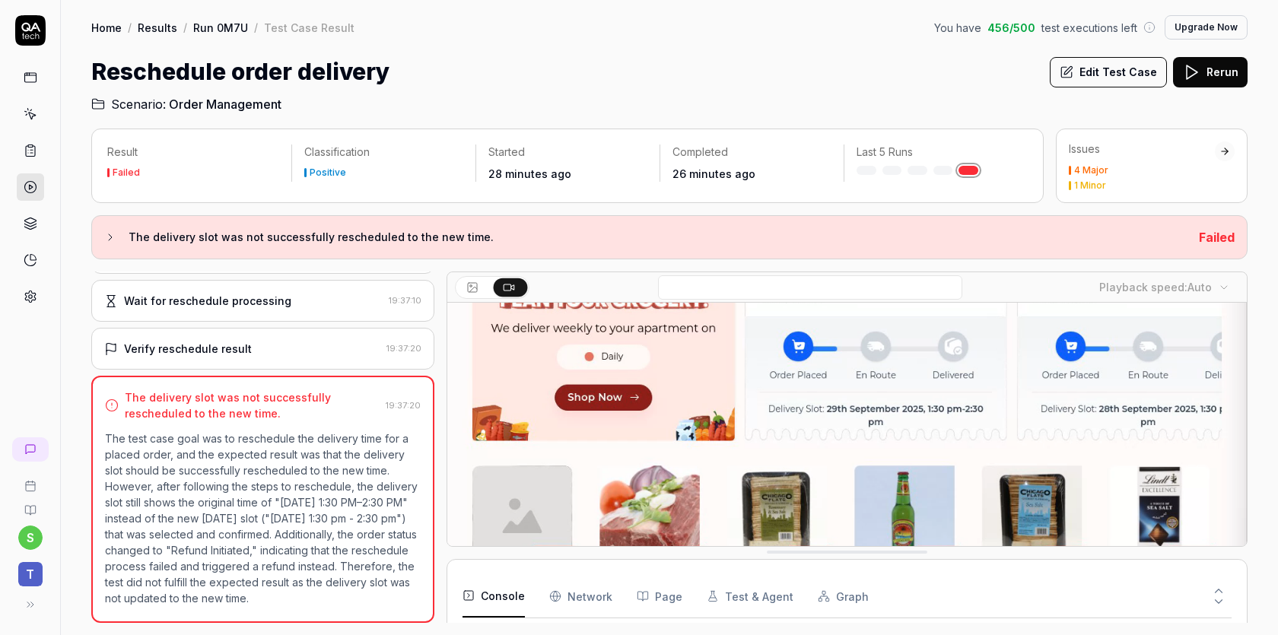
scroll to position [255, 0]
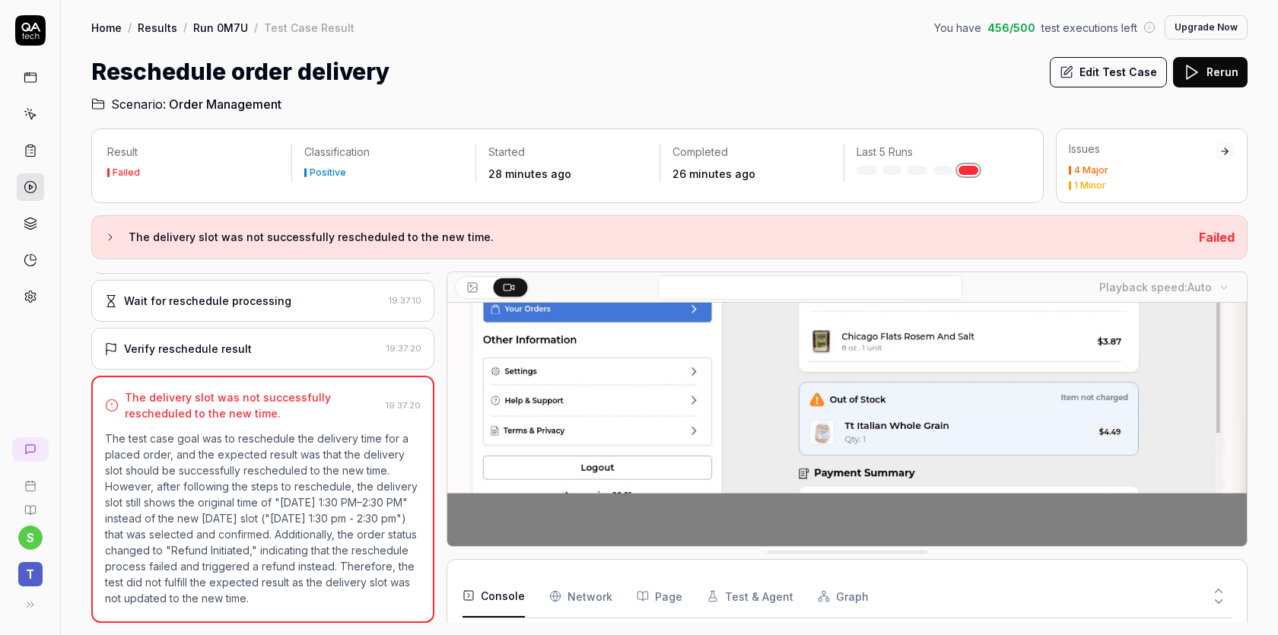
click at [110, 239] on icon at bounding box center [110, 237] width 12 height 12
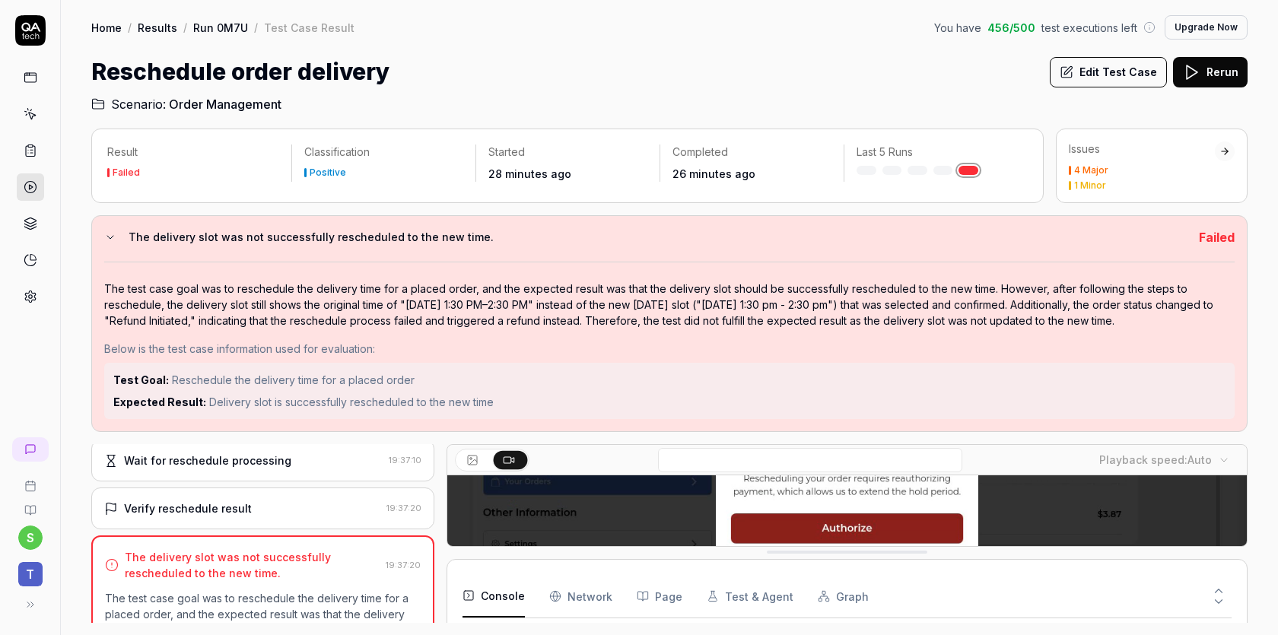
click at [110, 236] on icon at bounding box center [110, 237] width 12 height 12
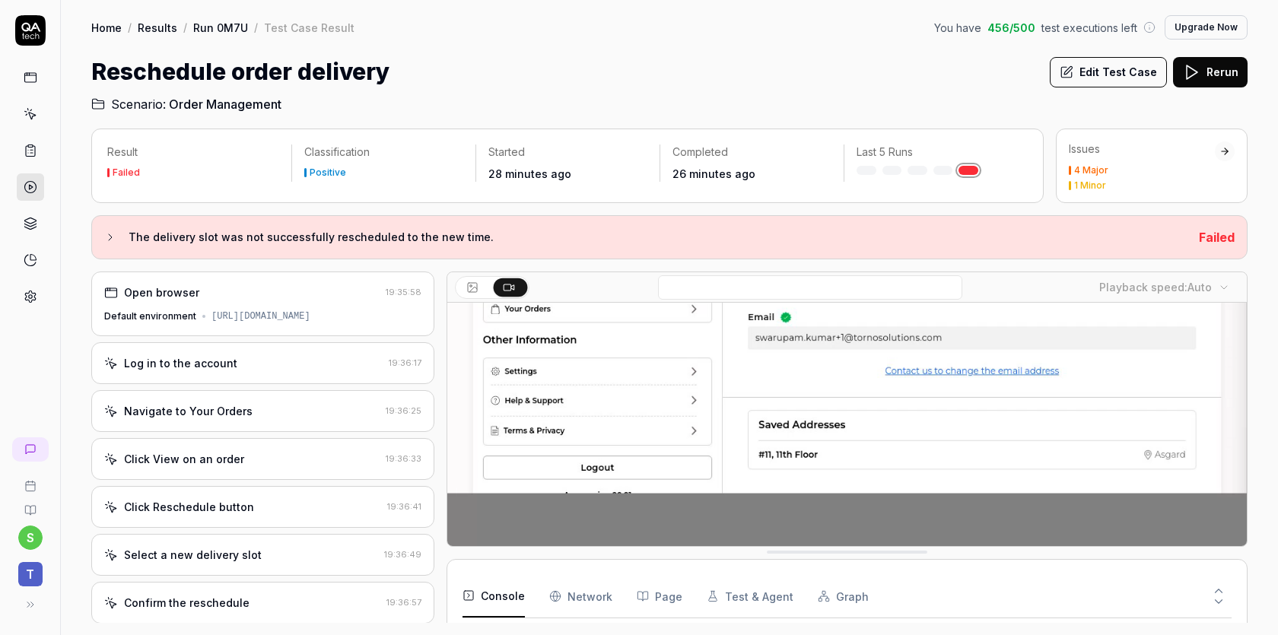
click at [478, 286] on icon at bounding box center [472, 287] width 12 height 12
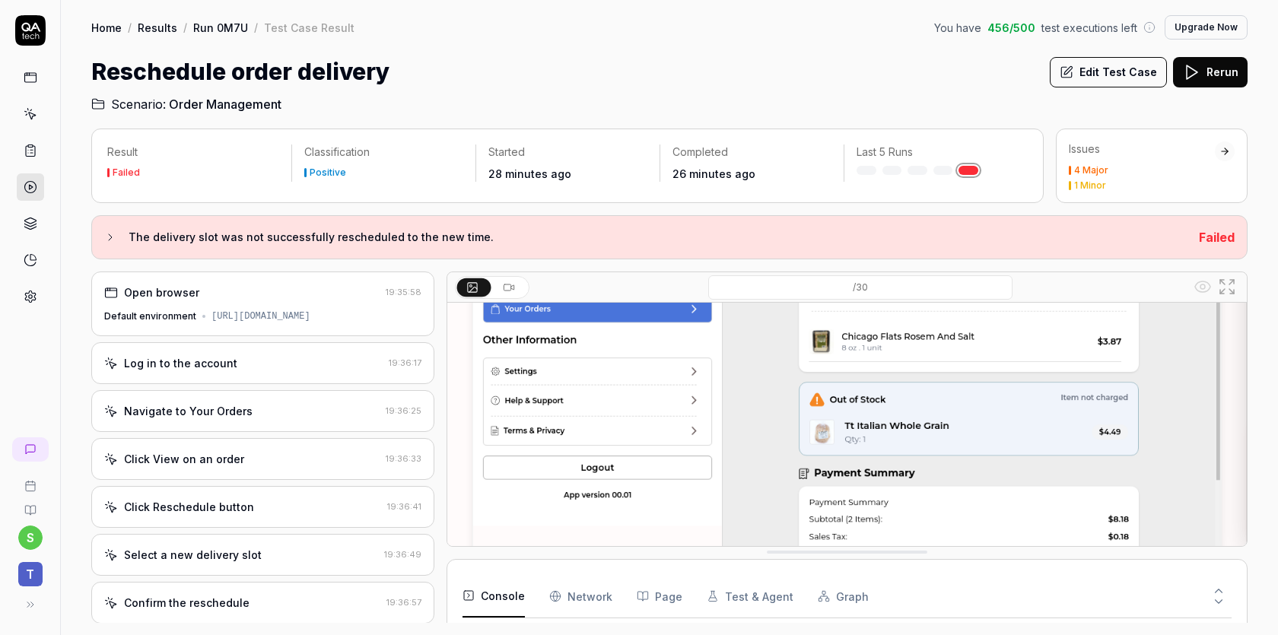
click at [888, 387] on img at bounding box center [847, 298] width 800 height 500
click at [898, 342] on img at bounding box center [847, 298] width 800 height 500
click at [508, 289] on rect at bounding box center [507, 288] width 7 height 6
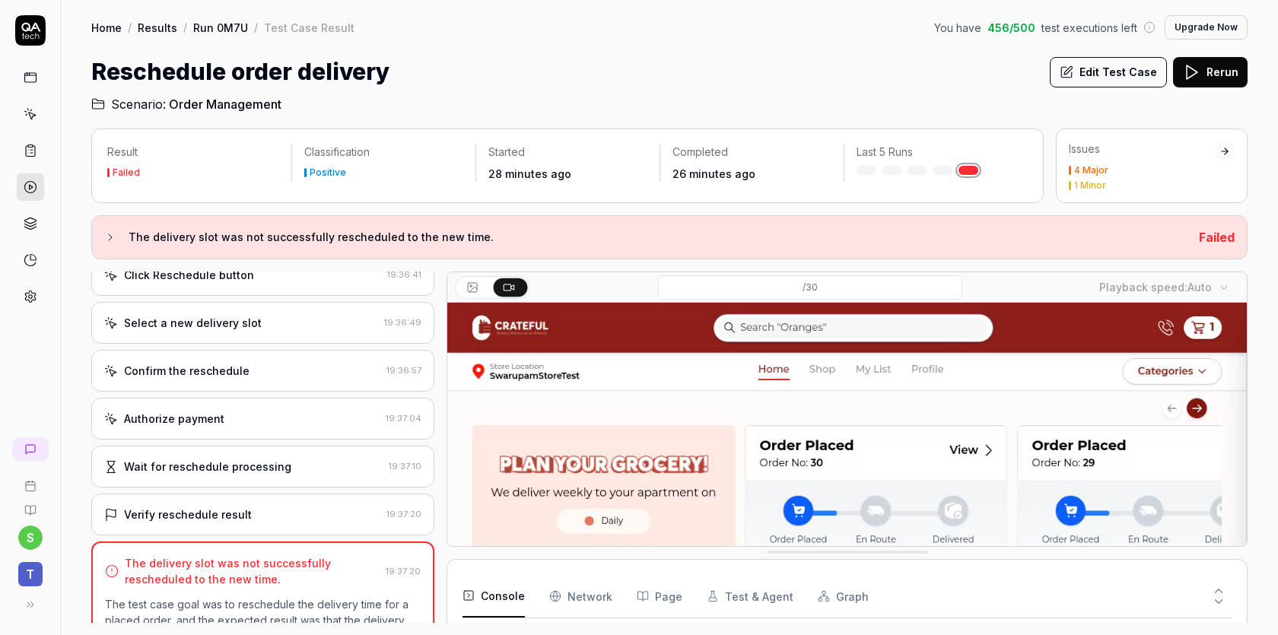
scroll to position [411, 0]
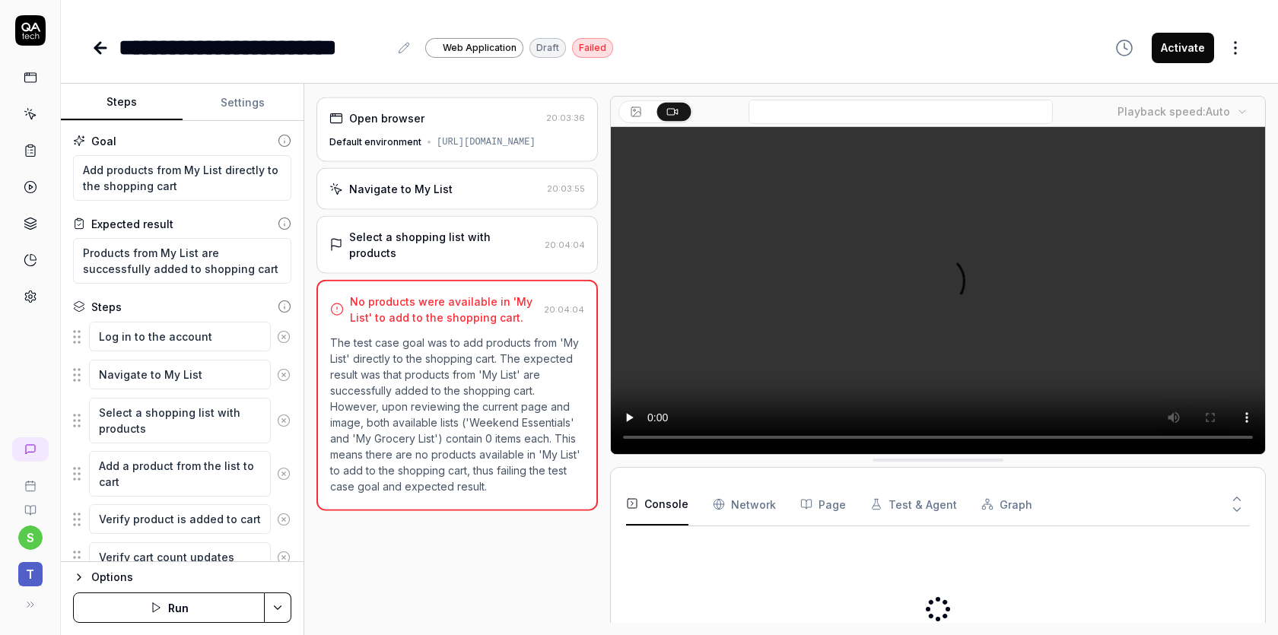
type textarea "*"
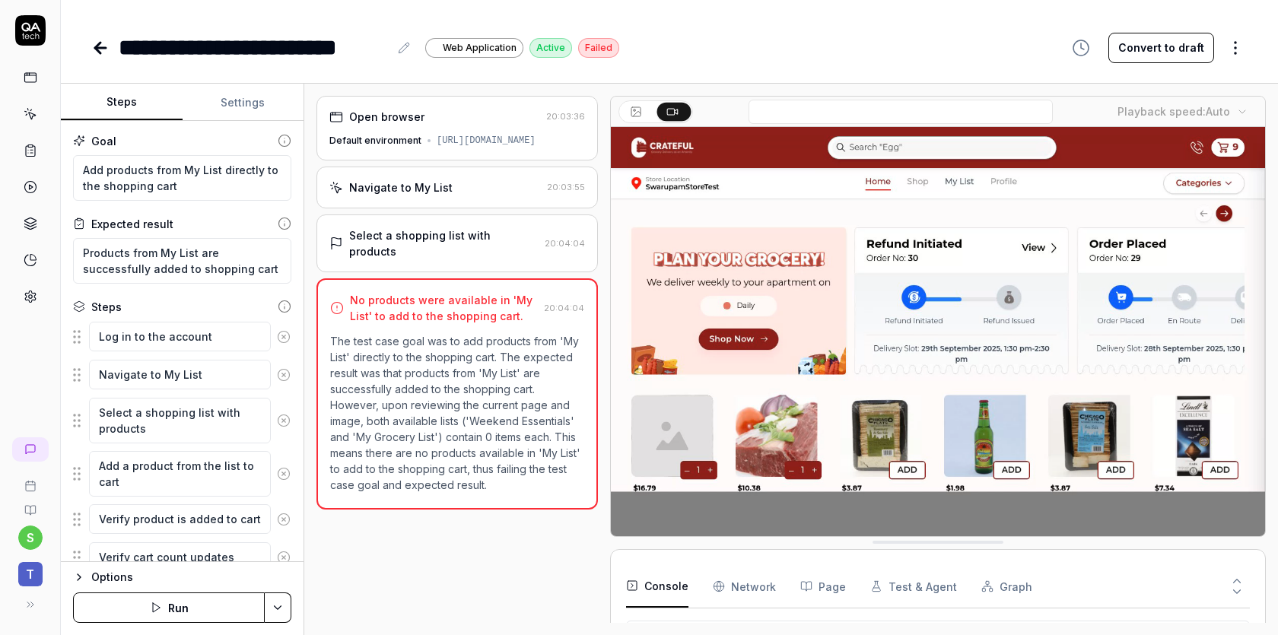
scroll to position [24, 0]
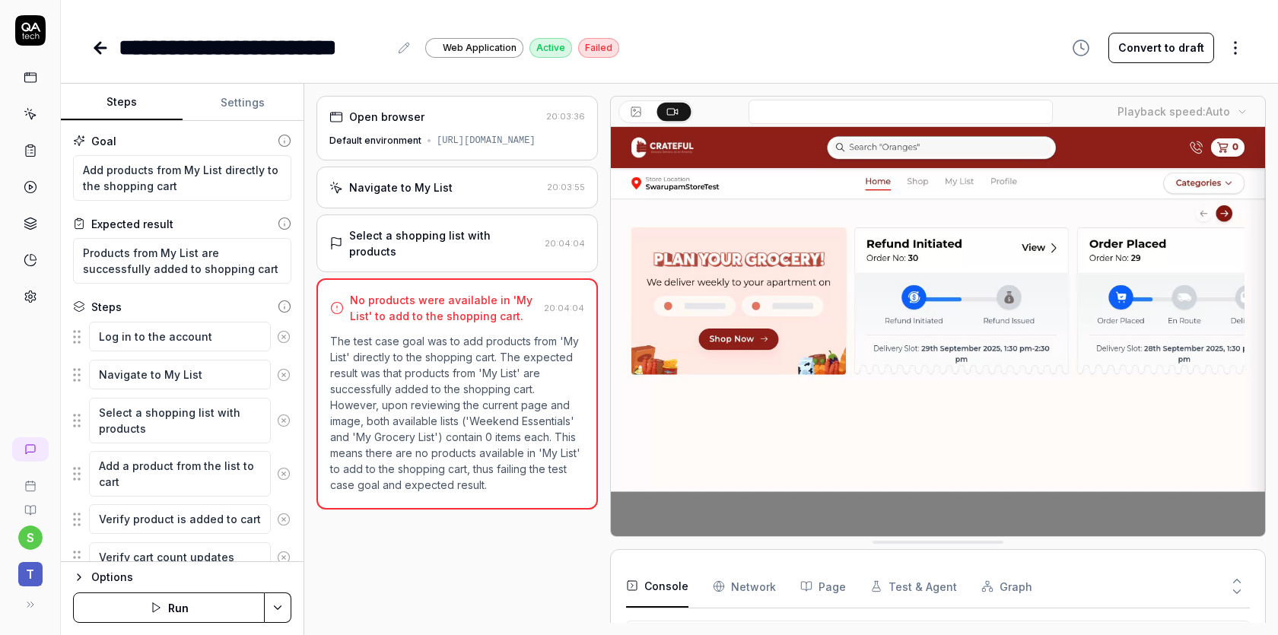
click at [100, 46] on icon at bounding box center [100, 48] width 18 height 18
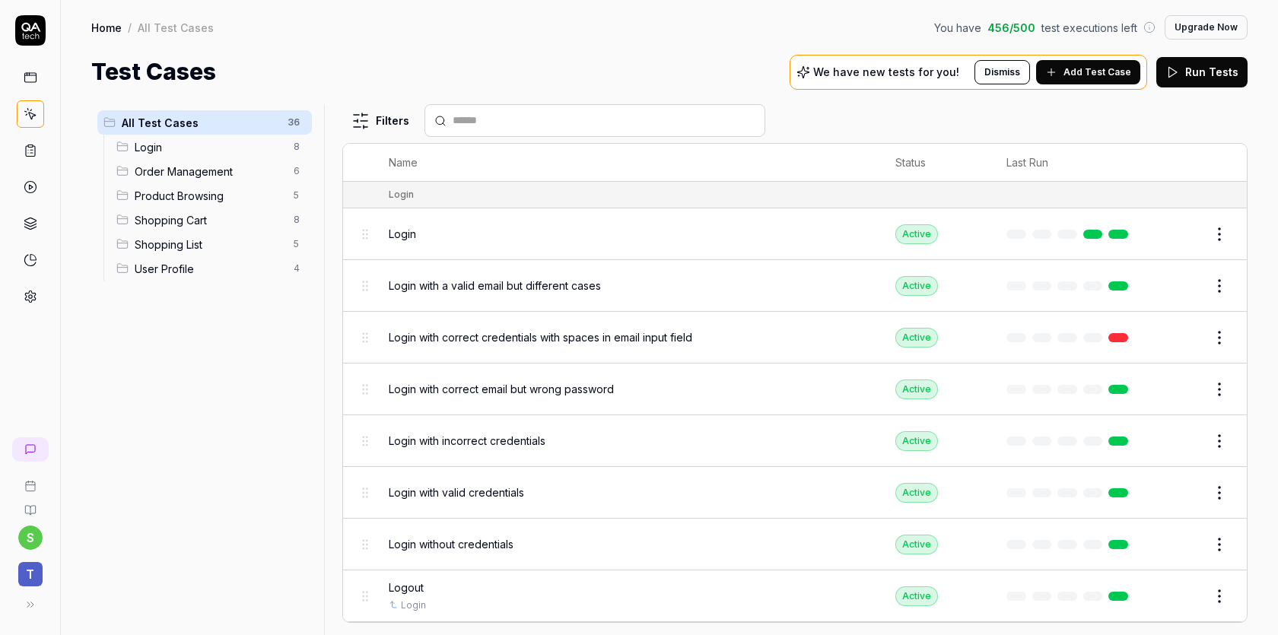
click at [1208, 30] on button "Upgrade Now" at bounding box center [1206, 27] width 83 height 24
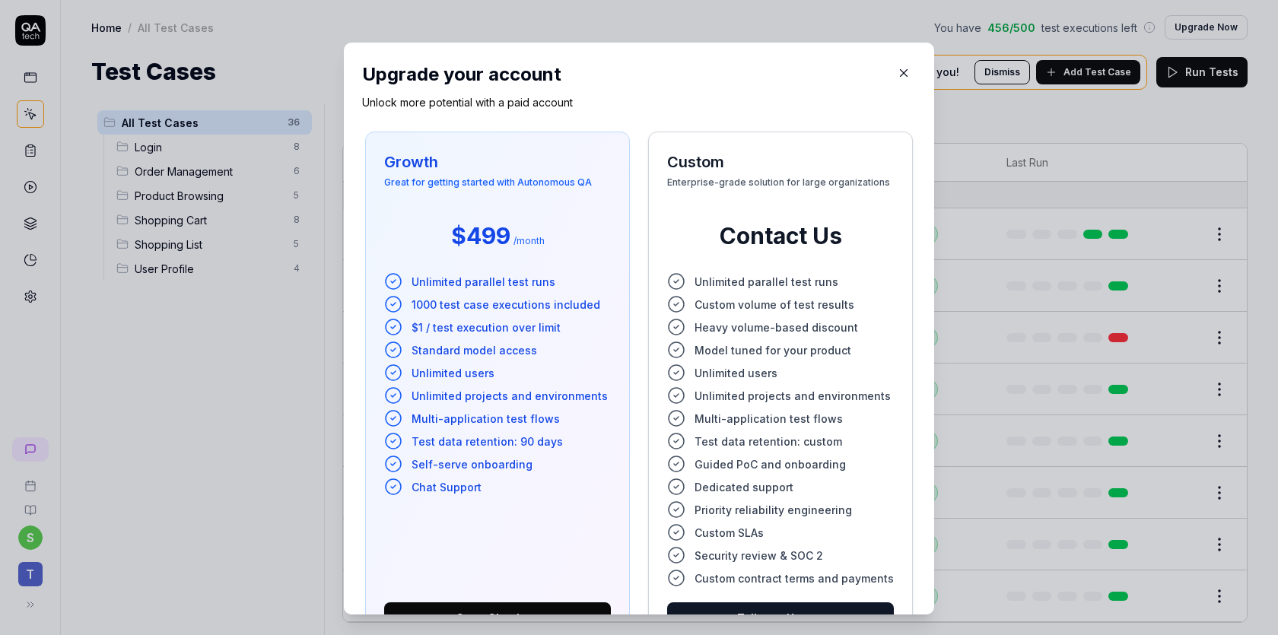
click at [897, 68] on icon "button" at bounding box center [904, 73] width 14 height 14
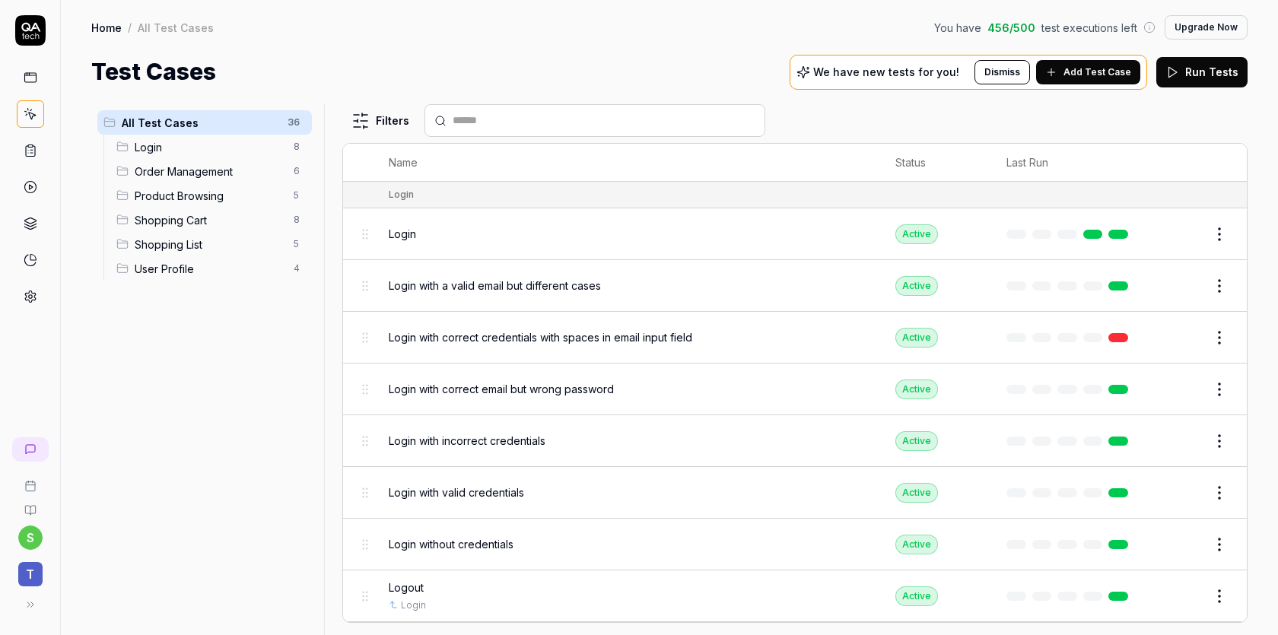
click at [1005, 66] on button "Dismiss" at bounding box center [1003, 72] width 56 height 24
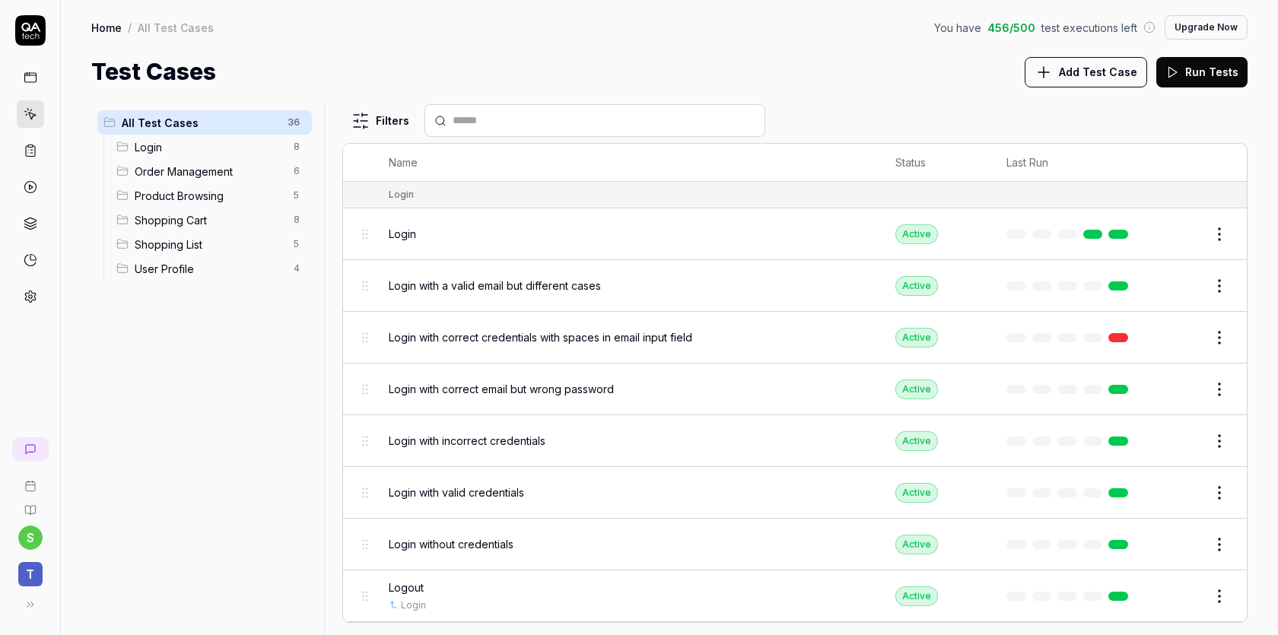
click at [367, 112] on html "s t Home / All Test Cases You have 456 / 500 test executions left Upgrade Now H…" at bounding box center [639, 374] width 1278 height 749
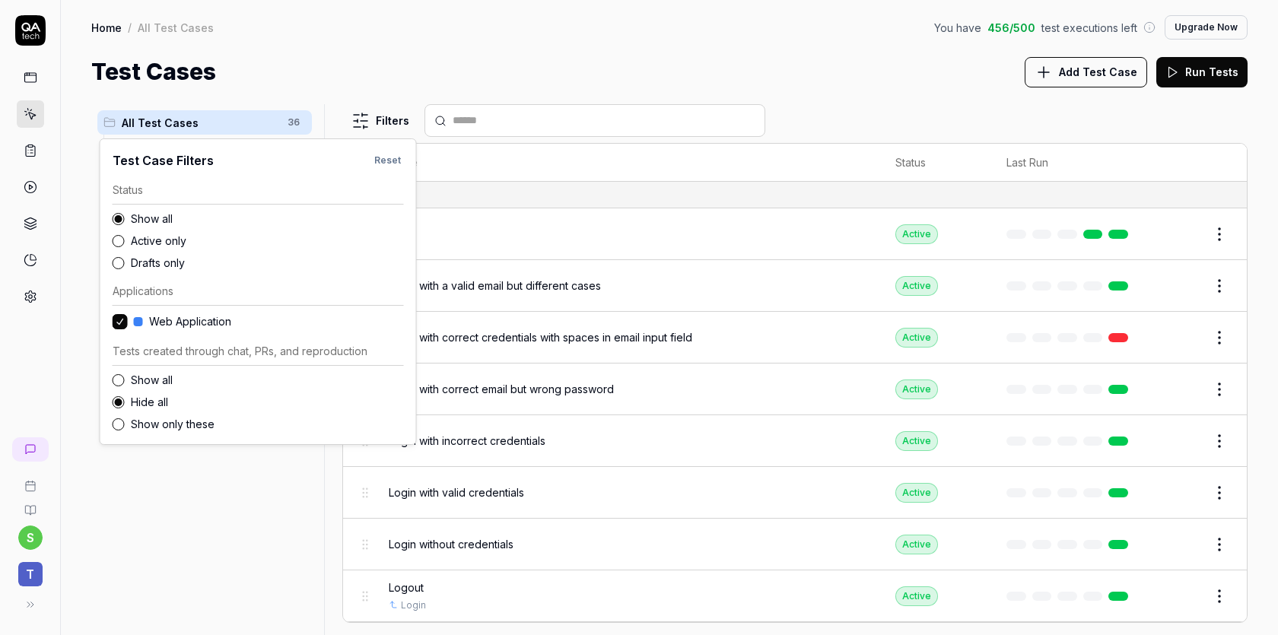
click at [135, 374] on label "Show all" at bounding box center [267, 380] width 273 height 16
click at [125, 374] on button "Show all" at bounding box center [119, 380] width 12 height 12
click at [812, 102] on html "s t Home / All Test Cases You have 456 / 500 test executions left Upgrade Now H…" at bounding box center [639, 374] width 1278 height 749
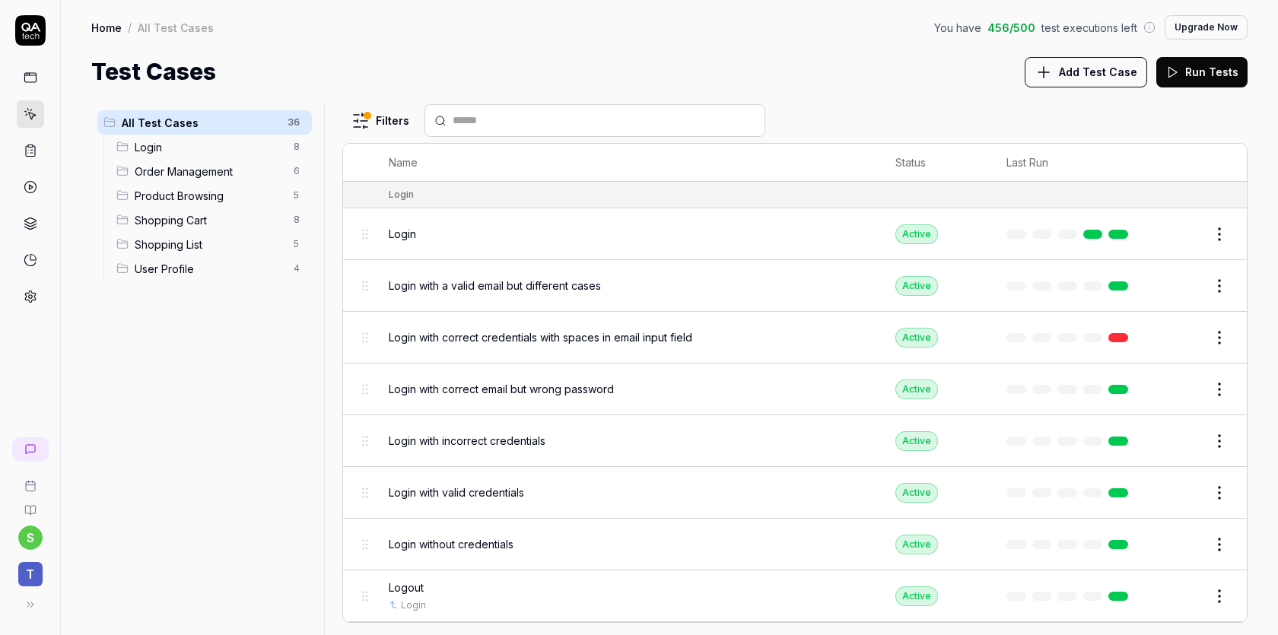
click at [1216, 75] on button "Run Tests" at bounding box center [1201, 72] width 91 height 30
click at [364, 239] on body "s t Home / All Test Cases You have 456 / 500 test executions left Upgrade Now H…" at bounding box center [639, 374] width 1278 height 749
click at [1186, 231] on button "Edit" at bounding box center [1183, 234] width 37 height 24
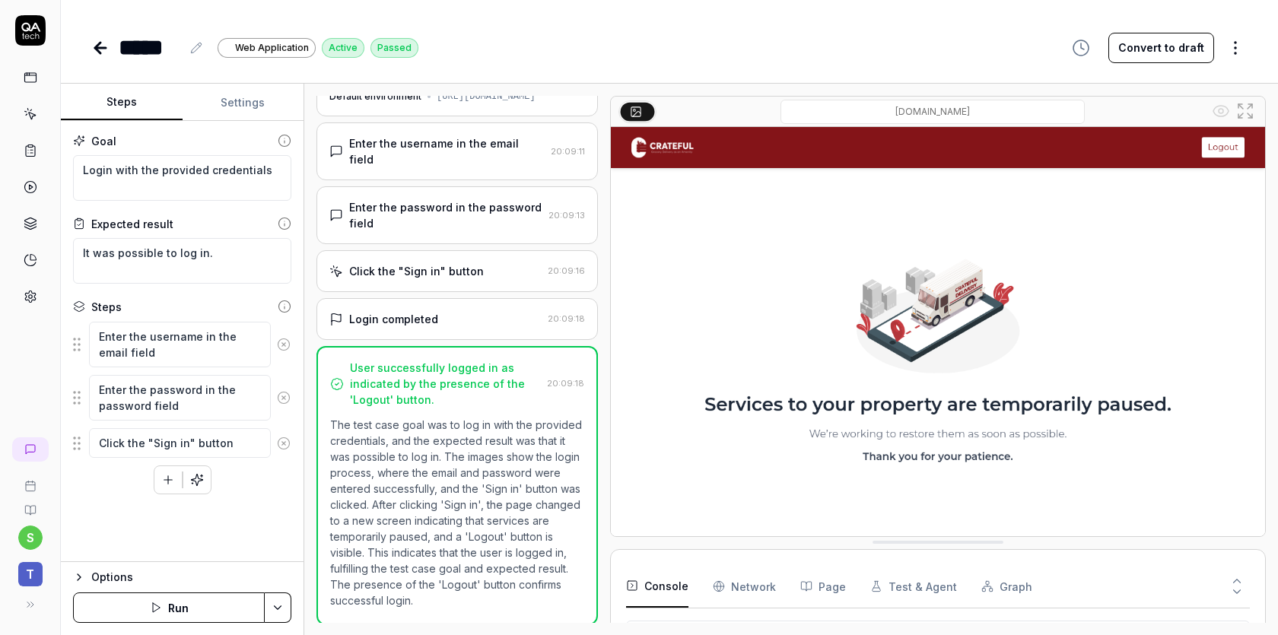
scroll to position [37, 0]
click at [500, 329] on div "Login completed 20:09:18" at bounding box center [456, 319] width 281 height 42
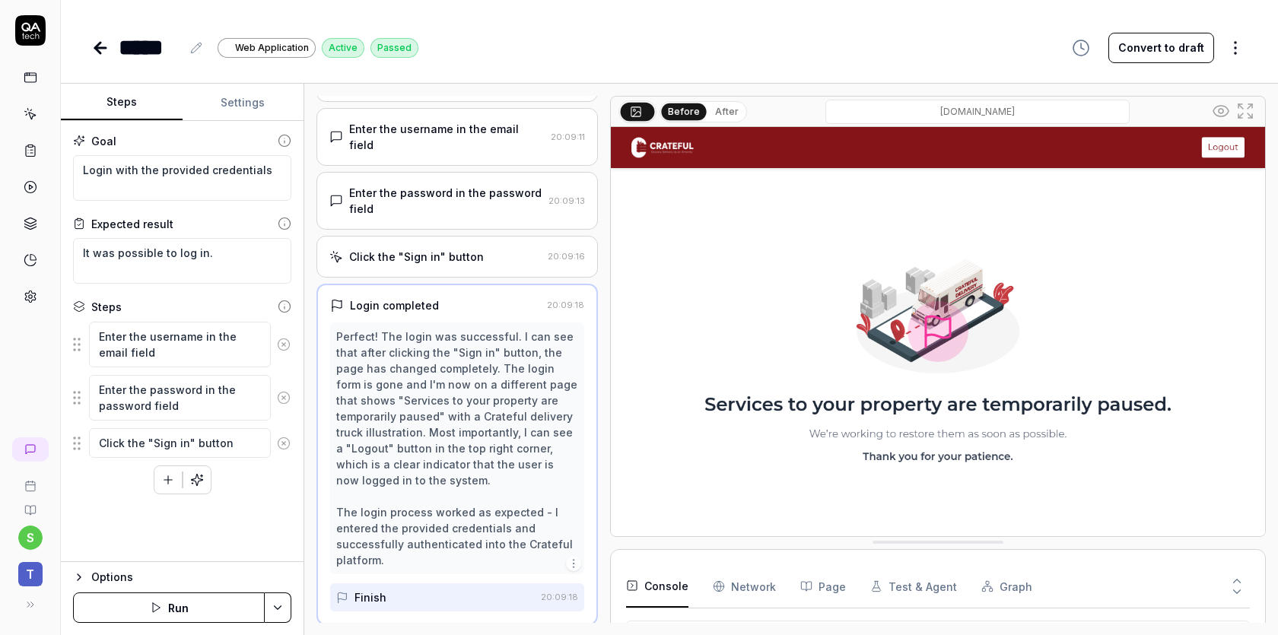
click at [494, 261] on div "Click the "Sign in" button" at bounding box center [435, 257] width 212 height 16
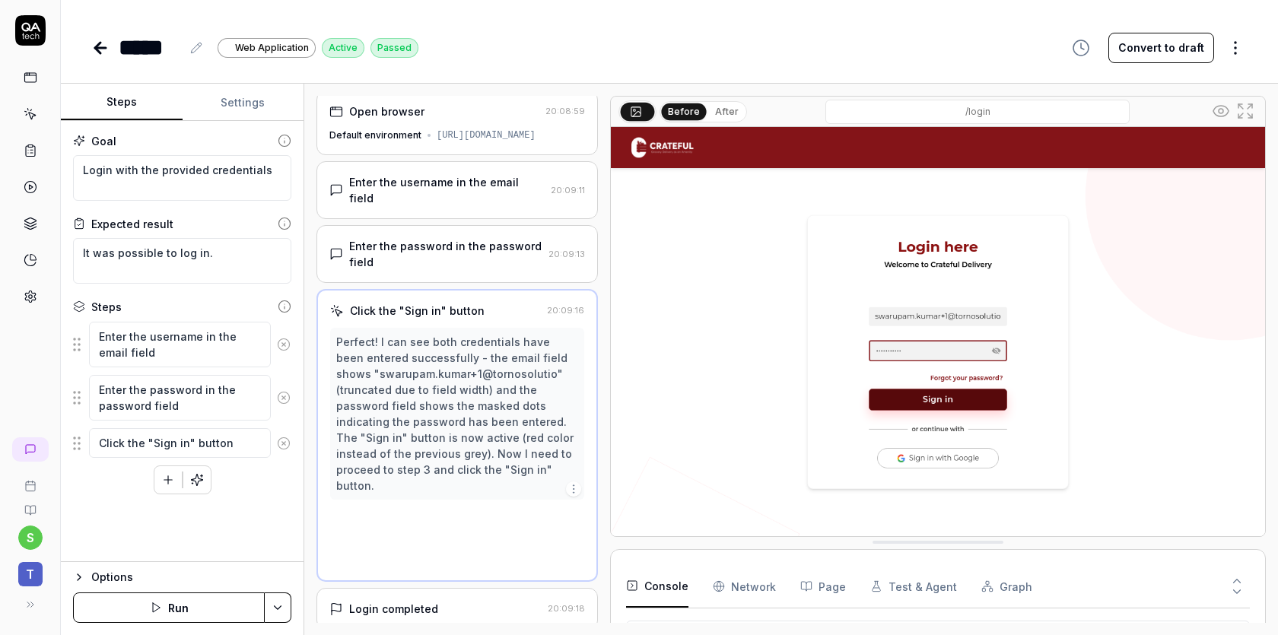
scroll to position [0, 0]
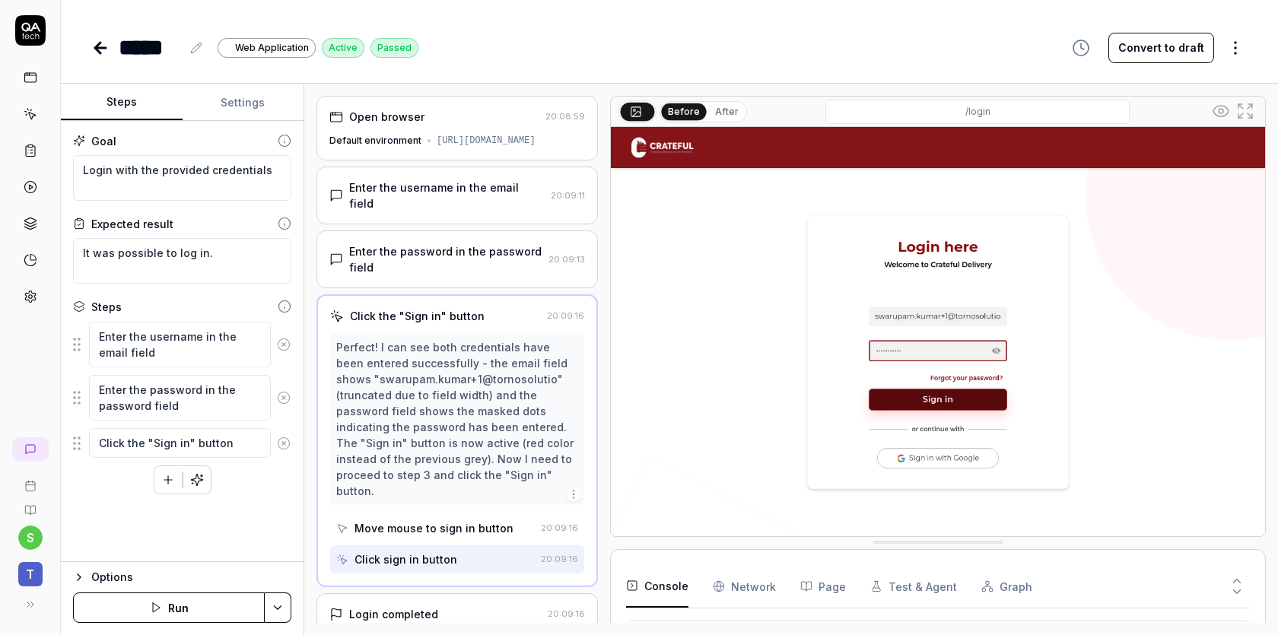
click at [494, 261] on div "Enter the password in the password field" at bounding box center [445, 259] width 193 height 32
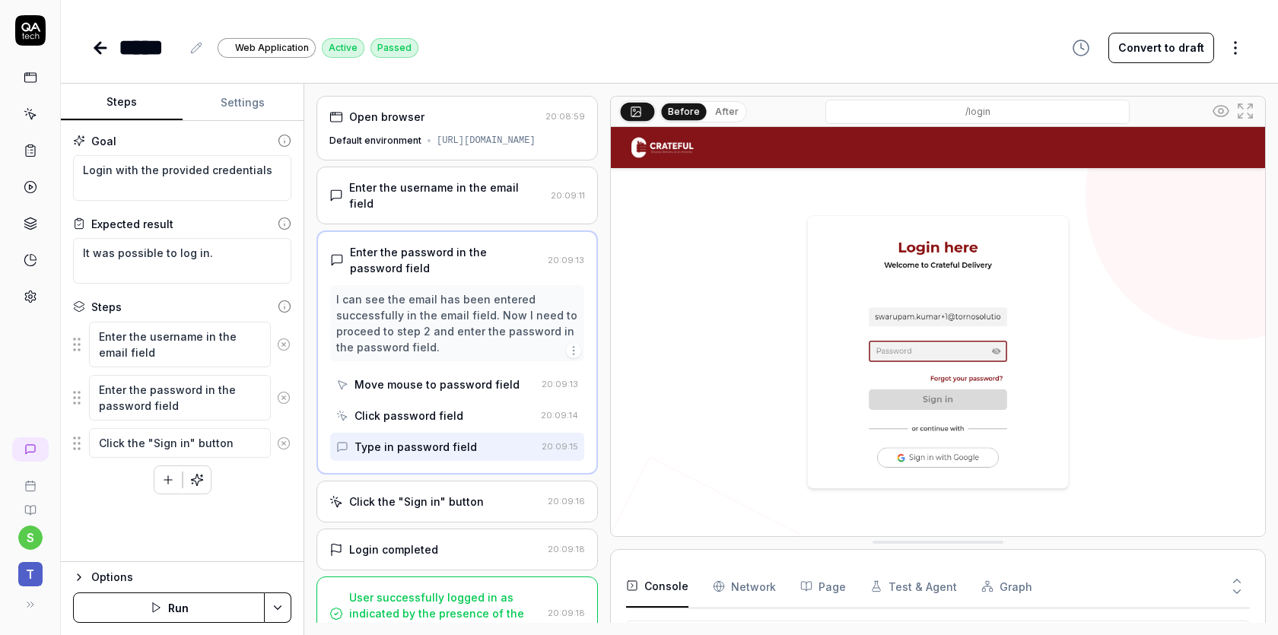
click at [509, 208] on div "Enter the username in the email field" at bounding box center [447, 196] width 196 height 32
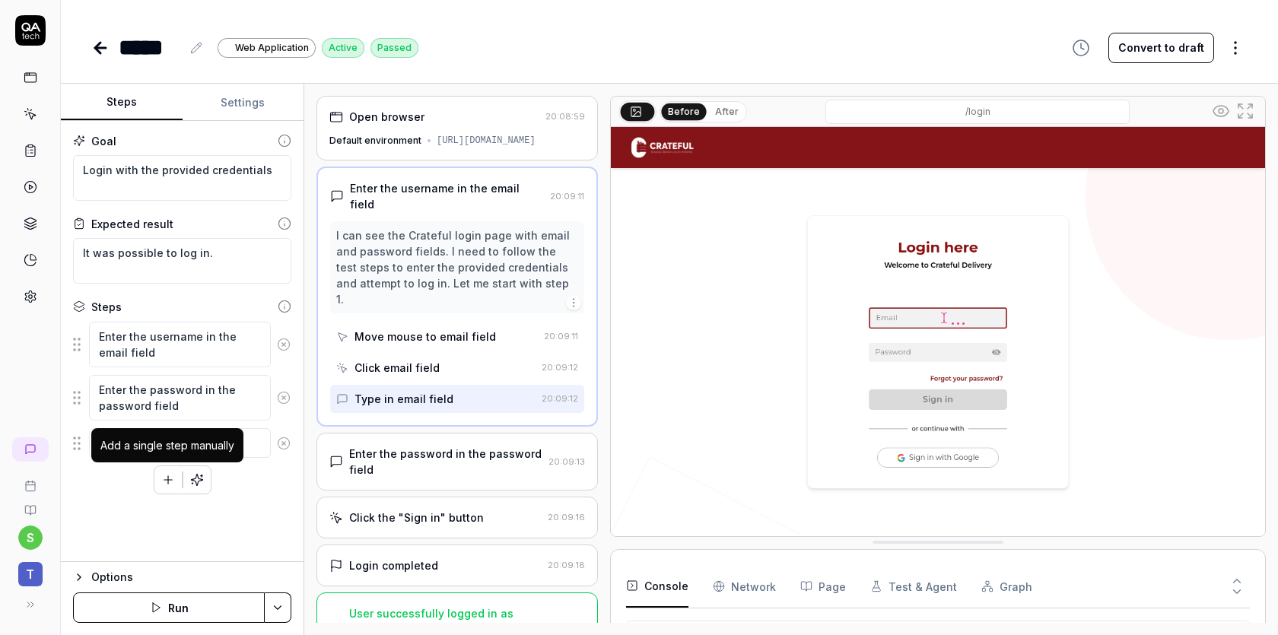
click at [172, 474] on icon "button" at bounding box center [168, 480] width 14 height 14
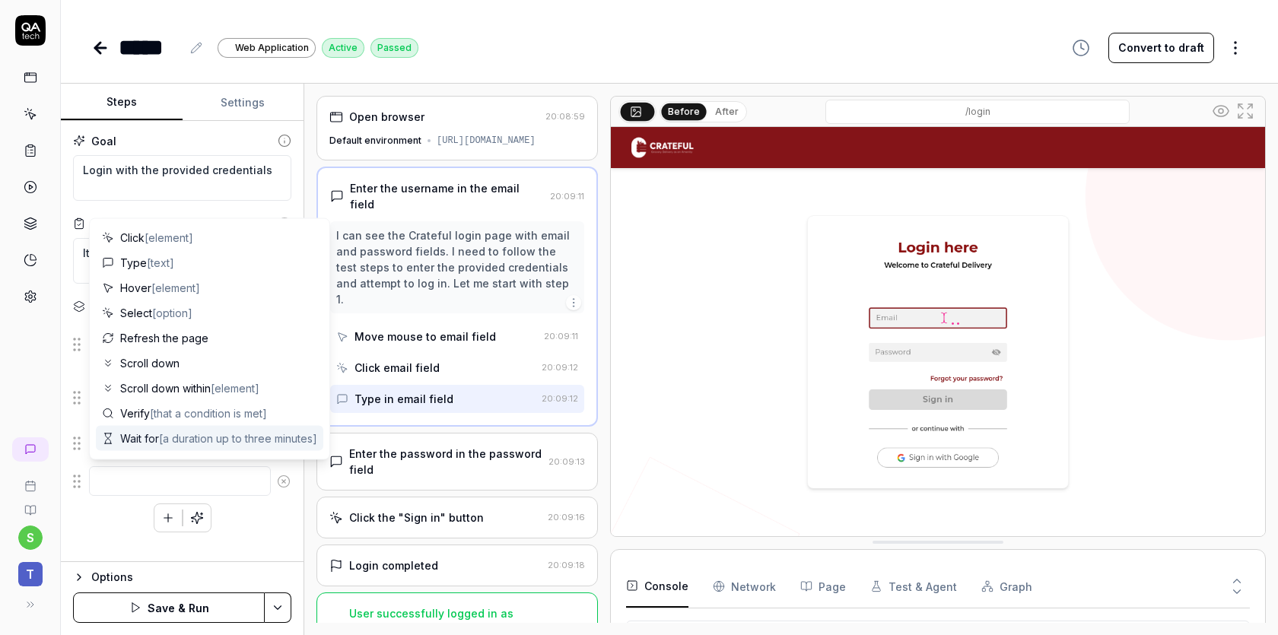
click at [265, 449] on div "Wait for [a duration up to three minutes]" at bounding box center [209, 438] width 227 height 25
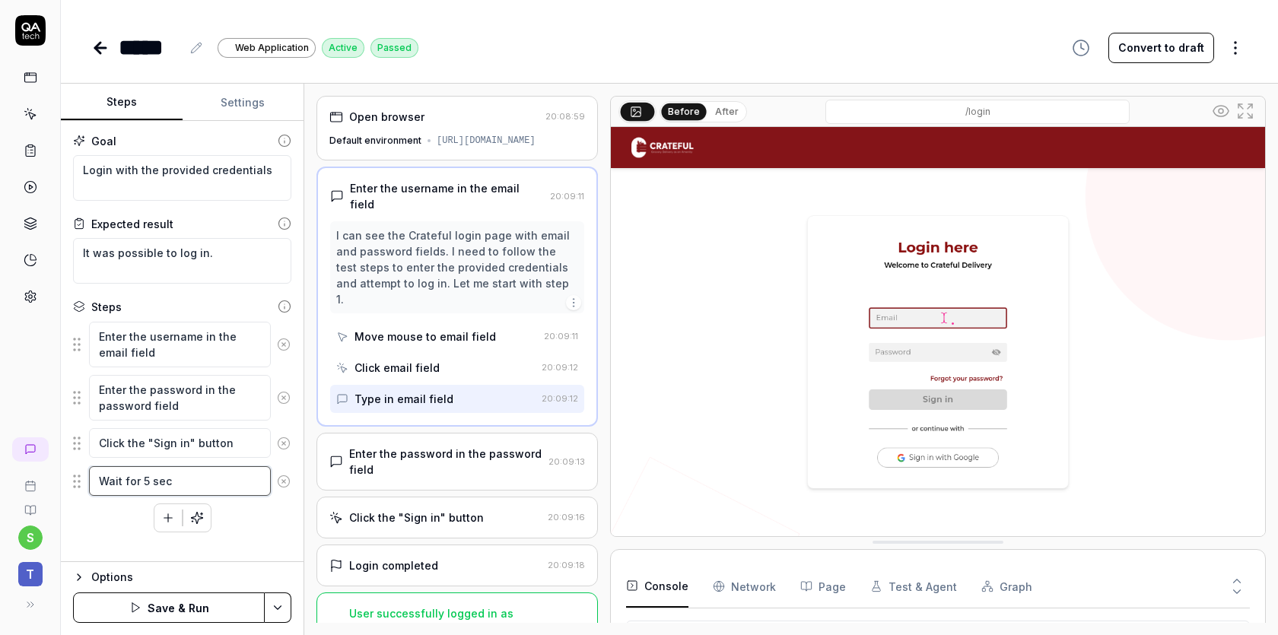
type textarea "Wait for 5 sec"
click at [135, 544] on div "Goal Login with the provided credentials Expected result It was possible to log…" at bounding box center [182, 341] width 243 height 441
